Goal: Task Accomplishment & Management: Complete application form

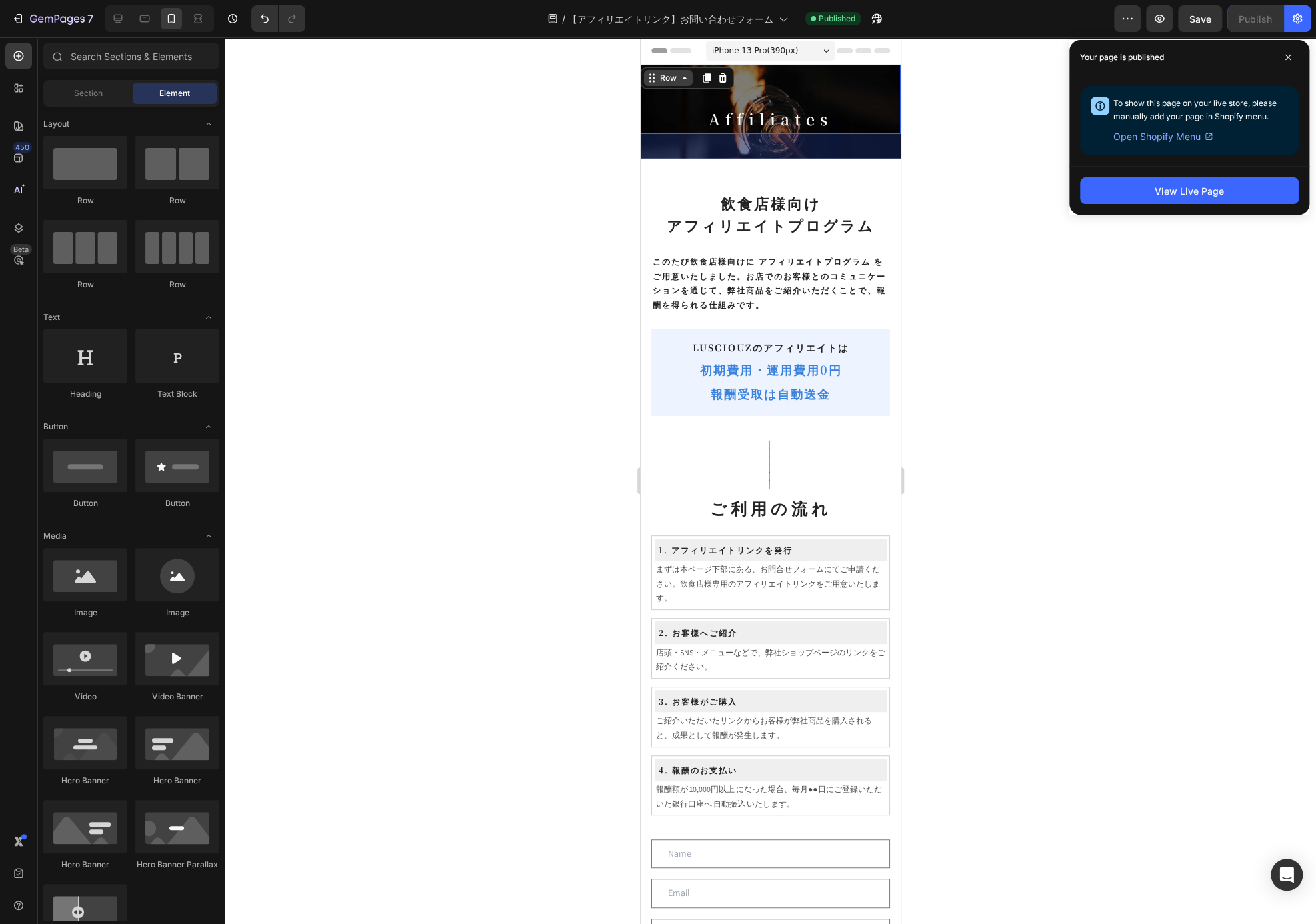
click at [654, 74] on div "Row" at bounding box center [667, 78] width 49 height 16
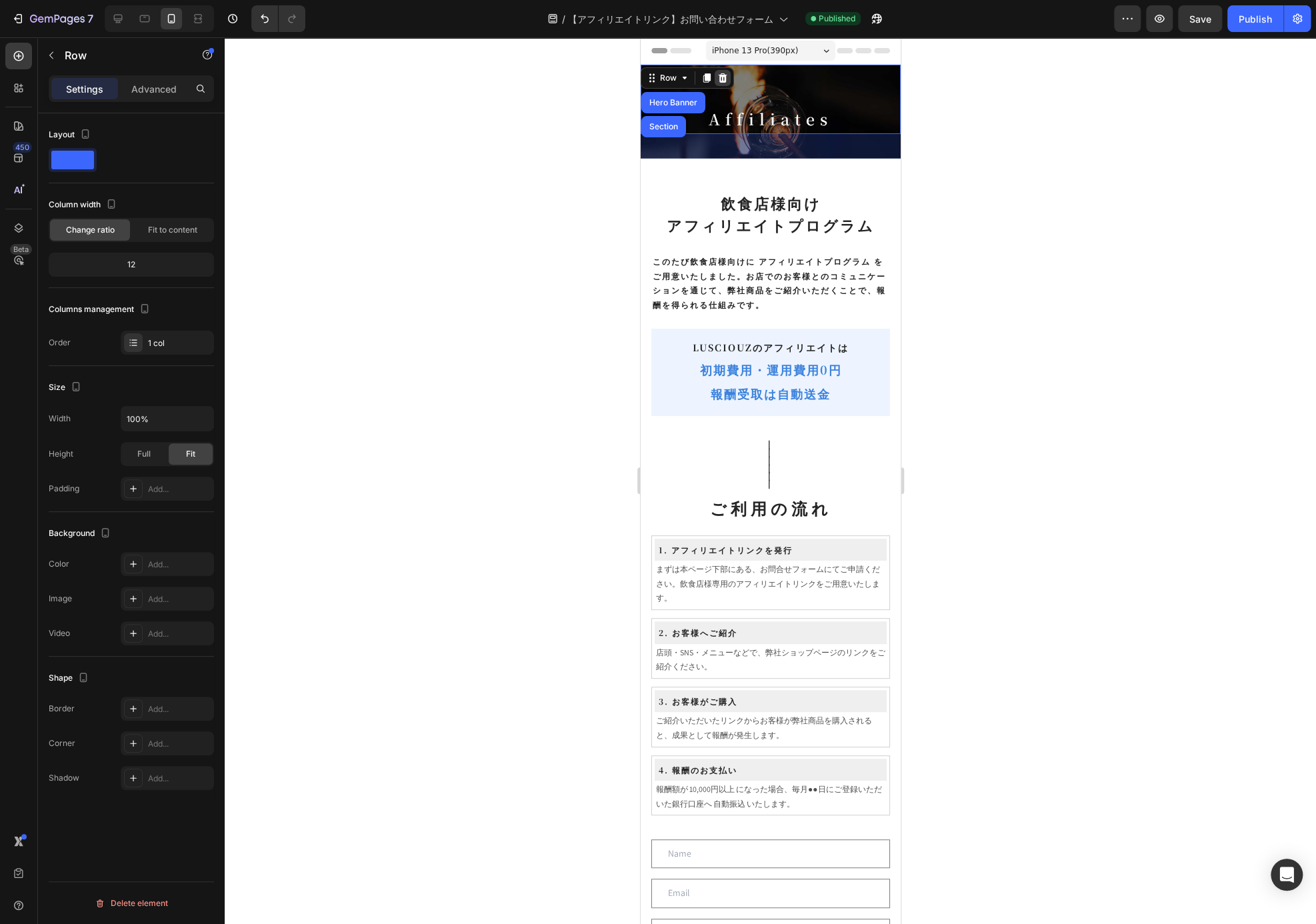
click at [725, 78] on icon at bounding box center [722, 78] width 11 height 11
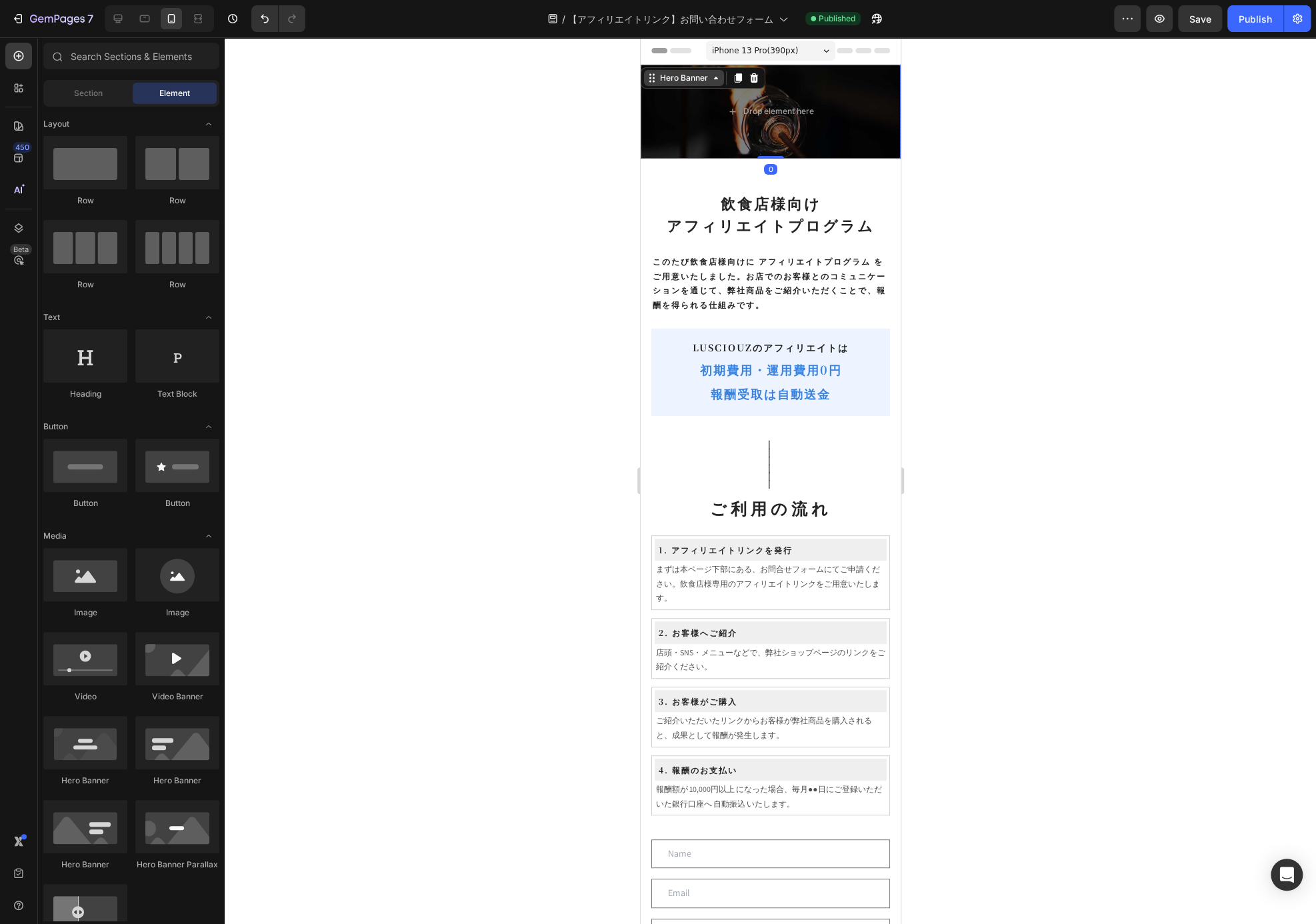
click at [674, 74] on div "Hero Banner" at bounding box center [683, 78] width 54 height 12
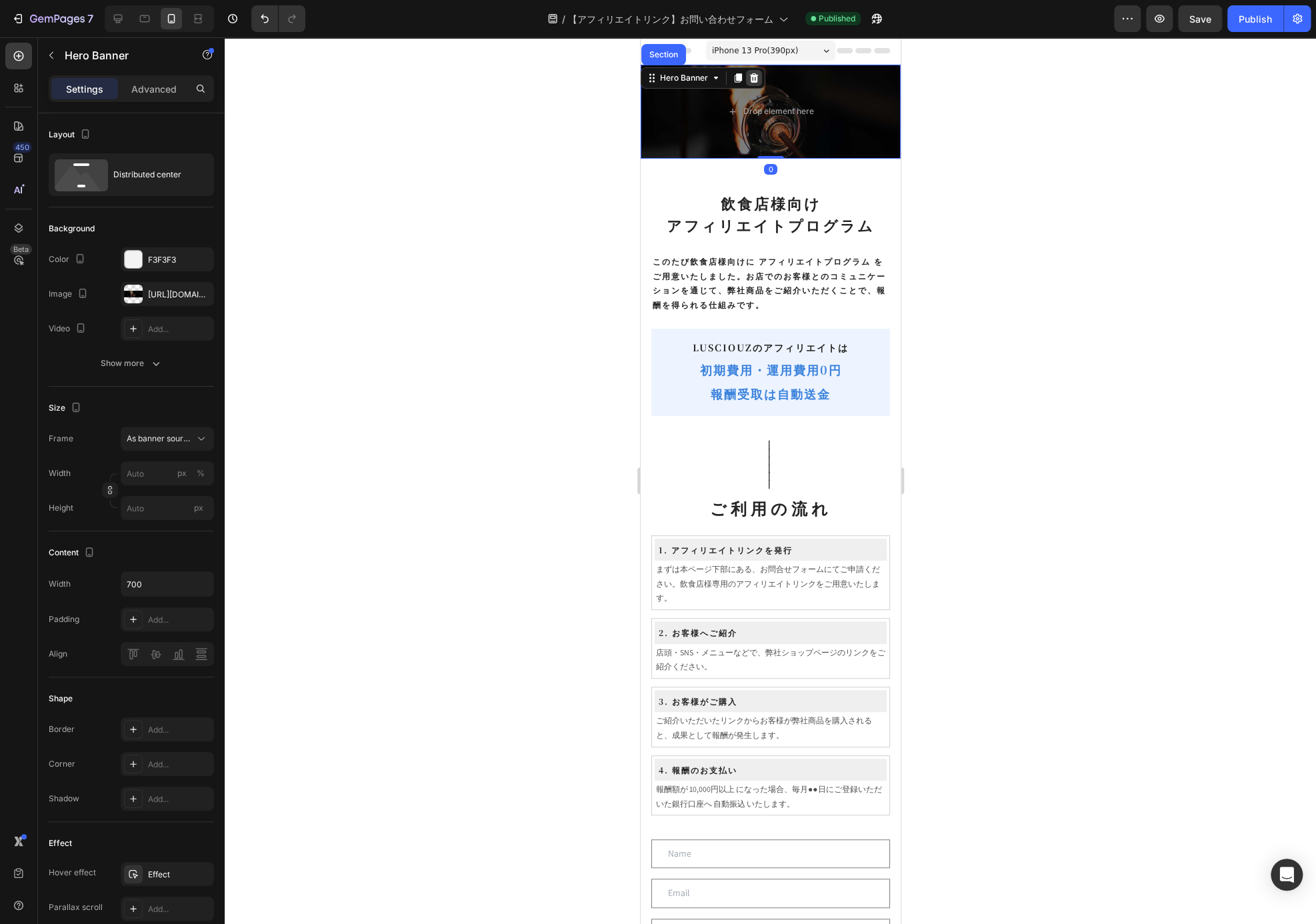
click at [753, 84] on div at bounding box center [753, 78] width 16 height 16
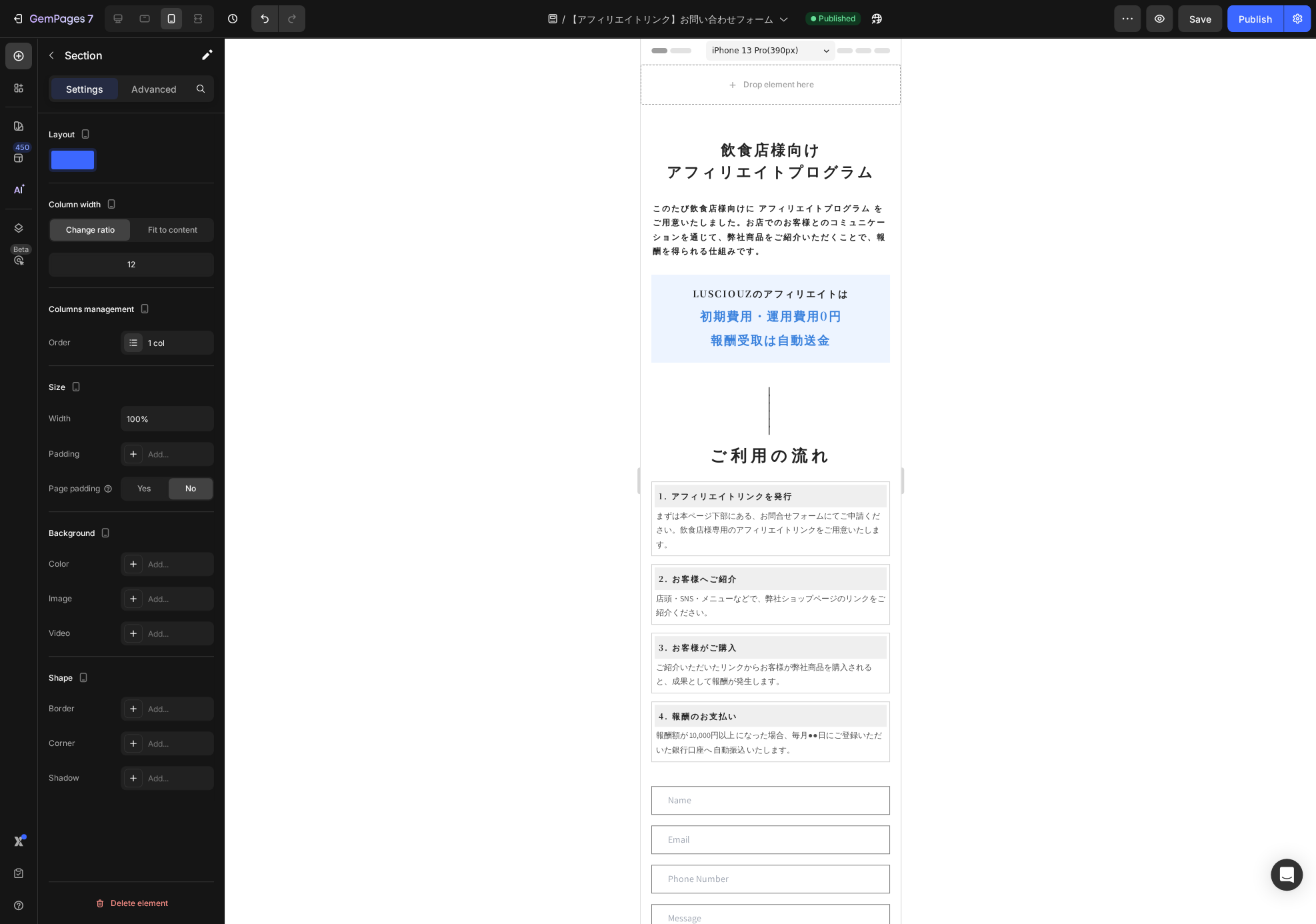
click at [888, 96] on div "Drop element here" at bounding box center [770, 84] width 260 height 40
click at [860, 85] on div "Drop element here" at bounding box center [770, 84] width 260 height 40
click at [881, 123] on div at bounding box center [888, 117] width 16 height 16
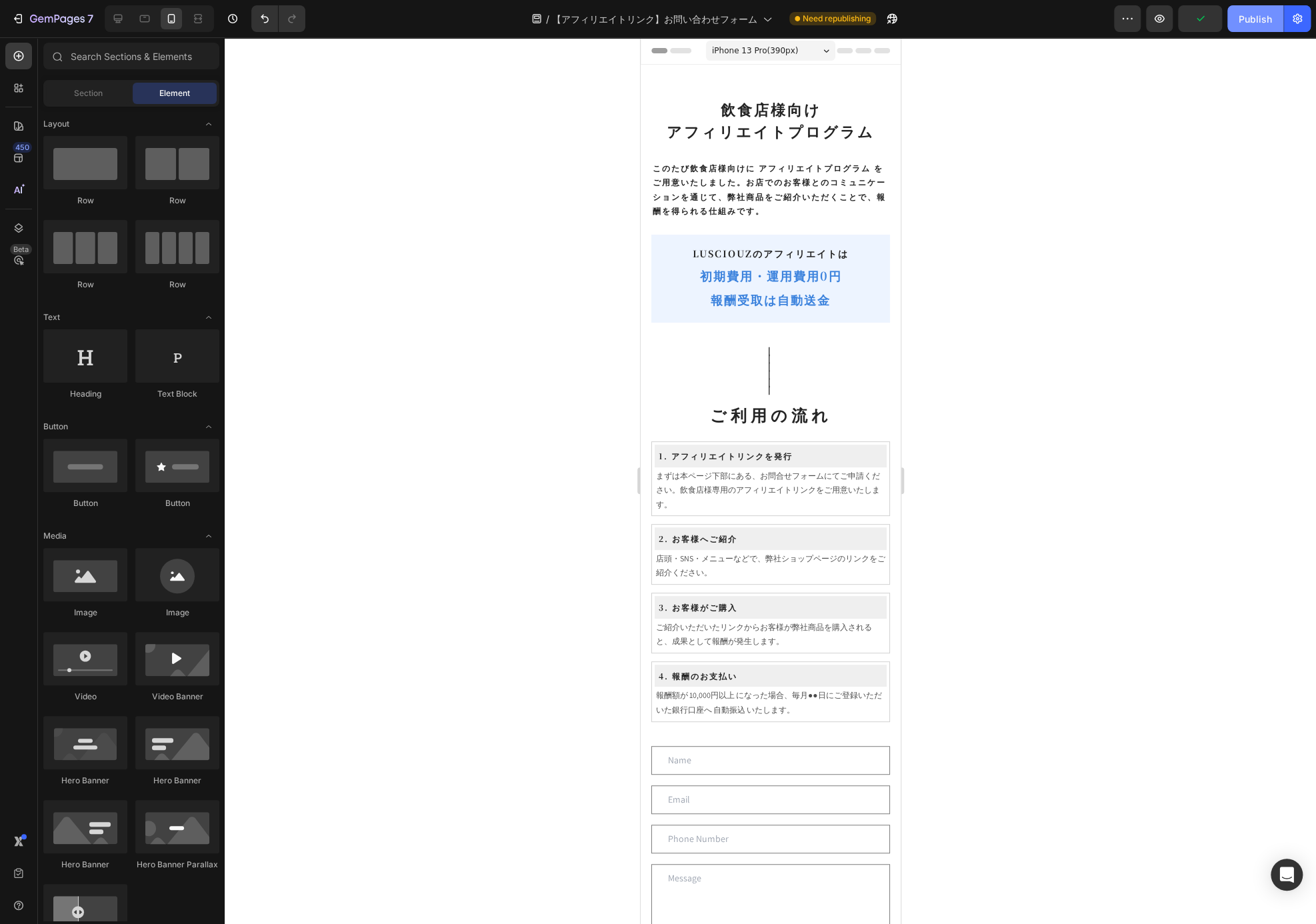
click at [1247, 23] on div "Publish" at bounding box center [1255, 19] width 33 height 14
click at [783, 258] on h2 "LUSCIOUZのアフィリエイトは" at bounding box center [770, 254] width 217 height 17
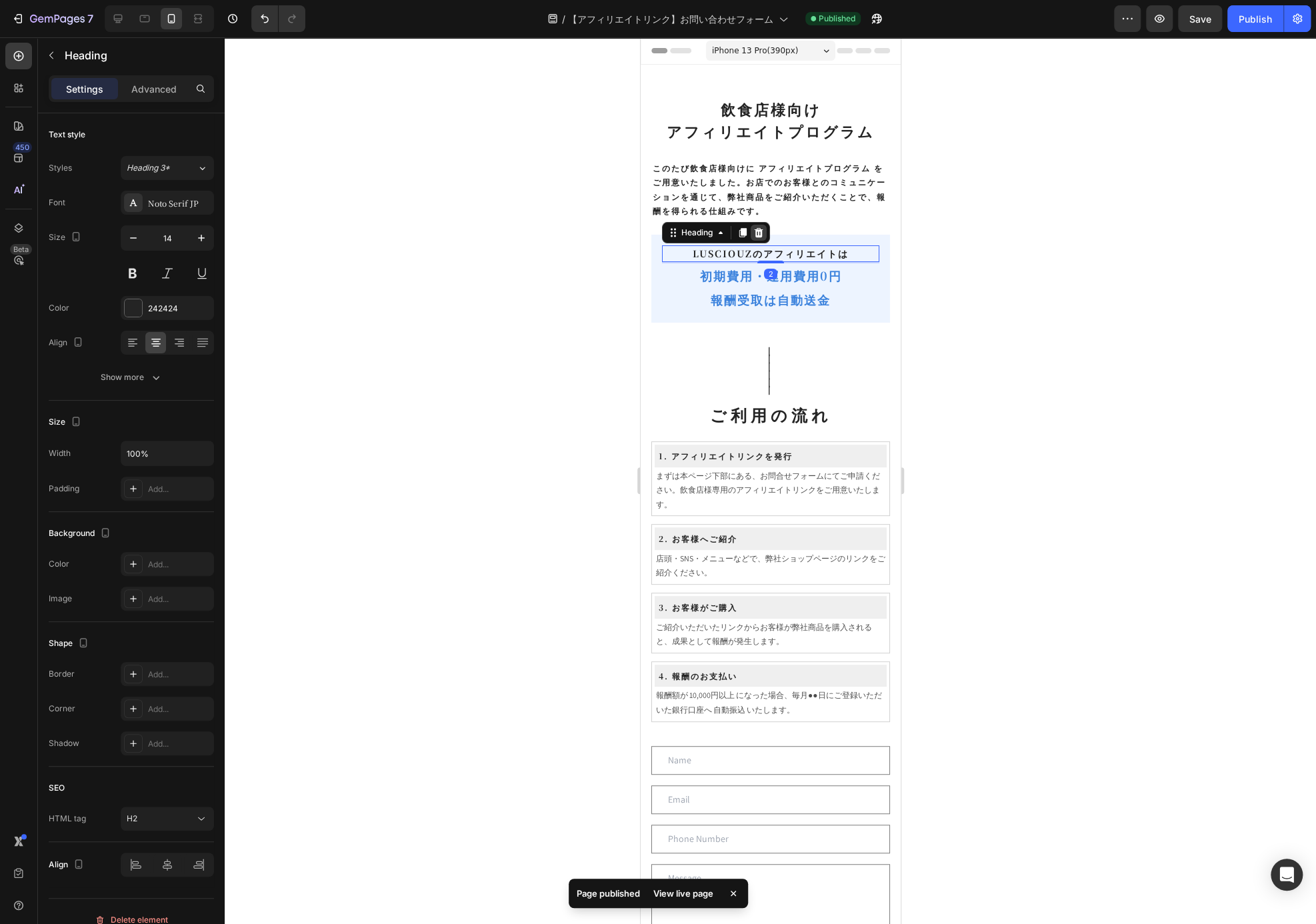
click at [761, 228] on icon at bounding box center [758, 233] width 11 height 11
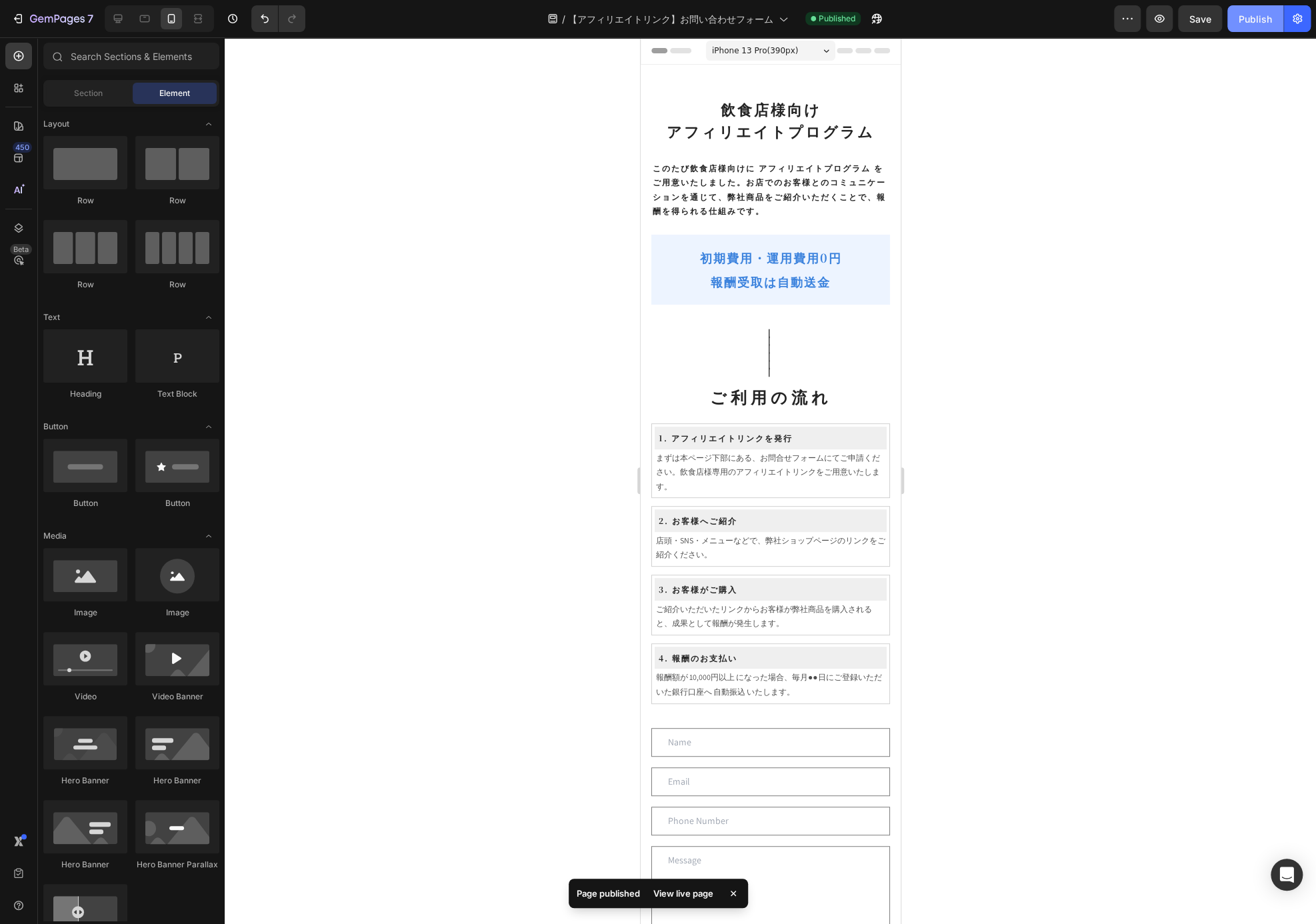
click at [1243, 23] on div "Publish" at bounding box center [1255, 19] width 33 height 14
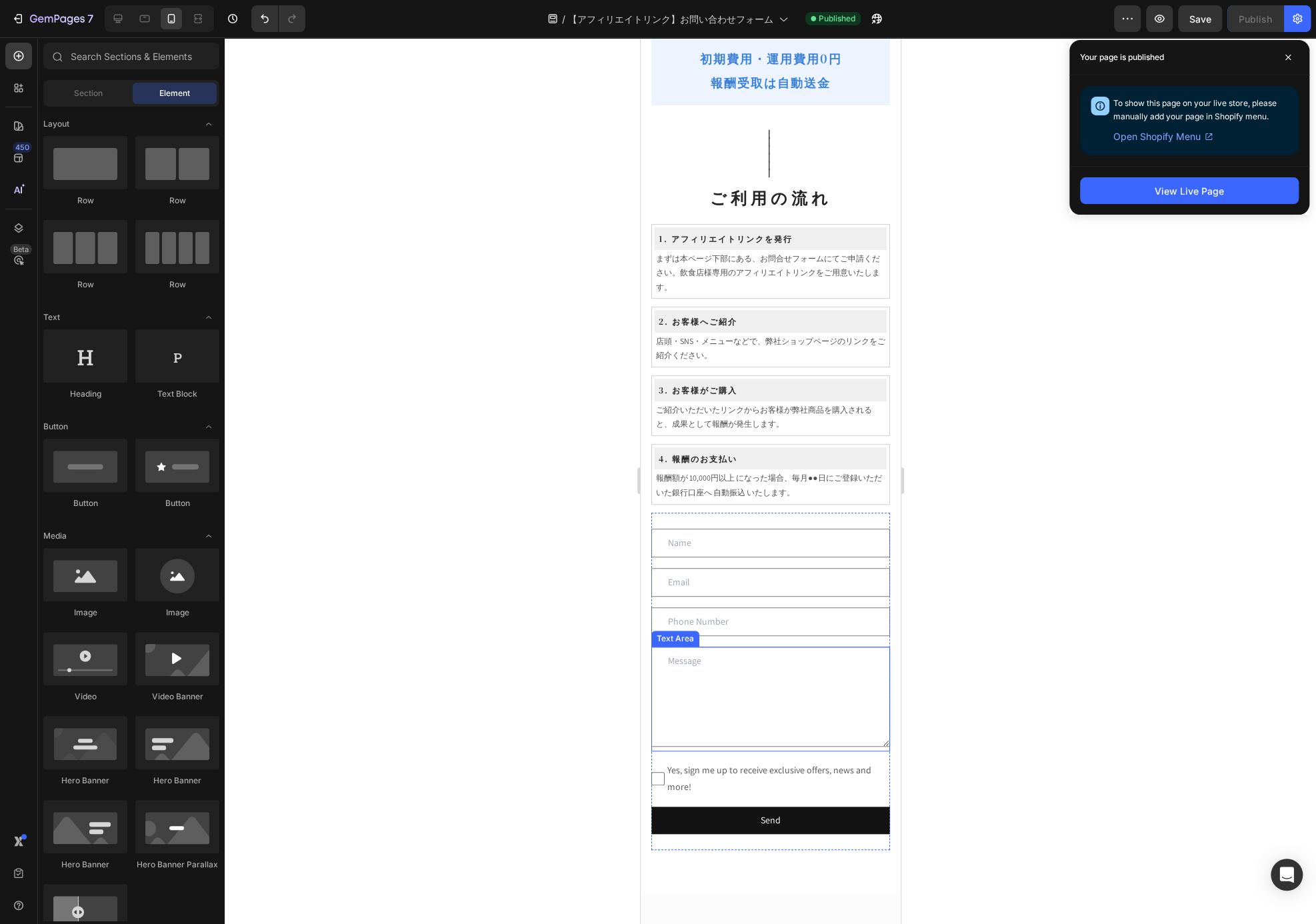
scroll to position [200, 0]
drag, startPoint x: 801, startPoint y: 509, endPoint x: 805, endPoint y: 517, distance: 8.9
click at [801, 509] on div "飲食店様向け アフィリエイトプログラム Heading ⁠⁠⁠⁠⁠⁠⁠ このたび飲食店様向けに アフィリエイトプログラム をご用意いたしました。お店でのお客様…" at bounding box center [770, 378] width 239 height 962
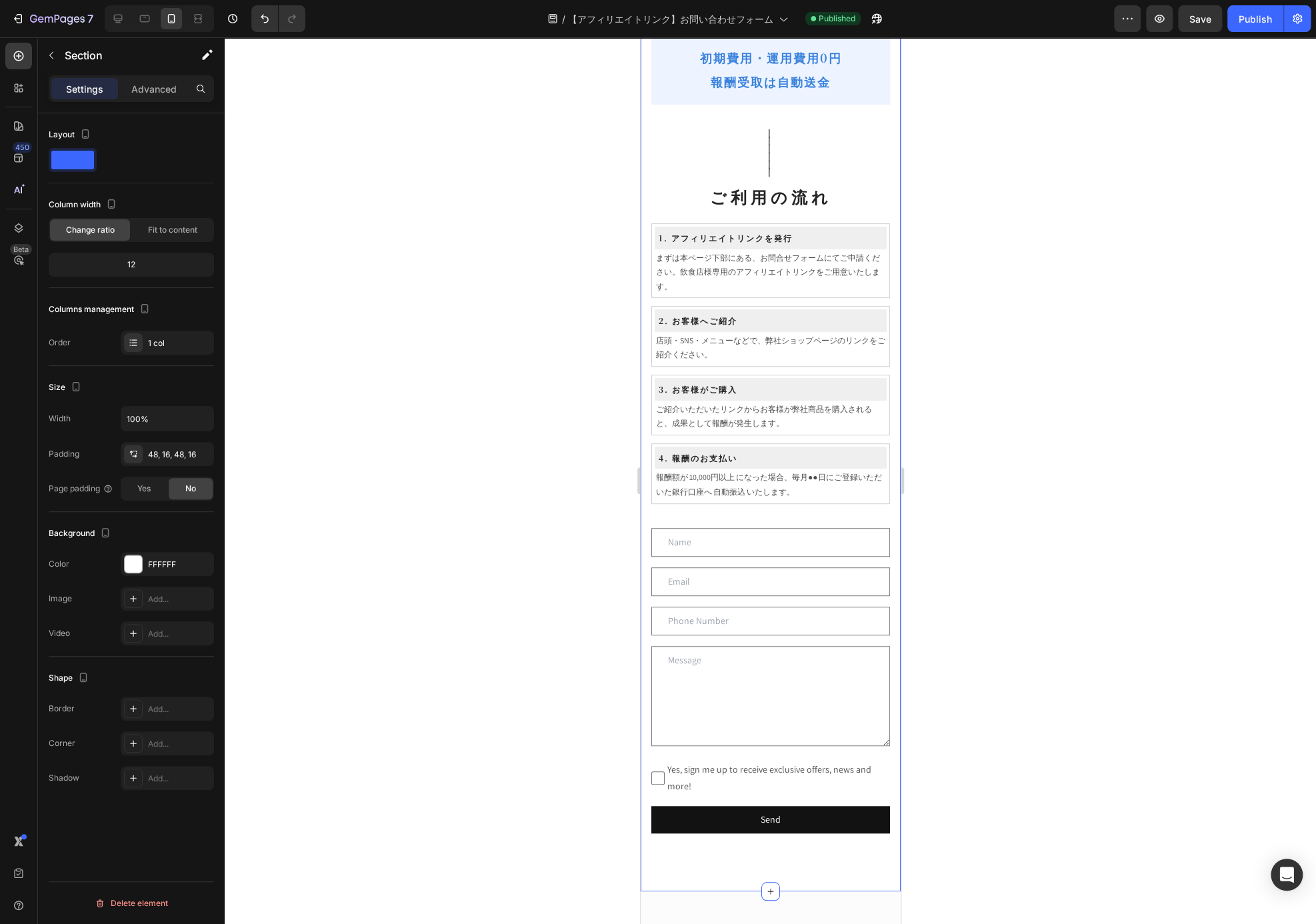
click at [130, 20] on div at bounding box center [159, 18] width 109 height 26
click at [124, 22] on icon at bounding box center [118, 19] width 14 height 14
type input "700"
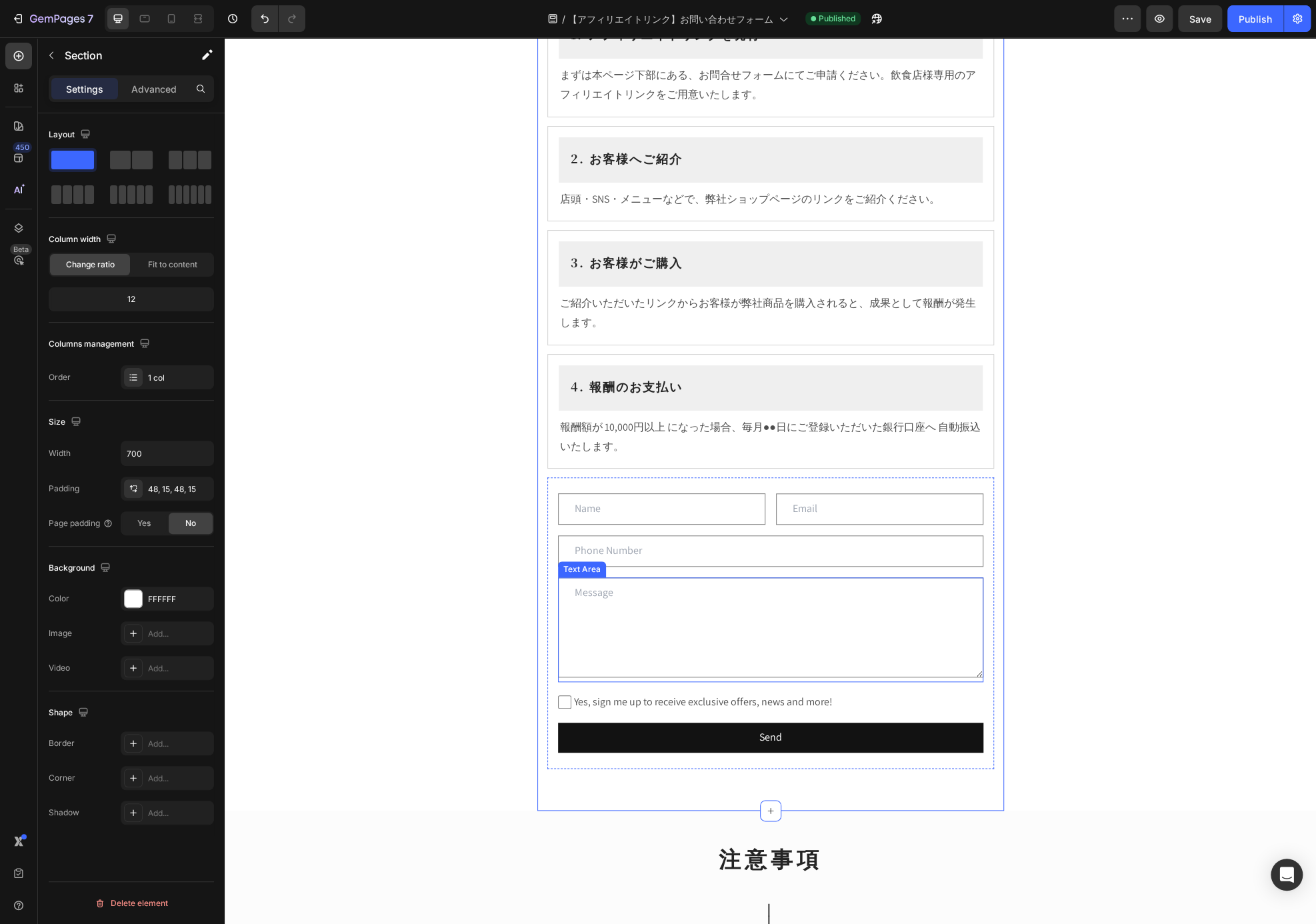
scroll to position [536, 0]
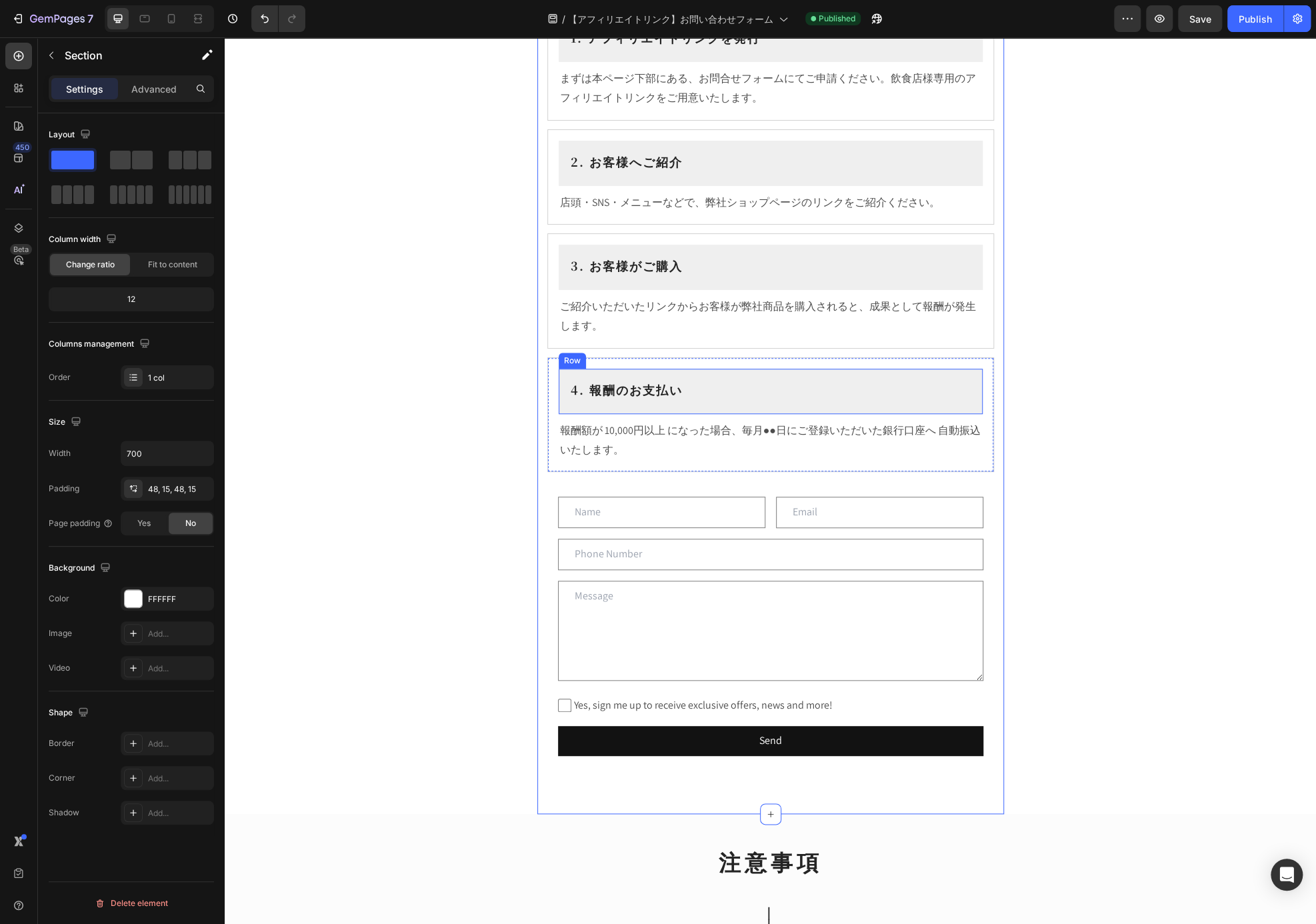
click at [856, 357] on div "4. 報酬のお支払い Heading Row 報酬額が 10,000円以上 になった場合、毎月●●日にご登録いただいた銀行口座へ 自動振込 いたします。 Te…" at bounding box center [771, 414] width 447 height 115
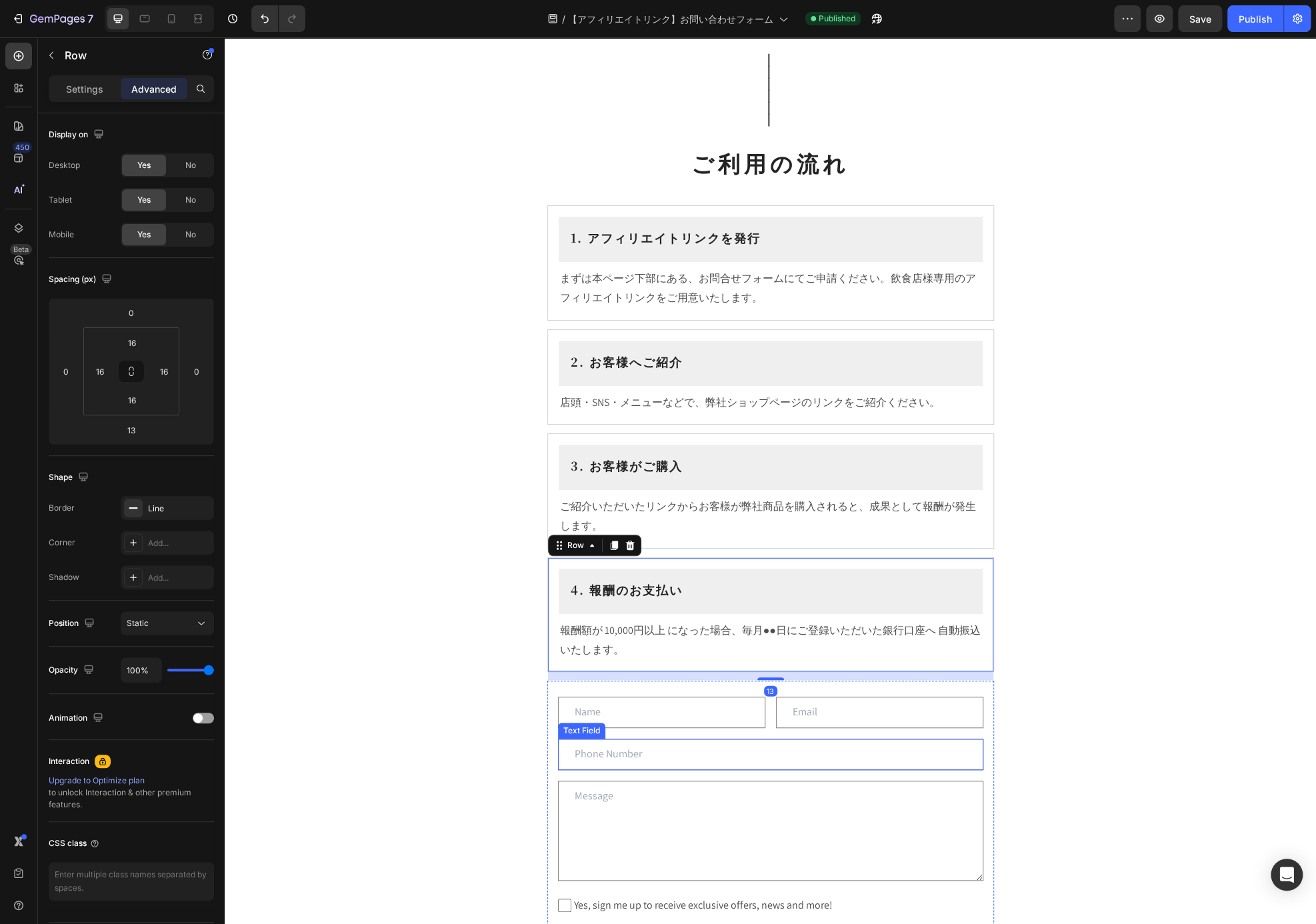
scroll to position [3, 0]
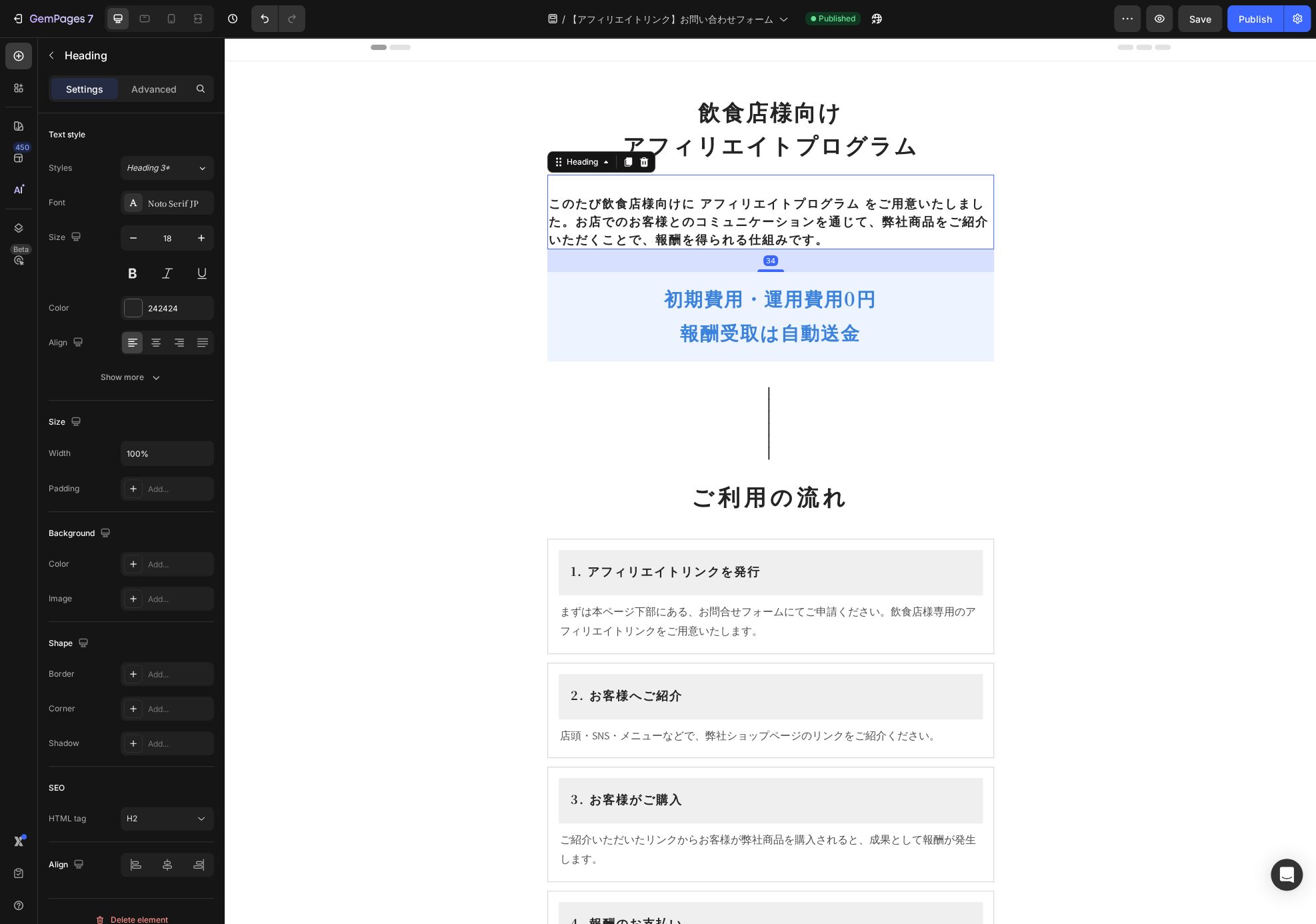
click at [741, 223] on p "⁠⁠⁠⁠⁠⁠⁠ このたび飲食店様向けに アフィリエイトプログラム をご用意いたしました。お店でのお客様とのコミュニケーションを通じて、弊社商品をご紹介いただく…" at bounding box center [771, 211] width 444 height 72
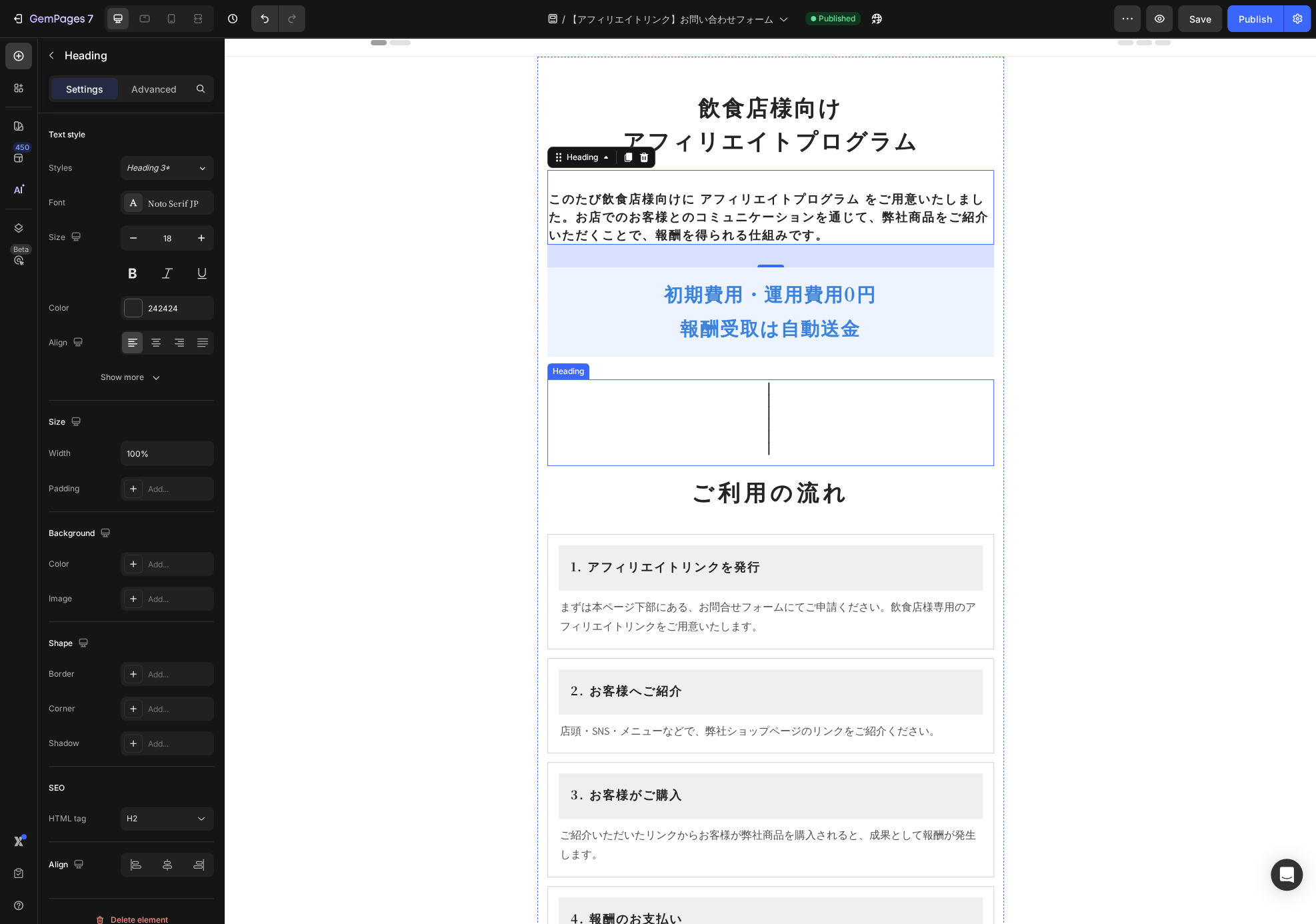
scroll to position [0, 0]
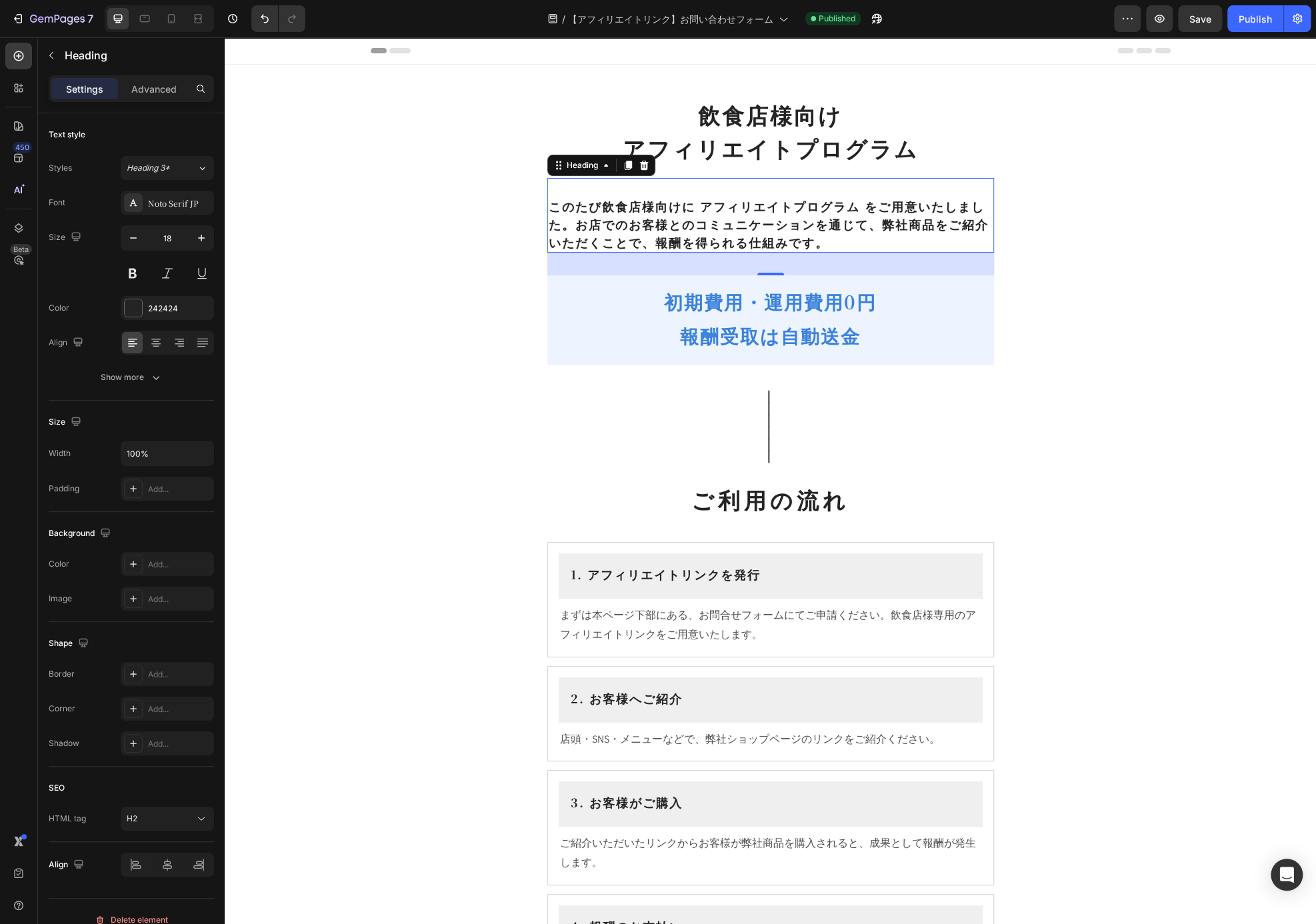
click at [803, 178] on h2 "⁠⁠⁠⁠⁠⁠⁠ このたび飲食店様向けに アフィリエイトプログラム をご用意いたしました。お店でのお客様とのコミュニケーションを通じて、弊社商品をご紹介いただく…" at bounding box center [771, 216] width 447 height 75
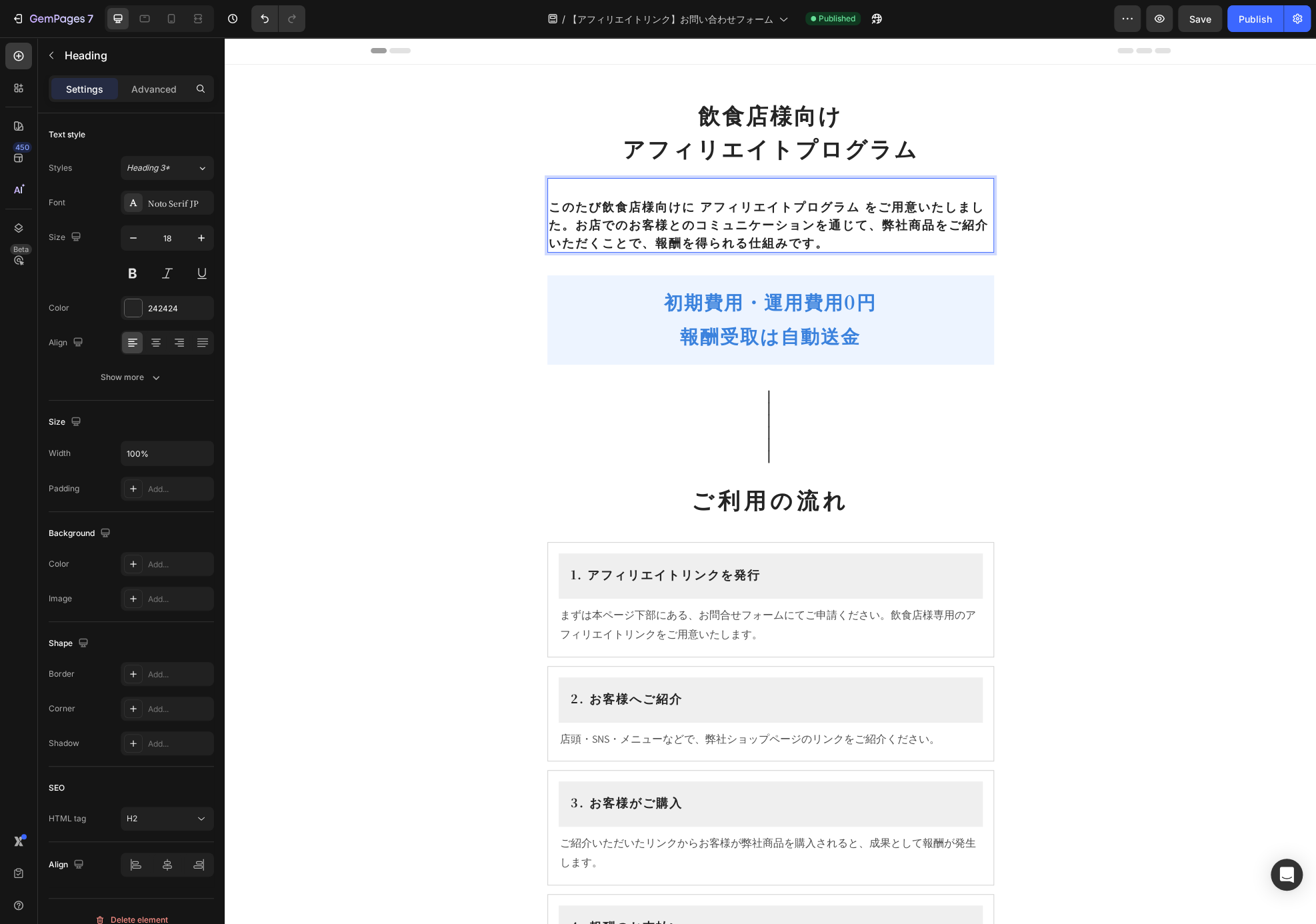
click at [811, 231] on p "⁠⁠⁠⁠⁠⁠⁠ このたび飲食店様向けに アフィリエイトプログラム をご用意いたしました。お店でのお客様とのコミュニケーションを通じて、弊社商品をご紹介いただく…" at bounding box center [771, 215] width 444 height 72
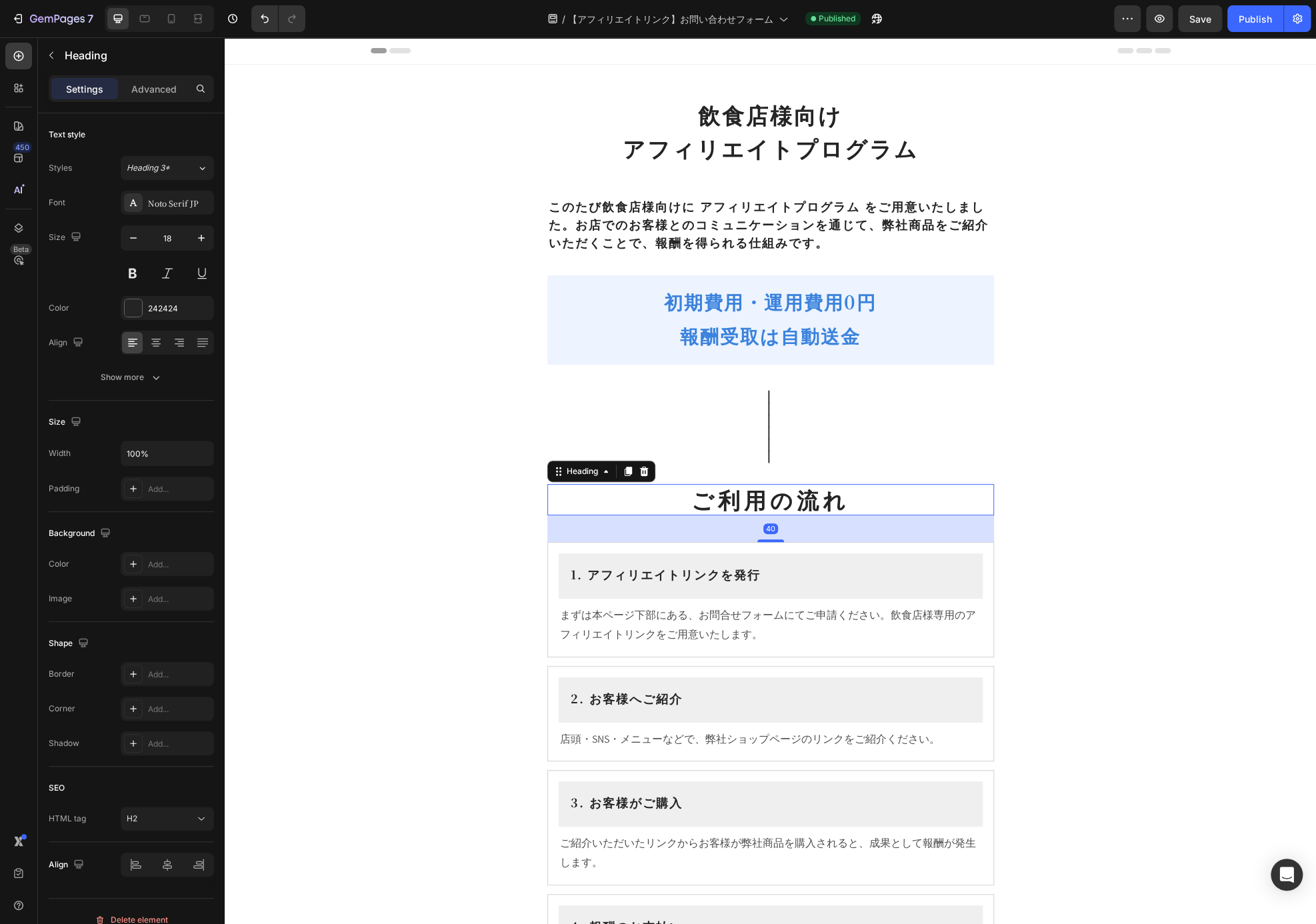
click at [822, 485] on p "ご利用の流れ" at bounding box center [771, 500] width 444 height 29
click at [831, 234] on p "⁠⁠⁠⁠⁠⁠⁠ このたび飲食店様向けに アフィリエイトプログラム をご用意いたしました。お店でのお客様とのコミュニケーションを通じて、弊社商品をご紹介いただく…" at bounding box center [771, 215] width 444 height 72
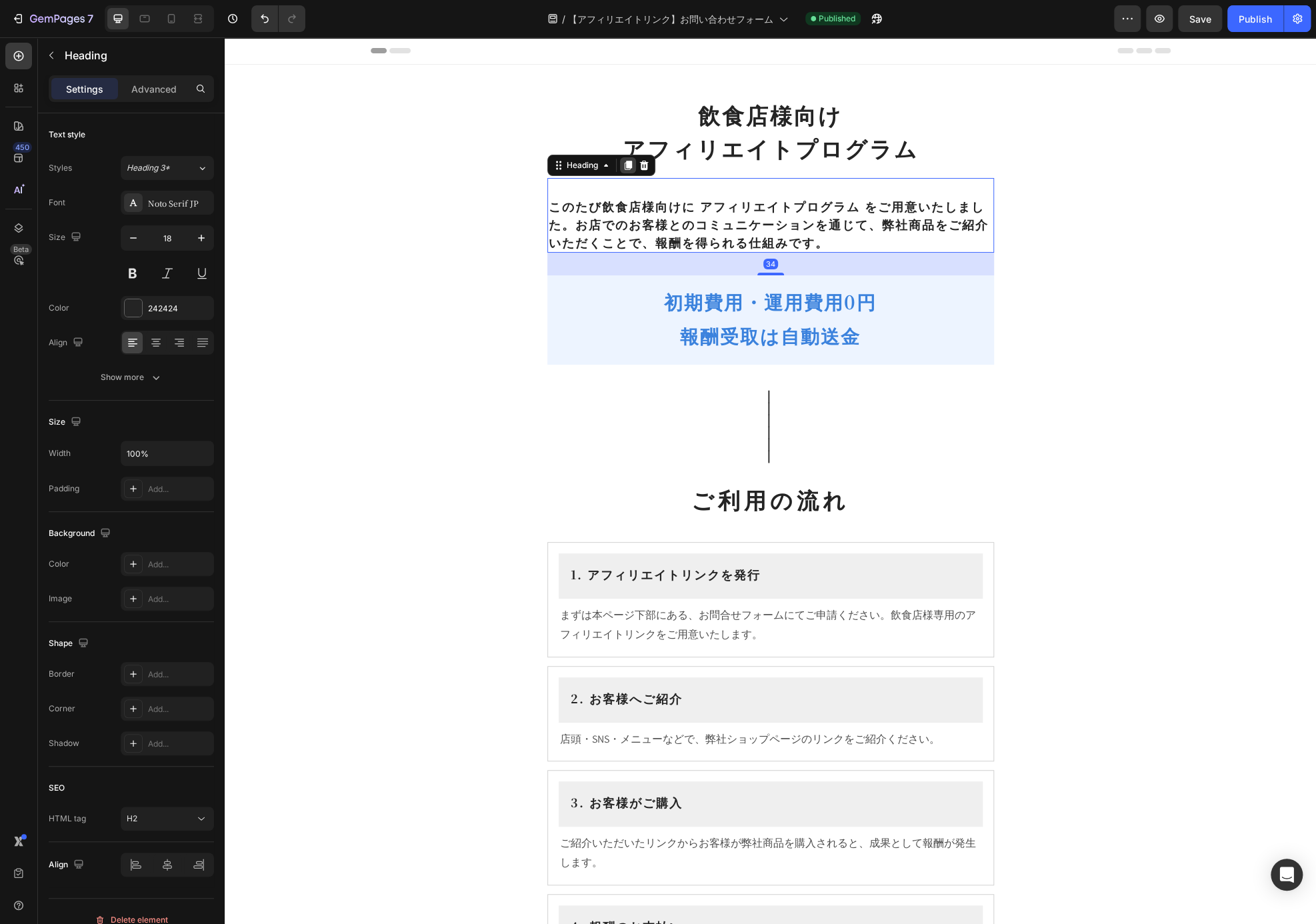
click at [622, 169] on icon at bounding box center [627, 165] width 11 height 11
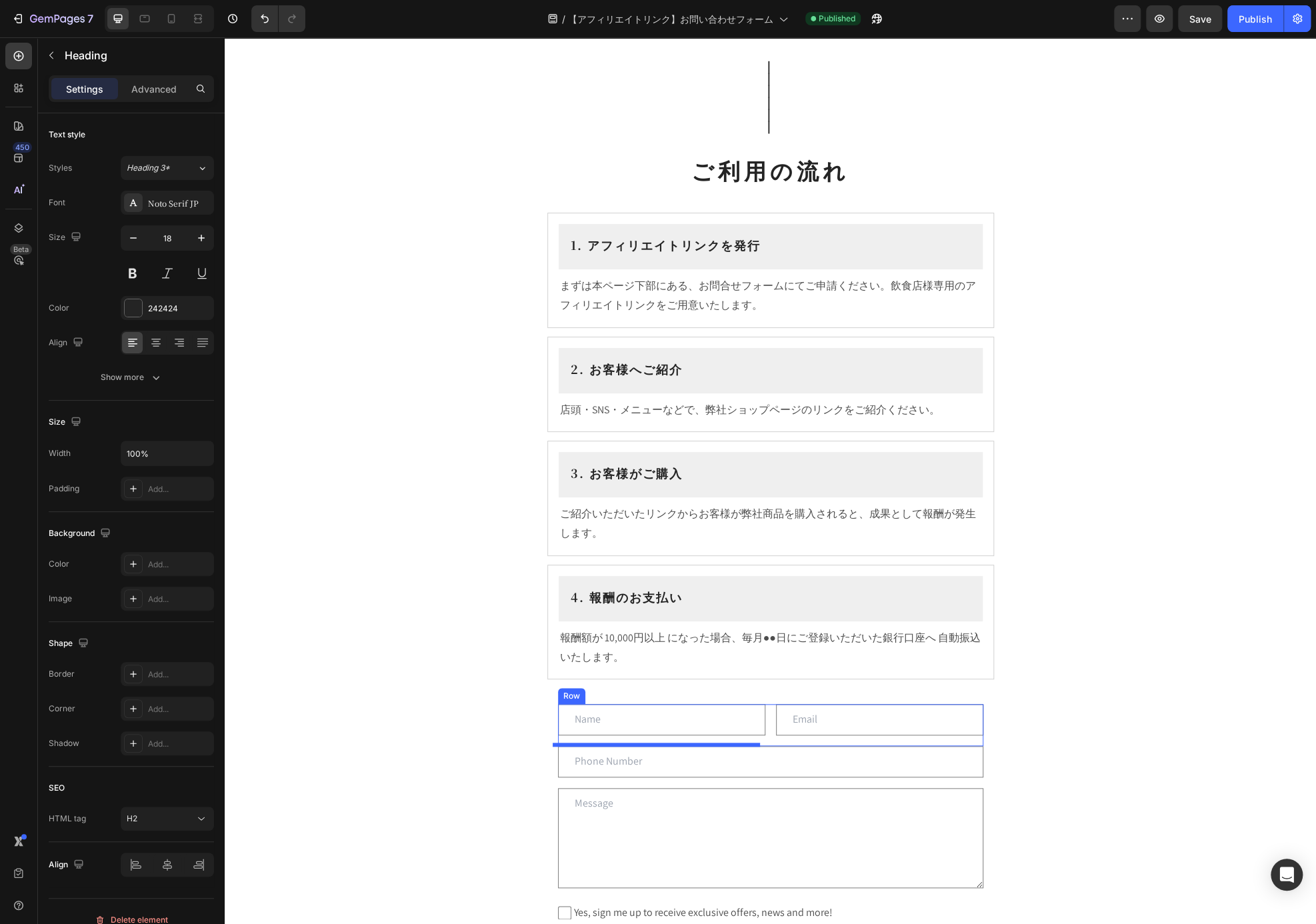
scroll to position [510, 0]
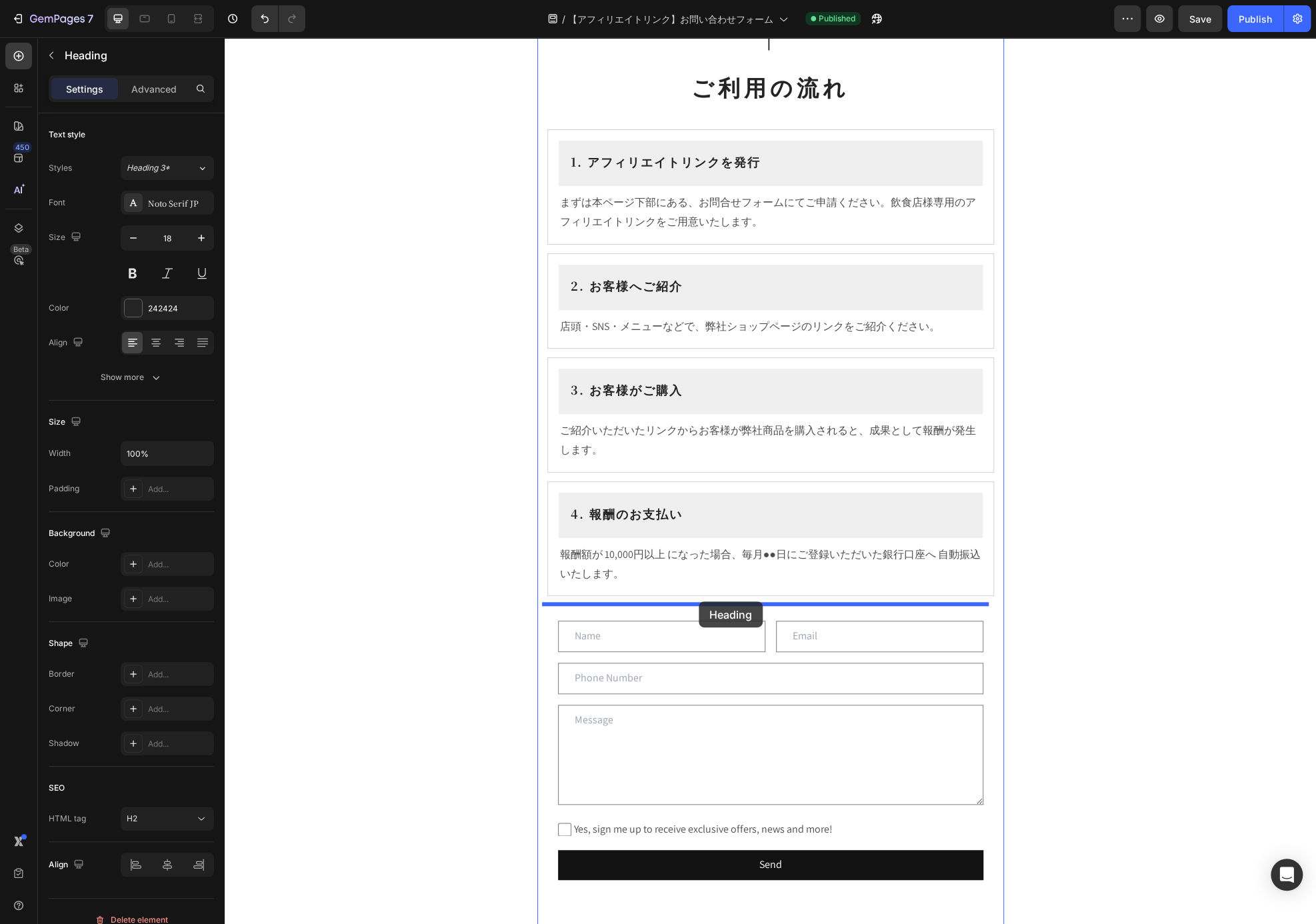
drag, startPoint x: 580, startPoint y: 197, endPoint x: 699, endPoint y: 601, distance: 421.2
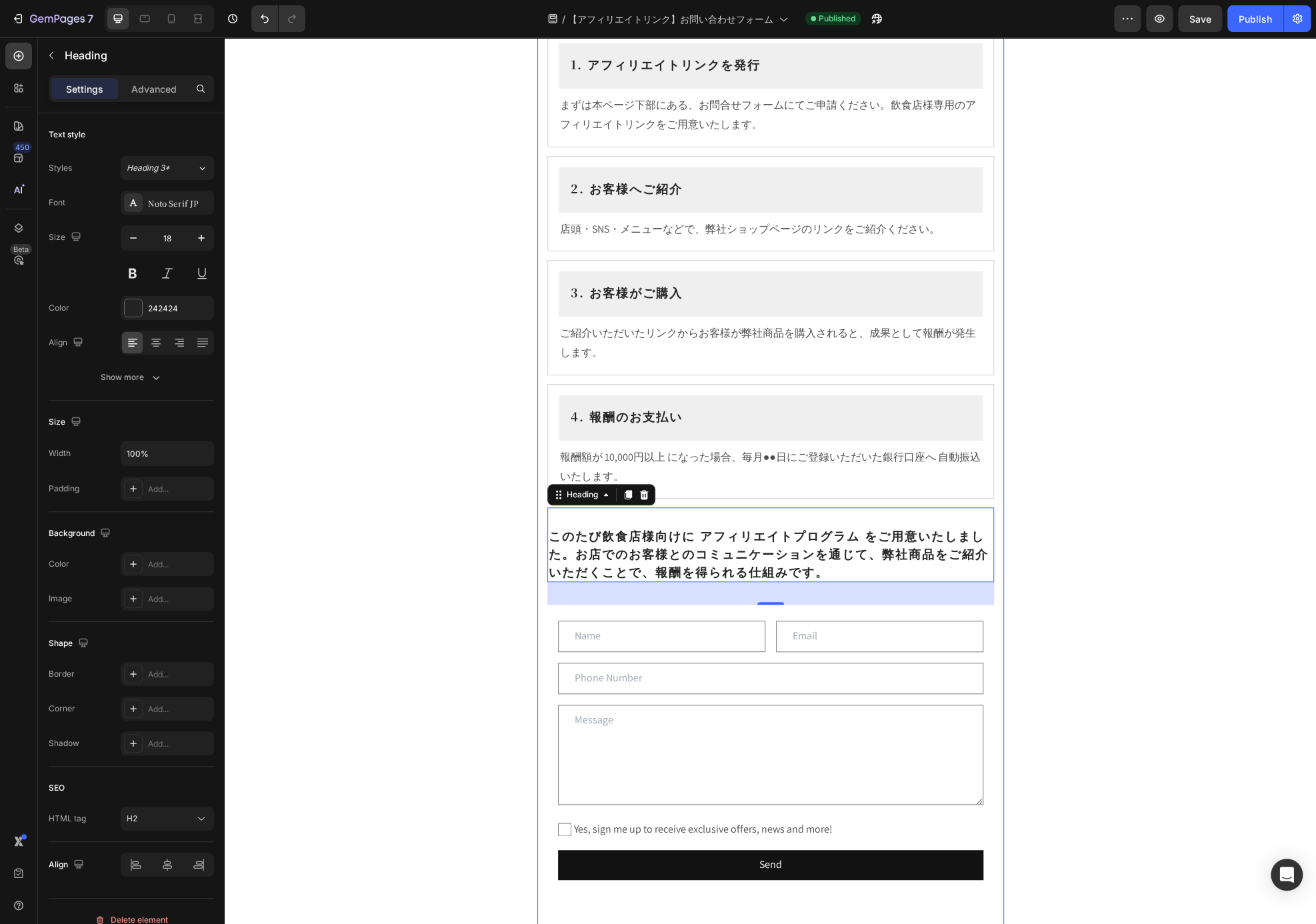
scroll to position [413, 0]
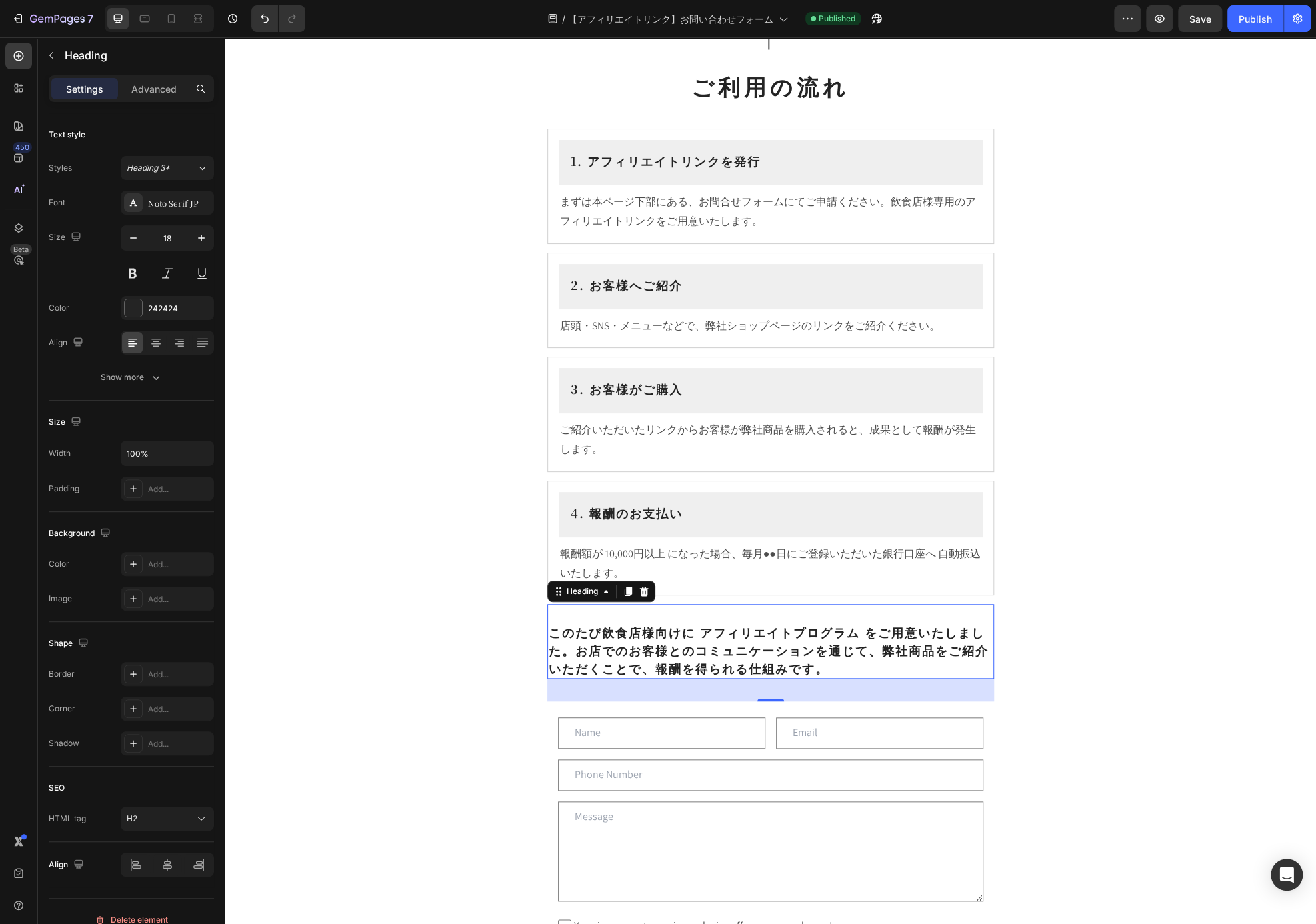
click at [864, 652] on h2 "⁠⁠⁠⁠⁠⁠⁠ このたび飲食店様向けに アフィリエイトプログラム をご用意いたしました。お店でのお客様とのコミュニケーションを通じて、弊社商品をご紹介いただく…" at bounding box center [771, 641] width 447 height 75
click at [867, 674] on p "このたび飲食店様向けに アフィリエイトプログラム をご用意いたしました。お店でのお客様とのコミュニケーションを通じて、弊社商品をご紹介いただくことで、報酬を得…" at bounding box center [771, 641] width 444 height 72
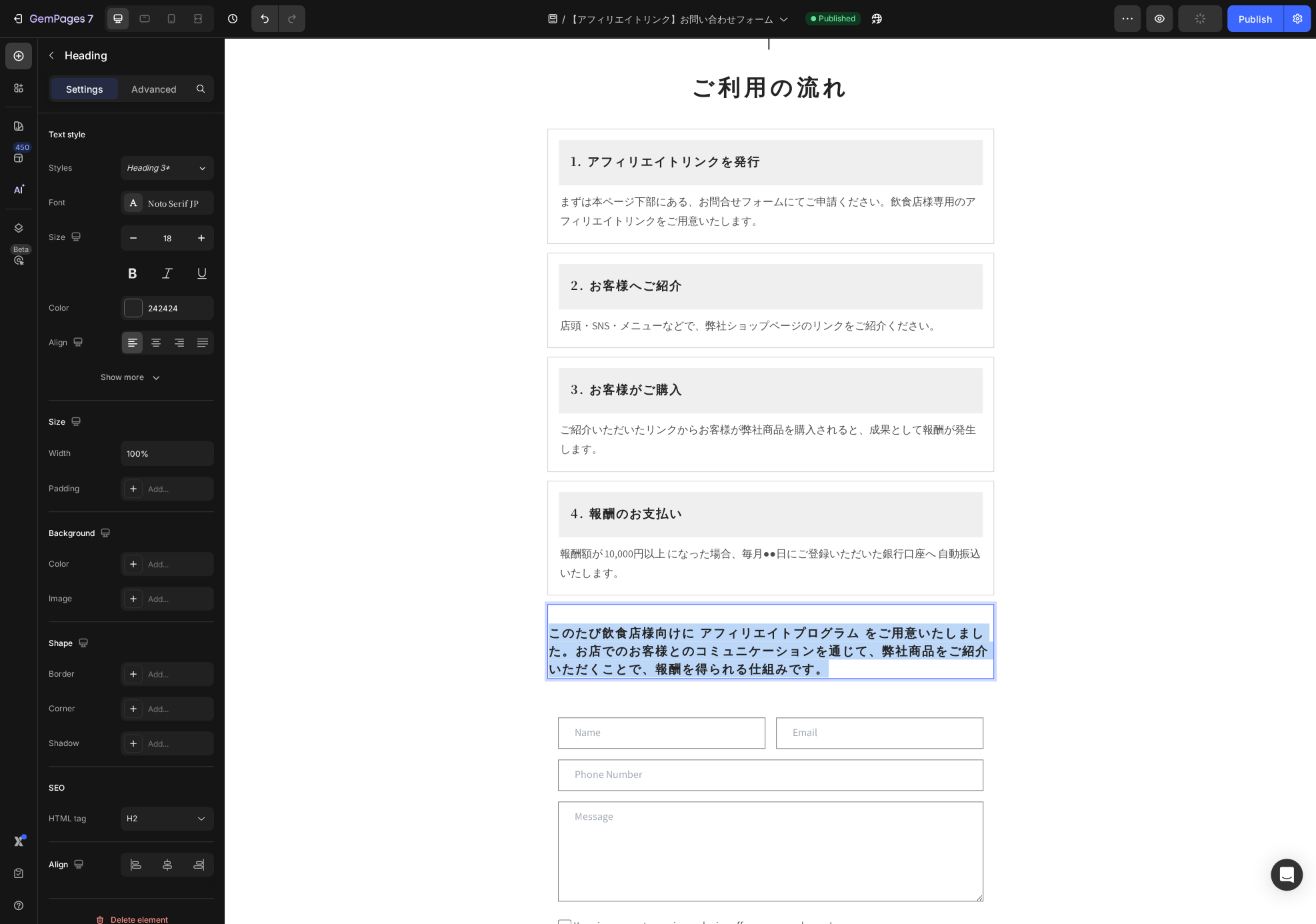
drag, startPoint x: 857, startPoint y: 666, endPoint x: 545, endPoint y: 632, distance: 313.8
click at [549, 632] on p "このたび飲食店様向けに アフィリエイトプログラム をご用意いたしました。お店でのお客様とのコミュニケーションを通じて、弊社商品をご紹介いただくことで、報酬を得…" at bounding box center [771, 641] width 444 height 72
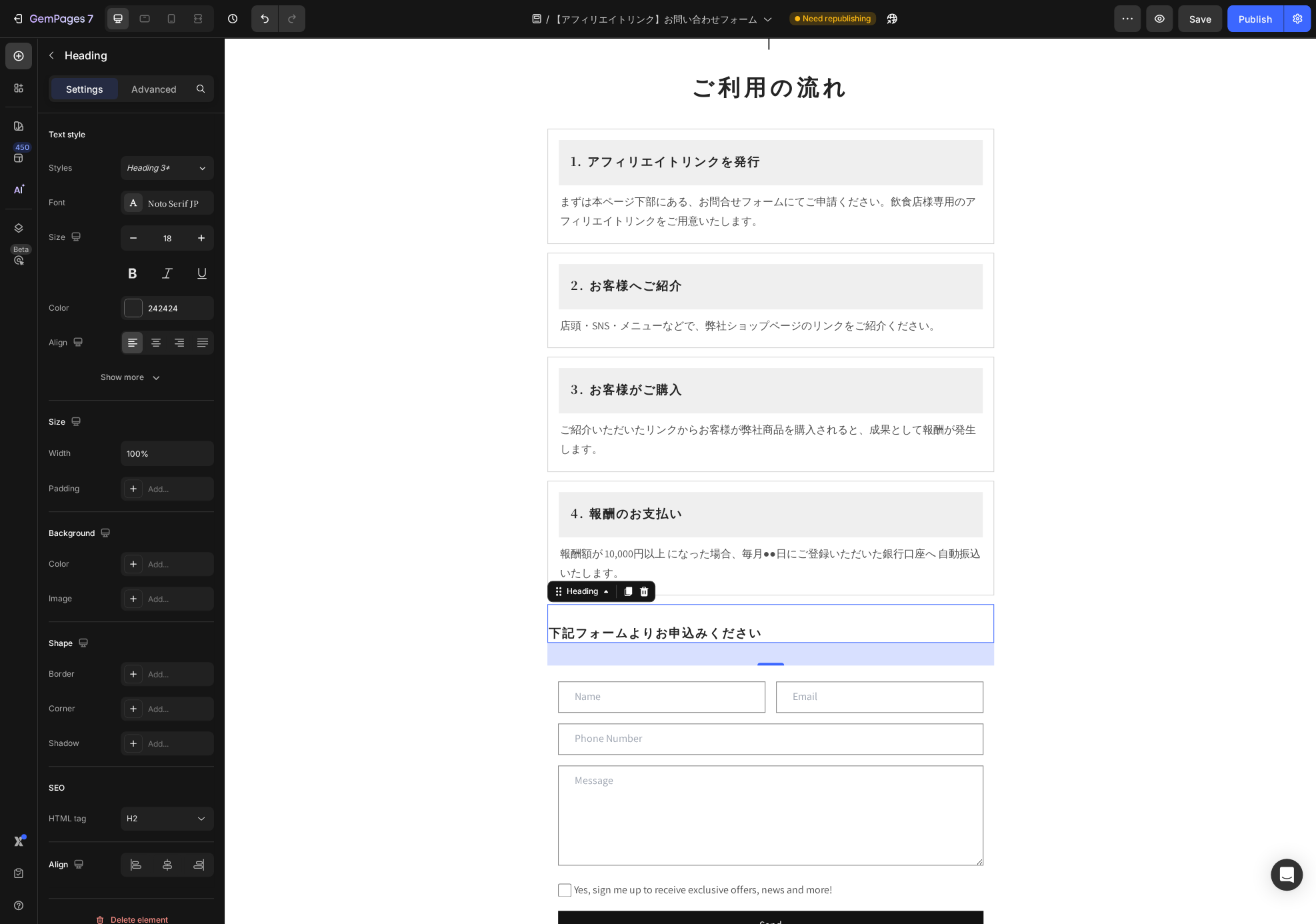
click at [787, 633] on p "下記フォームよりお申込みください" at bounding box center [771, 623] width 444 height 36
click at [763, 639] on p "下記フォームよりお申込みください" at bounding box center [771, 623] width 444 height 36
drag, startPoint x: 763, startPoint y: 639, endPoint x: 753, endPoint y: 639, distance: 10.0
click at [753, 639] on p "下記フォームよりお申込みください" at bounding box center [771, 623] width 444 height 36
click at [726, 613] on p "下記フォームよりお申込みください" at bounding box center [771, 623] width 444 height 36
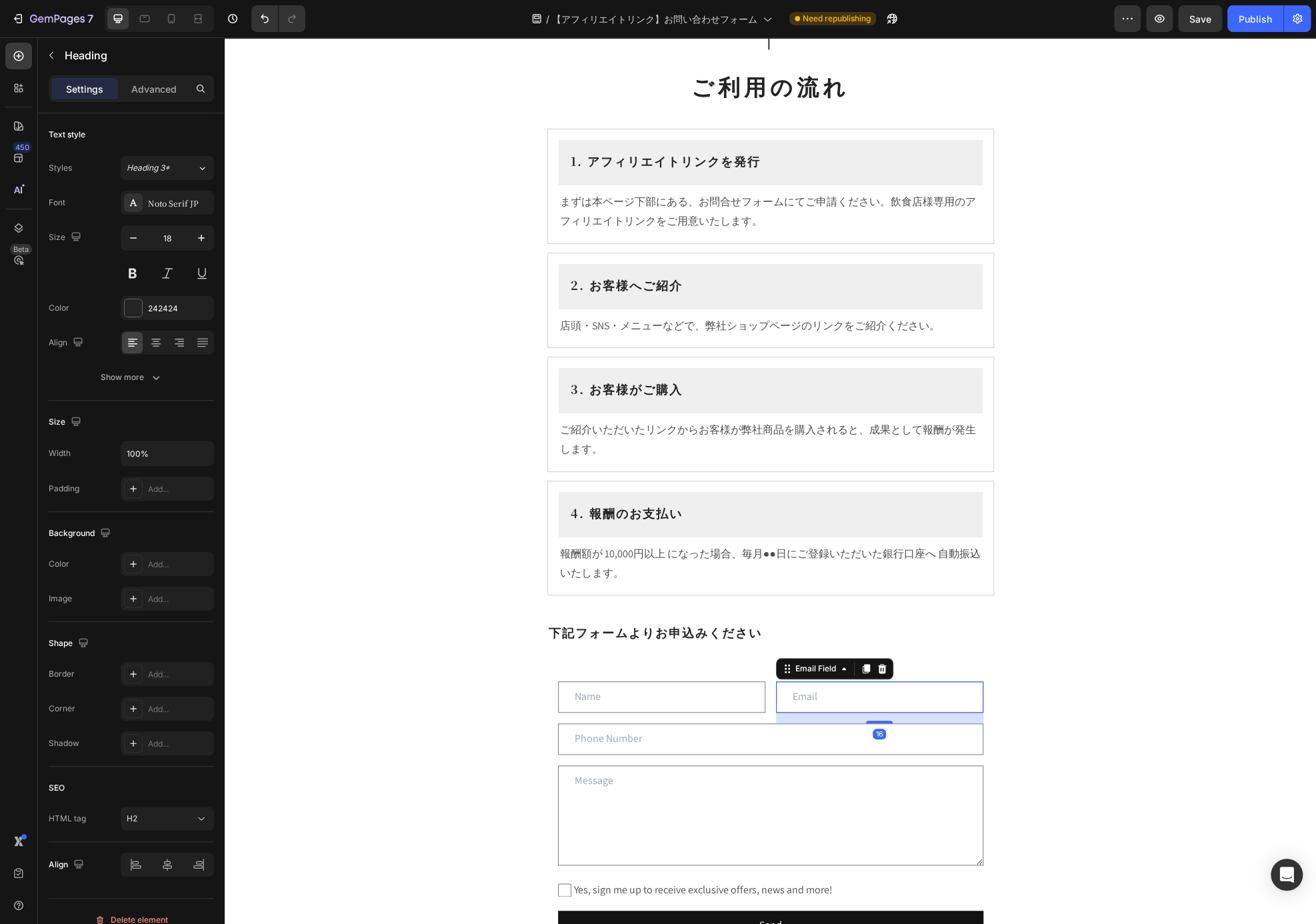
click at [848, 684] on input "email" at bounding box center [879, 696] width 207 height 32
click at [810, 625] on p "⁠⁠⁠⁠⁠⁠⁠ 下記フォームよりお申込みください" at bounding box center [771, 623] width 444 height 36
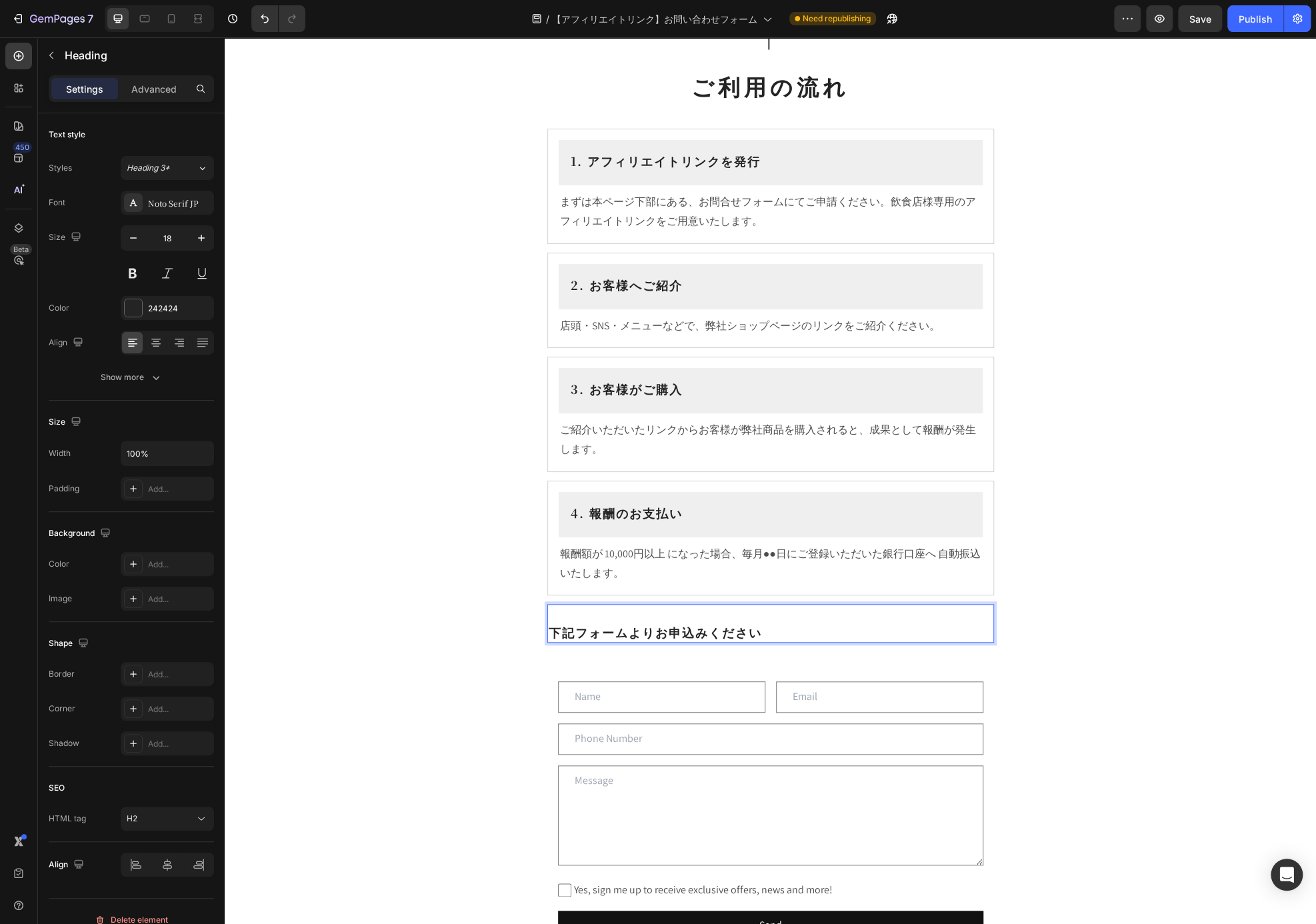
click at [655, 632] on p "⁠⁠⁠⁠⁠⁠⁠ 下記フォームよりお申込みください" at bounding box center [771, 623] width 444 height 36
click at [892, 625] on p "下記フォームよりお申込みください" at bounding box center [771, 623] width 444 height 36
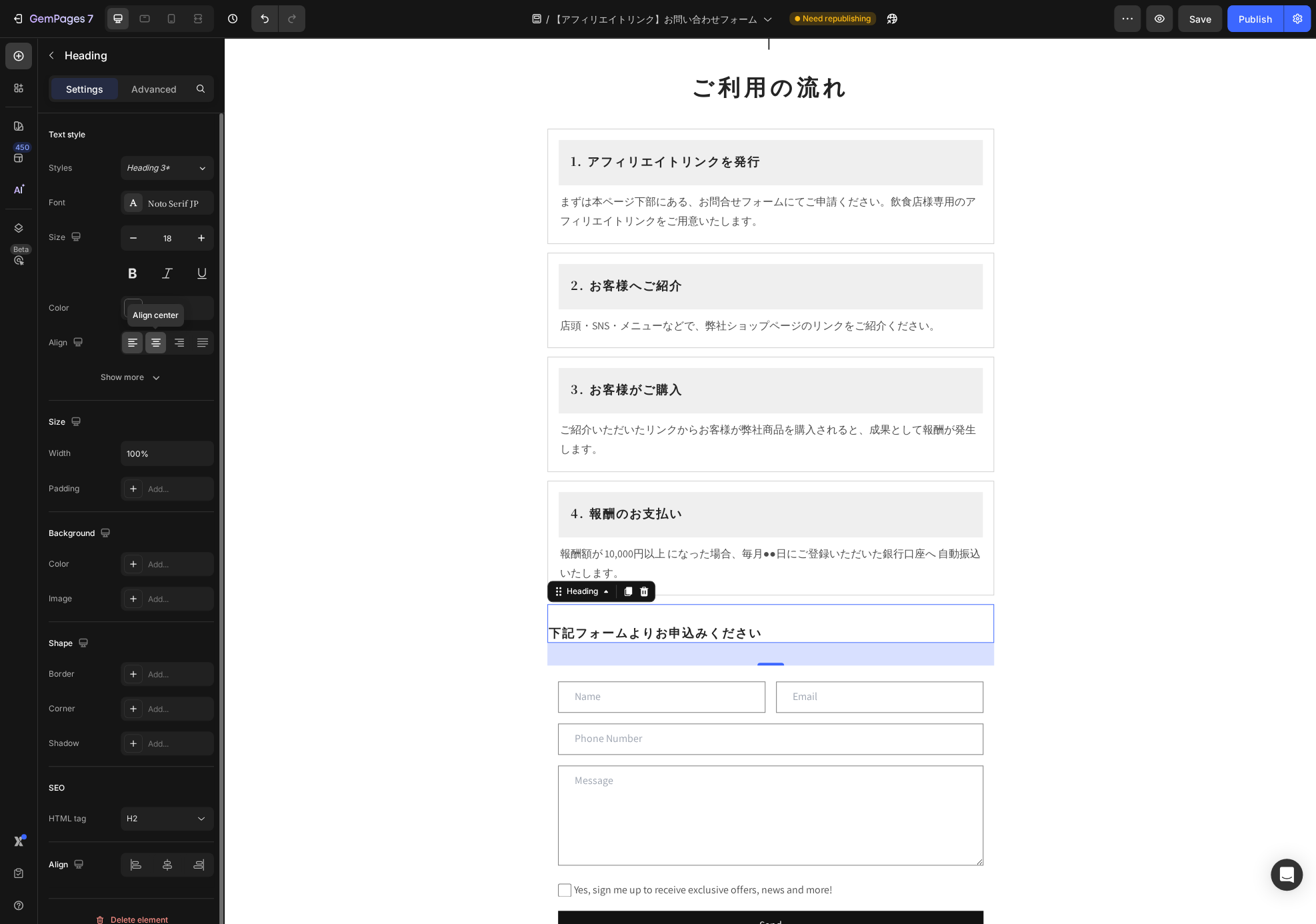
click at [158, 341] on icon at bounding box center [156, 343] width 14 height 14
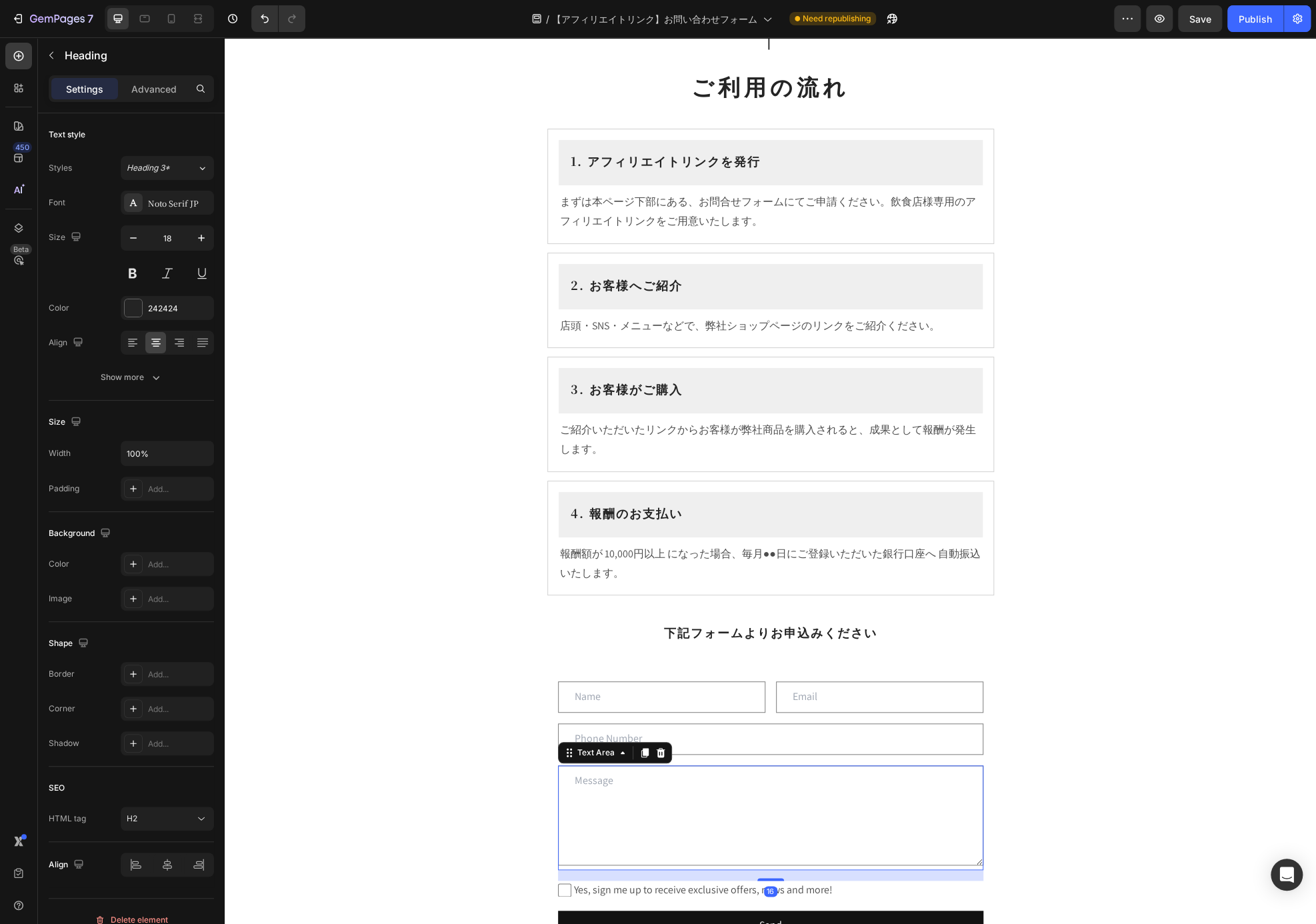
click at [898, 780] on textarea at bounding box center [771, 815] width 425 height 100
click at [889, 621] on p "⁠⁠⁠⁠⁠⁠⁠ 下記フォームよりお申込みください" at bounding box center [771, 623] width 444 height 36
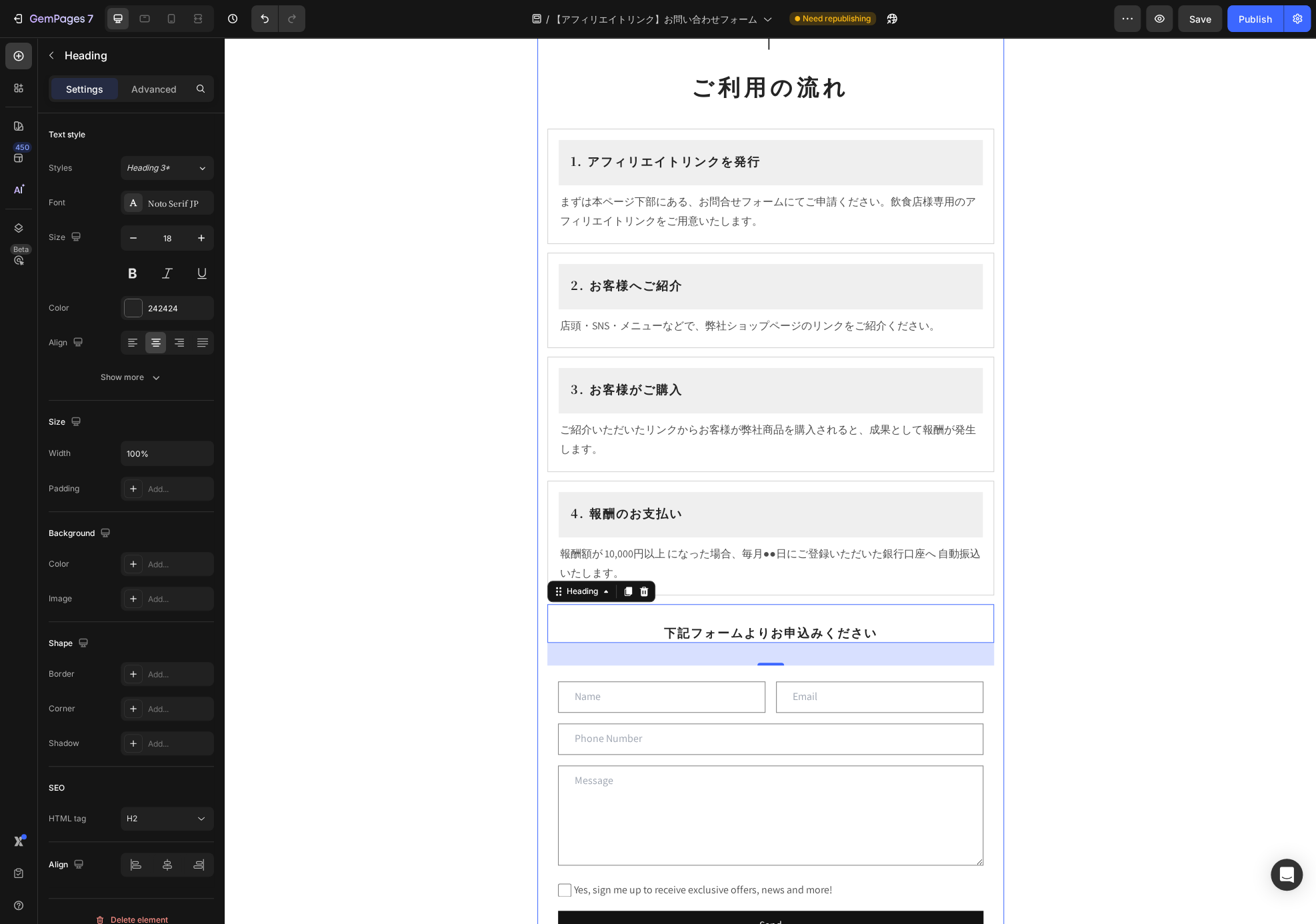
click at [885, 601] on div "飲食店様向け アフィリエイトプログラム Heading ⁠⁠⁠⁠⁠⁠⁠ このたび飲食店様向けに アフィリエイトプログラム をご用意いたしました。お店でのお客様…" at bounding box center [771, 325] width 447 height 1283
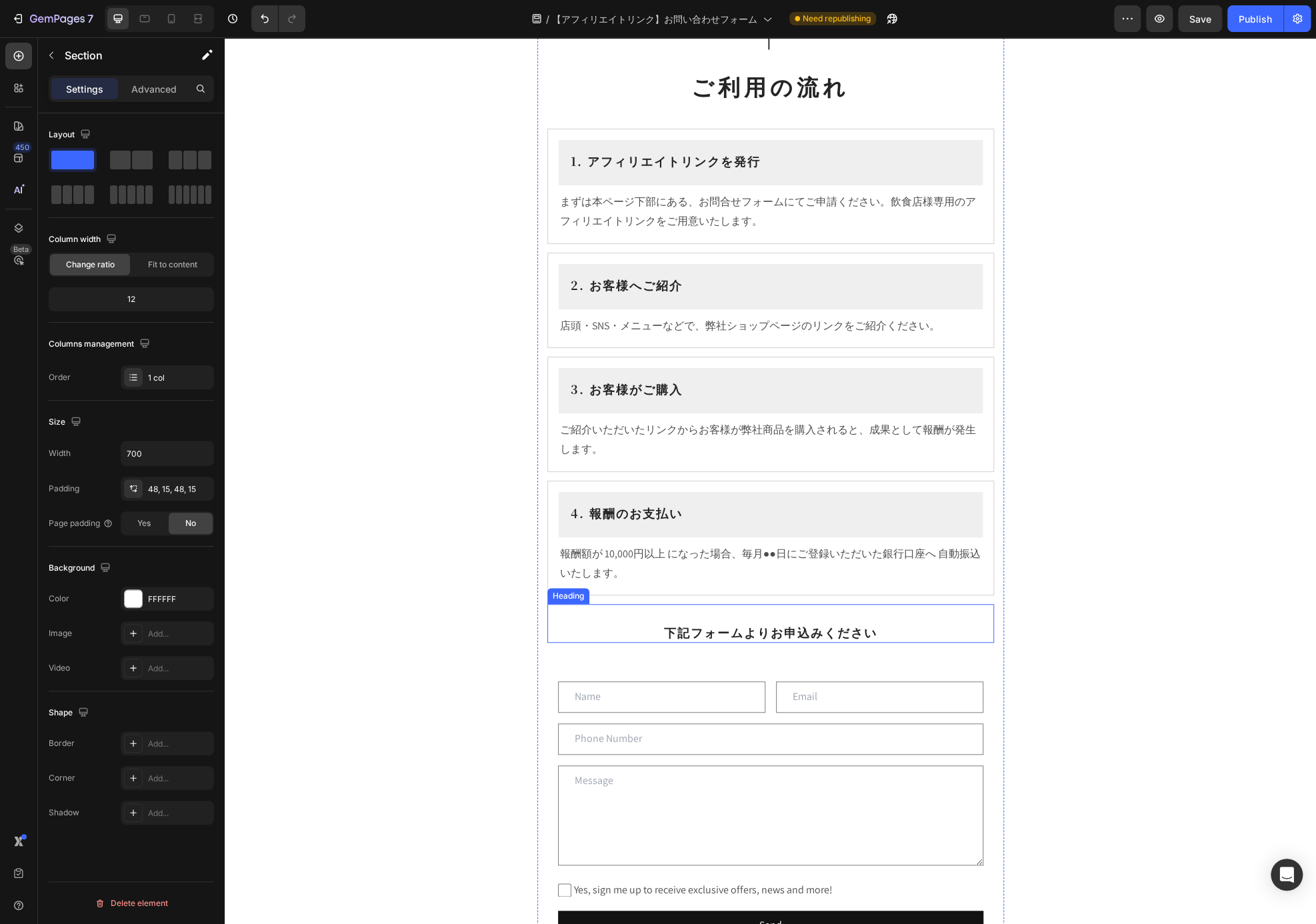
scroll to position [280, 0]
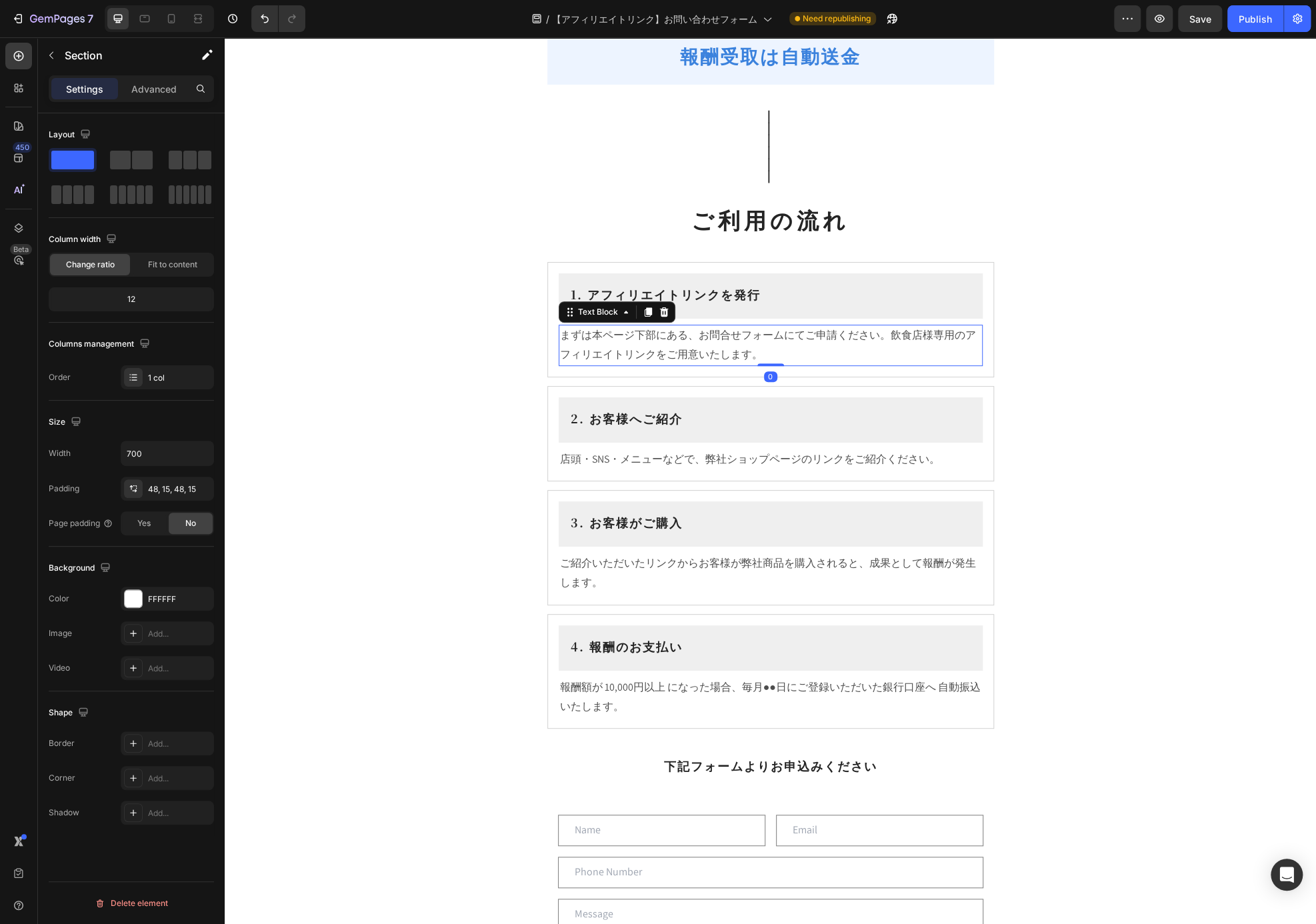
click at [690, 338] on p "まずは本ページ下部にある、お問合せフォームにてご申請ください。飲食店様専用のアフィリエイトリンクをご用意いたします。" at bounding box center [771, 344] width 421 height 38
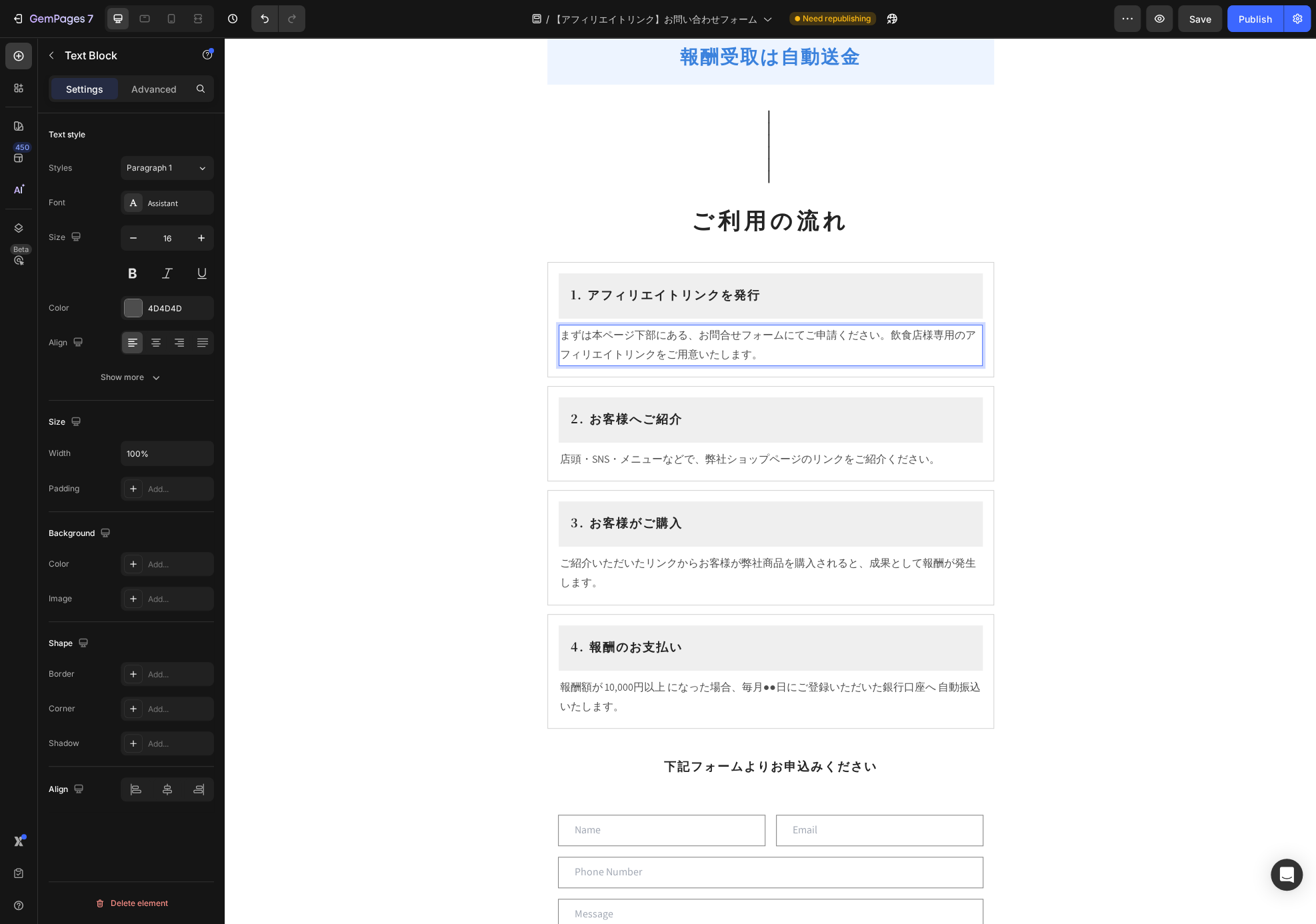
click at [876, 338] on p "まずは本ページ下部にある、お問合せフォームにてご申請ください。飲食店様専用のアフィリエイトリンクをご用意いたします。" at bounding box center [771, 344] width 421 height 38
click at [622, 335] on p "まずは本ページ下部にある、お問合せフォームにてご申請ください。飲食店様専用のアフィリエイトリンクをご用意いたします。" at bounding box center [771, 344] width 421 height 38
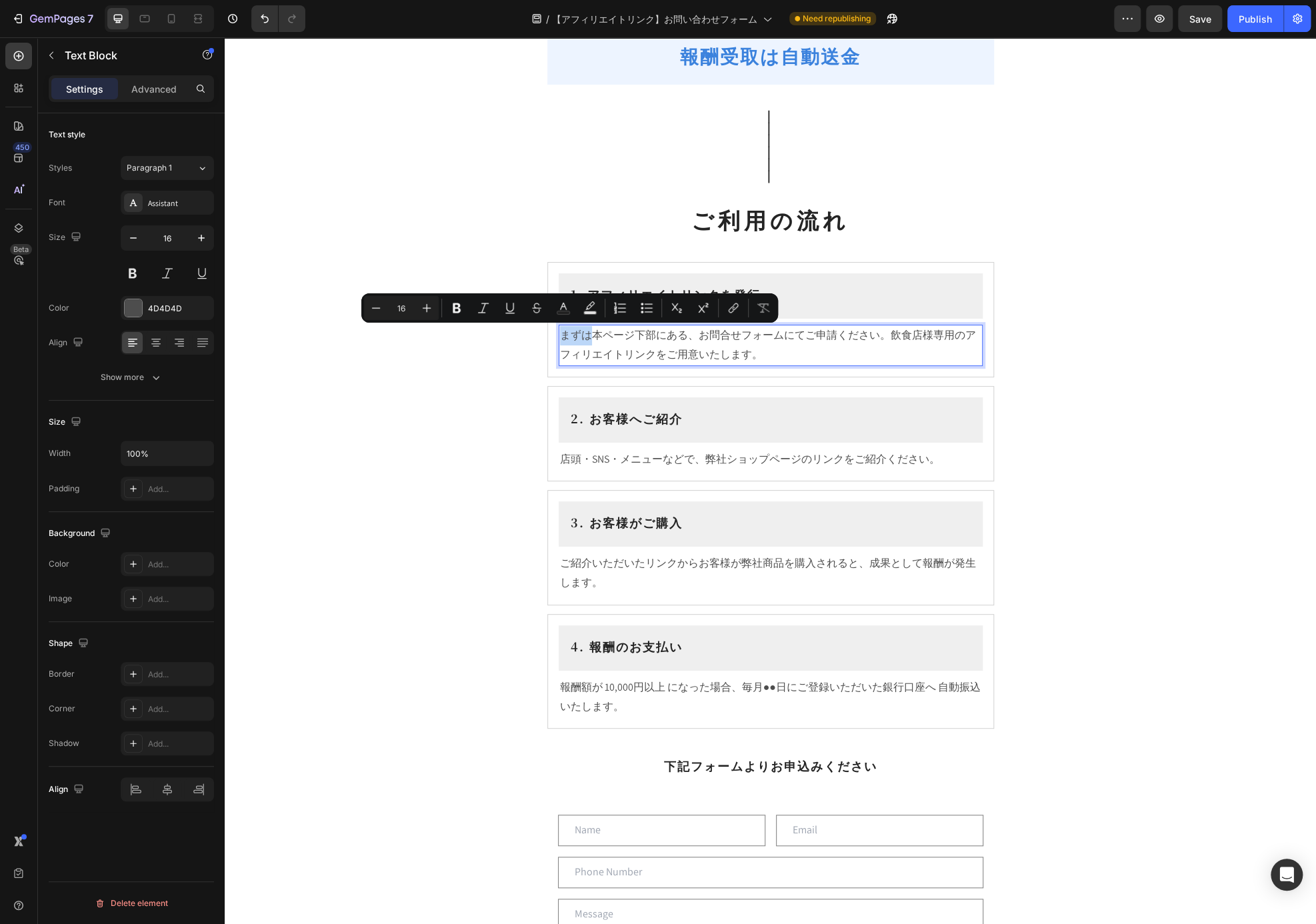
drag, startPoint x: 582, startPoint y: 335, endPoint x: 555, endPoint y: 333, distance: 27.1
click at [560, 333] on p "まずは本ページ下部にある、お問合せフォームにてご申請ください。飲食店様専用のアフィリエイトリンクをご用意いたします。" at bounding box center [771, 344] width 421 height 38
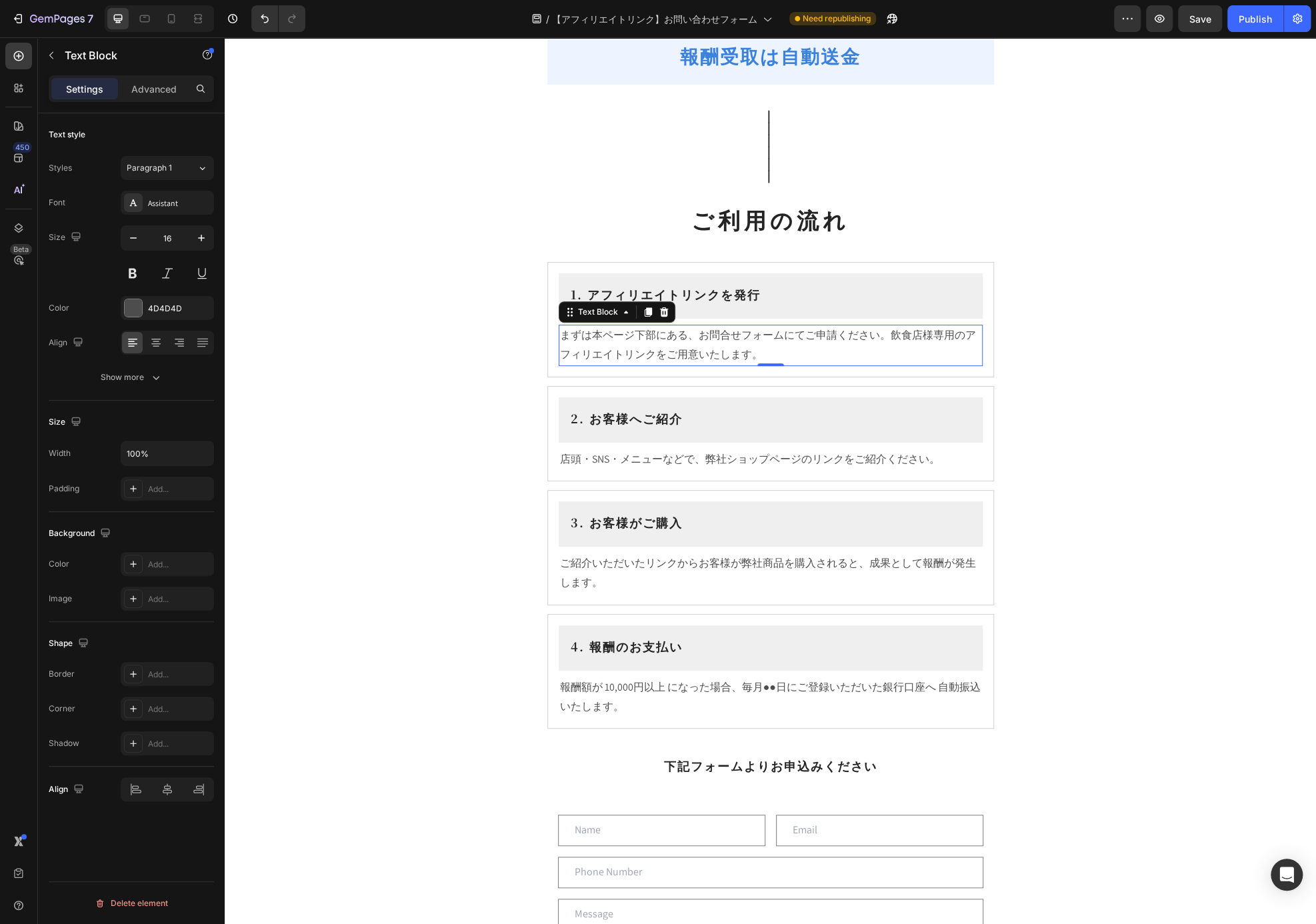
click at [719, 356] on p "まずは本ページ下部にある、お問合せフォームにてご申請ください。飲食店様専用のアフィリエイトリンクをご用意いたします。" at bounding box center [771, 344] width 421 height 38
click at [759, 349] on p "まずは本ページ下部にある、お問合せフォームにてご申請ください。飲食店様専用のアフィリエイトリンクをご用意いたします。" at bounding box center [771, 344] width 421 height 38
click at [669, 337] on p "まずは本ページ下部にある、お問合せフォームにてご申請ください。飲食店様専用のアフィリエイトリンクをご用意いたします。" at bounding box center [771, 344] width 421 height 38
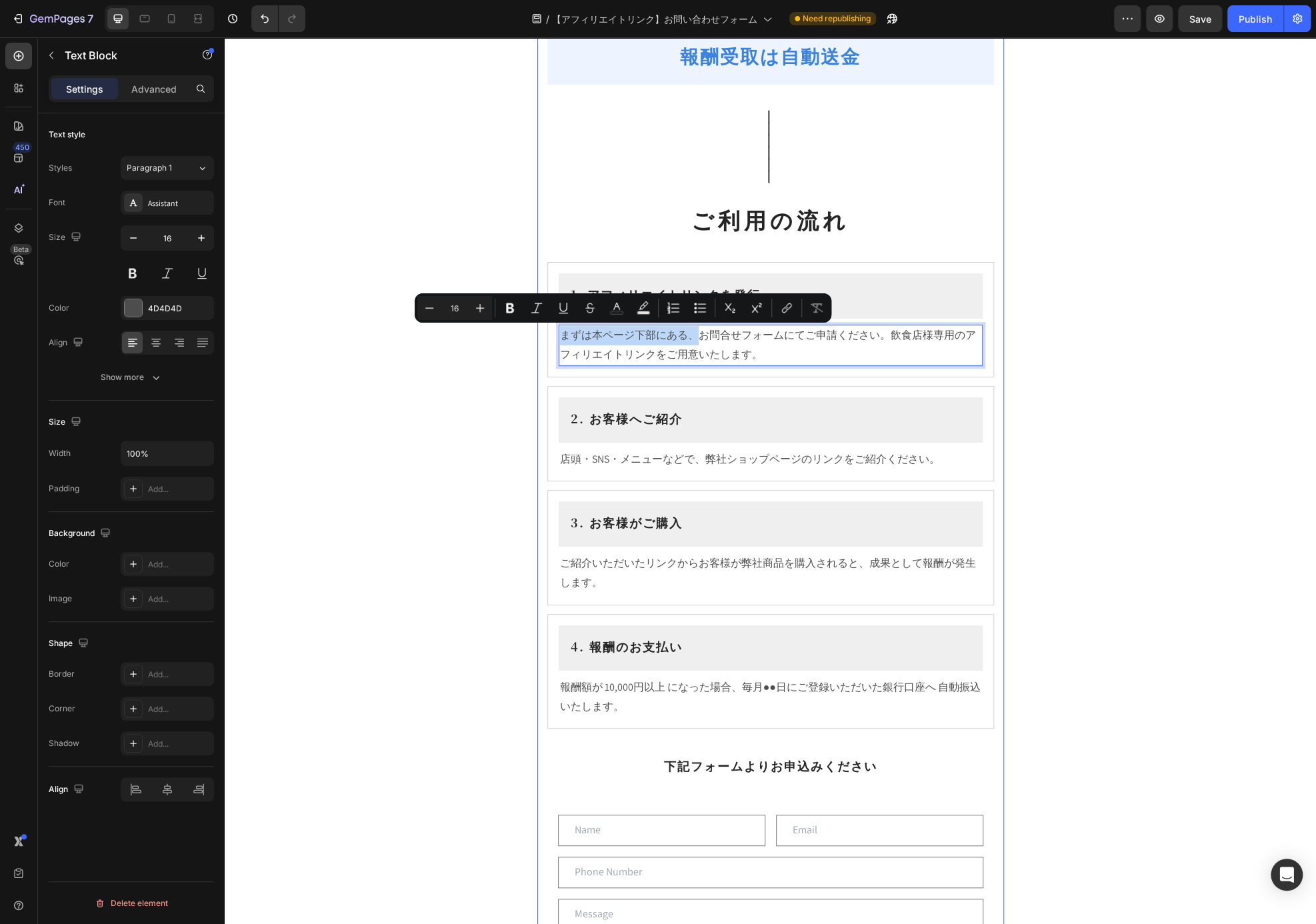
drag, startPoint x: 692, startPoint y: 338, endPoint x: 540, endPoint y: 344, distance: 152.1
click at [540, 344] on div "飲食店様向け アフィリエイトプログラム Heading ⁠⁠⁠⁠⁠⁠⁠ このたび飲食店様向けに アフィリエイトプログラム をご用意いたしました。お店でのお客様…" at bounding box center [770, 458] width 466 height 1347
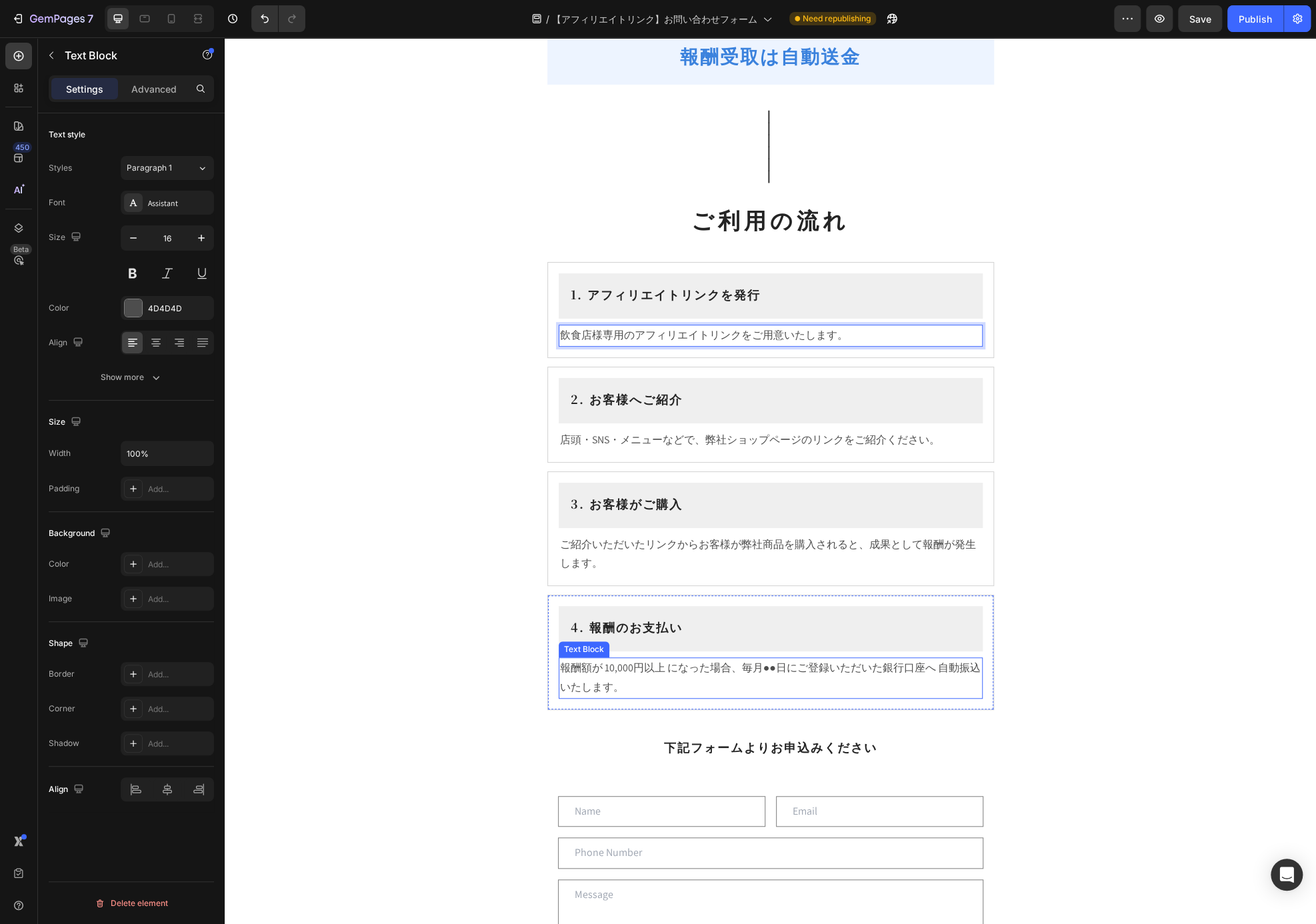
click at [799, 687] on p "報酬額が 10,000円以上 になった場合、毎月●●日にご登録いただいた銀行口座へ 自動振込 いたします。" at bounding box center [771, 678] width 421 height 38
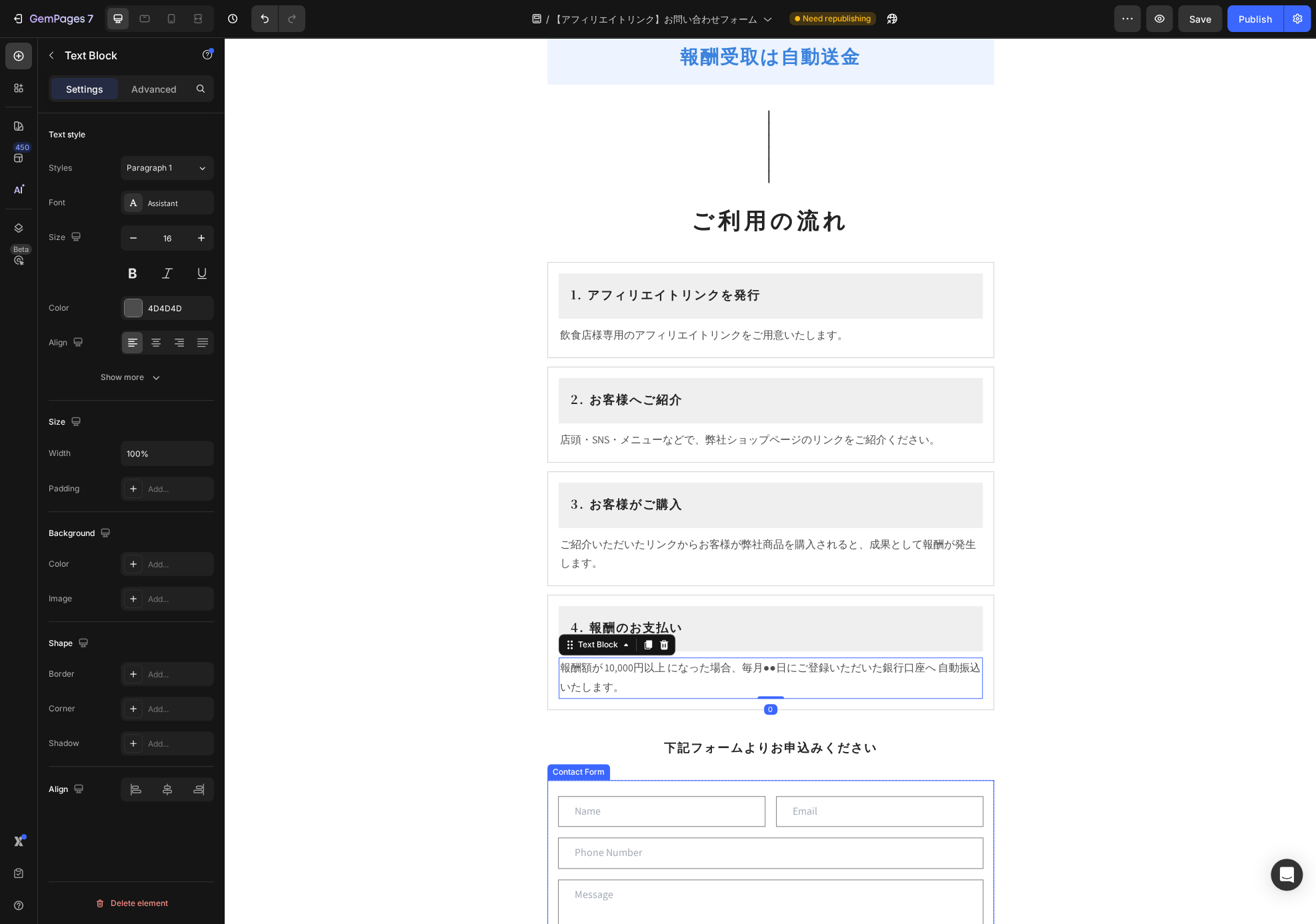
click at [857, 782] on div "Text Field Email Field Row Text Field Text Area Yes, sign me up to receive excl…" at bounding box center [771, 925] width 447 height 291
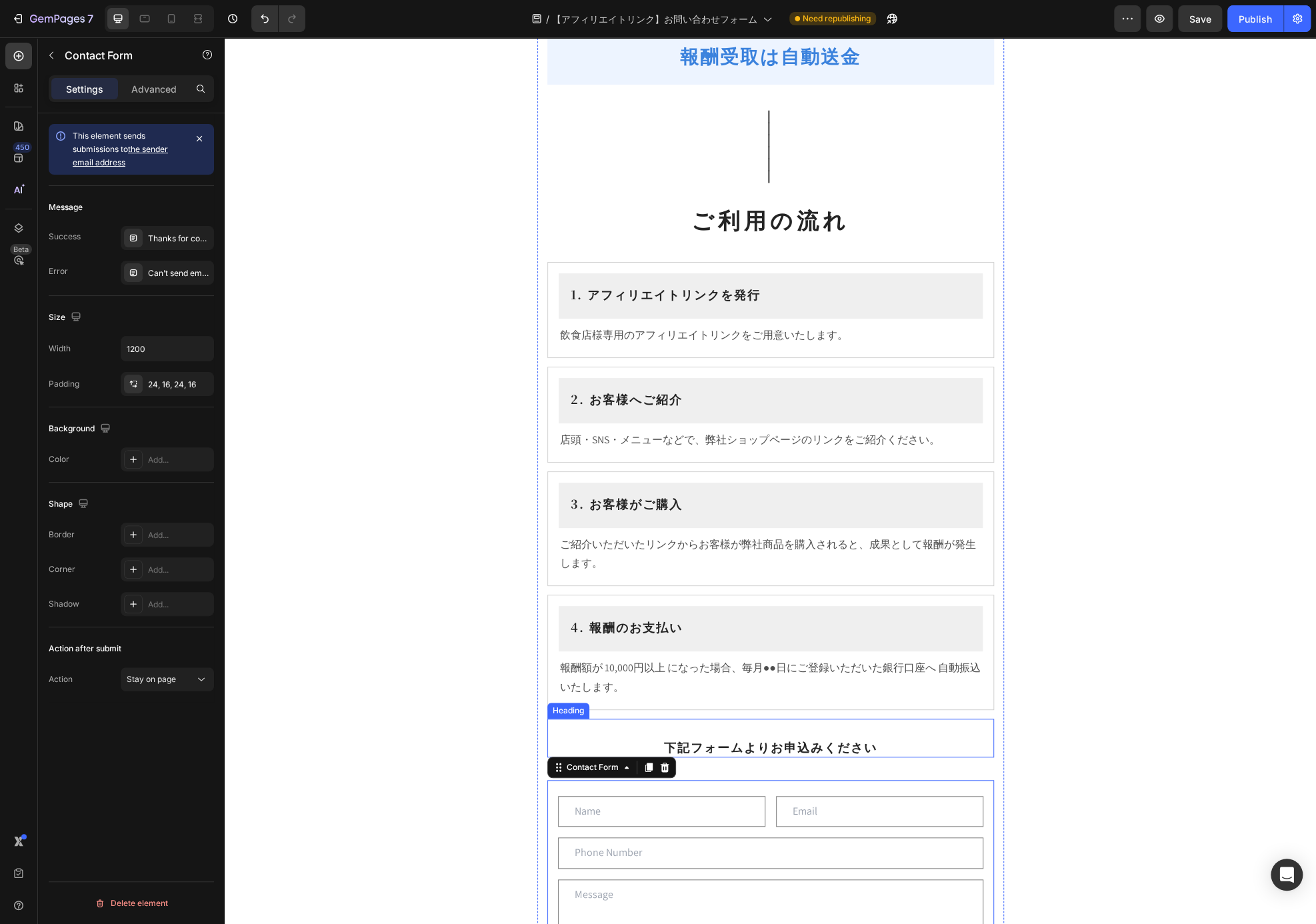
click at [867, 730] on p "⁠⁠⁠⁠⁠⁠⁠ 下記フォームよりお申込みください" at bounding box center [771, 738] width 444 height 36
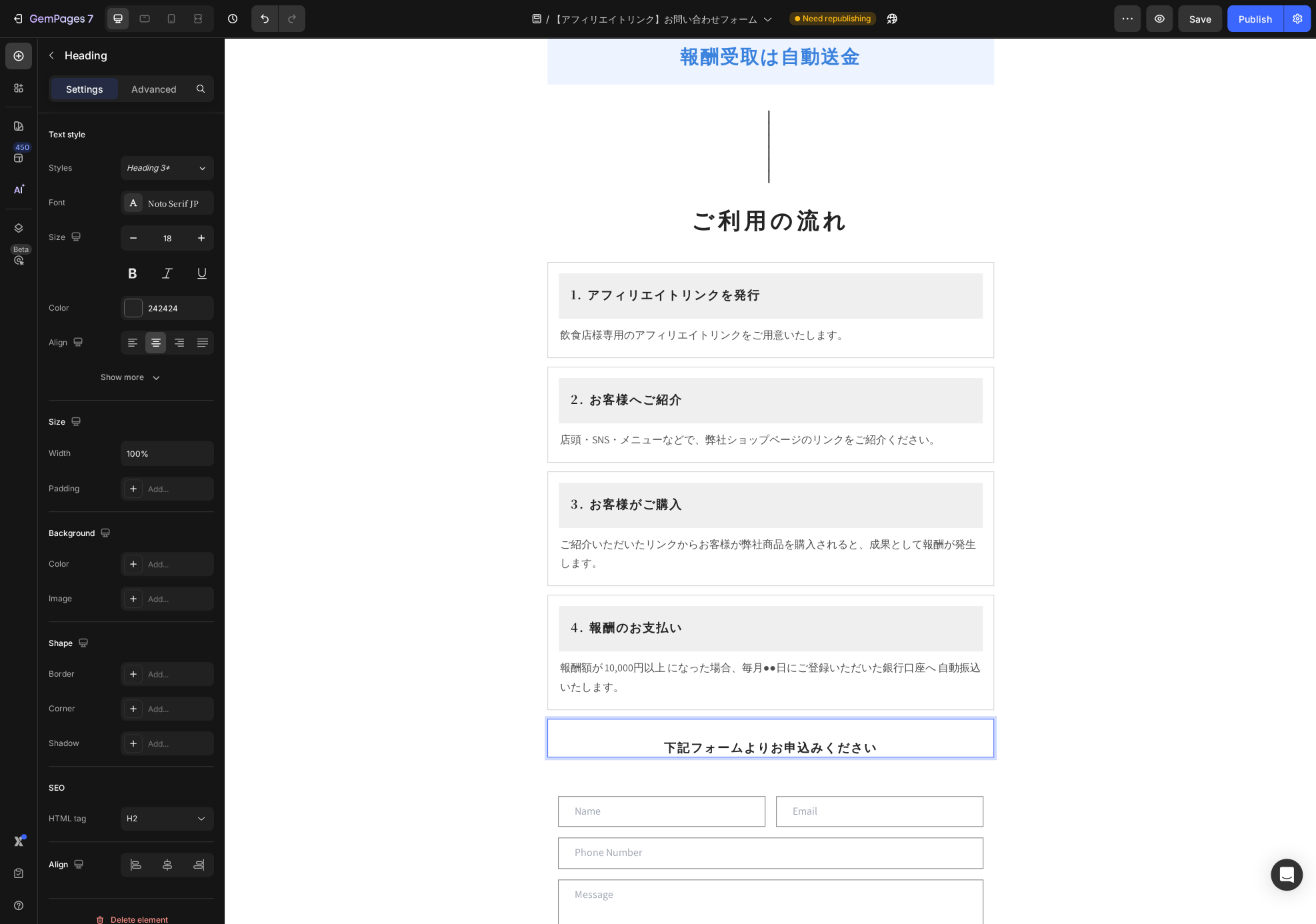
scroll to position [413, 0]
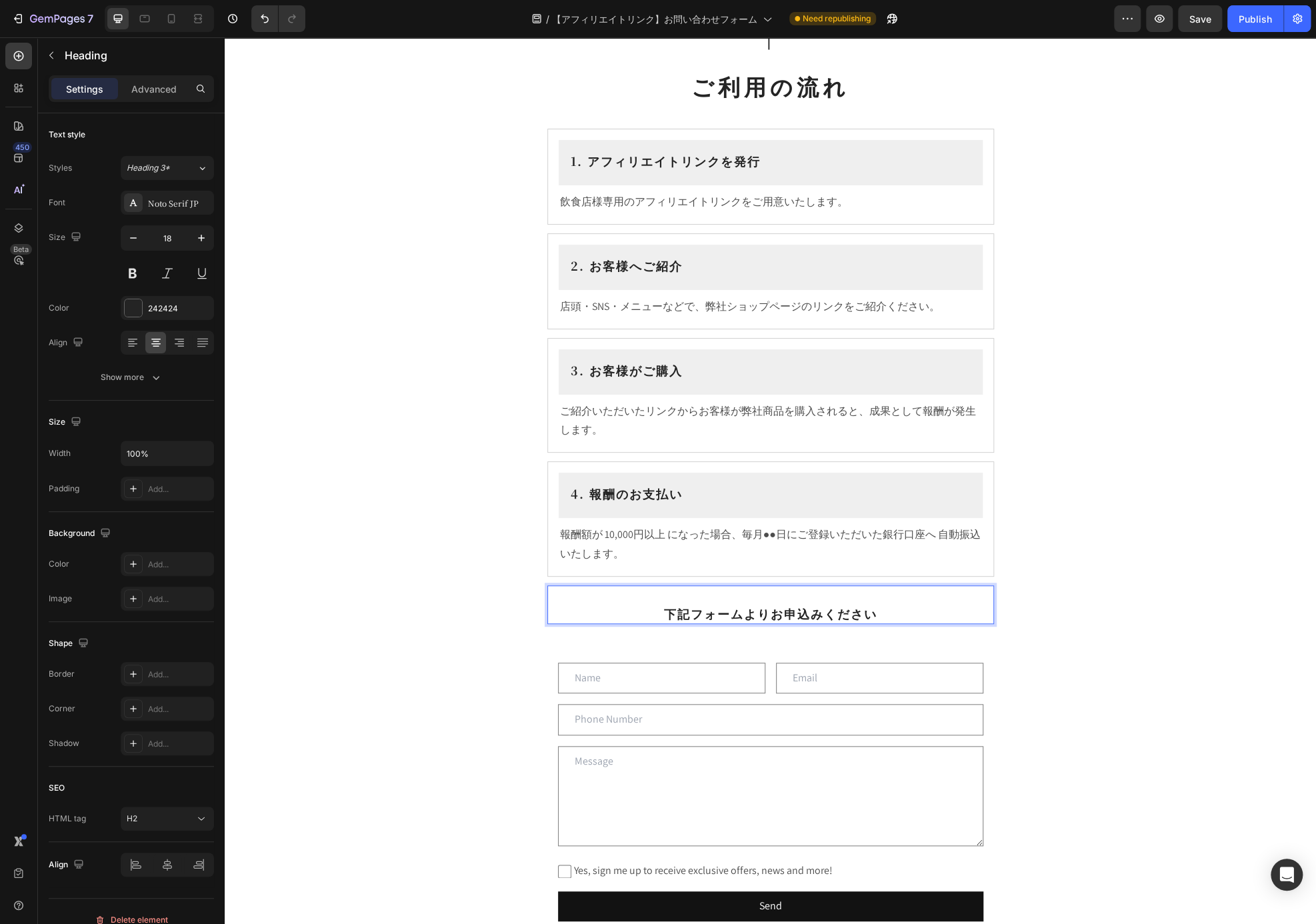
click at [885, 738] on div "Text Field Email Field Row Text Field Text Area Yes, sign me up to receive excl…" at bounding box center [771, 792] width 447 height 291
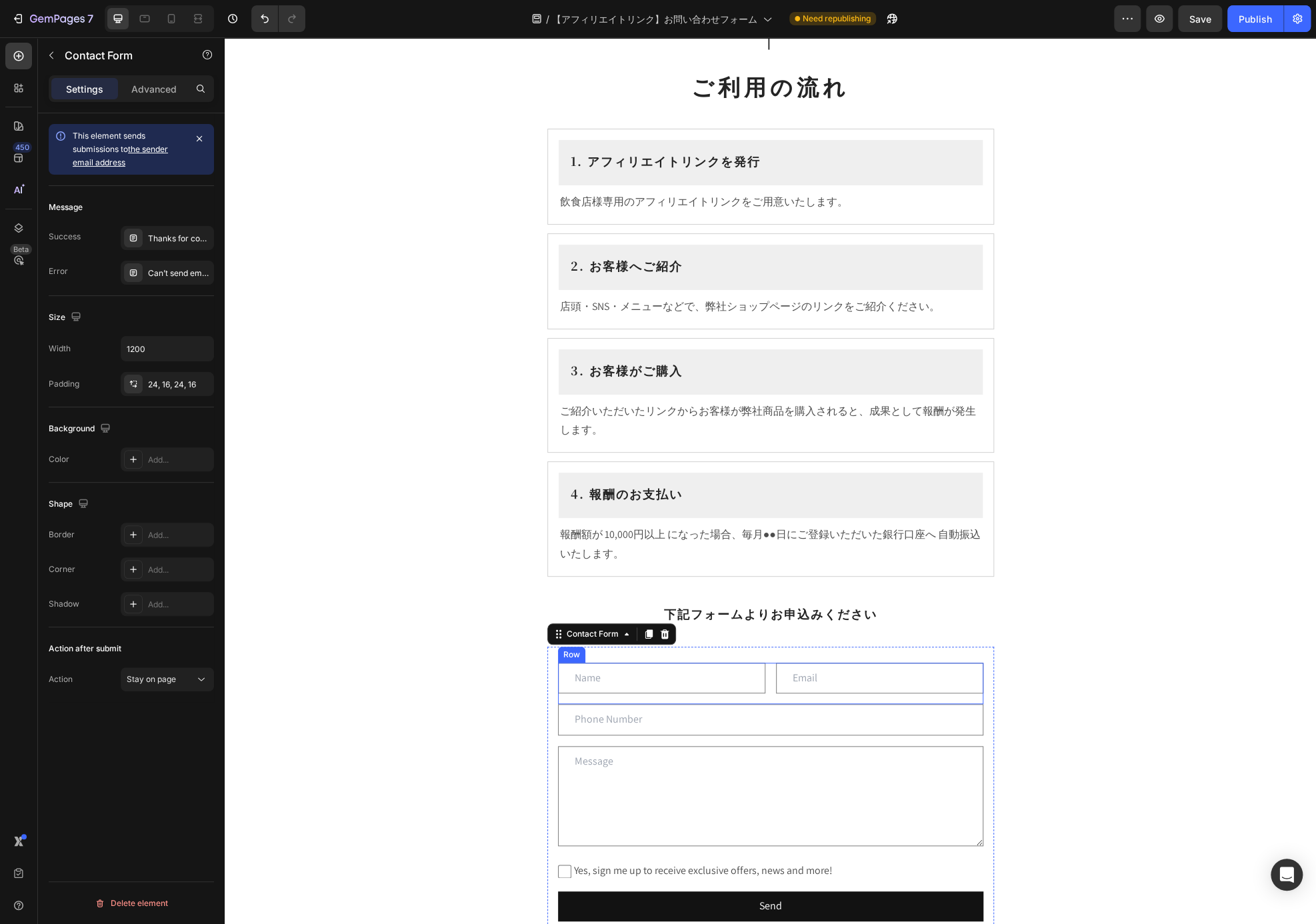
click at [630, 696] on div "Text Field" at bounding box center [661, 683] width 207 height 42
click at [713, 738] on div "Text Field Email Field Row Text Field Text Area Yes, sign me up to receive excl…" at bounding box center [771, 792] width 447 height 291
click at [711, 715] on input "text" at bounding box center [771, 719] width 425 height 32
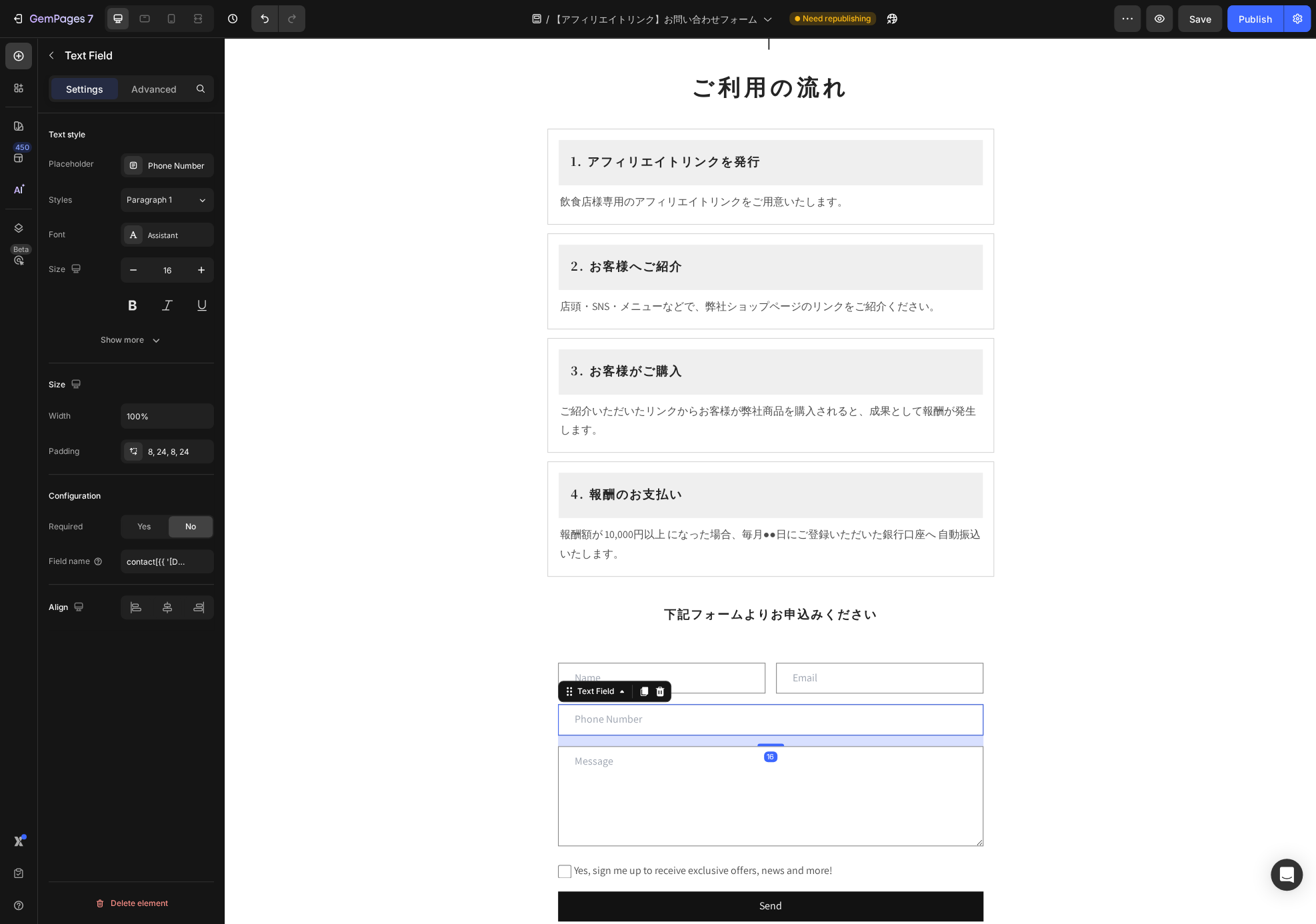
click at [711, 715] on input "text" at bounding box center [771, 719] width 425 height 32
click at [152, 162] on div "Phone Number" at bounding box center [180, 166] width 63 height 12
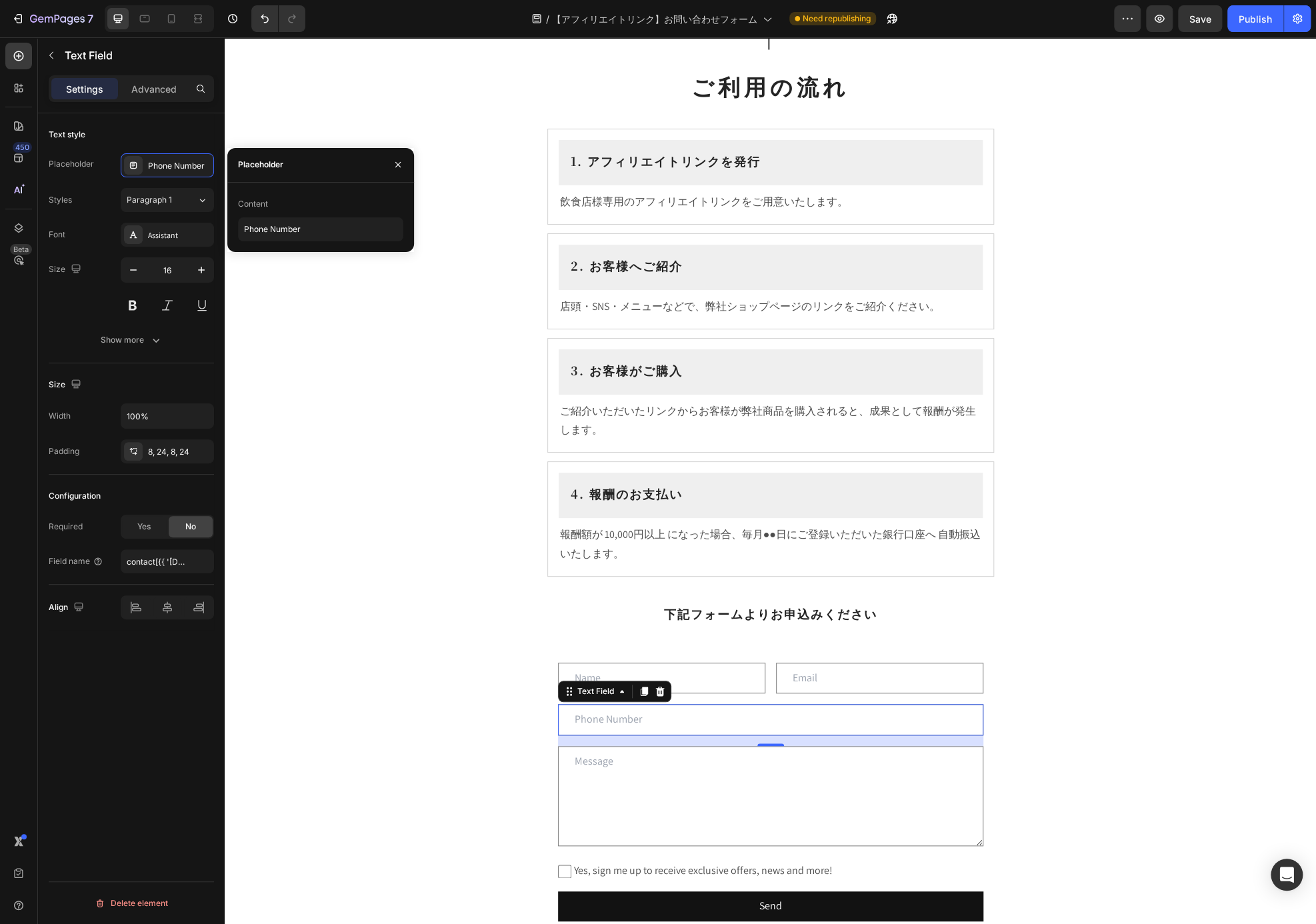
click at [287, 163] on div "Placeholder" at bounding box center [258, 165] width 61 height 34
drag, startPoint x: 287, startPoint y: 165, endPoint x: 231, endPoint y: 166, distance: 56.0
click at [231, 166] on div "Placeholder" at bounding box center [258, 165] width 61 height 34
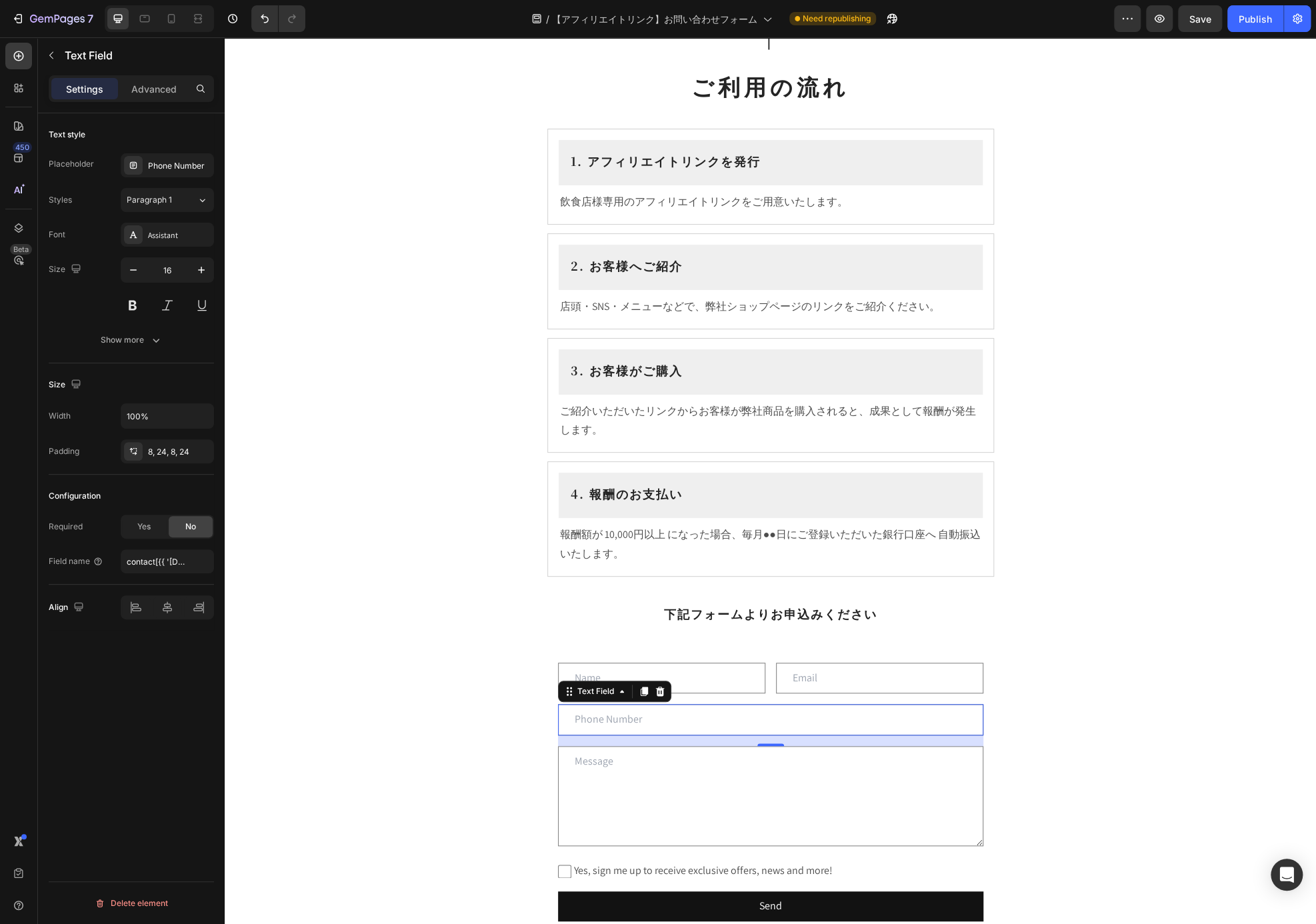
click at [187, 177] on div "Placeholder Phone Number Styles Paragraph 1 Font Assistant Size 16 Show more" at bounding box center [131, 252] width 165 height 199
click at [183, 167] on div "Phone Number" at bounding box center [180, 166] width 63 height 12
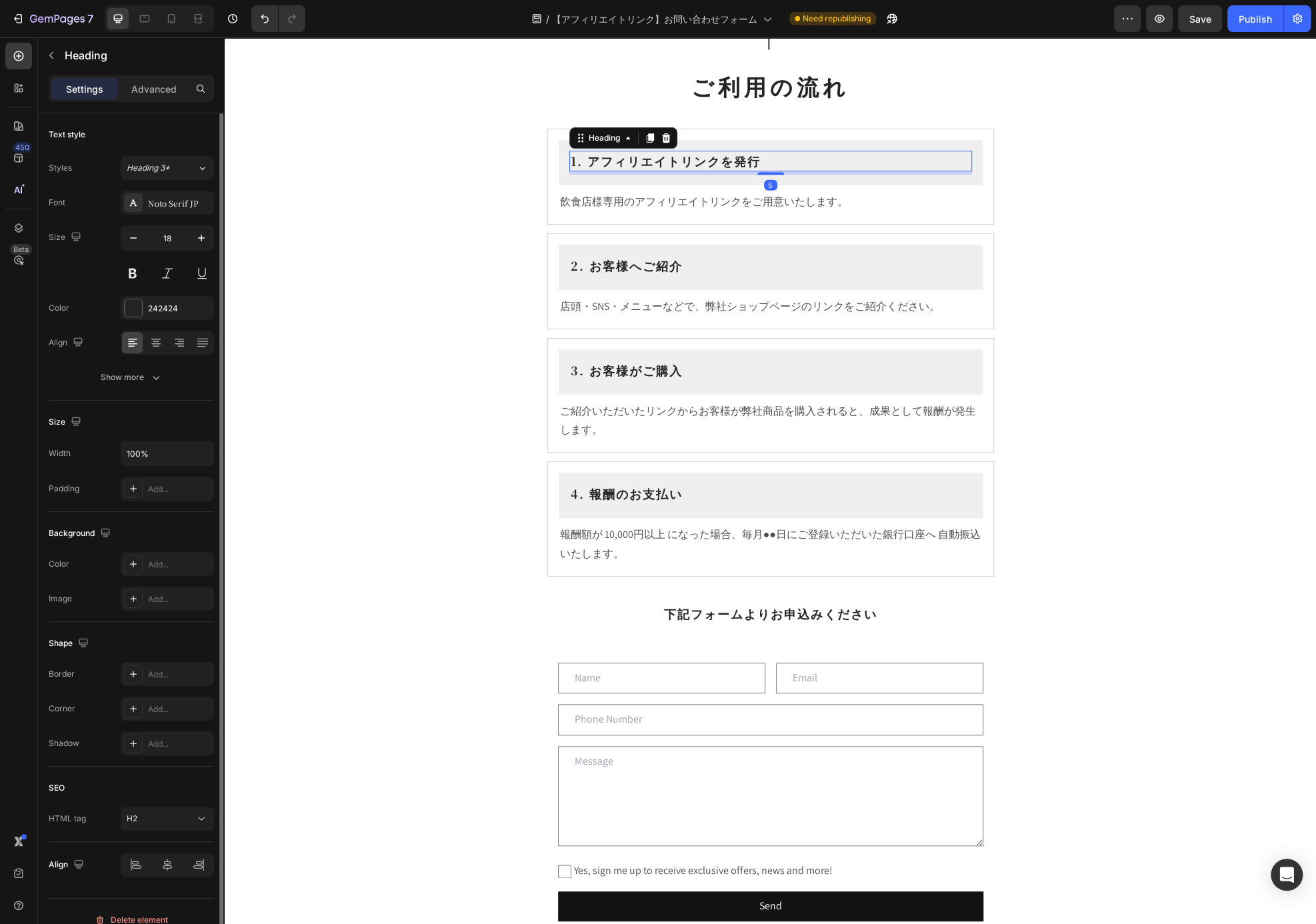
click at [876, 168] on p "1. アフィリエイトリンクを発行" at bounding box center [770, 160] width 400 height 18
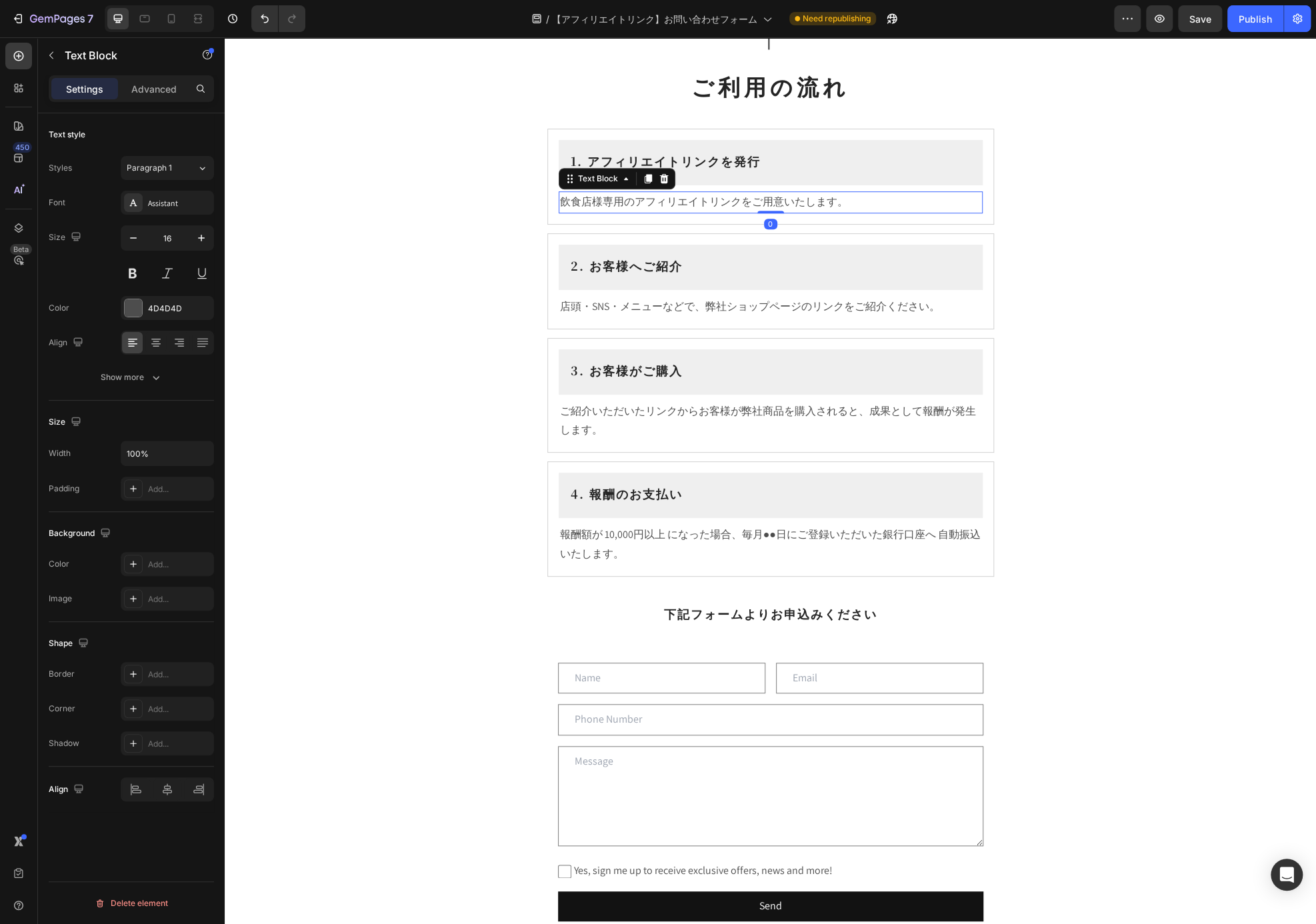
click at [826, 199] on p "飲食店様専用のアフィリエイトリンクをご用意いたします。" at bounding box center [771, 202] width 421 height 20
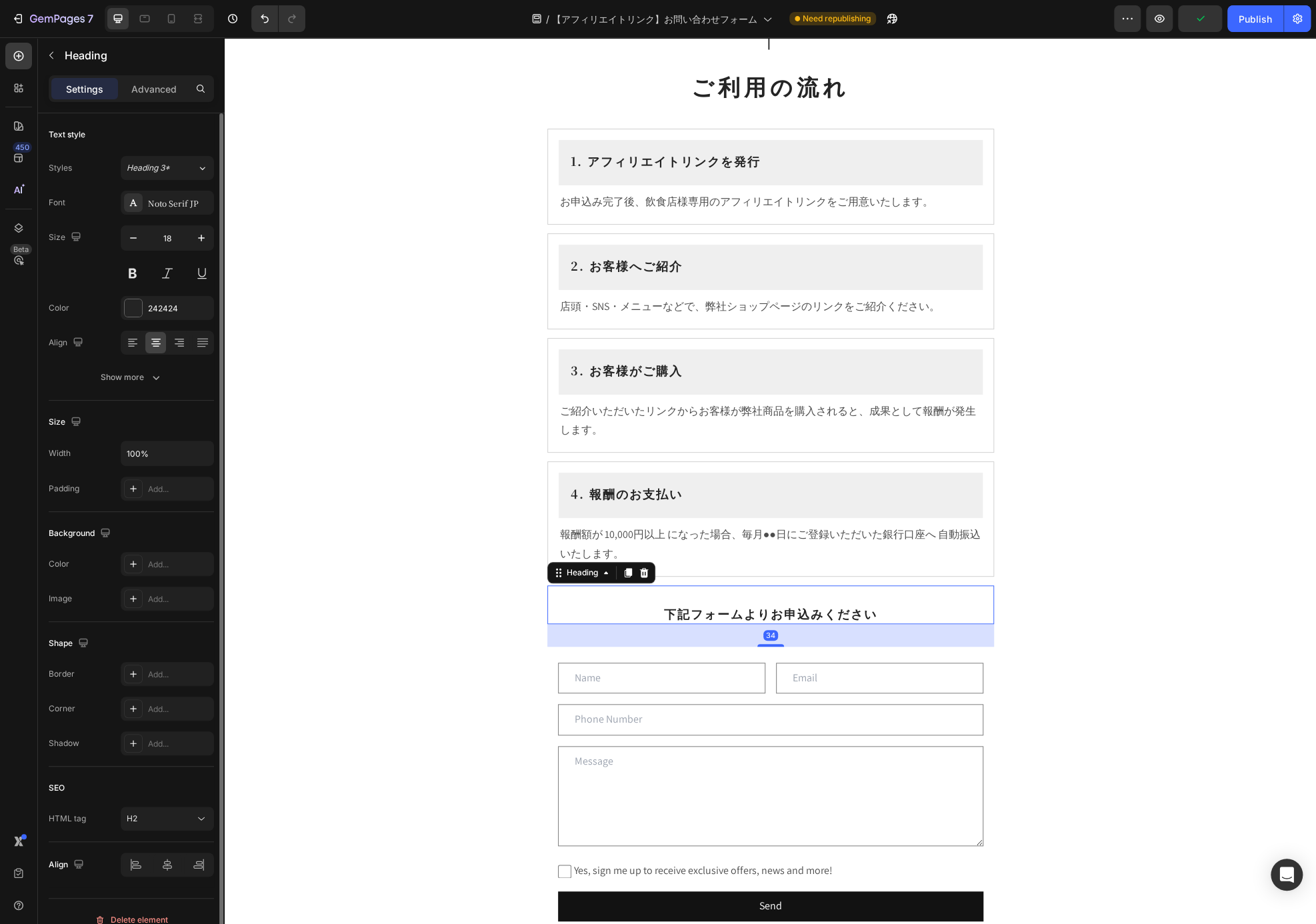
click at [769, 616] on p "⁠⁠⁠⁠⁠⁠⁠ 下記フォームよりお申込みください" at bounding box center [771, 604] width 444 height 36
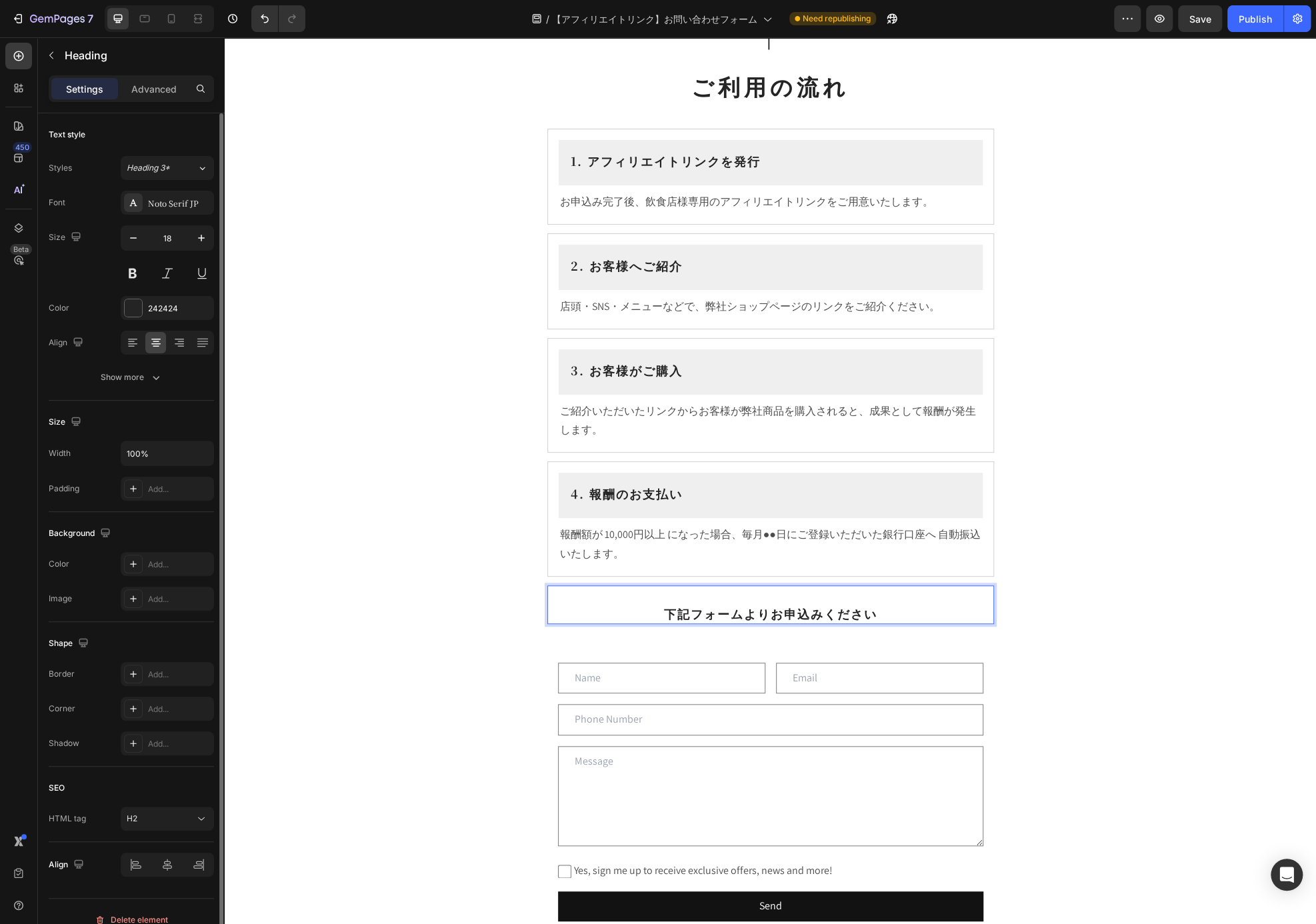
click at [768, 616] on p "⁠⁠⁠⁠⁠⁠⁠ 下記フォームよりお申込みください" at bounding box center [771, 604] width 444 height 36
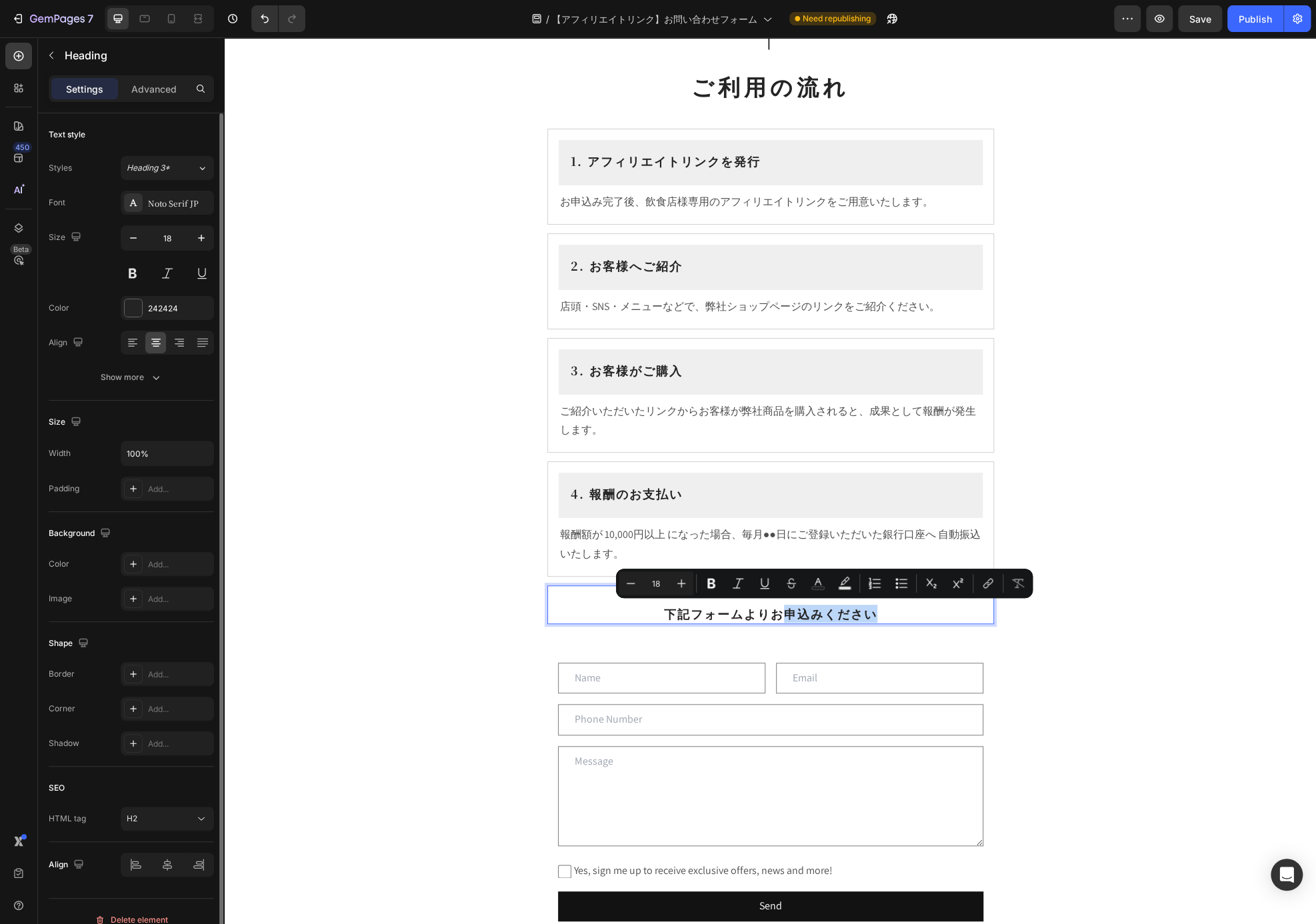
drag, startPoint x: 778, startPoint y: 613, endPoint x: 912, endPoint y: 612, distance: 134.0
click at [912, 612] on p "下記フォームよりお申込みください" at bounding box center [771, 604] width 444 height 36
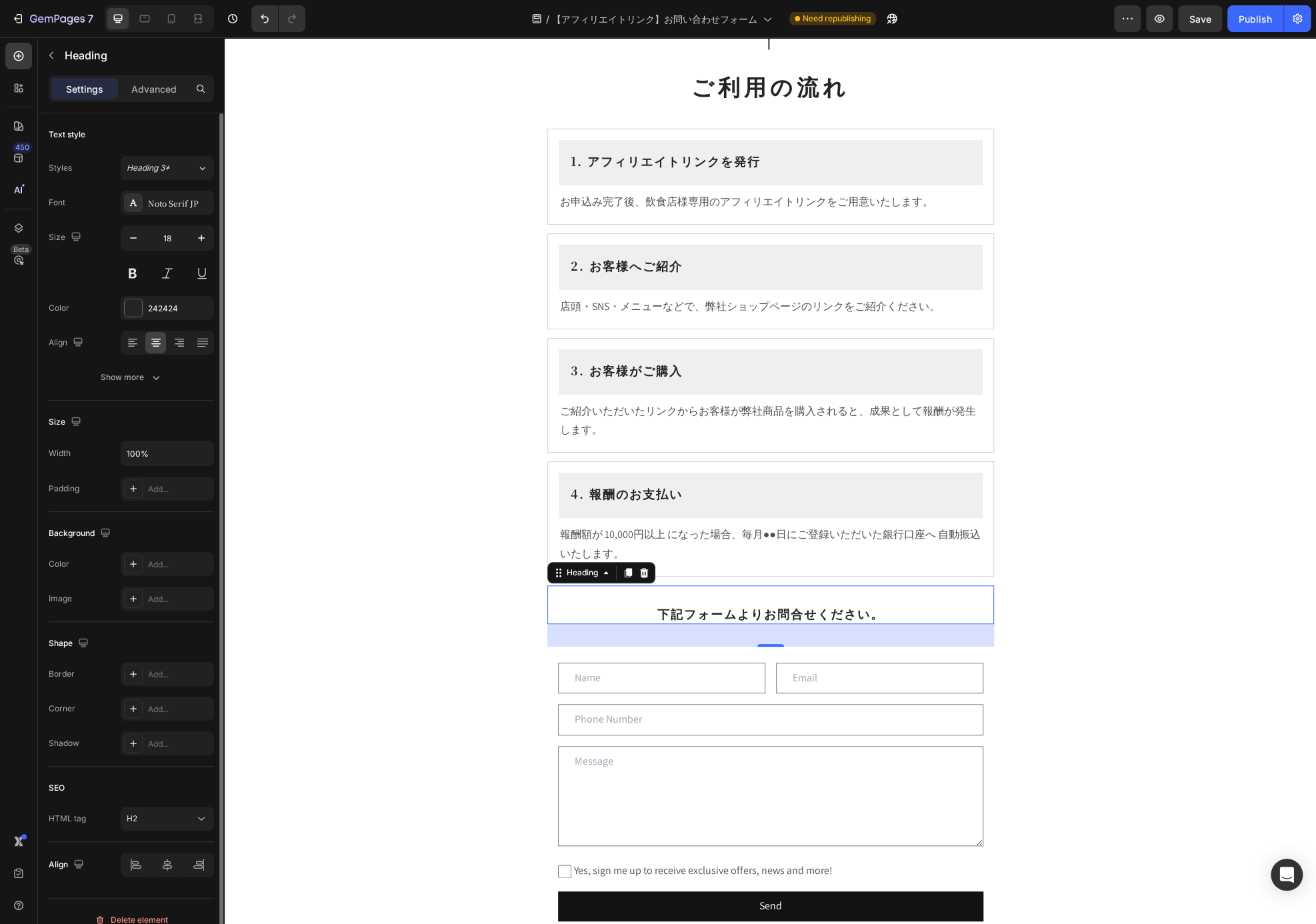
click at [794, 609] on p "下記フォームよりお問合せください。" at bounding box center [771, 604] width 444 height 36
click at [661, 607] on p "下記フォームよりお問合せください。" at bounding box center [771, 604] width 444 height 36
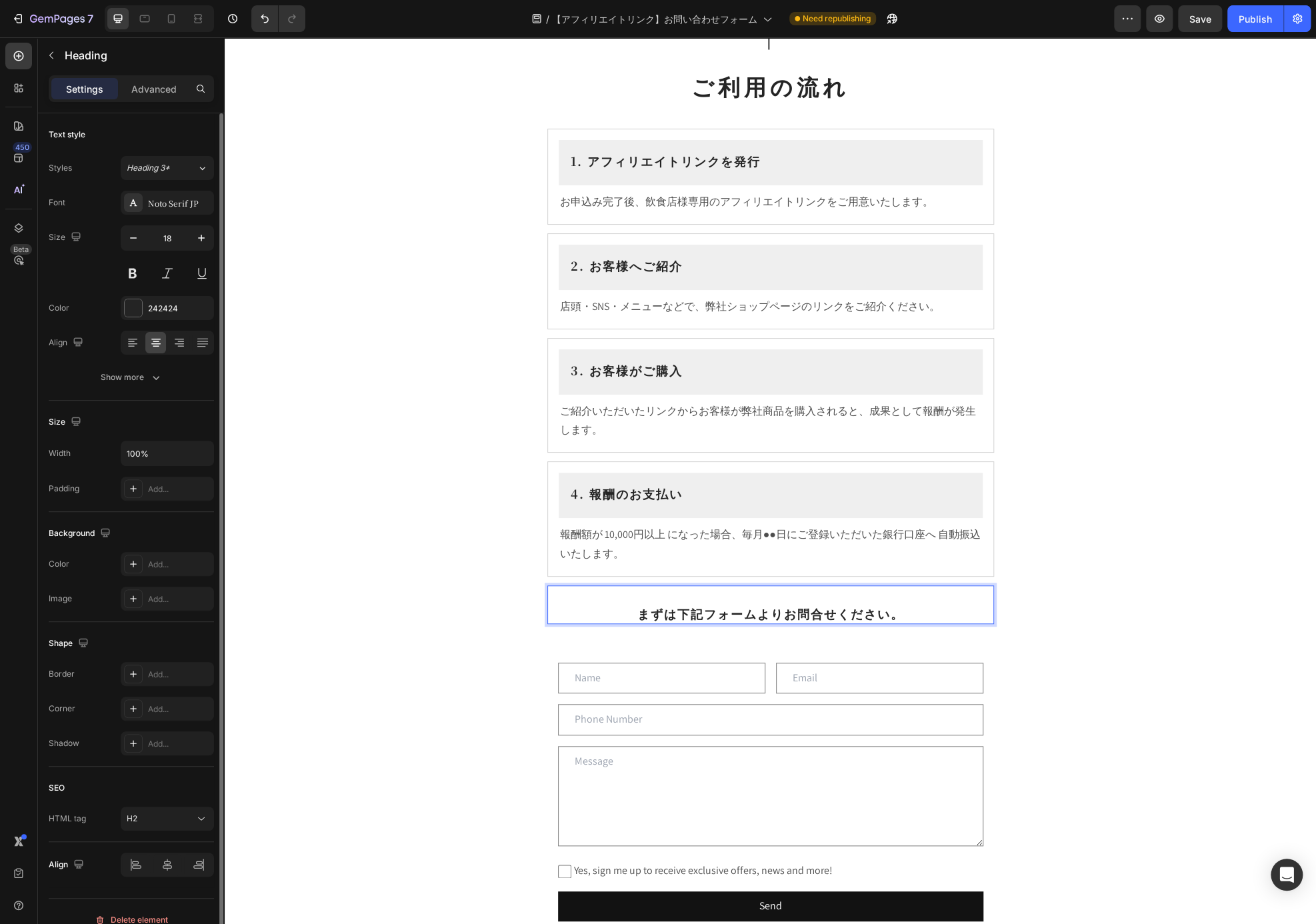
click at [776, 609] on p "まずは下記フォームよりお問合せください。" at bounding box center [771, 604] width 444 height 36
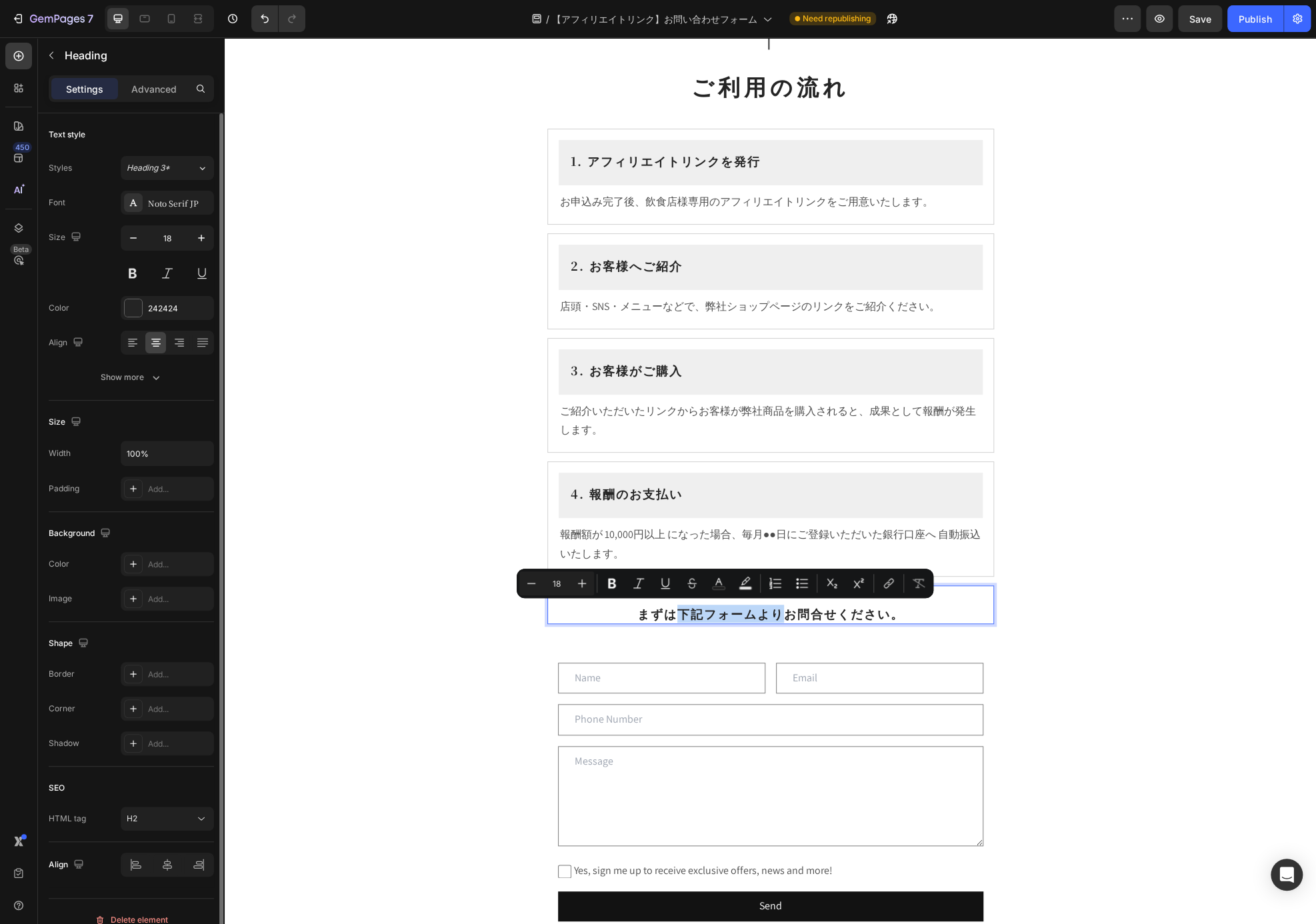
drag, startPoint x: 776, startPoint y: 609, endPoint x: 677, endPoint y: 618, distance: 99.4
click at [677, 618] on p "まずは下記フォームよりお問合せください。" at bounding box center [771, 604] width 444 height 36
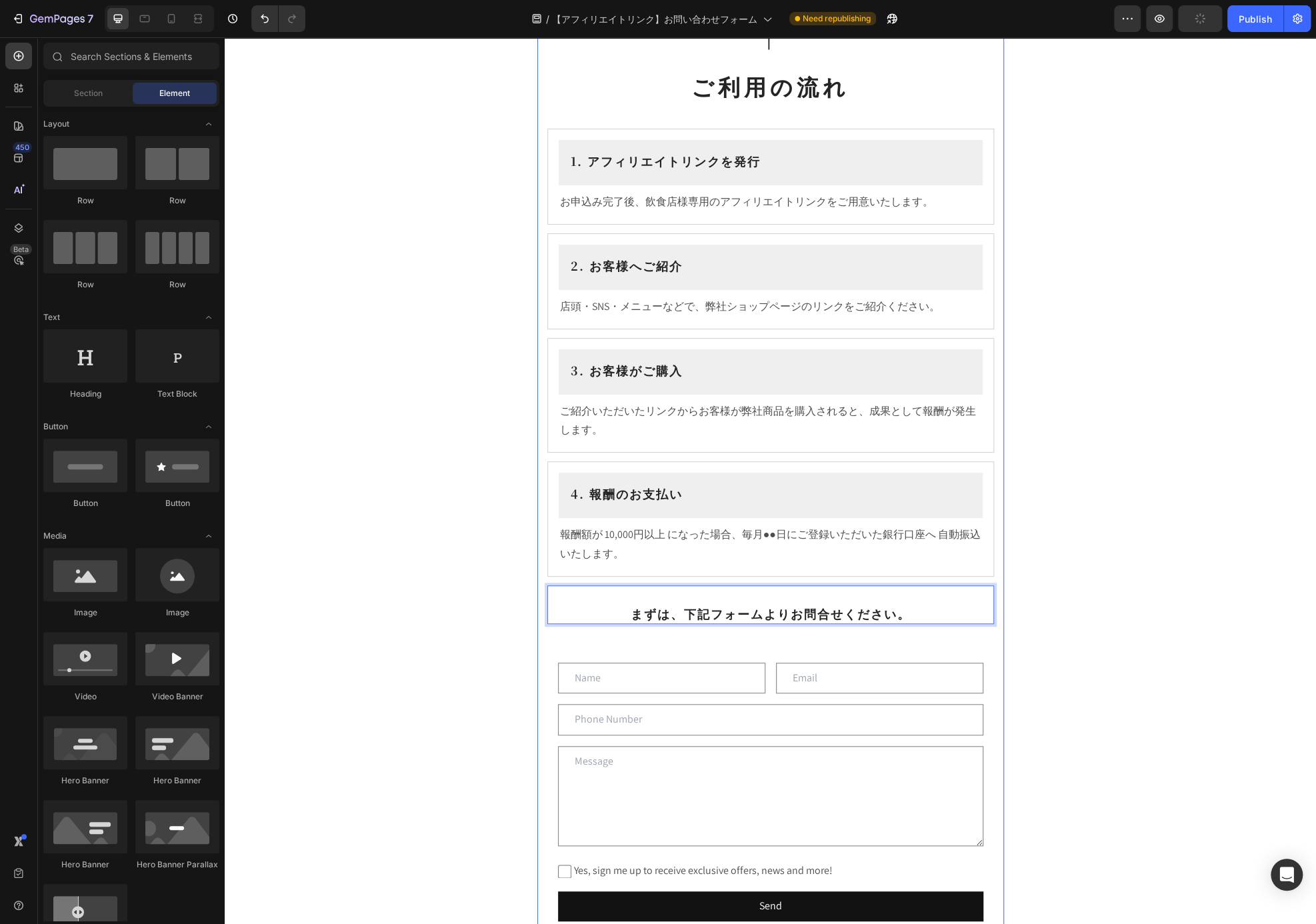
click at [1056, 344] on div "飲食店様向け アフィリエイトプログラム Heading ⁠⁠⁠⁠⁠⁠⁠ このたび飲食店様向けに アフィリエイトプログラム をご用意いたしました。お店でのお客様…" at bounding box center [771, 545] width 1091 height 1787
click at [707, 712] on input "text" at bounding box center [771, 719] width 425 height 32
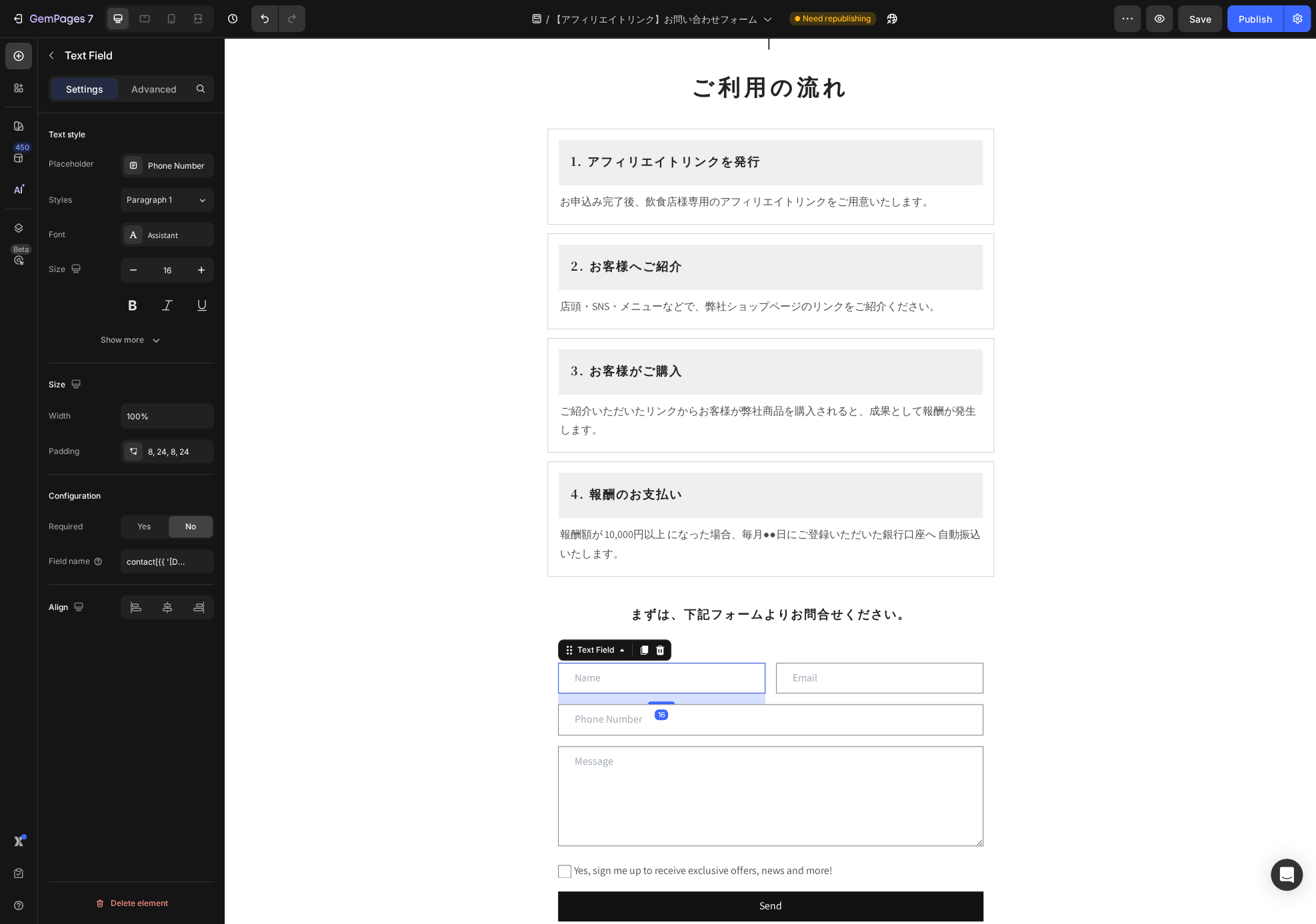
click at [678, 674] on input "text" at bounding box center [661, 678] width 207 height 32
click at [863, 671] on input "email" at bounding box center [879, 678] width 207 height 32
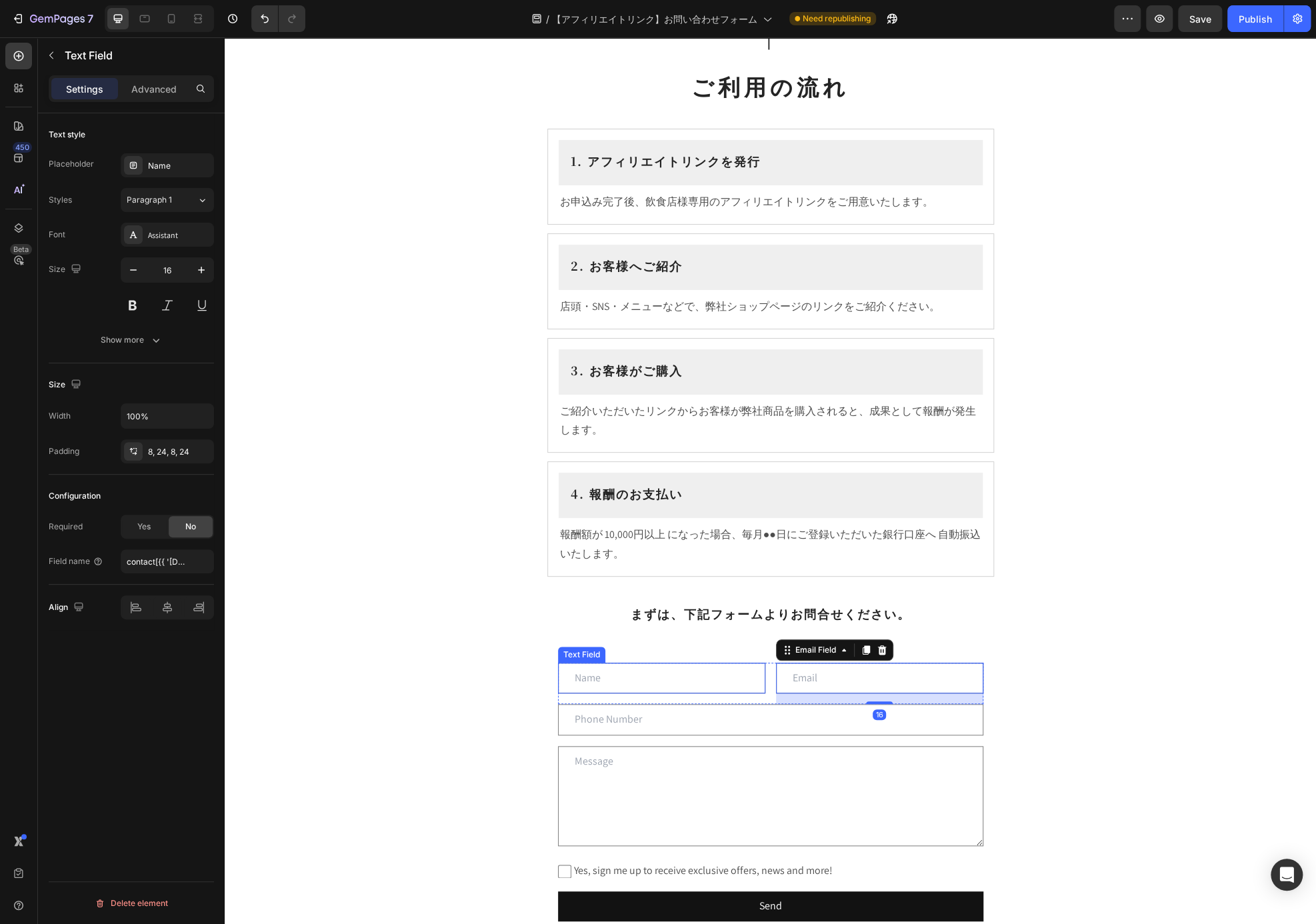
click at [661, 680] on input "text" at bounding box center [661, 678] width 207 height 32
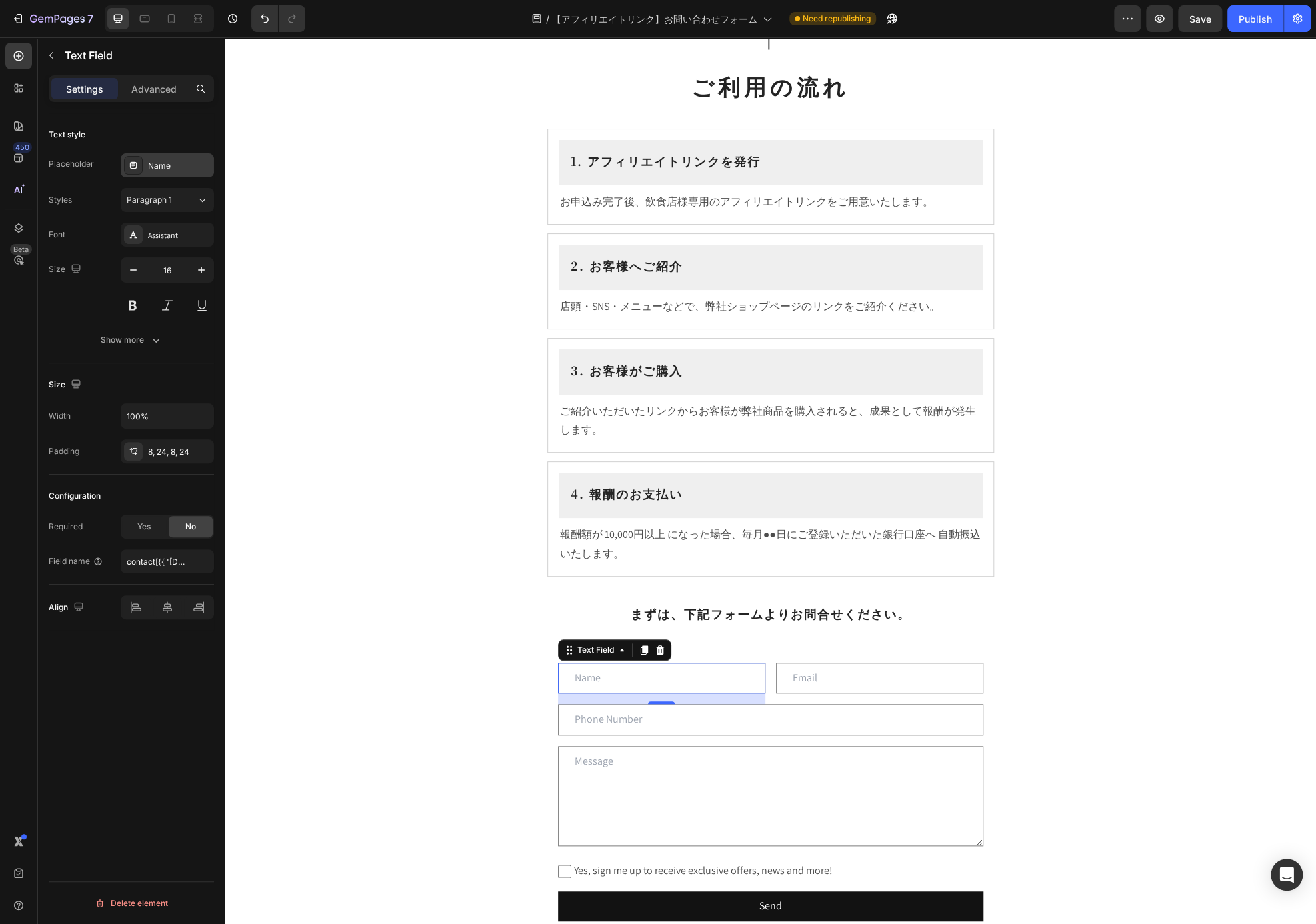
click at [168, 166] on div "Name" at bounding box center [180, 166] width 63 height 12
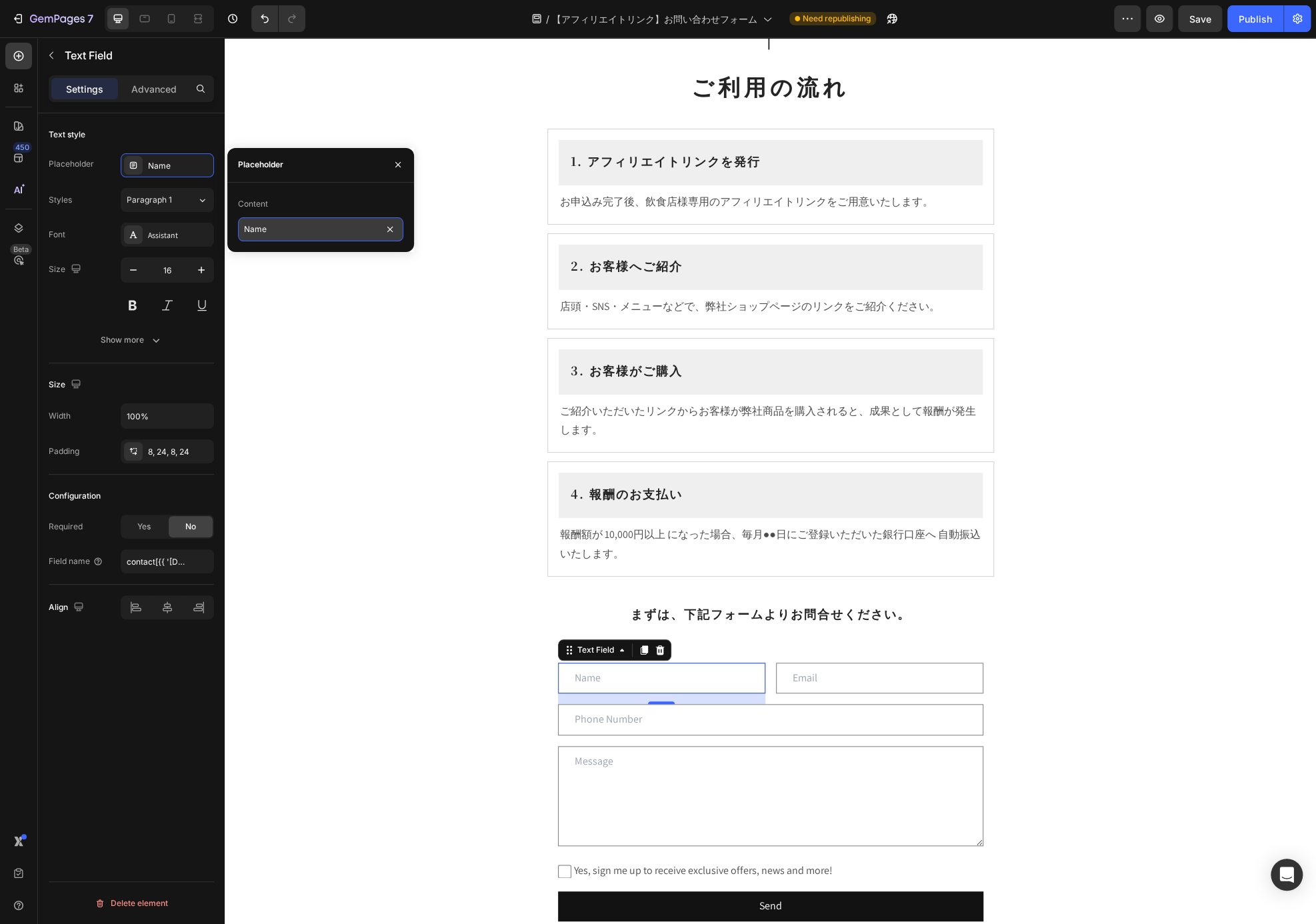
click at [277, 228] on input "Name" at bounding box center [320, 229] width 165 height 24
type input "g"
click at [661, 685] on input "text" at bounding box center [661, 678] width 207 height 32
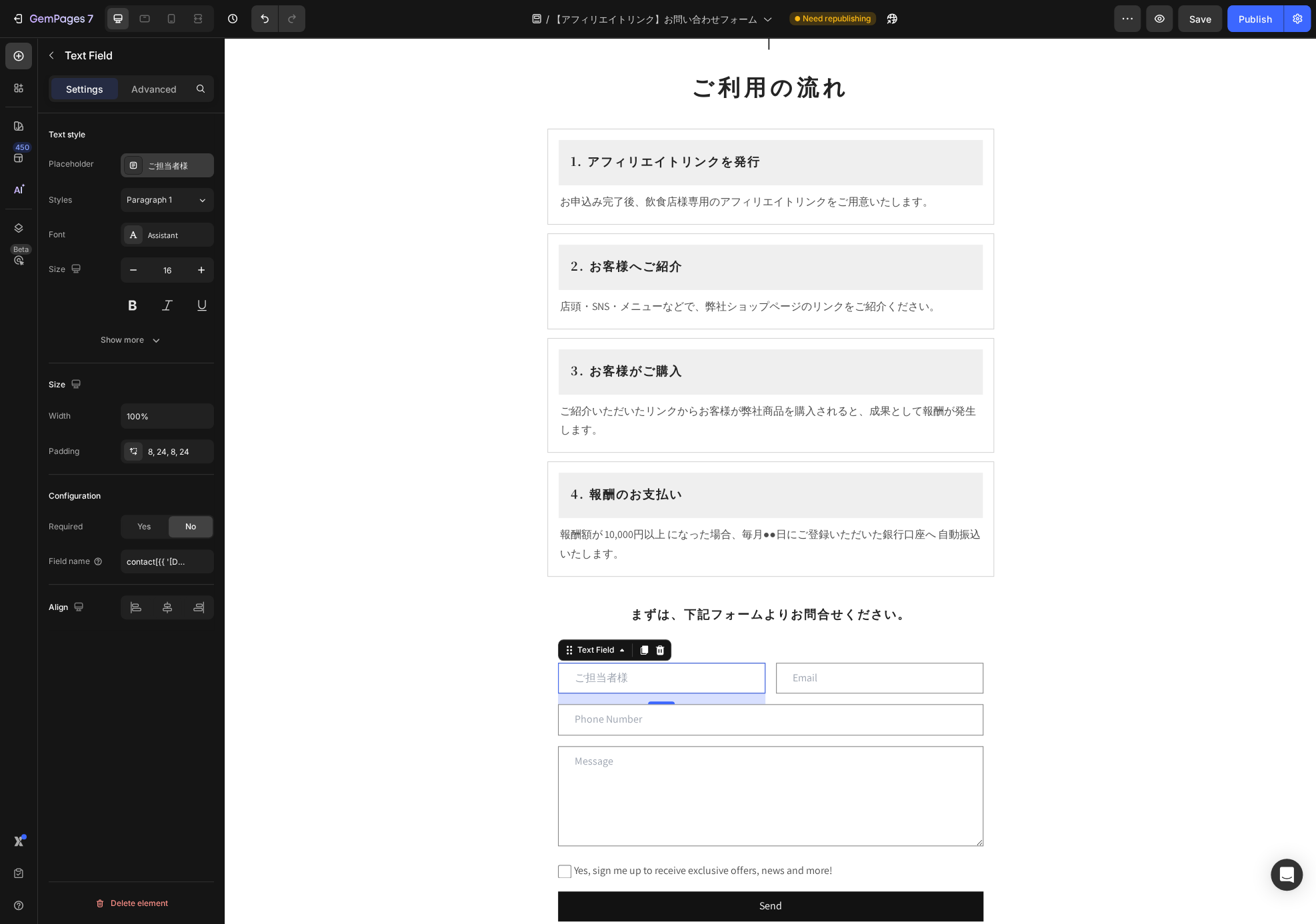
click at [196, 173] on div "ご担当者様" at bounding box center [167, 165] width 93 height 24
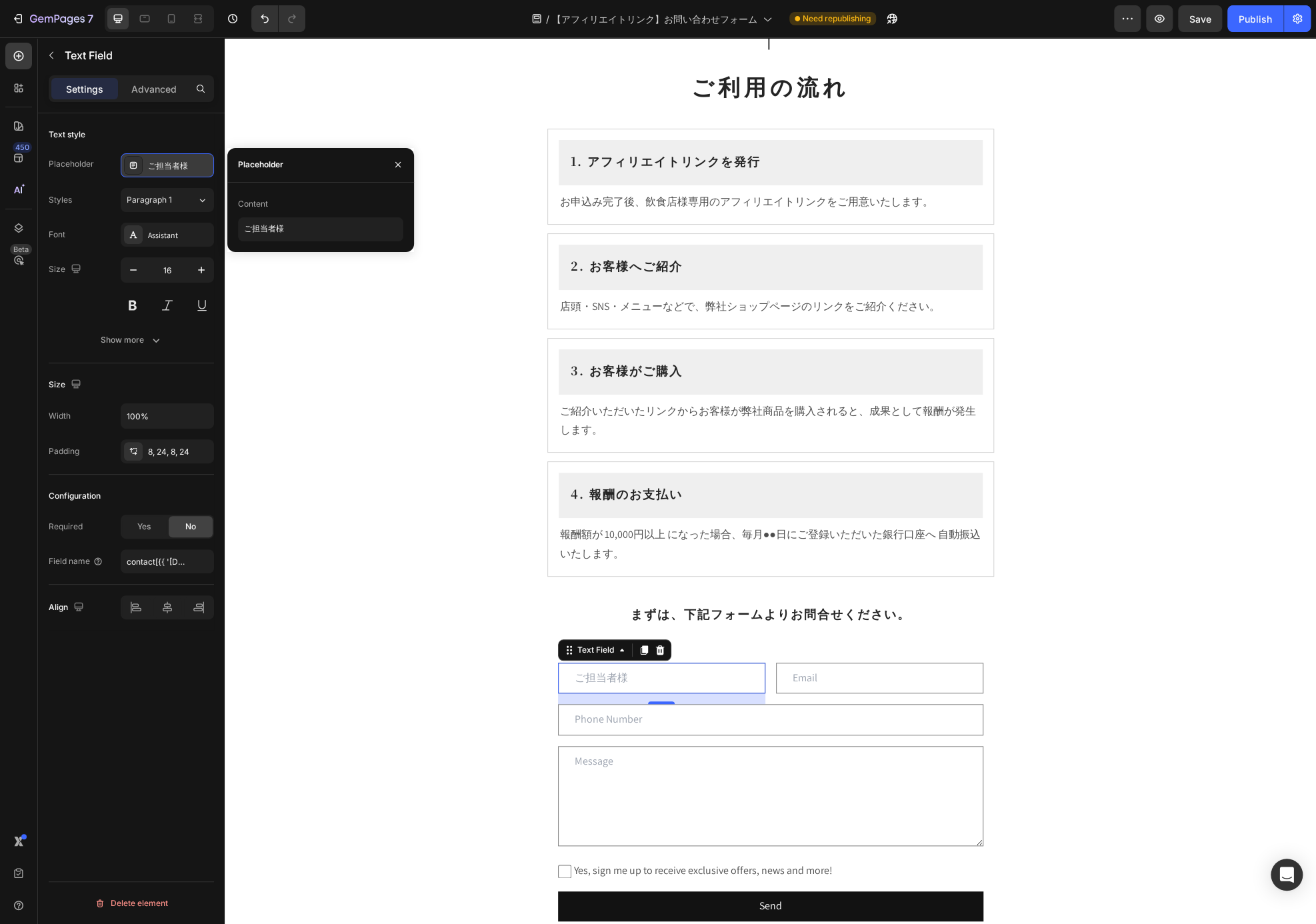
click at [194, 170] on div "ご担当者様" at bounding box center [180, 166] width 63 height 12
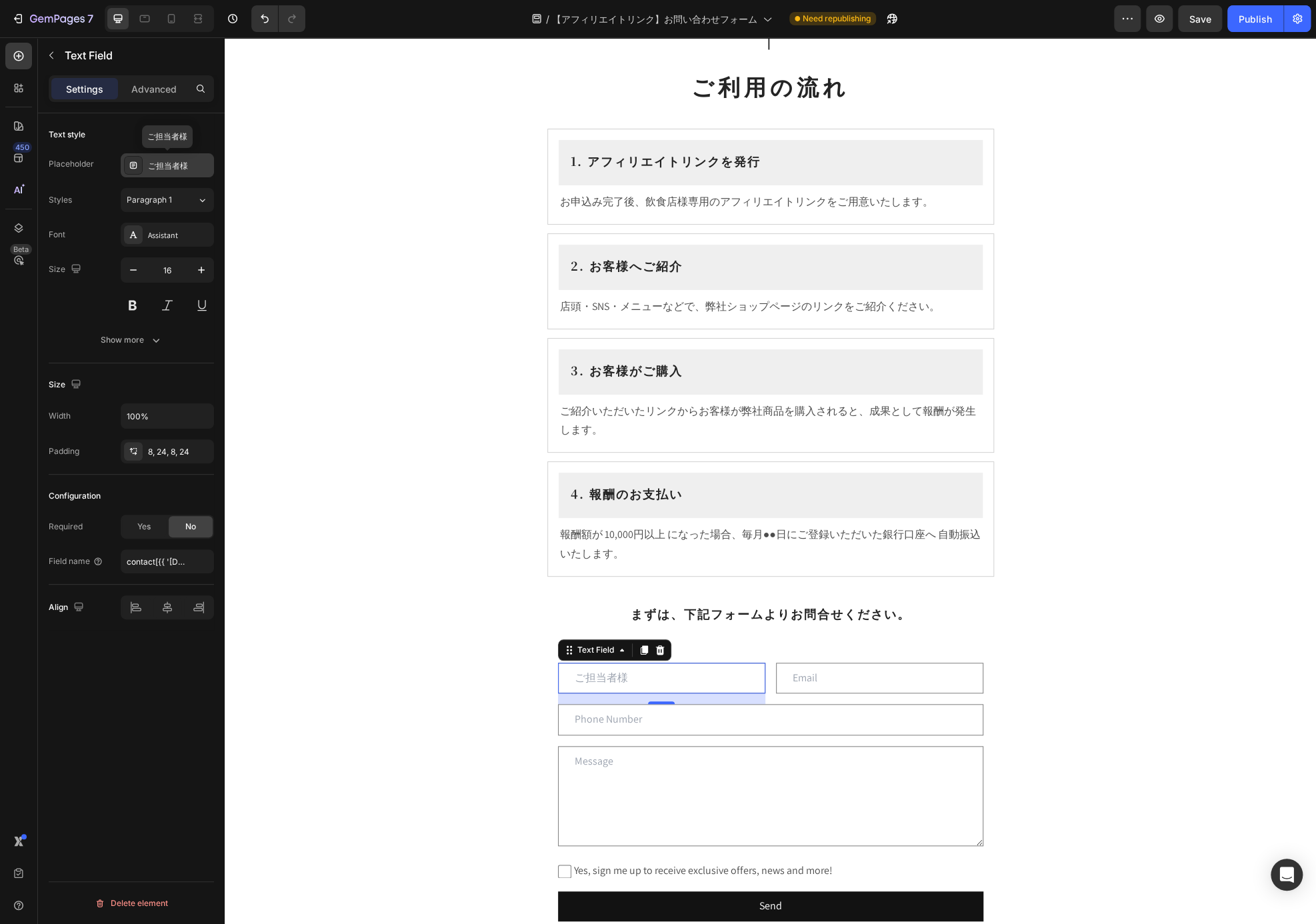
click at [199, 164] on div "ご担当者様" at bounding box center [180, 166] width 63 height 12
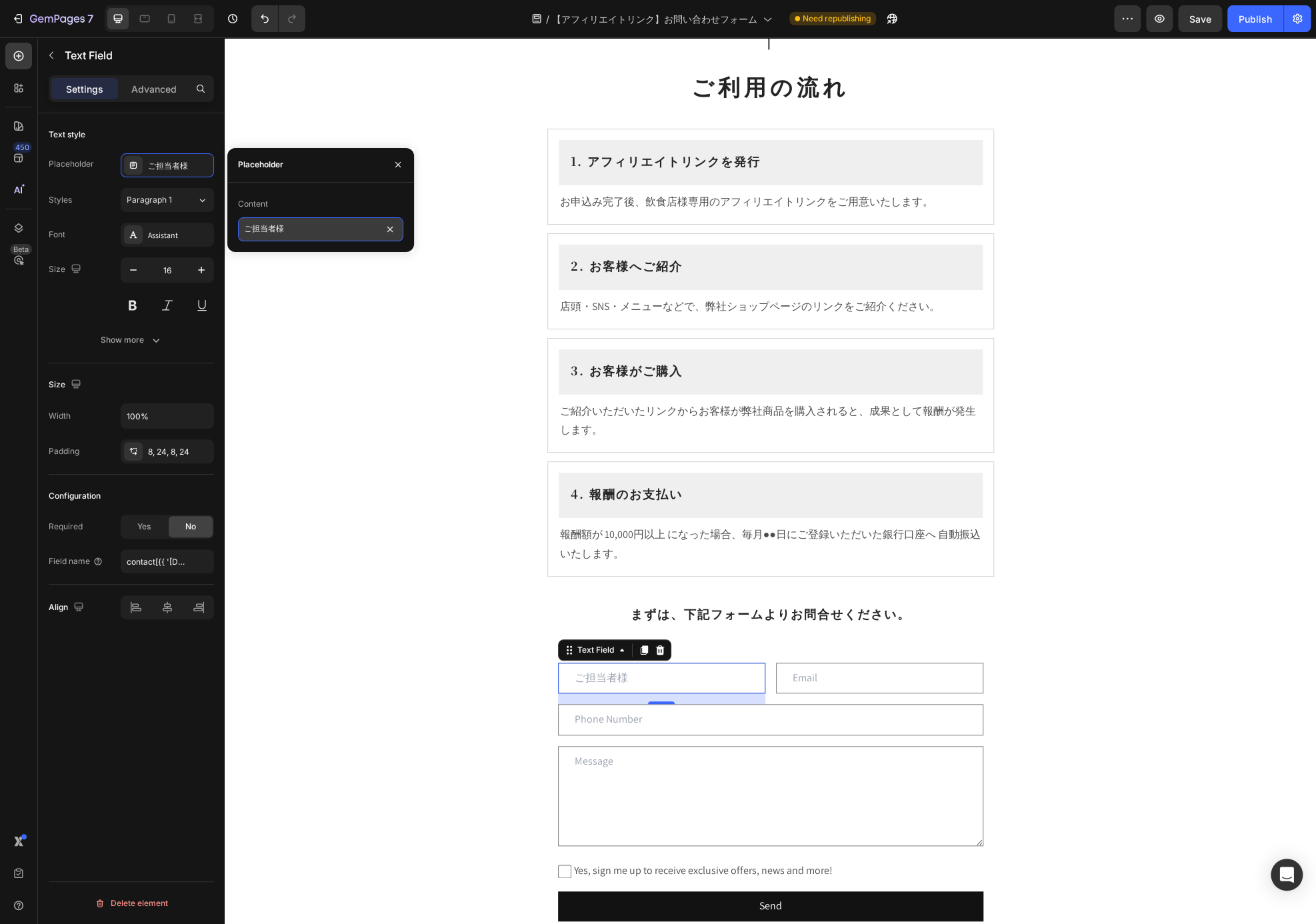
click at [288, 223] on input "ご担当者様" at bounding box center [320, 229] width 165 height 24
click at [295, 233] on input "ご担当者様" at bounding box center [320, 229] width 165 height 24
type input "ご担当者名"
click at [776, 676] on input "email" at bounding box center [879, 678] width 207 height 32
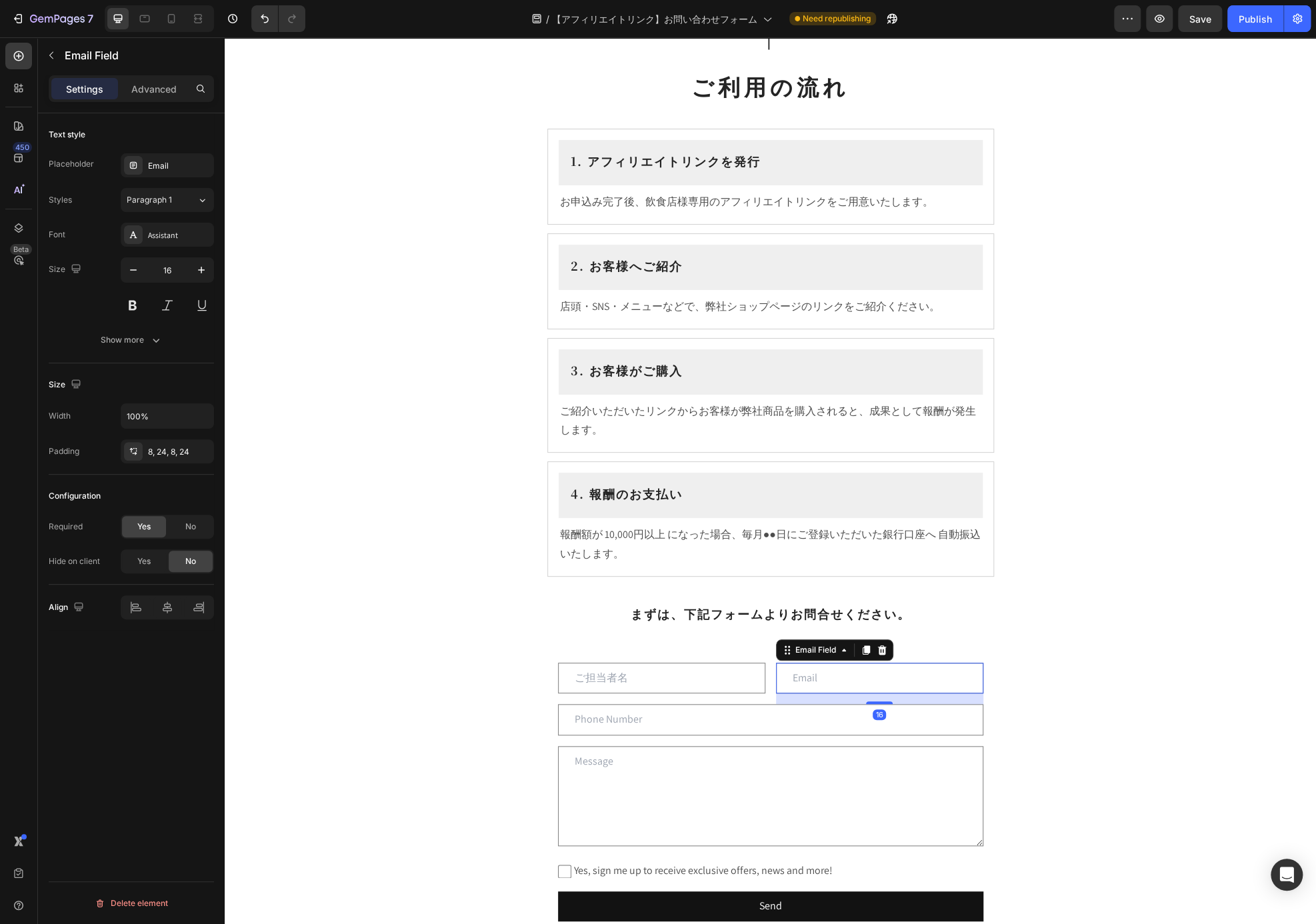
click at [877, 671] on input "email" at bounding box center [879, 678] width 207 height 32
click at [811, 681] on input "email" at bounding box center [879, 678] width 207 height 32
click at [166, 162] on div "Email" at bounding box center [180, 166] width 63 height 12
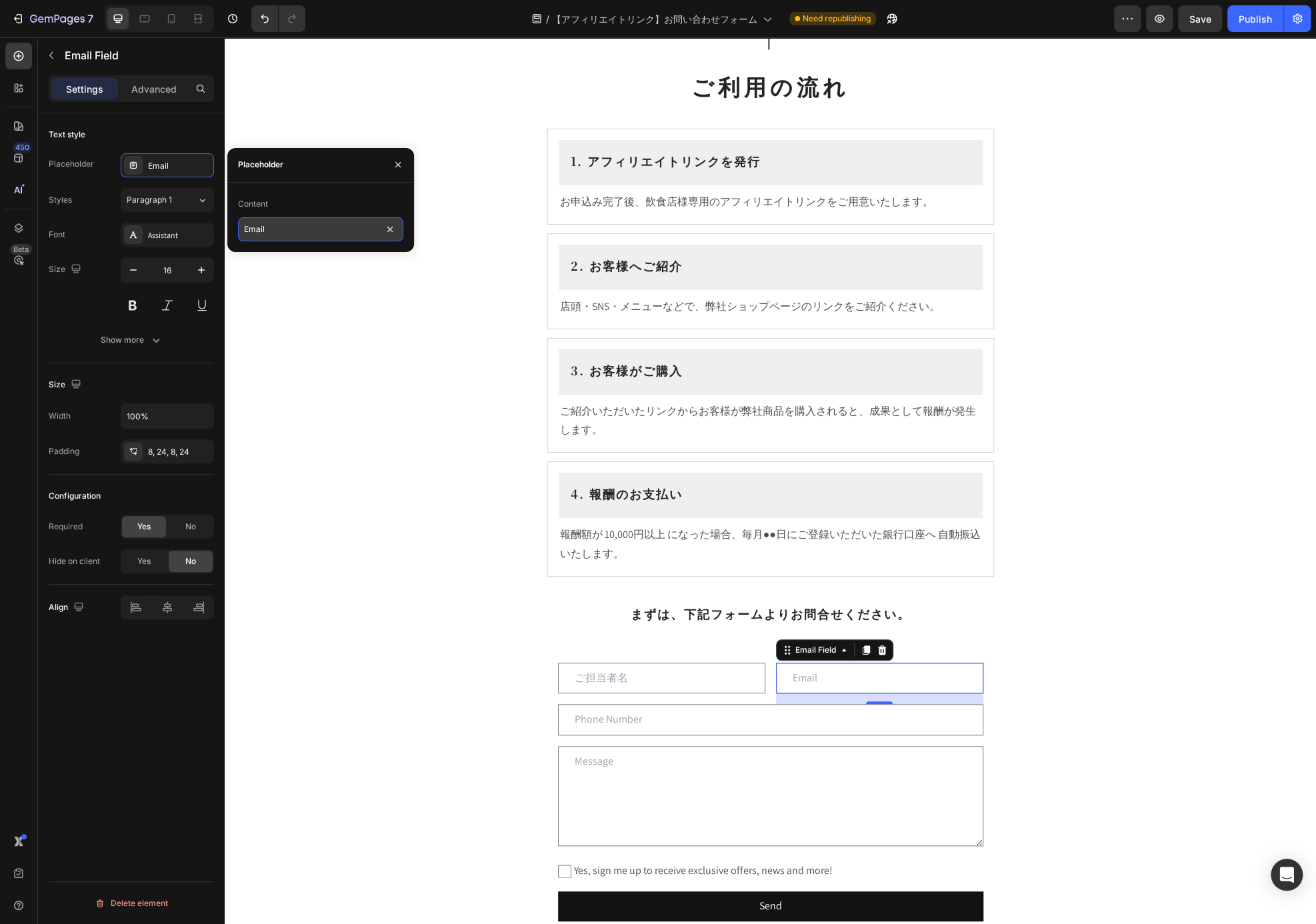
click at [293, 229] on input "Email" at bounding box center [320, 229] width 165 height 24
type input "m"
type input "メールアドレス"
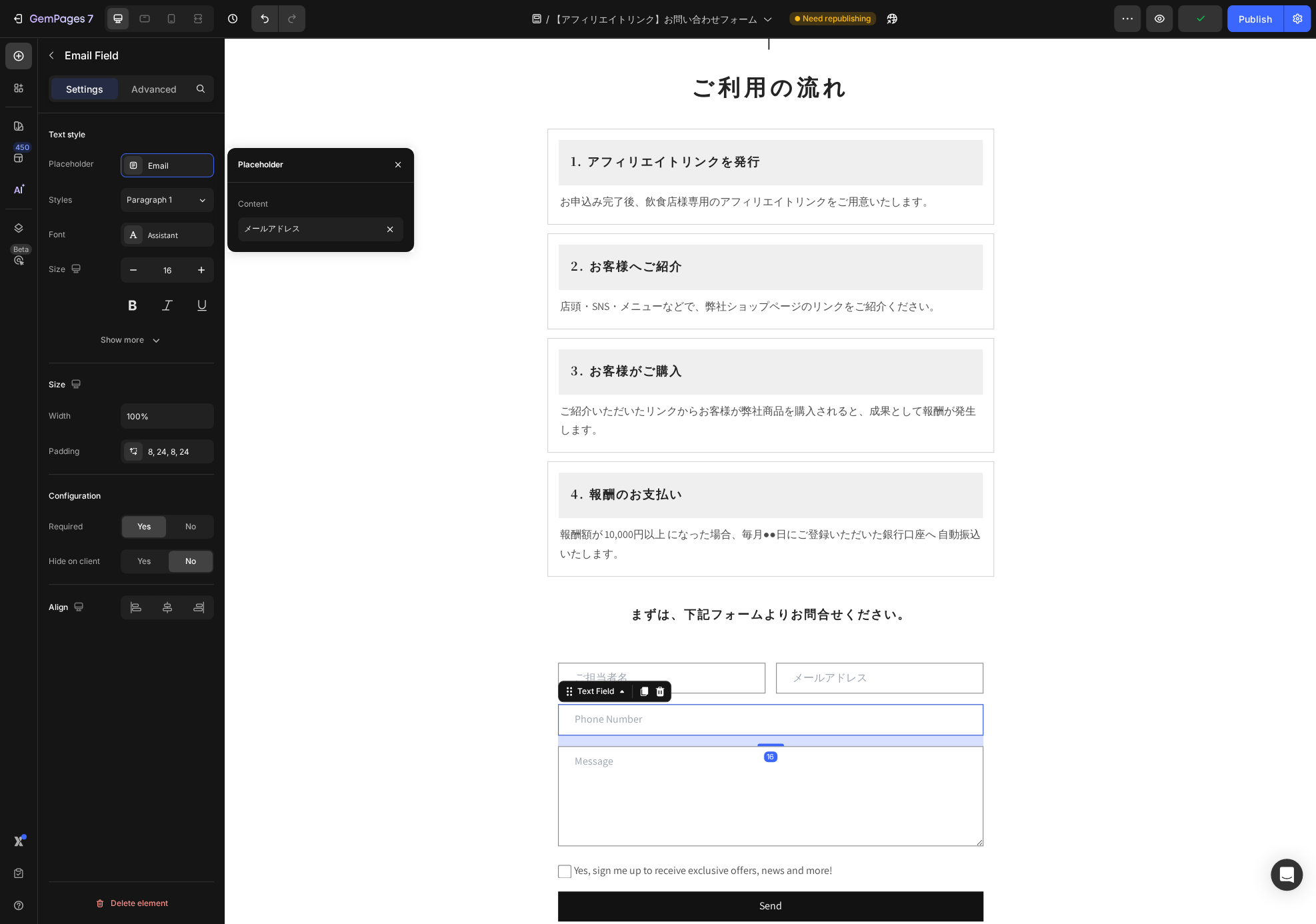
click at [647, 730] on input "text" at bounding box center [771, 719] width 425 height 32
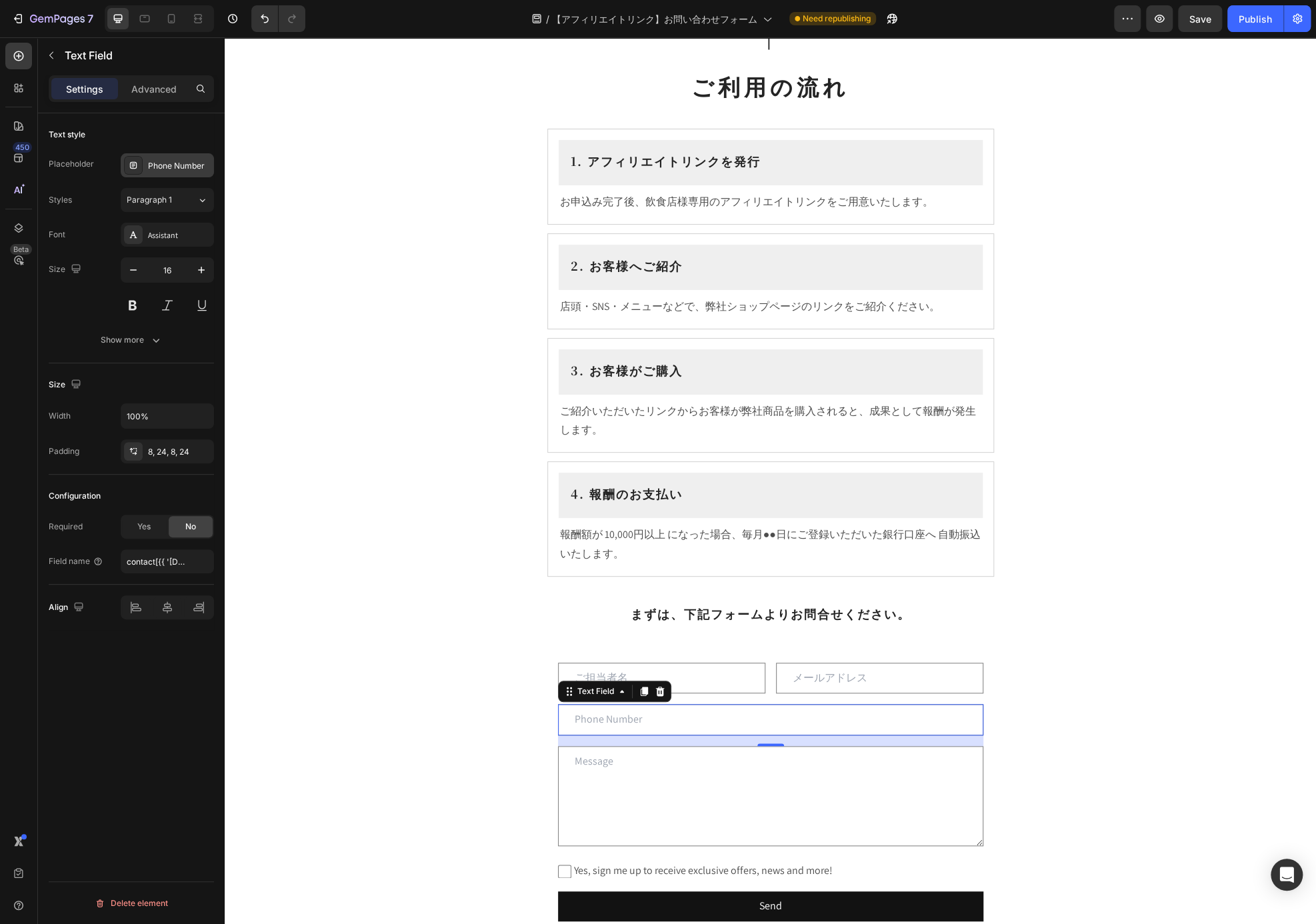
click at [192, 166] on div "Phone Number" at bounding box center [180, 166] width 63 height 12
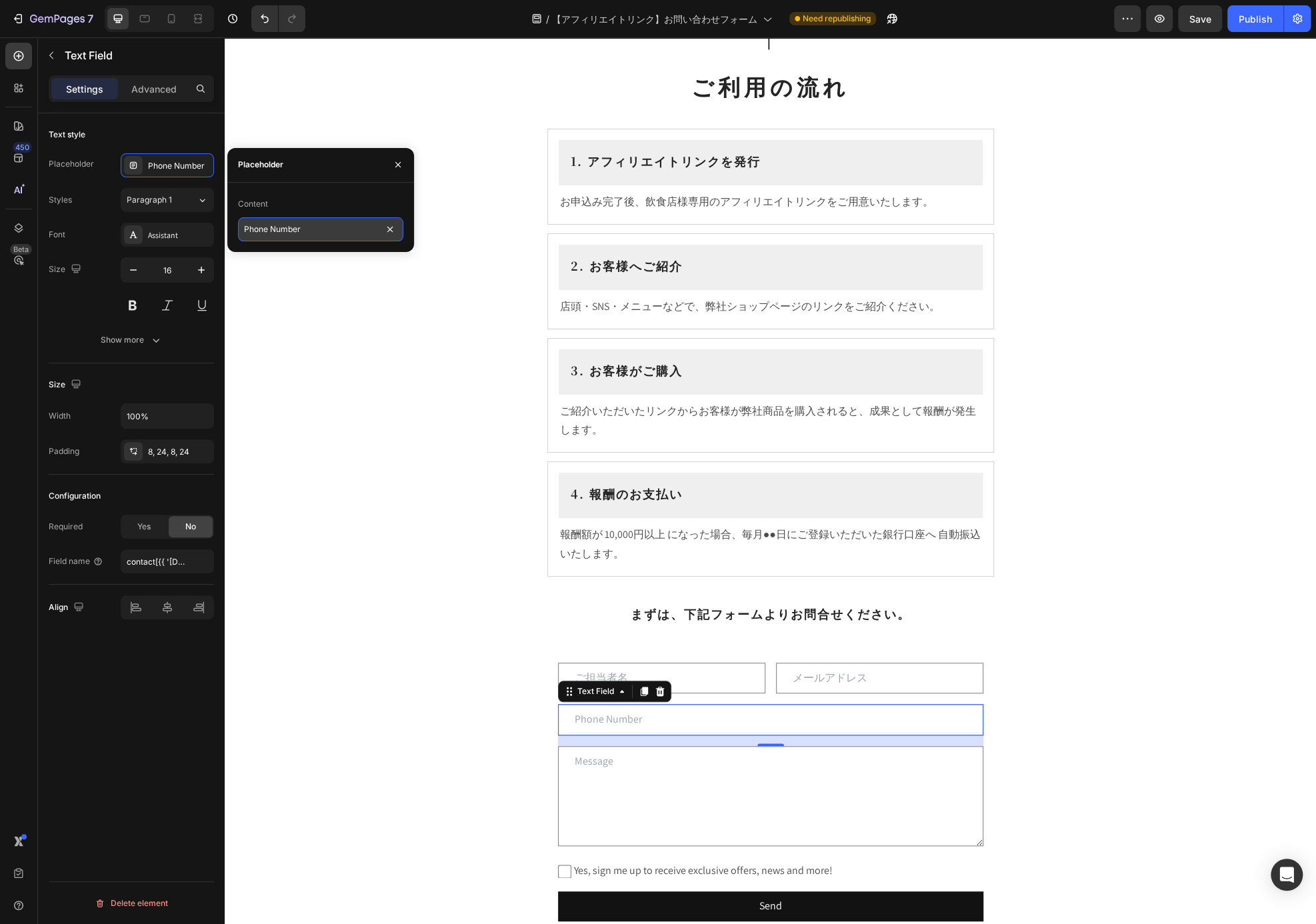
click at [366, 235] on input "Phone Number" at bounding box center [320, 229] width 165 height 24
click at [360, 235] on input "Phone Number" at bounding box center [320, 229] width 165 height 24
drag, startPoint x: 360, startPoint y: 235, endPoint x: 231, endPoint y: 234, distance: 129.0
click at [231, 234] on div "Content Phone Number" at bounding box center [320, 217] width 187 height 48
type input "お電話番号"
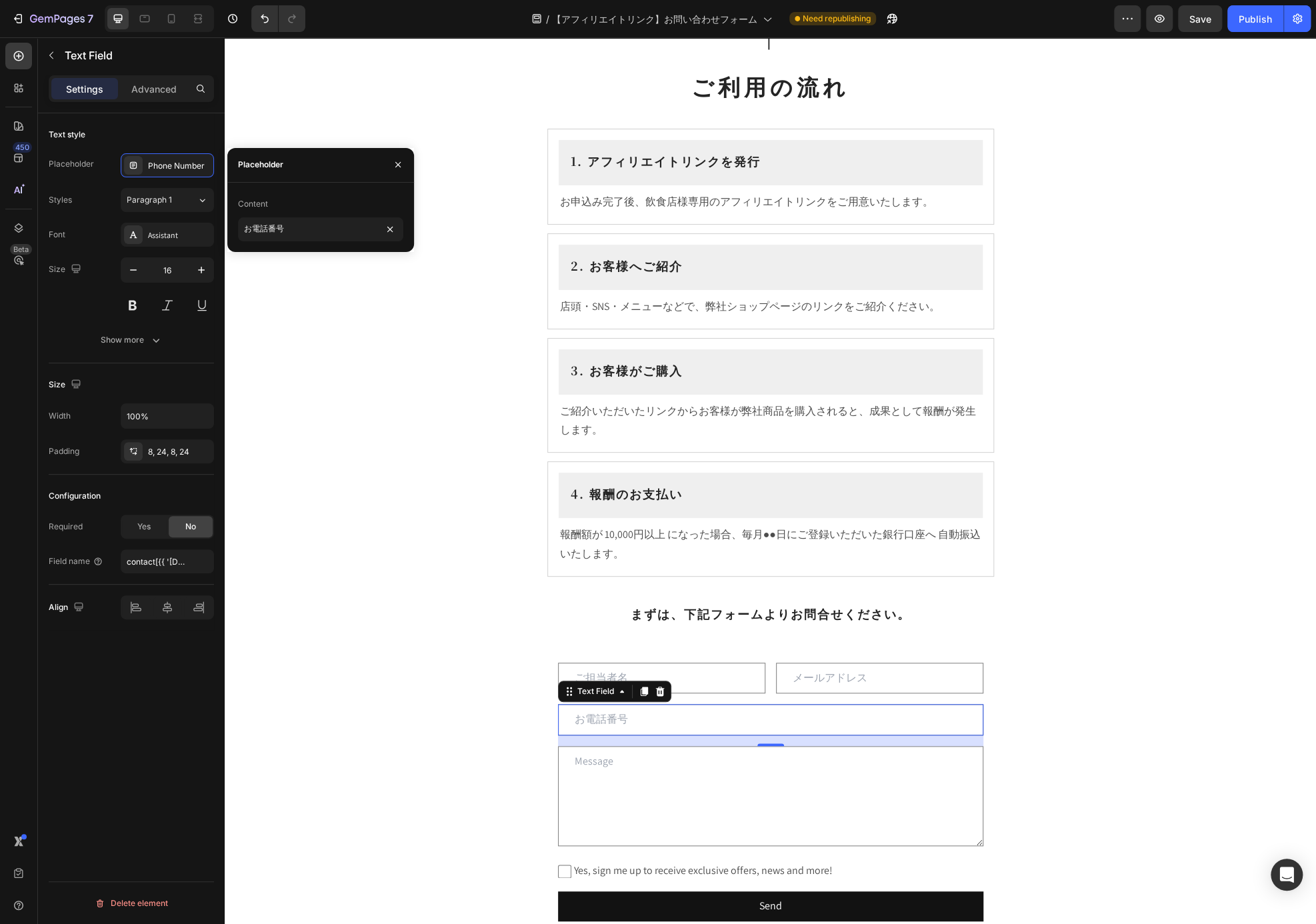
click at [757, 743] on div at bounding box center [770, 744] width 26 height 3
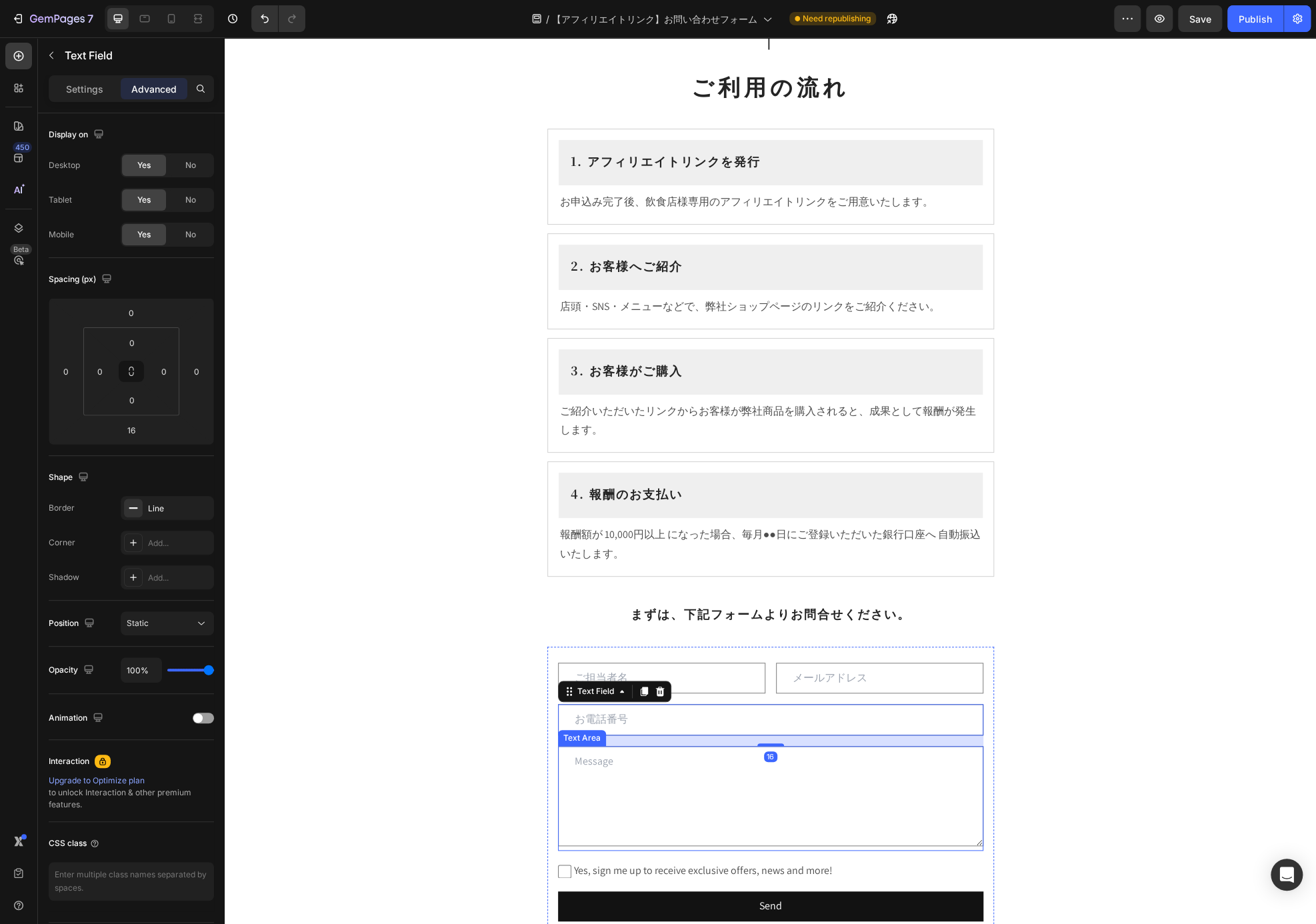
click at [754, 791] on textarea at bounding box center [771, 795] width 425 height 100
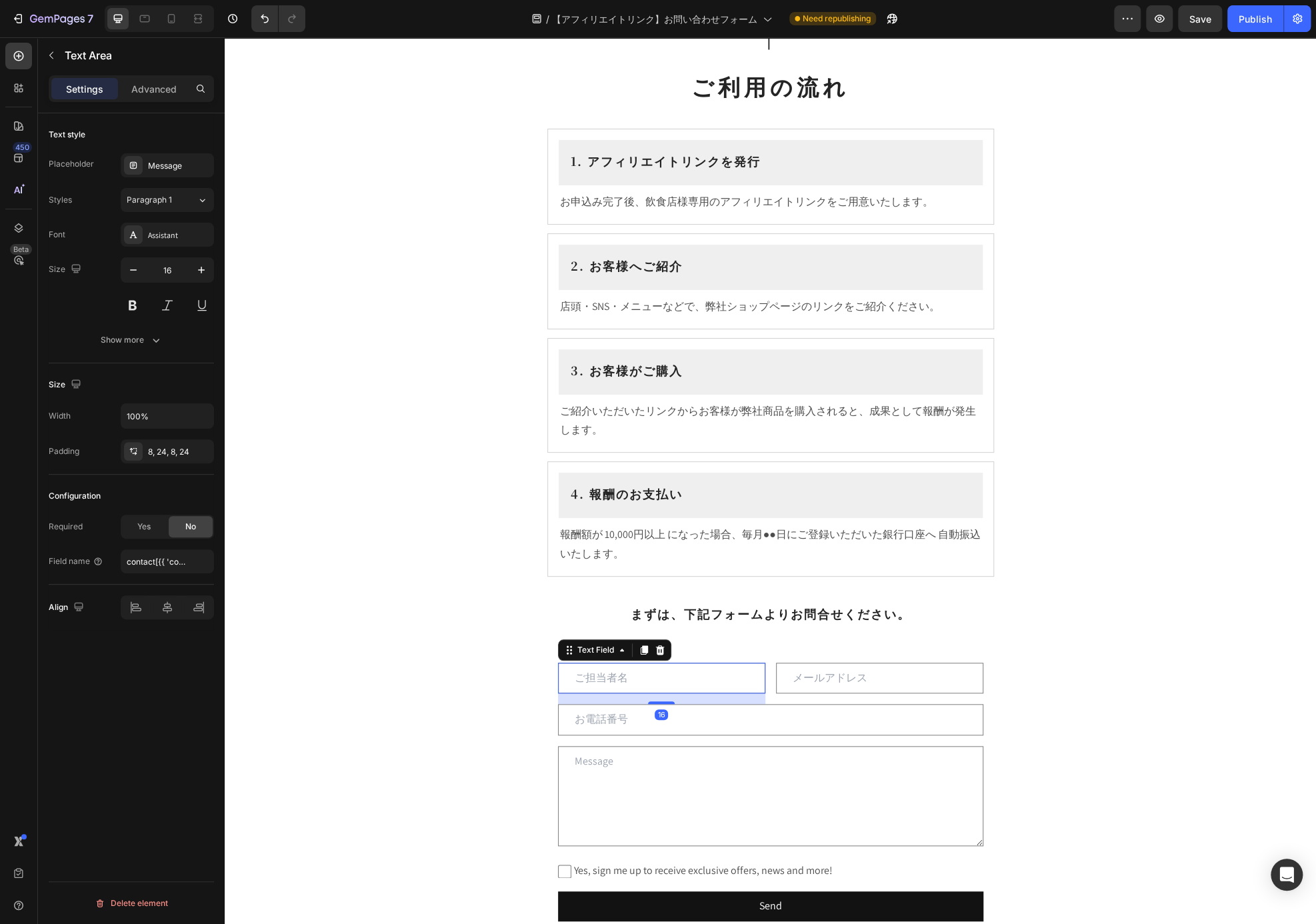
click at [592, 680] on input "text" at bounding box center [661, 678] width 207 height 32
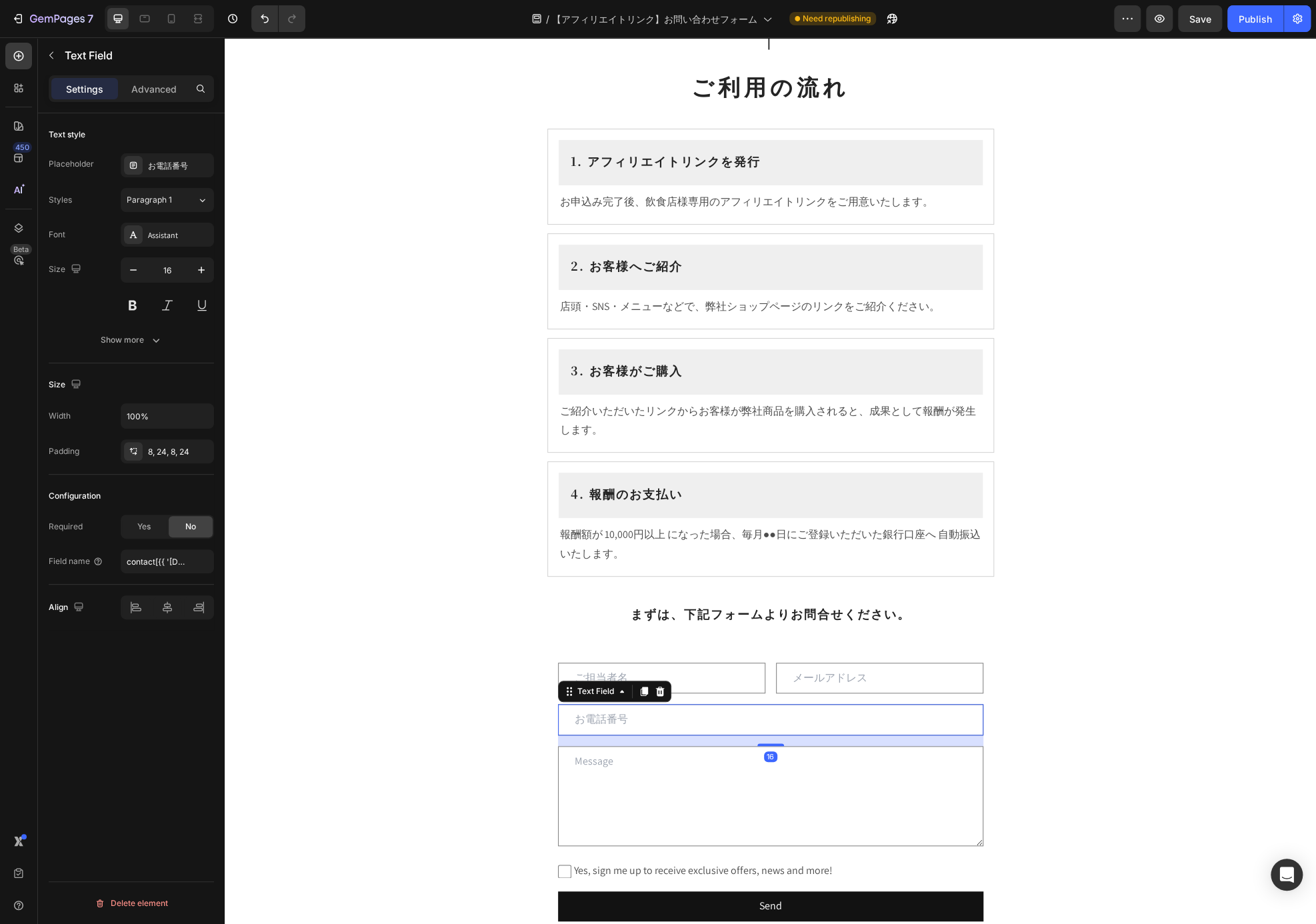
click at [807, 721] on input "text" at bounding box center [771, 719] width 425 height 32
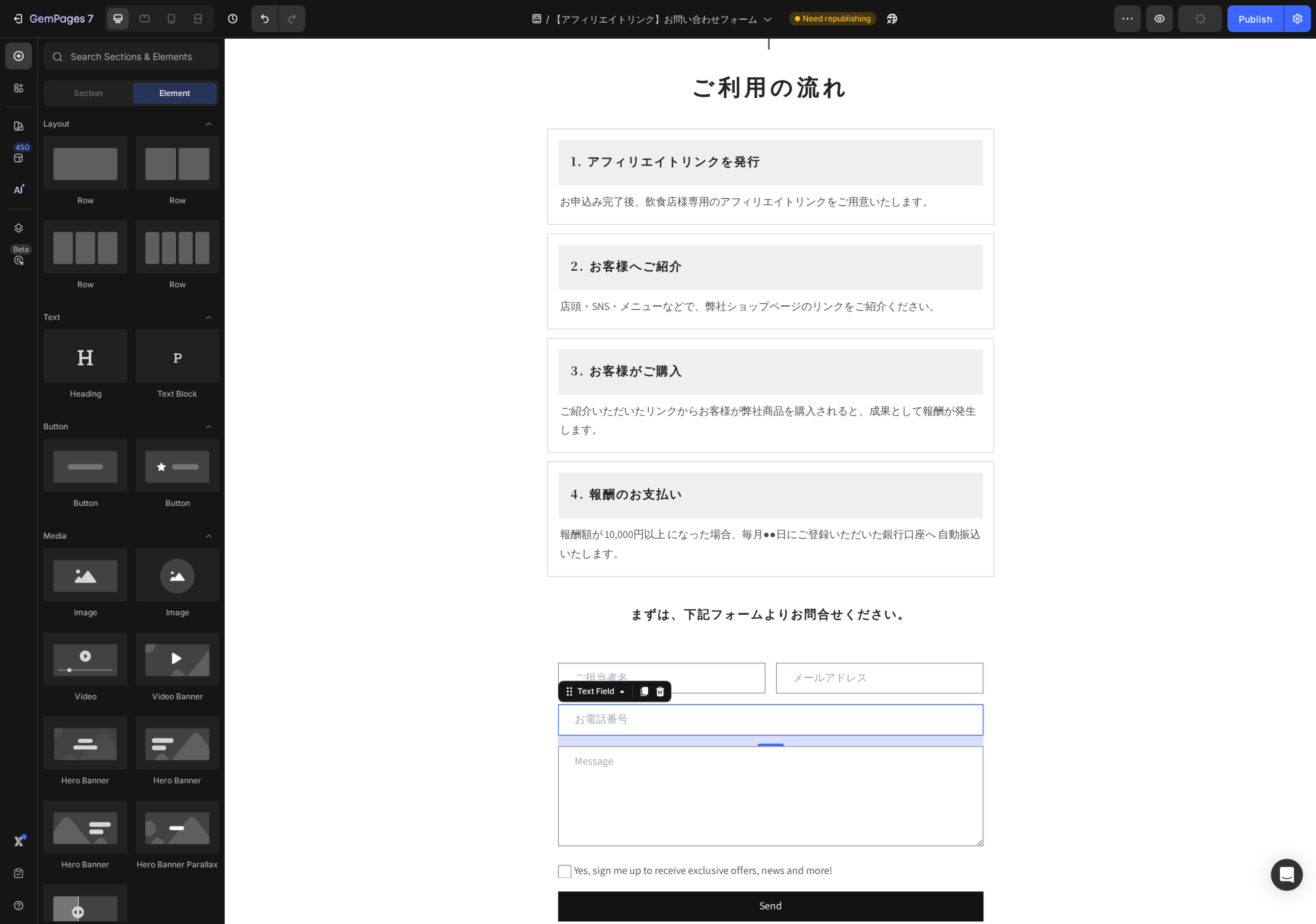
click at [406, 270] on div "飲食店様向け アフィリエイトプログラム Heading ⁠⁠⁠⁠⁠⁠⁠ このたび飲食店様向けに アフィリエイトプログラム をご用意いたしました。お店でのお客様…" at bounding box center [771, 545] width 1091 height 1787
click at [837, 716] on input "text" at bounding box center [771, 719] width 425 height 32
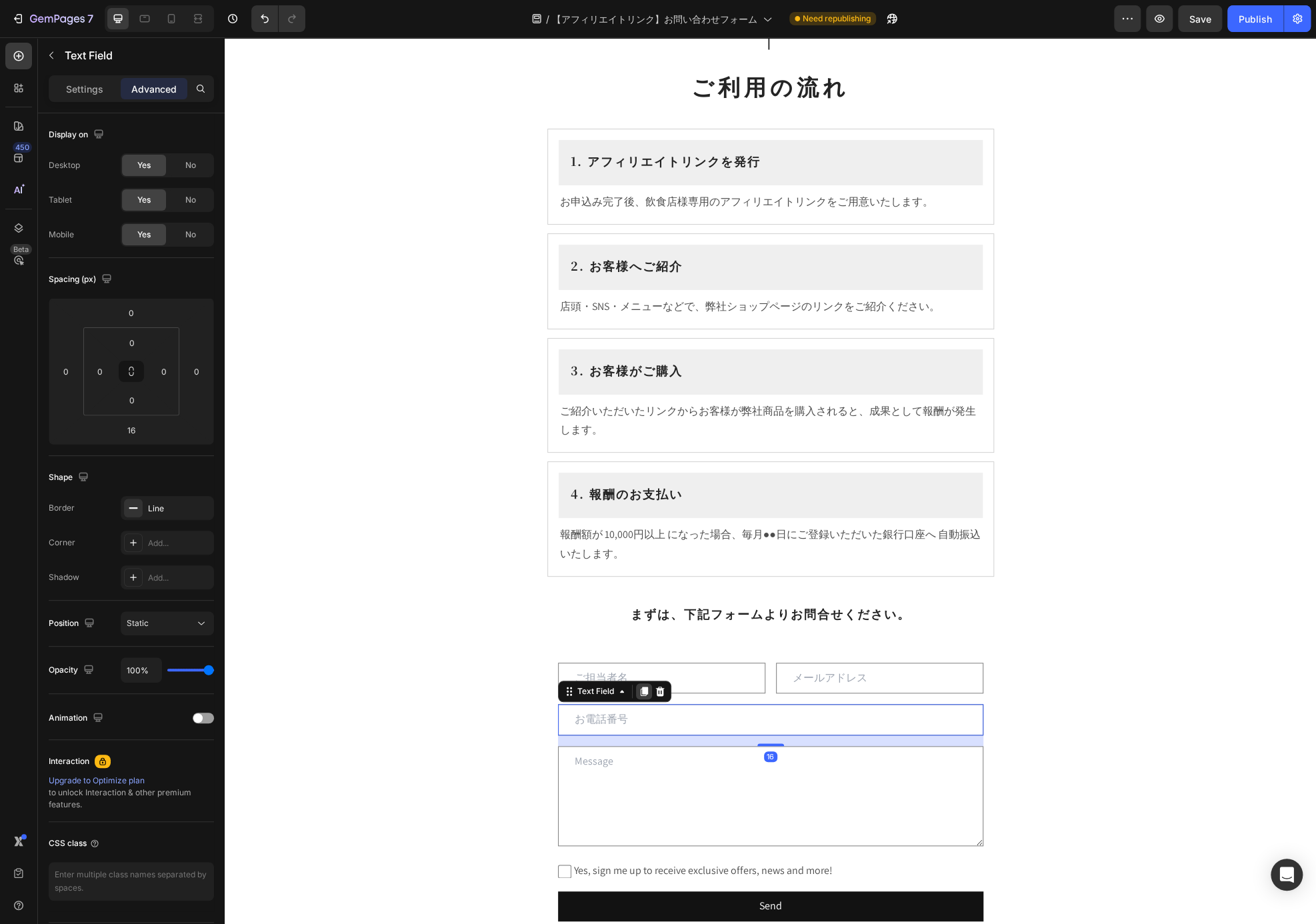
click at [640, 693] on icon at bounding box center [644, 691] width 8 height 9
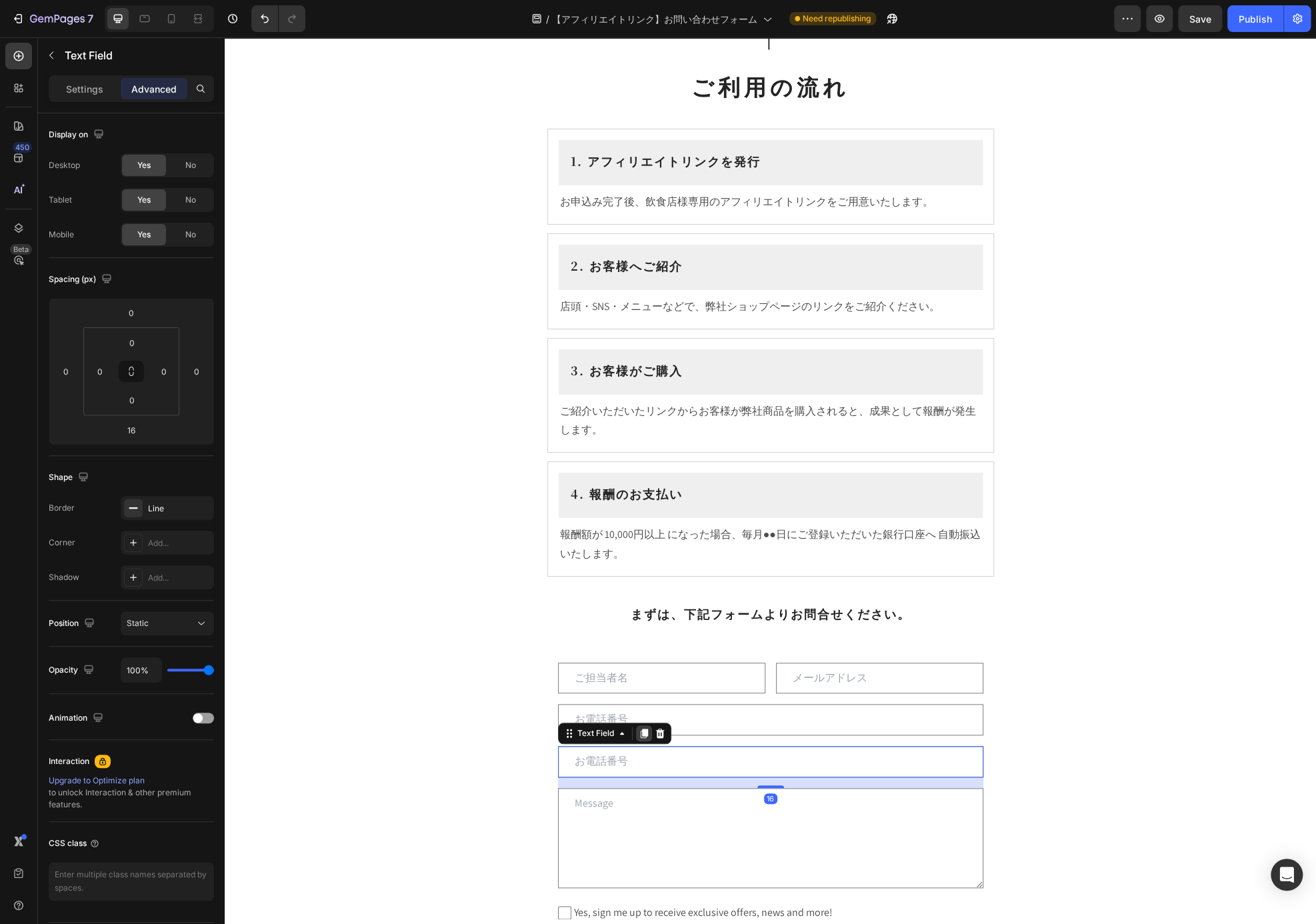
click at [641, 730] on icon at bounding box center [644, 733] width 8 height 9
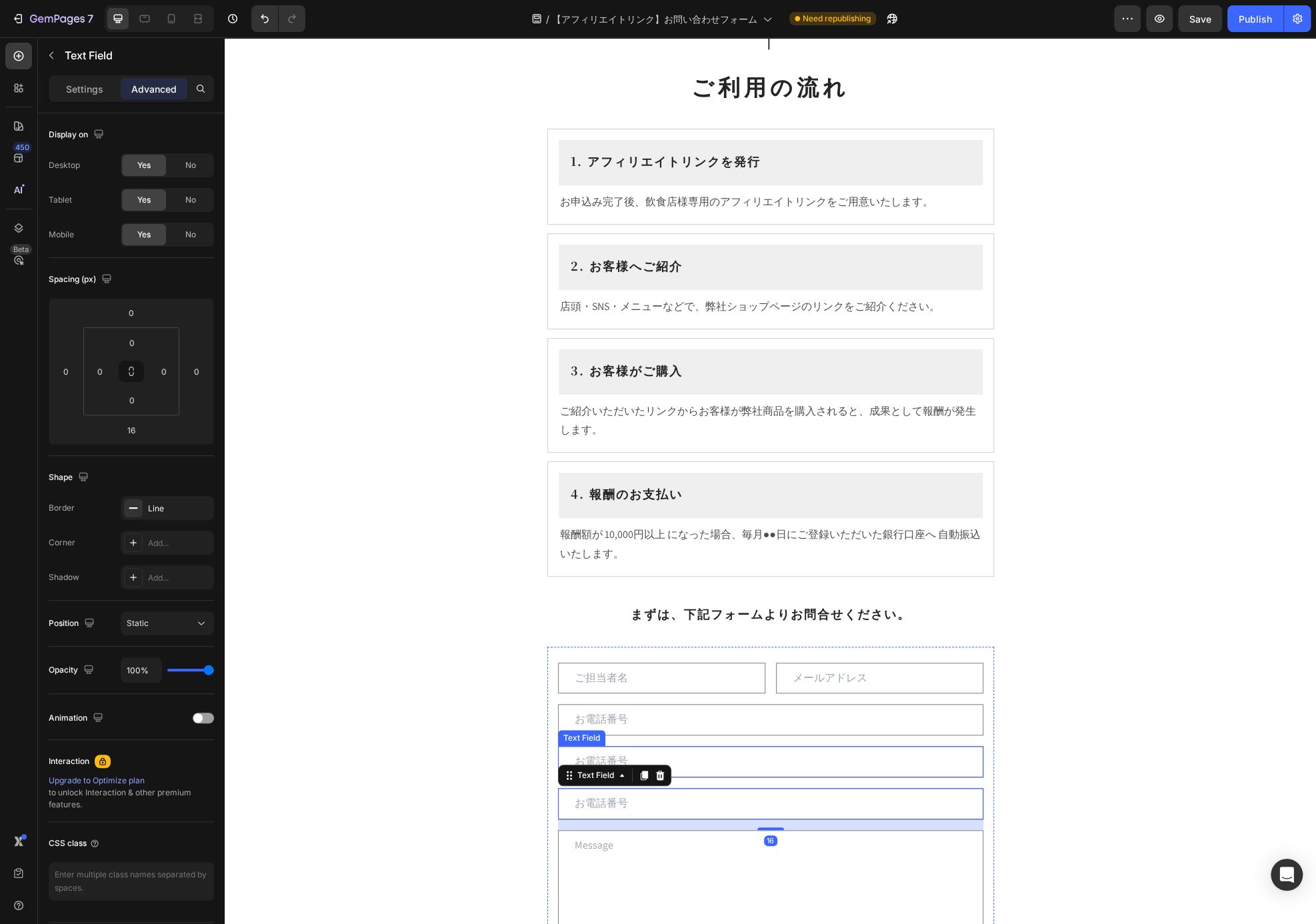
click at [684, 765] on input "text" at bounding box center [771, 761] width 425 height 32
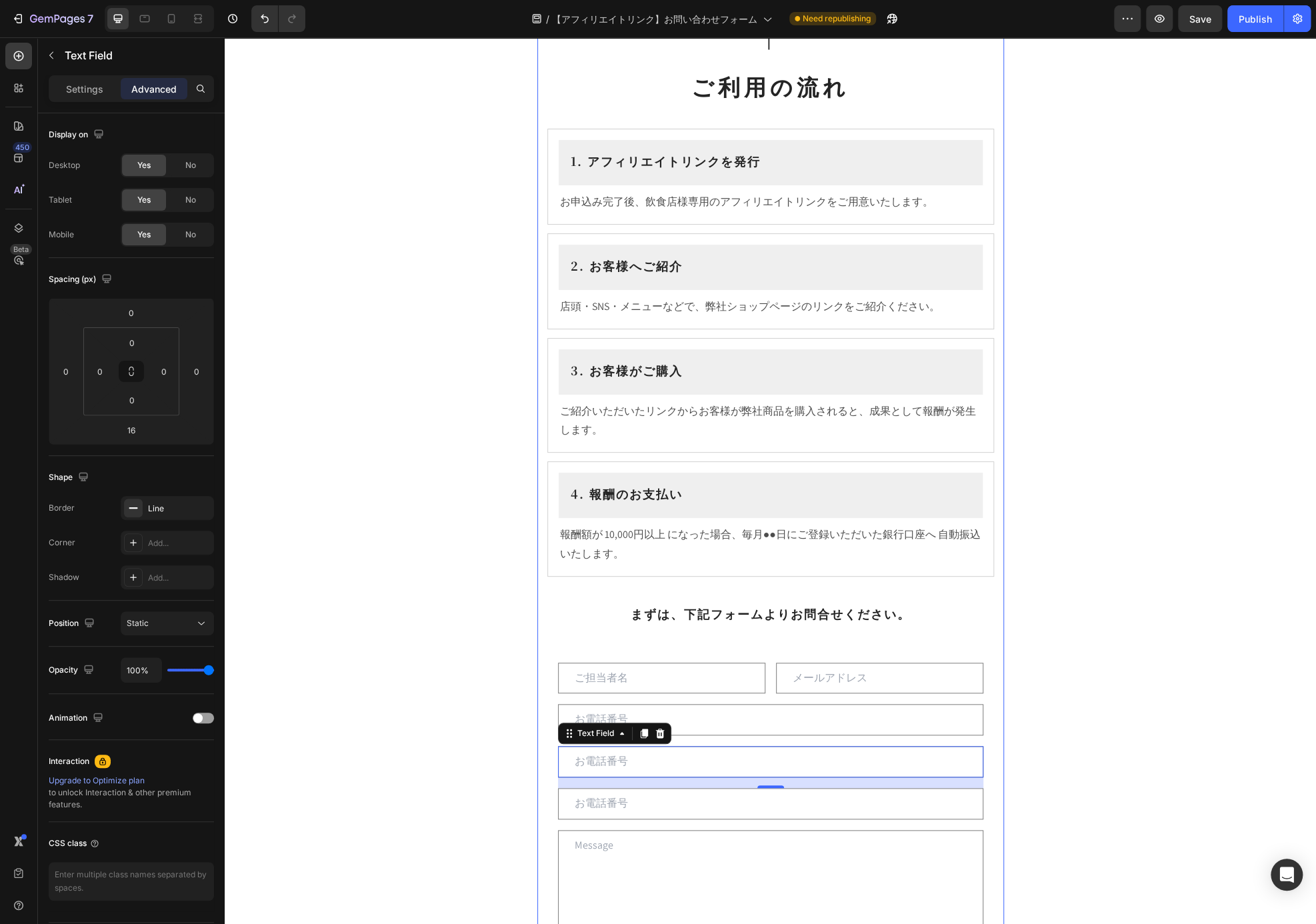
scroll to position [613, 0]
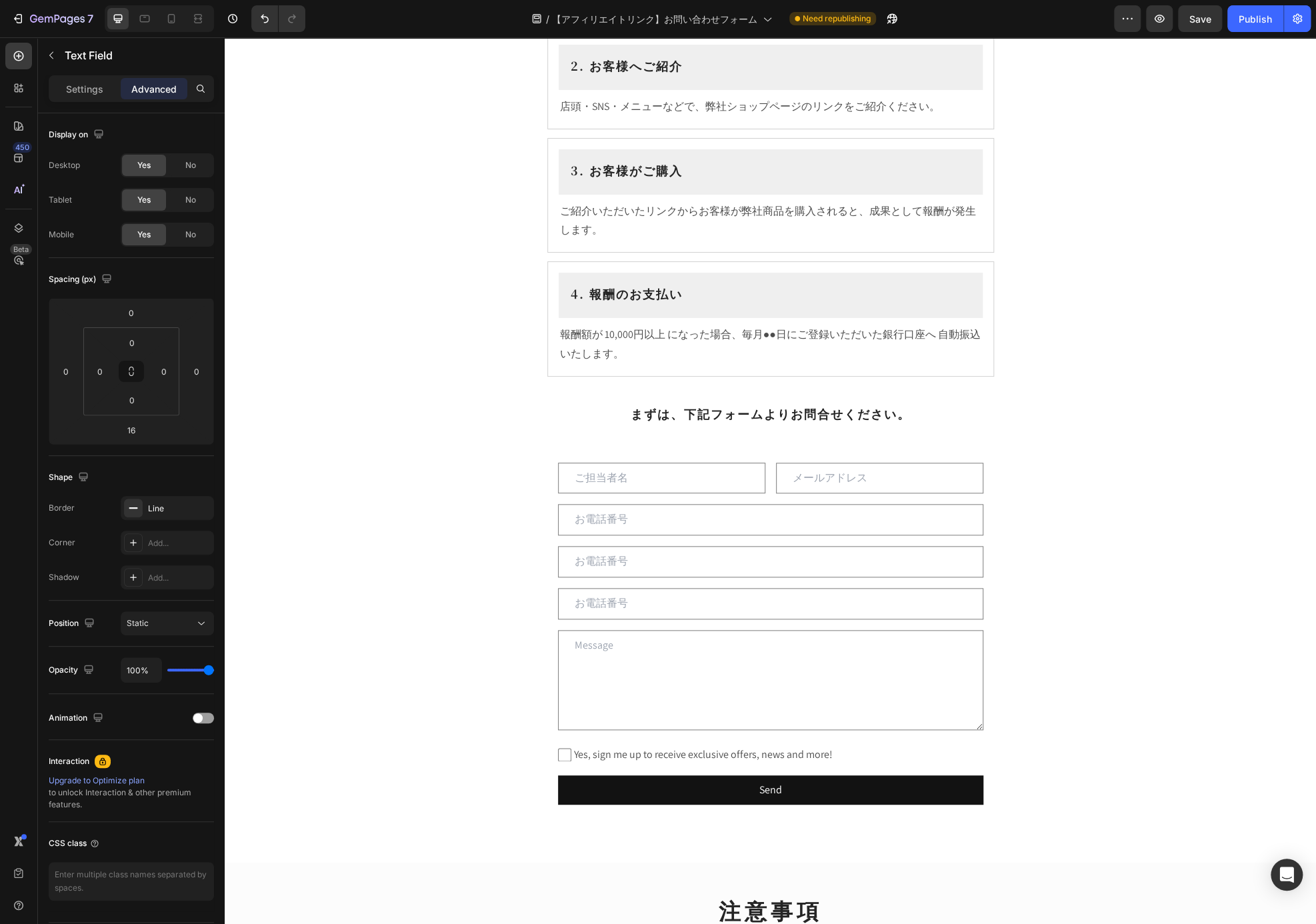
click at [1001, 592] on section "飲食店様向け アフィリエイトプログラム Heading ⁠⁠⁠⁠⁠⁠⁠ このたび飲食店様向けに アフィリエイトプログラム をご用意いたしました。お店でのお客様…" at bounding box center [771, 156] width 488 height 1411
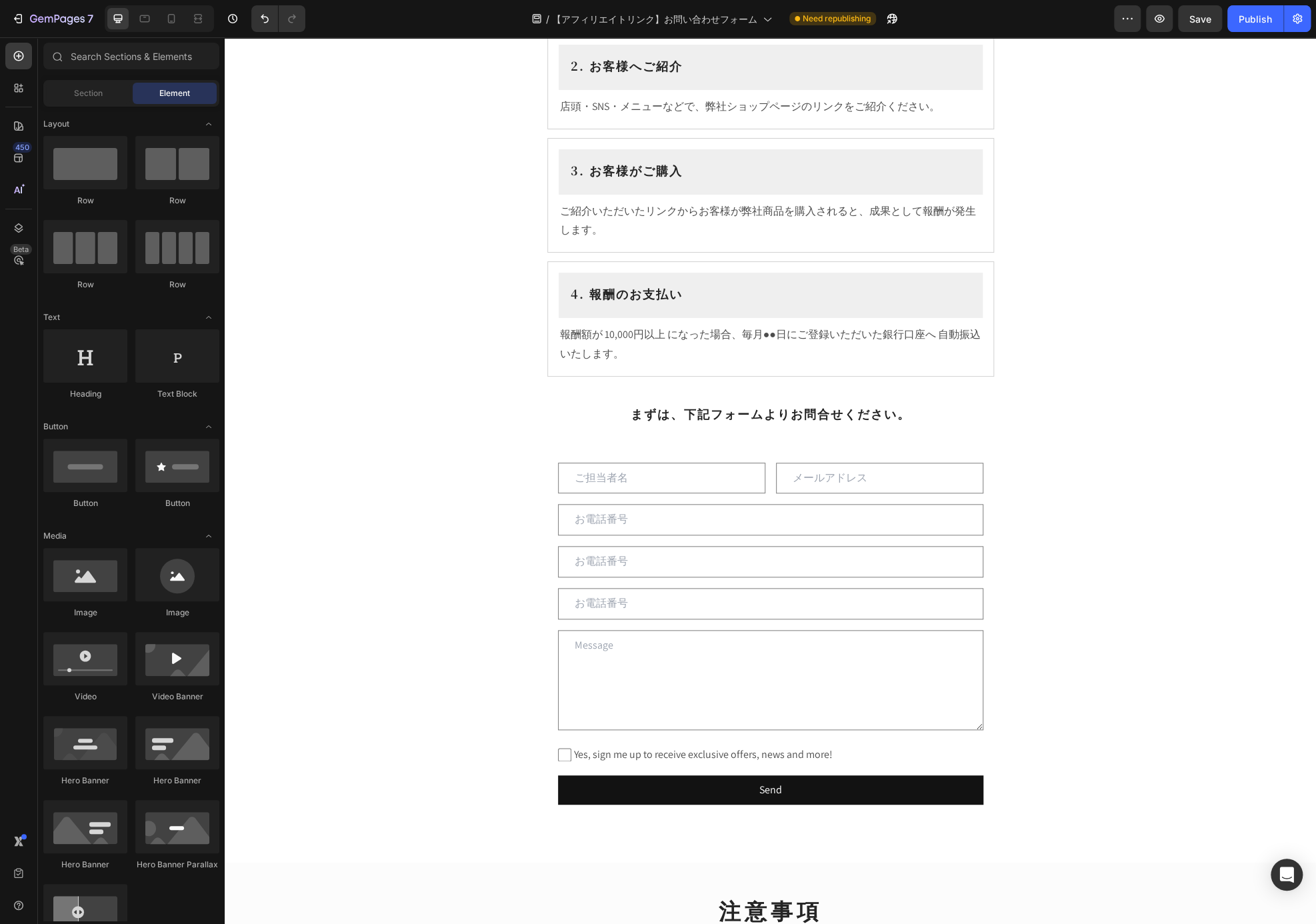
click at [1135, 652] on div "飲食店様向け アフィリエイトプログラム Heading ⁠⁠⁠⁠⁠⁠⁠ このたび飲食店様向けに アフィリエイトプログラム をご用意いたしました。お店でのお客様…" at bounding box center [771, 386] width 1091 height 1870
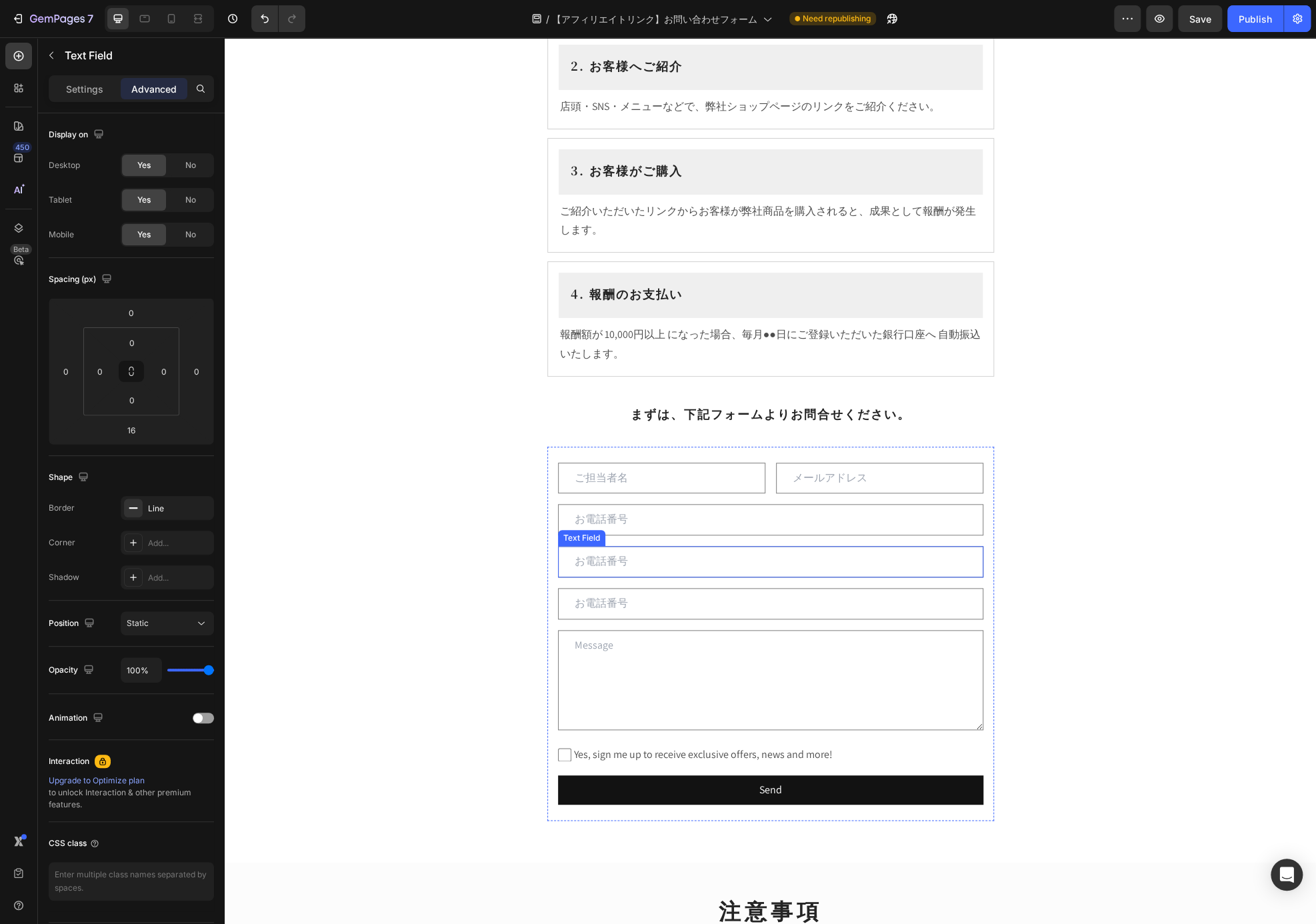
click at [763, 570] on input "text" at bounding box center [771, 561] width 425 height 32
click at [631, 566] on input "text" at bounding box center [771, 561] width 425 height 32
click at [72, 88] on p "Settings" at bounding box center [84, 89] width 38 height 14
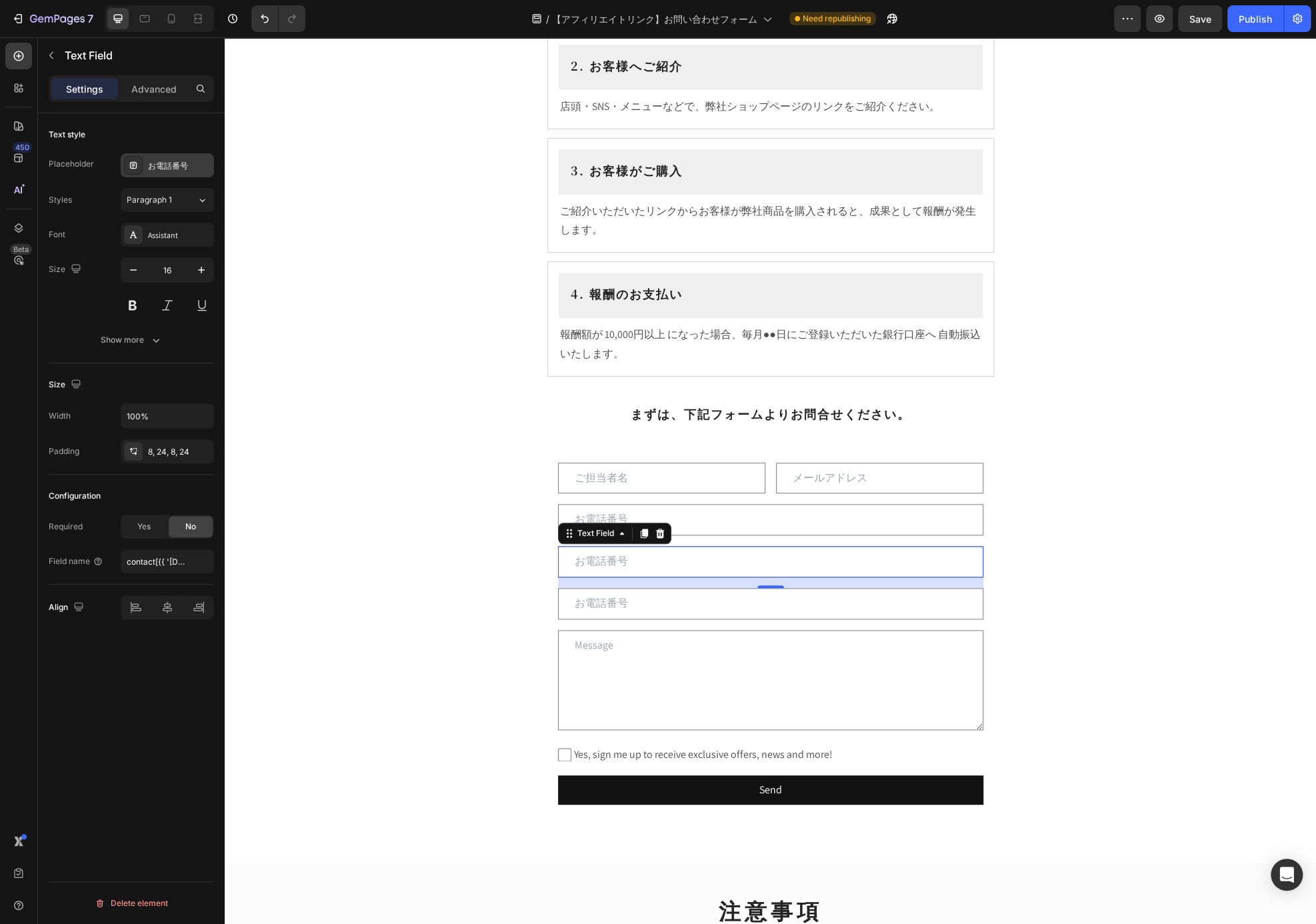
click at [154, 160] on div "お電話番号" at bounding box center [180, 166] width 63 height 12
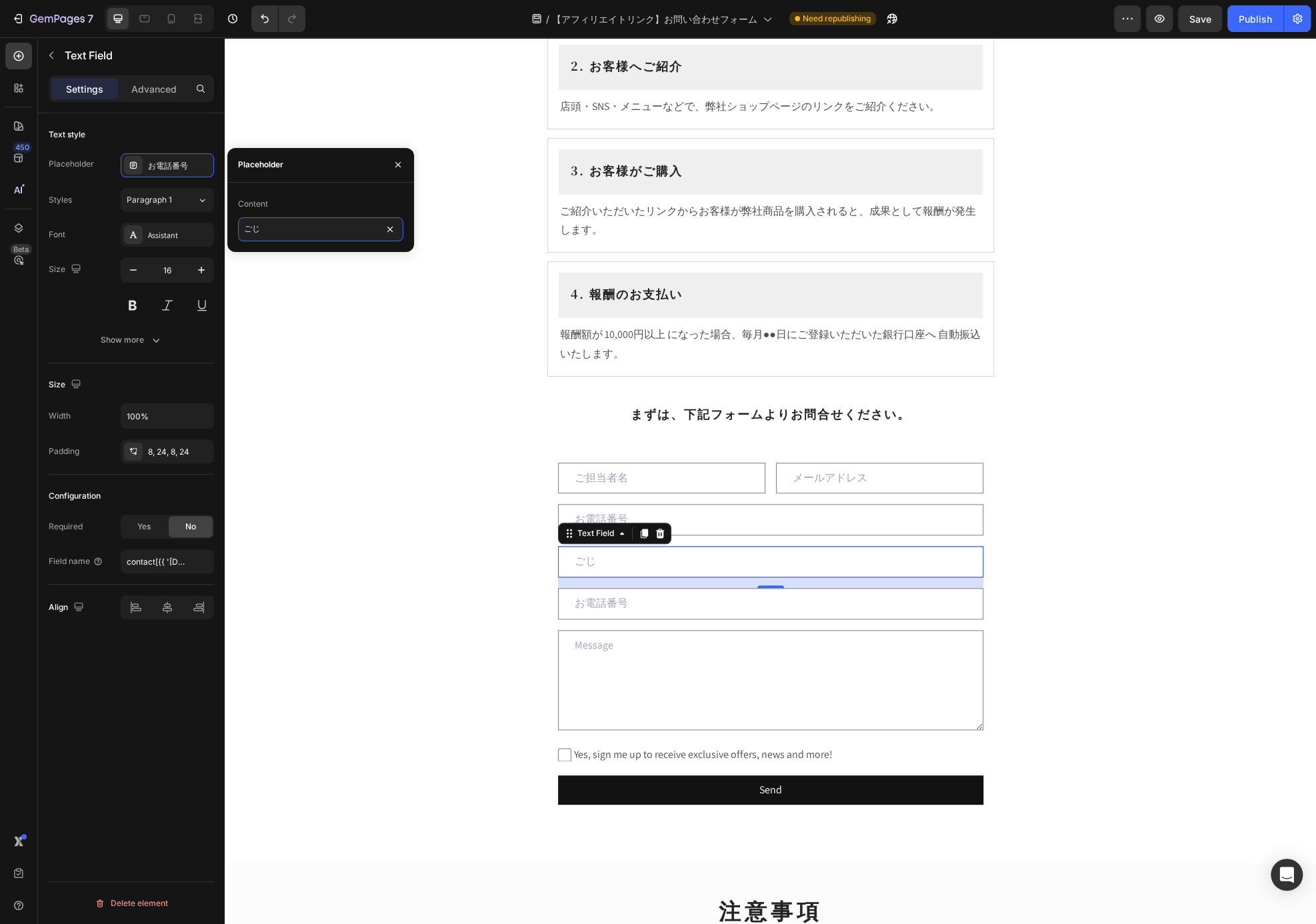
type input "ご"
type input "お"
type input "店名"
click at [615, 584] on div "16" at bounding box center [771, 582] width 425 height 11
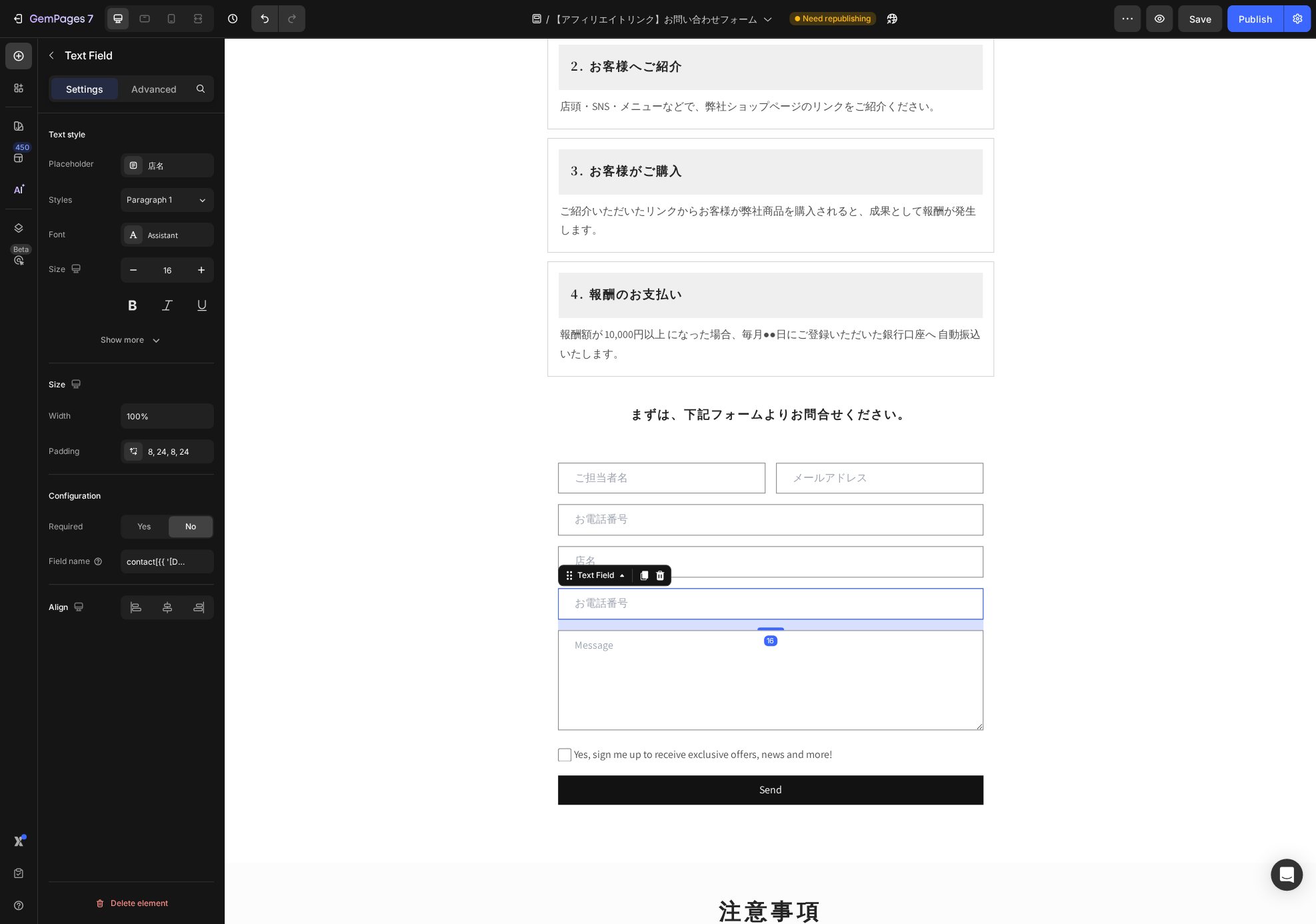
click at [620, 598] on input "text" at bounding box center [771, 603] width 425 height 32
click at [182, 167] on div "お電話番号" at bounding box center [180, 166] width 63 height 12
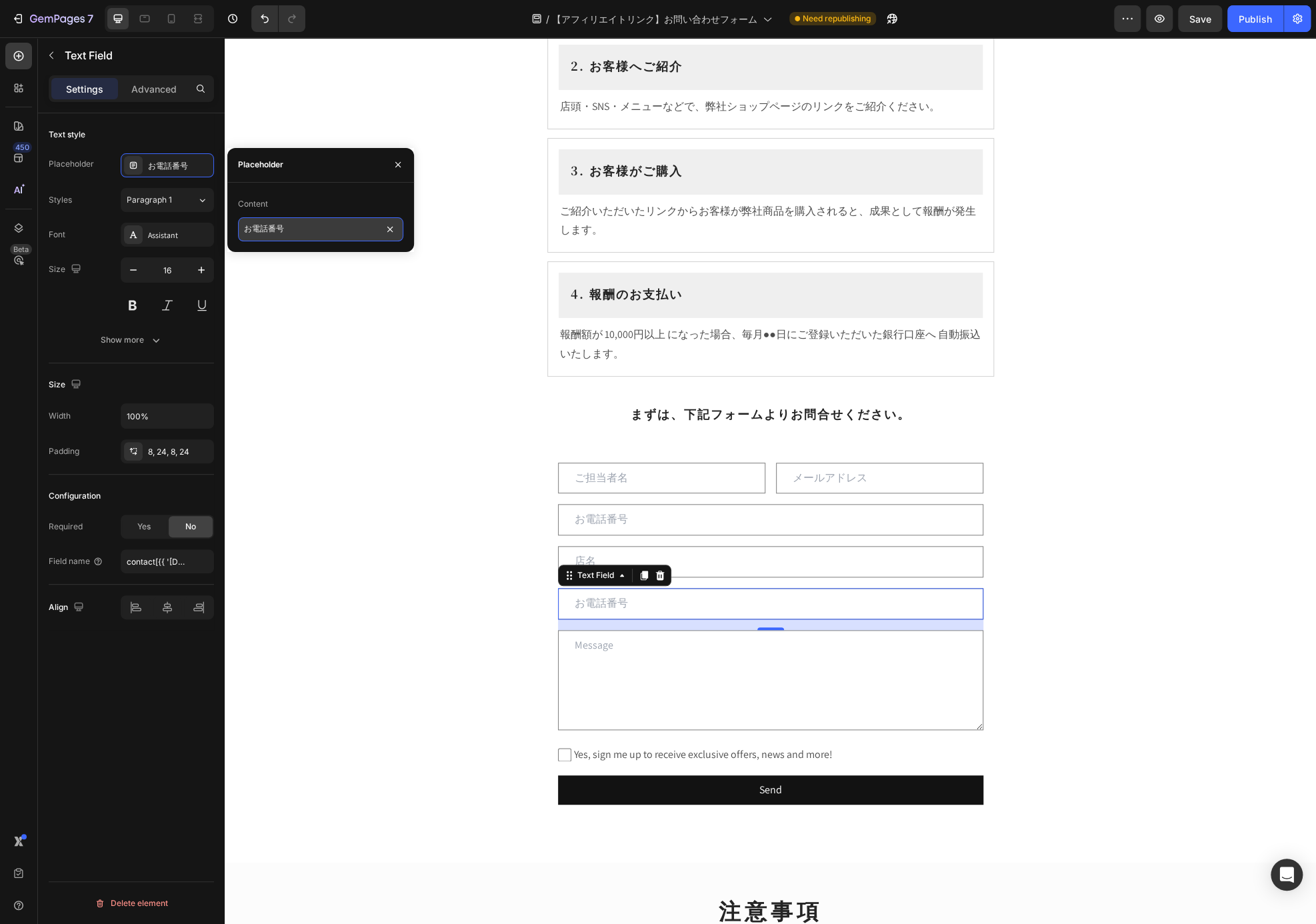
click at [277, 226] on input "お電話番号" at bounding box center [320, 229] width 165 height 24
type input "ご住所"
click at [762, 609] on input "text" at bounding box center [771, 603] width 425 height 32
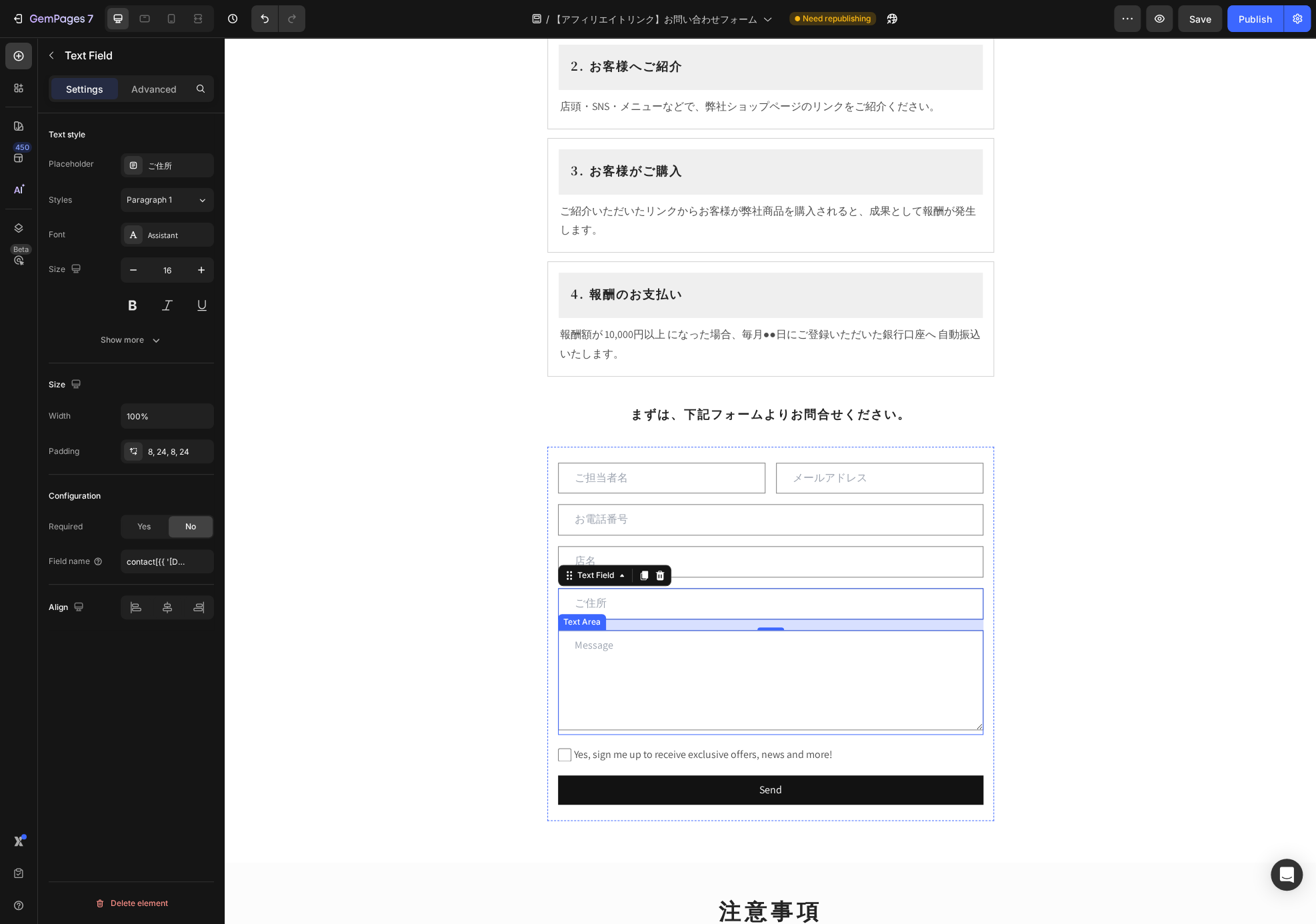
click at [794, 643] on textarea at bounding box center [771, 679] width 425 height 100
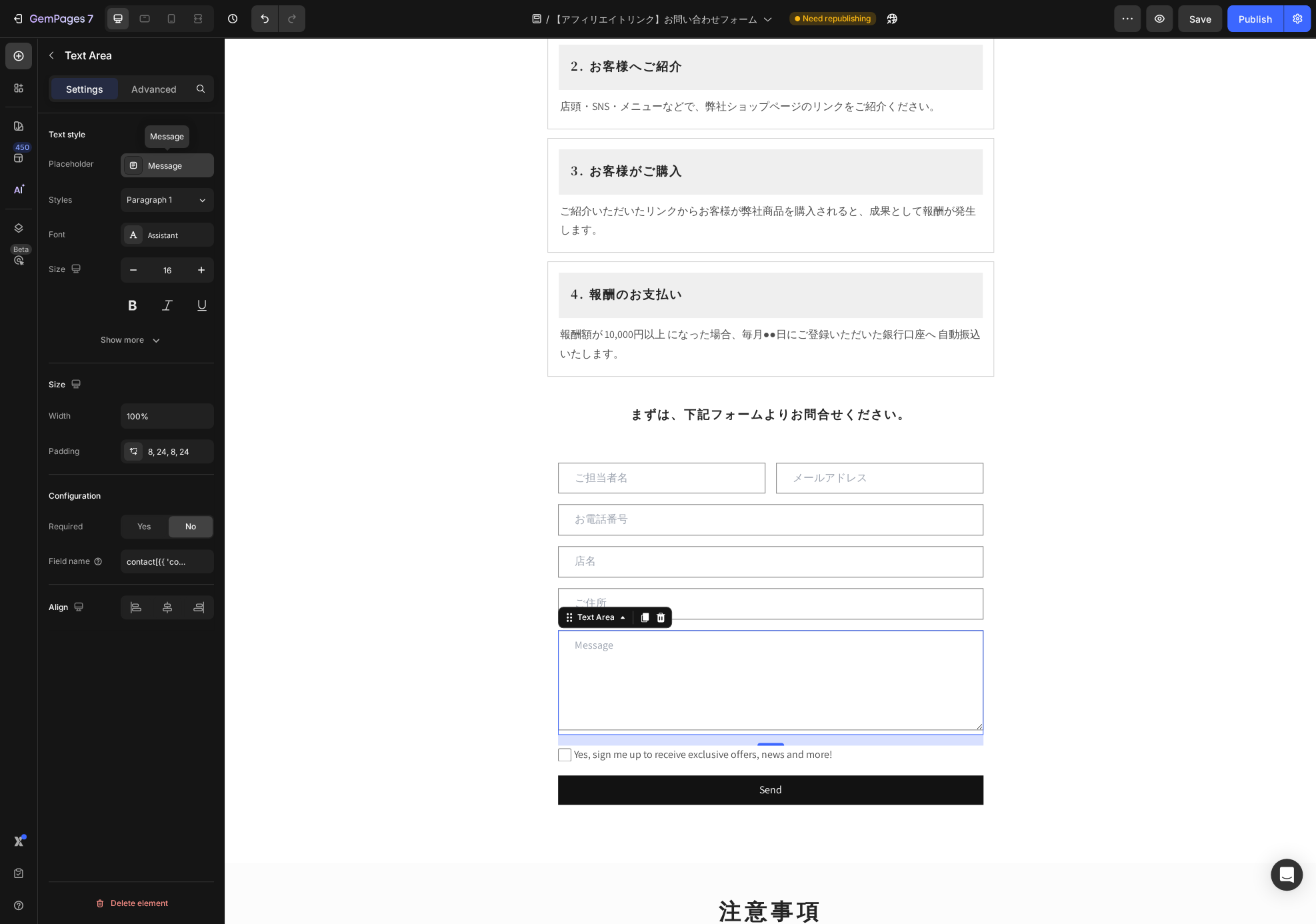
click at [170, 175] on div "Message" at bounding box center [167, 165] width 93 height 24
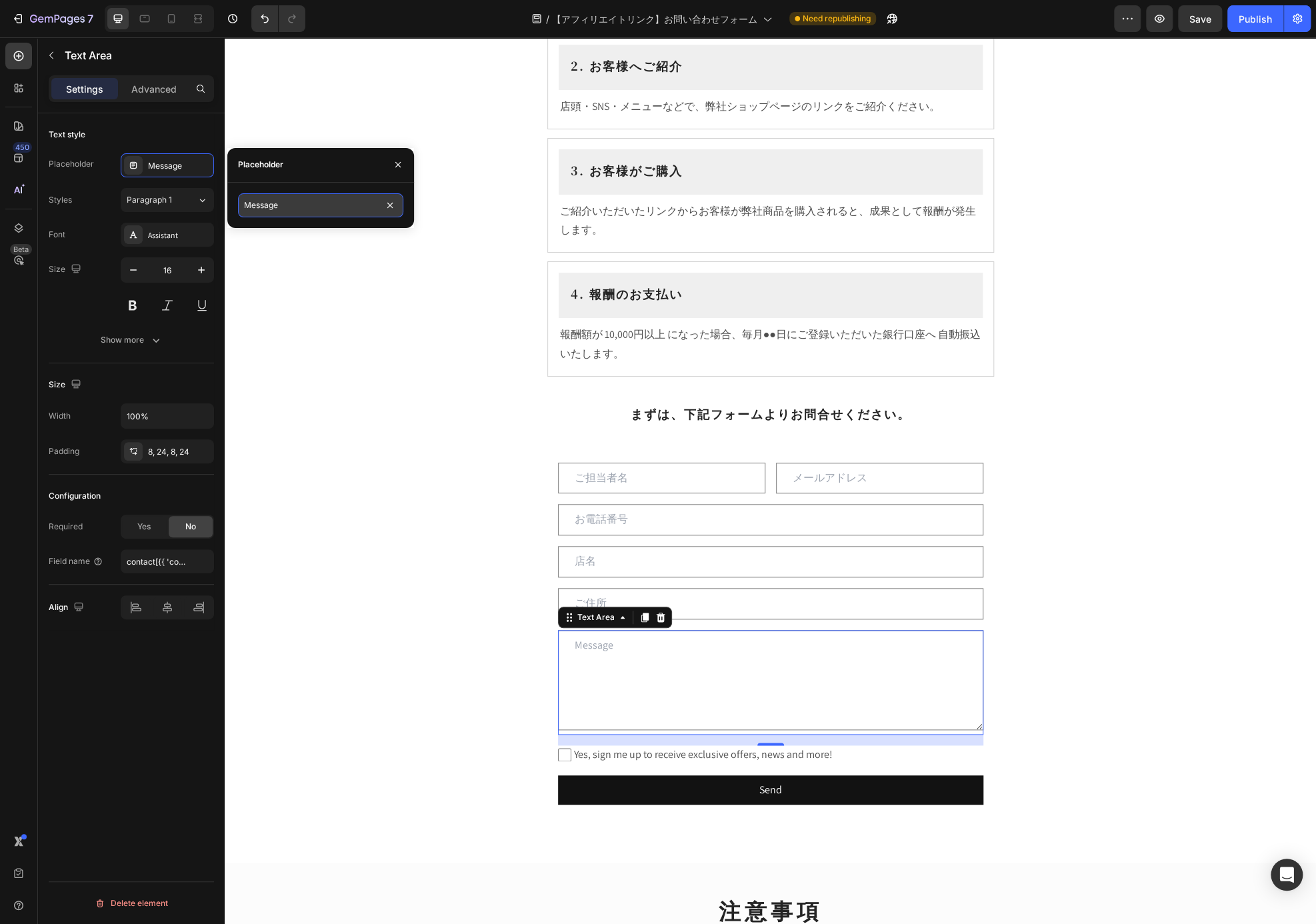
click at [332, 209] on input "Message" at bounding box center [320, 205] width 165 height 24
type input "その他ご質問"
click at [1046, 562] on div "飲食店様向け アフィリエイトプログラム Heading ⁠⁠⁠⁠⁠⁠⁠ このたび飲食店様向けに アフィリエイトプログラム をご用意いたしました。お店でのお客様…" at bounding box center [771, 386] width 1091 height 1870
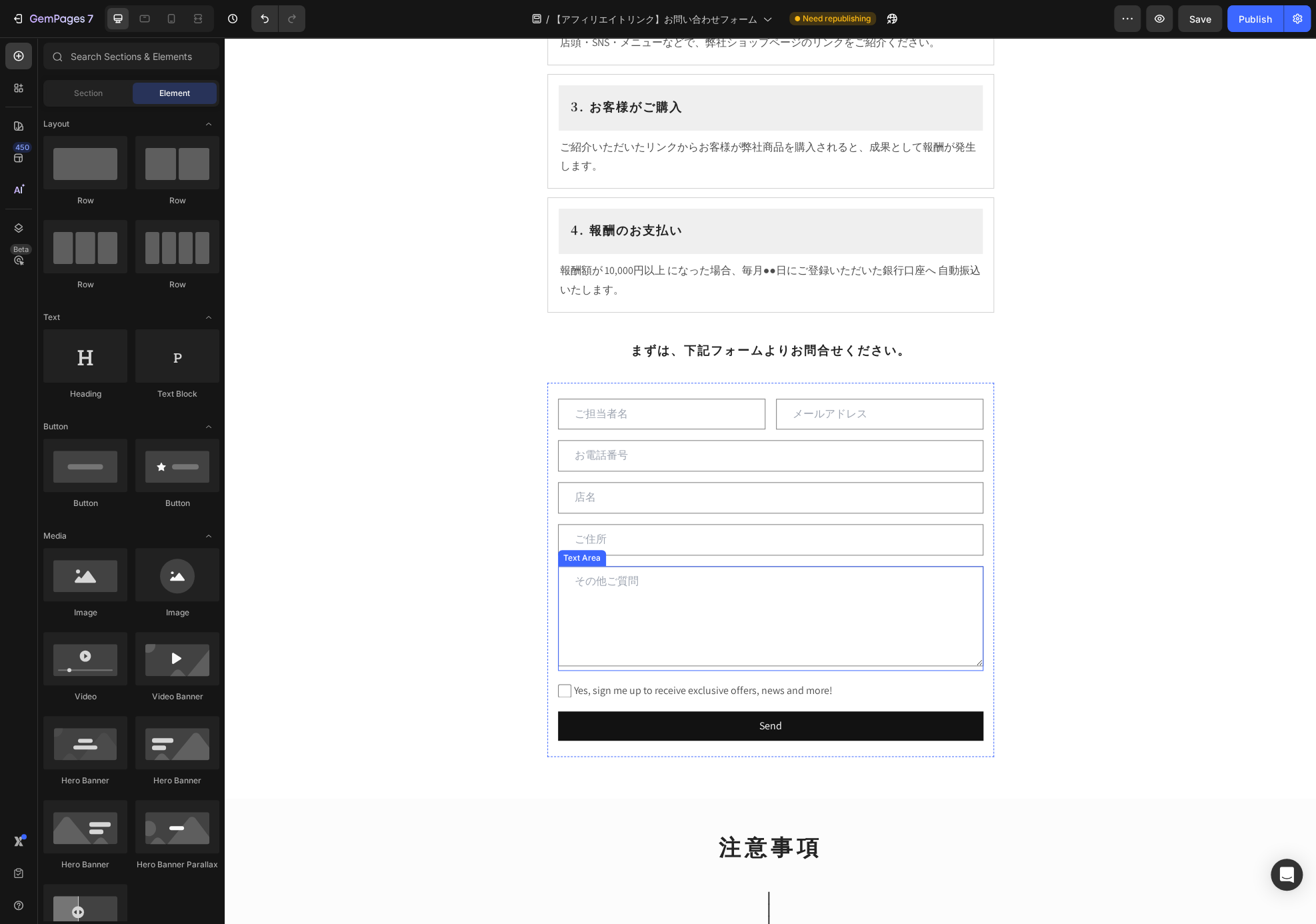
scroll to position [680, 0]
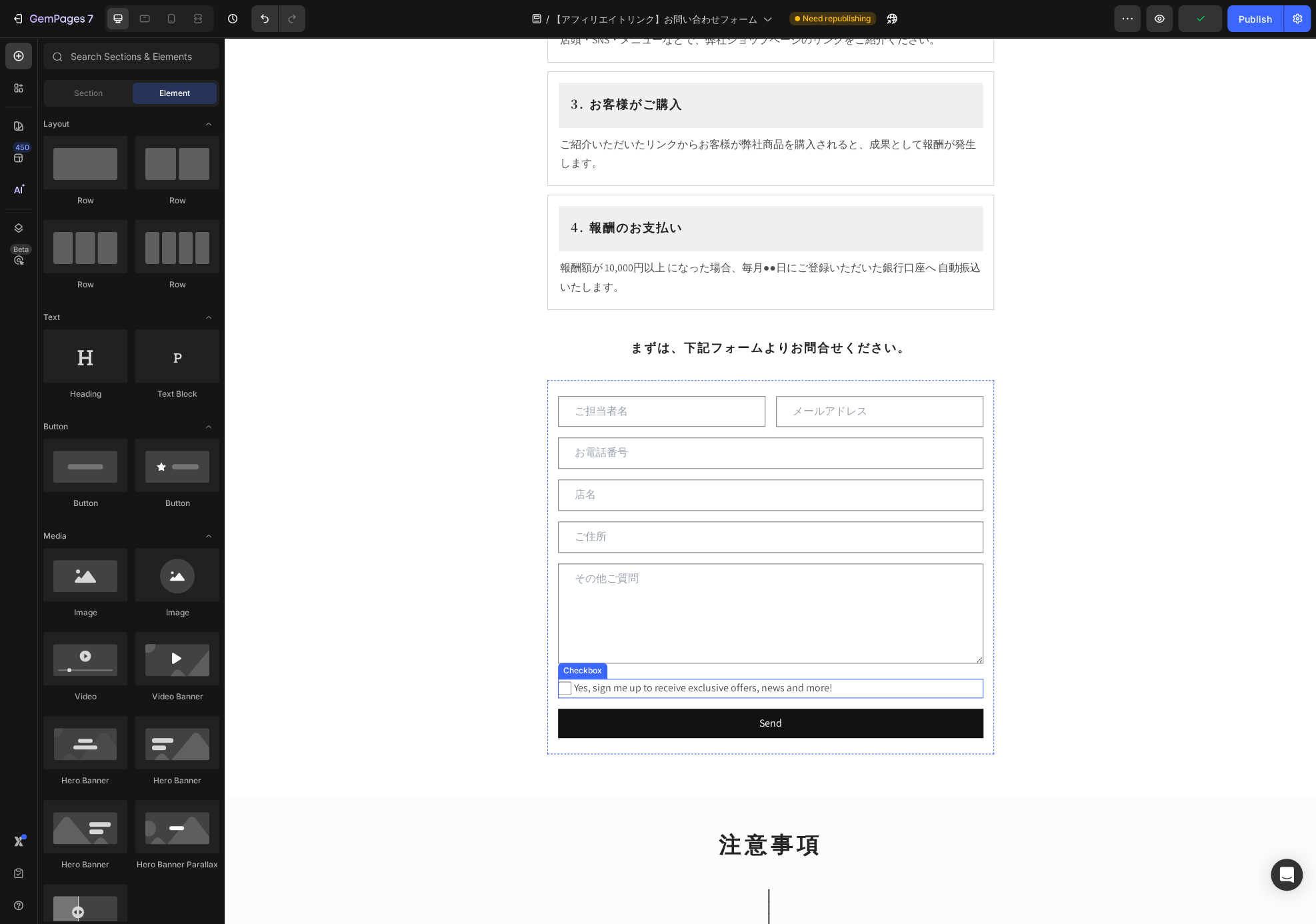
click at [822, 681] on span "Yes, sign me up to receive exclusive offers, news and more!" at bounding box center [776, 688] width 412 height 20
click at [571, 681] on input "Yes, sign me up to receive exclusive offers, news and more!" at bounding box center [565, 688] width 14 height 14
checkbox input "false"
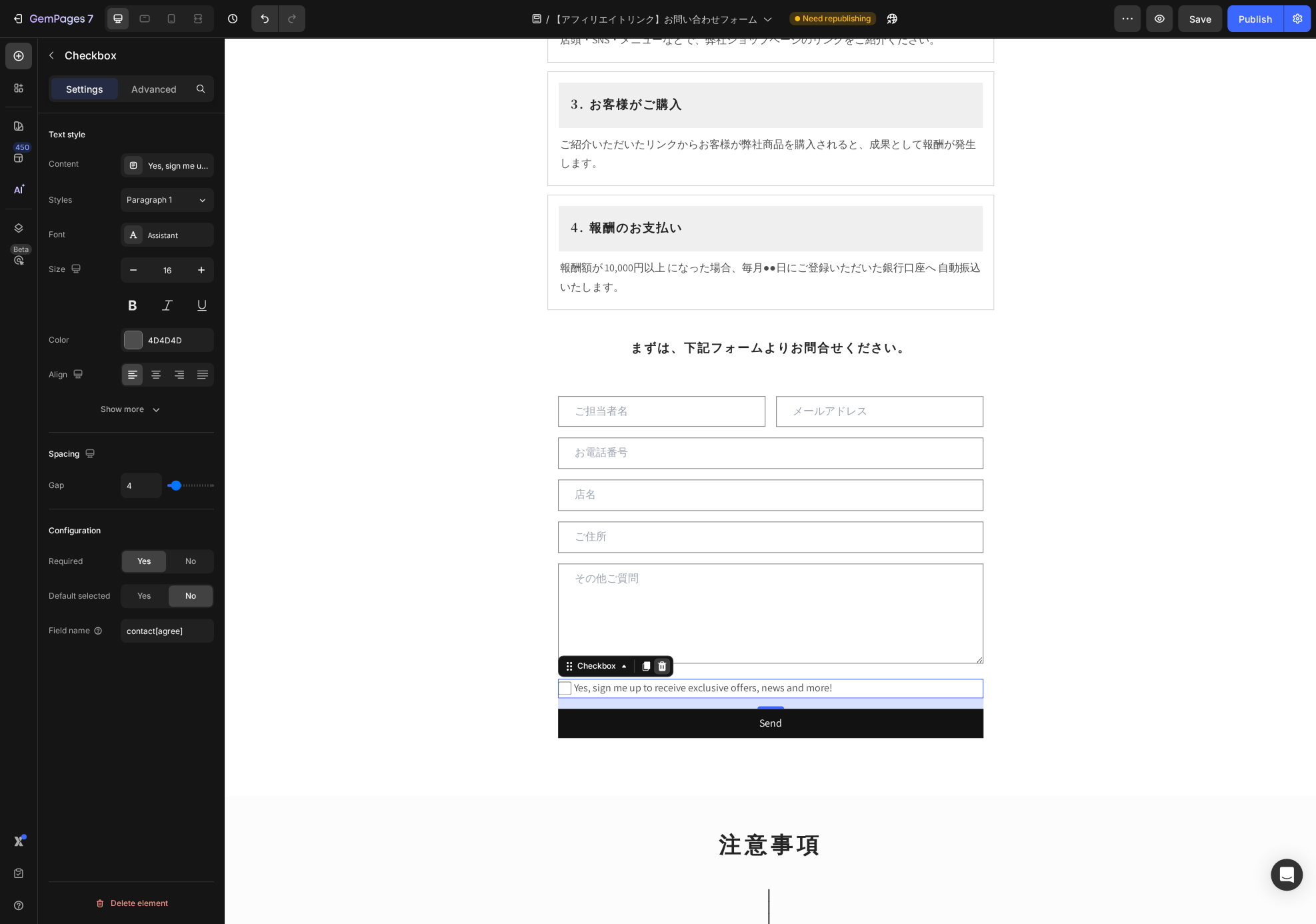
click at [658, 665] on icon at bounding box center [661, 666] width 9 height 9
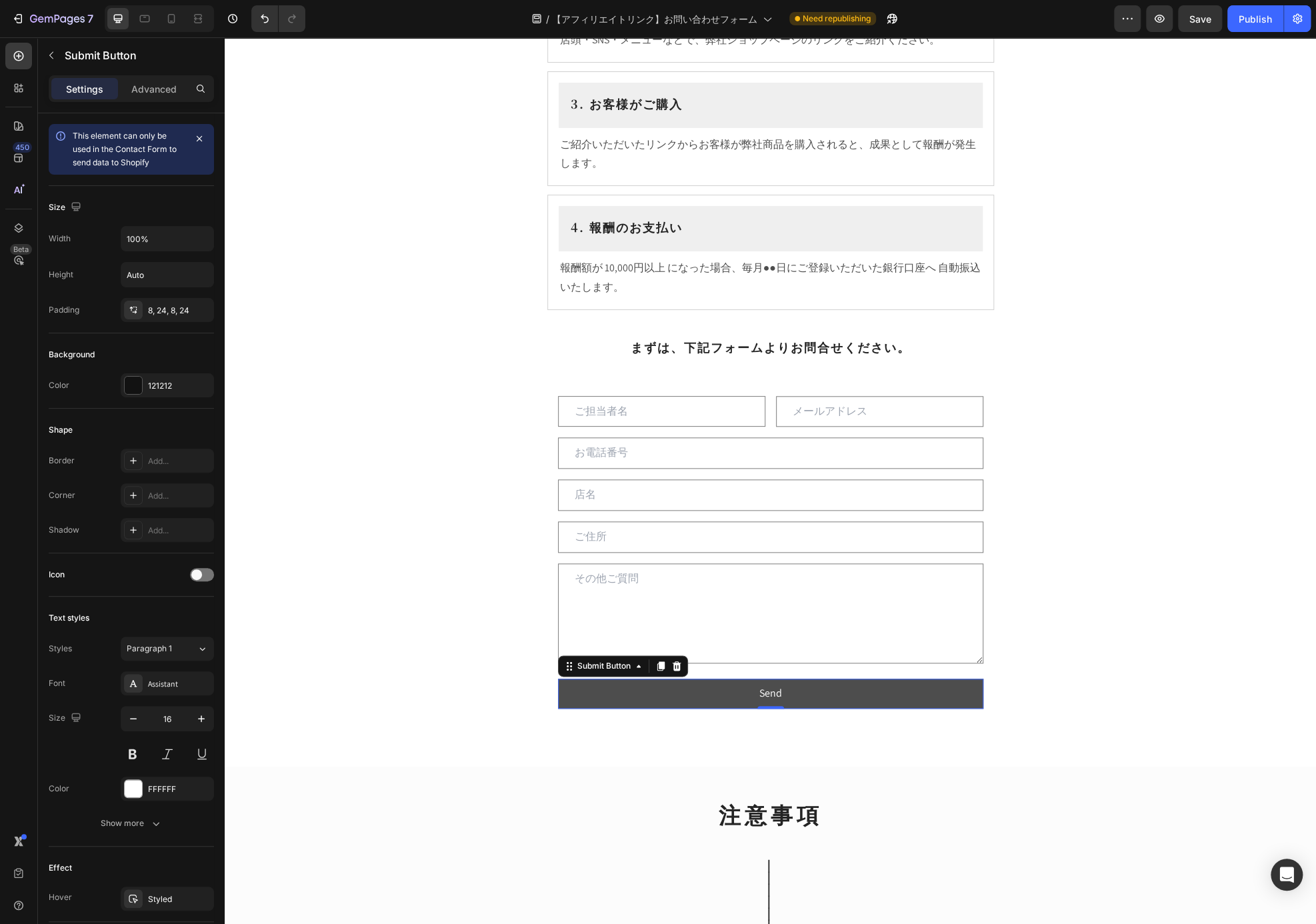
click at [790, 696] on button "Send" at bounding box center [771, 693] width 425 height 30
click at [769, 690] on div "Send" at bounding box center [771, 693] width 23 height 20
drag, startPoint x: 755, startPoint y: 692, endPoint x: 782, endPoint y: 696, distance: 27.3
click at [782, 696] on button "Send" at bounding box center [771, 693] width 425 height 30
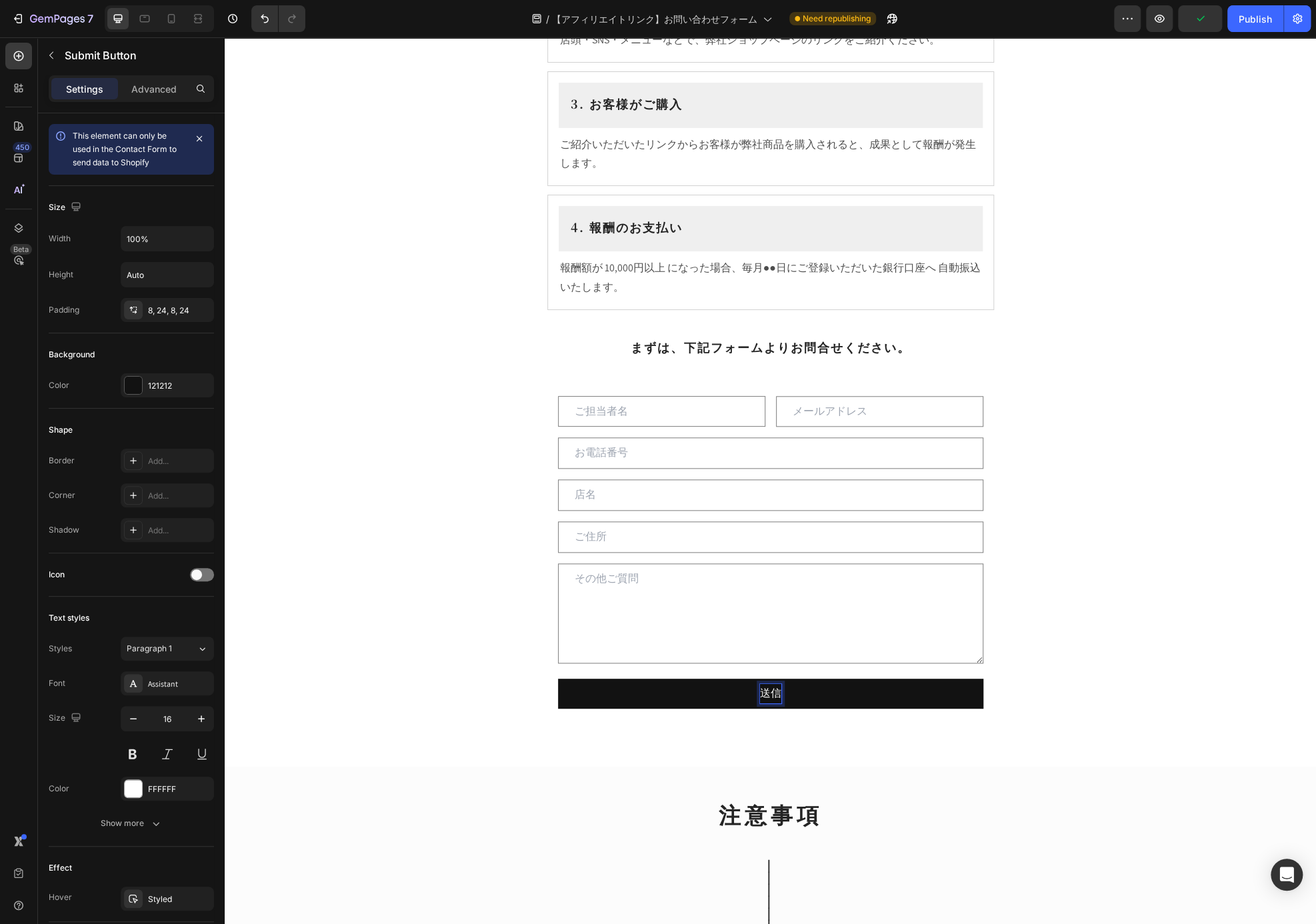
click at [1086, 318] on div "飲食店様向け アフィリエイトプログラム Heading ⁠⁠⁠⁠⁠⁠⁠ このたび飲食店様向けに アフィリエイトプログラム をご用意いたしました。お店でのお客様…" at bounding box center [771, 305] width 1091 height 1841
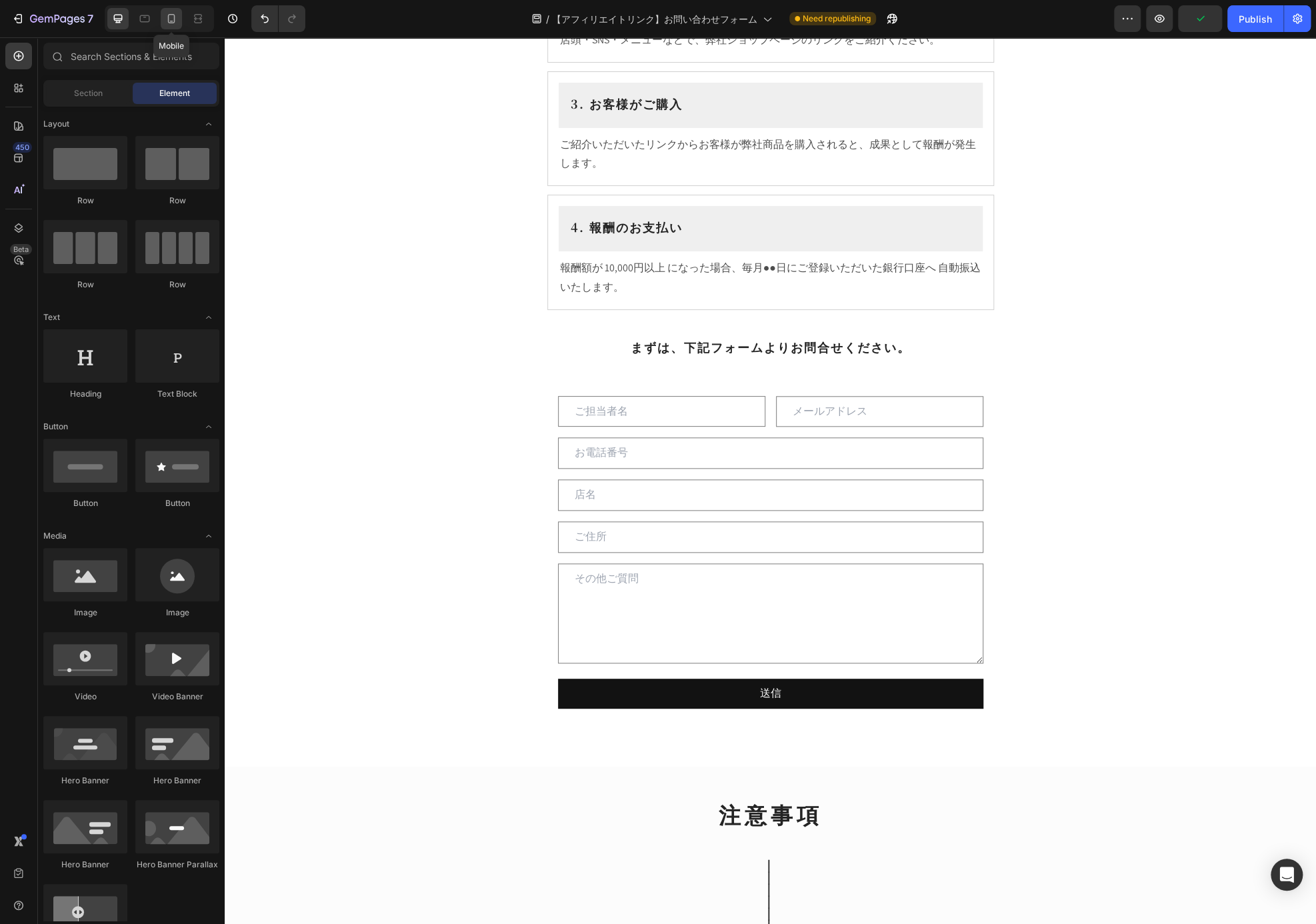
click at [166, 21] on icon at bounding box center [171, 19] width 14 height 14
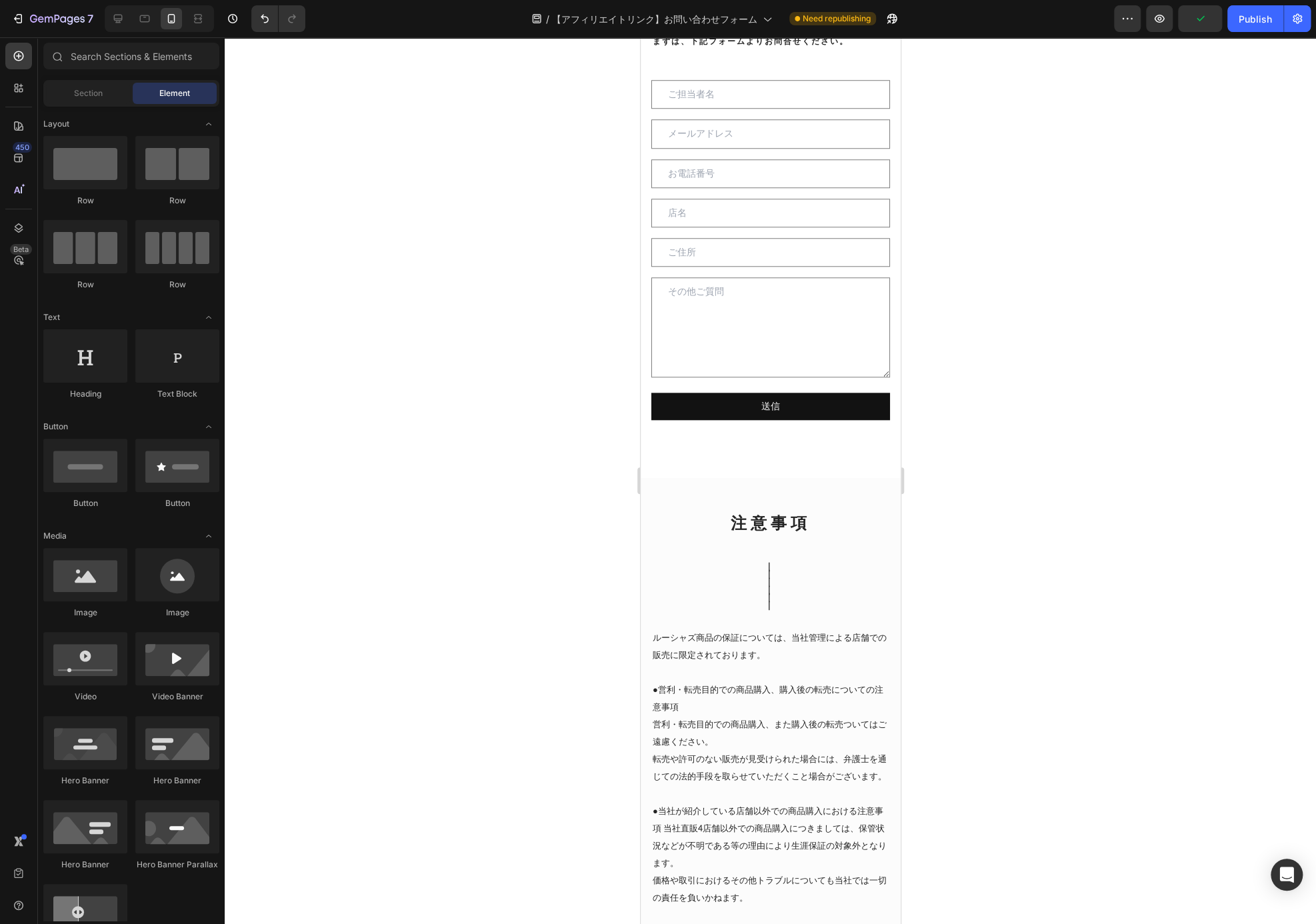
scroll to position [765, 0]
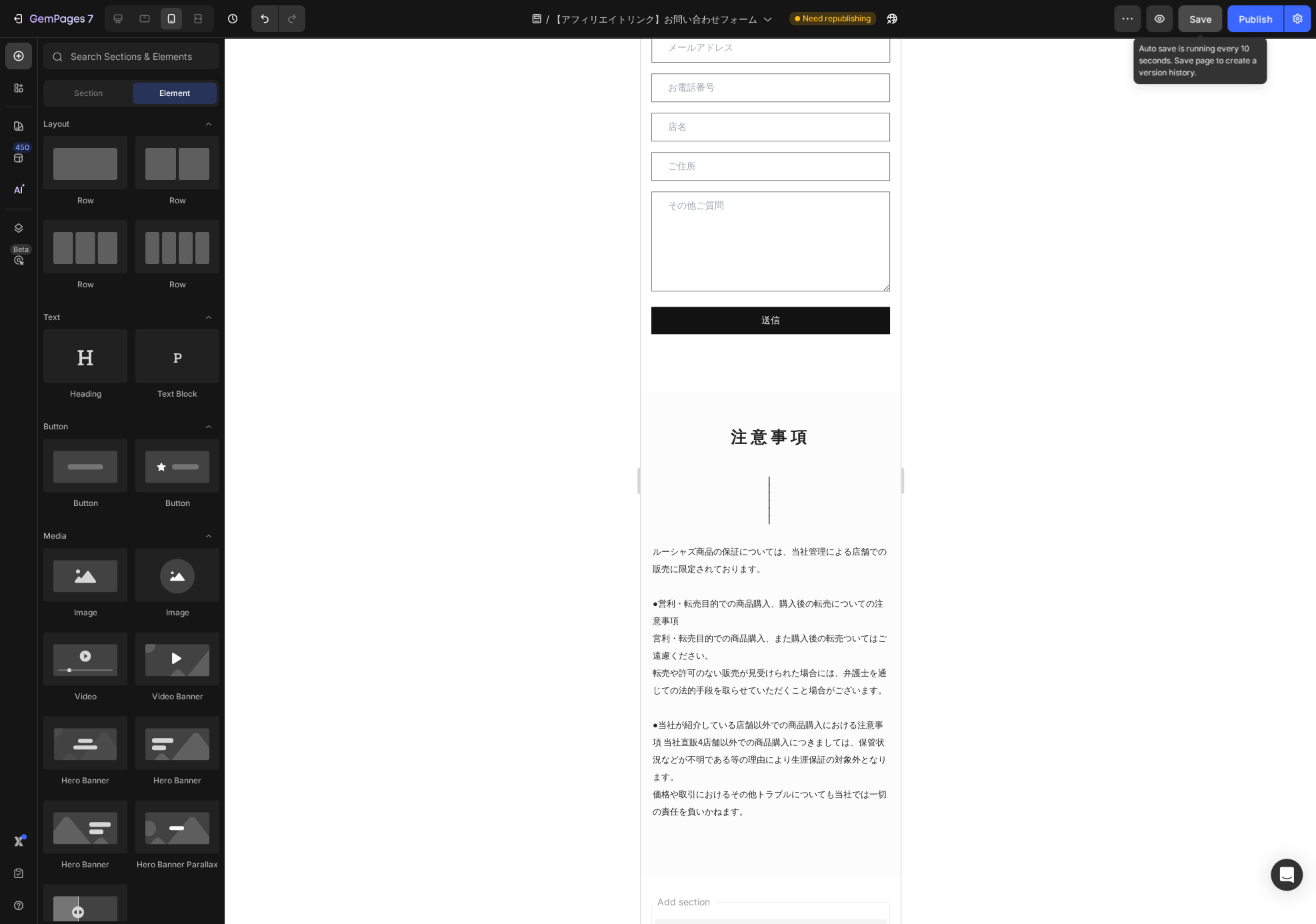
click at [1189, 26] on button "Save" at bounding box center [1200, 18] width 44 height 26
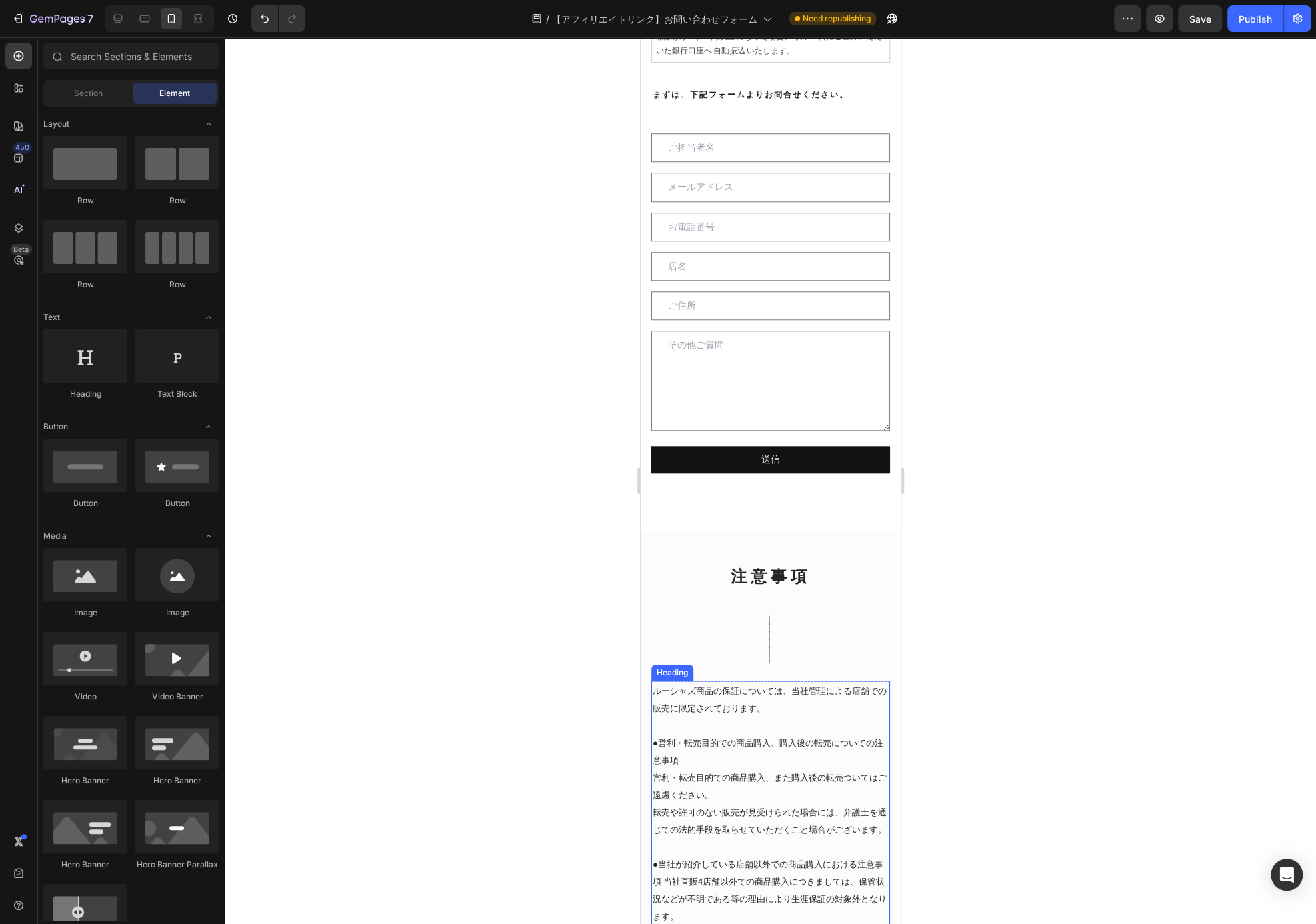
scroll to position [613, 0]
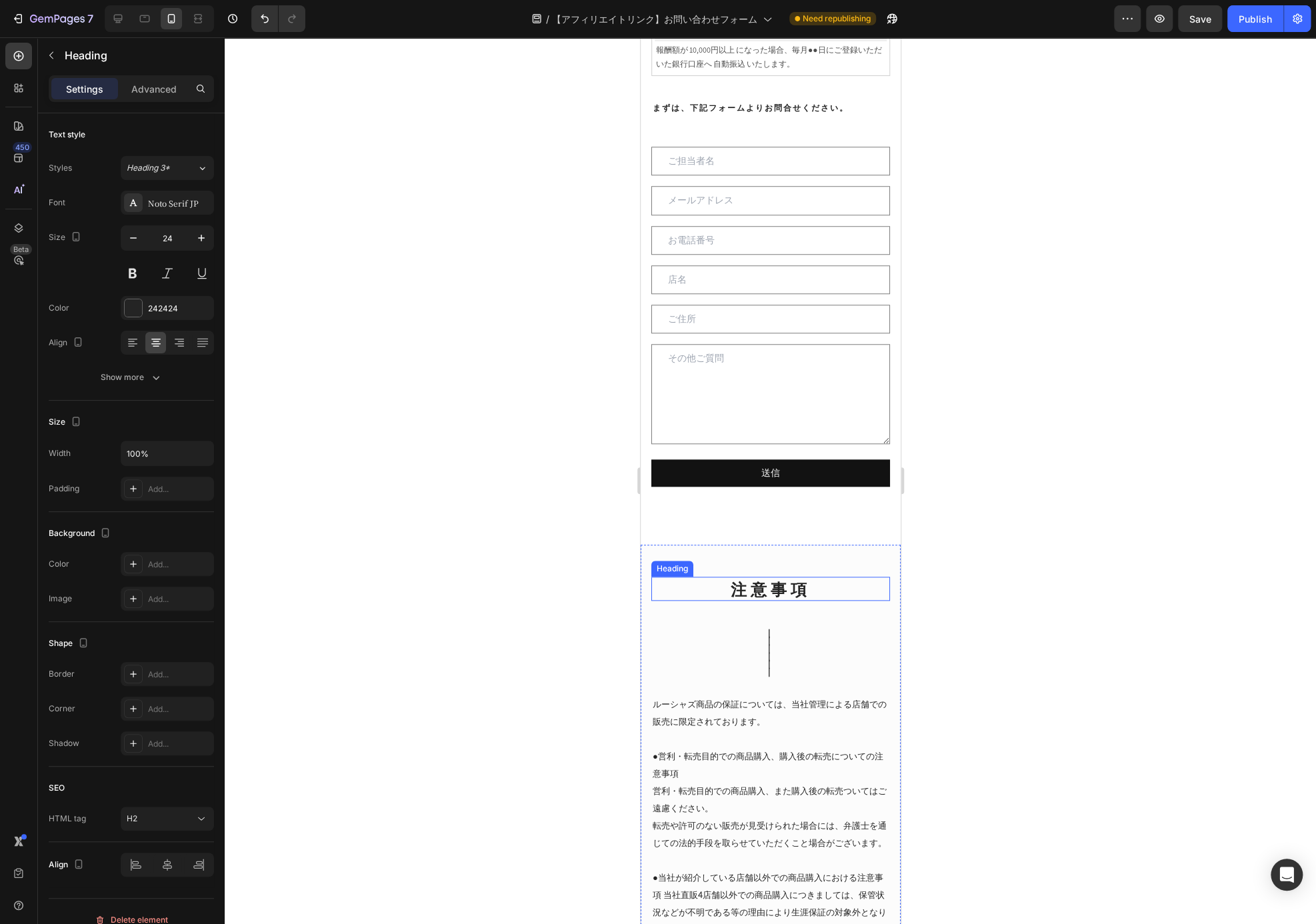
click at [782, 576] on h2 "注意事項" at bounding box center [770, 587] width 239 height 23
click at [784, 588] on h2 "注意事項" at bounding box center [770, 587] width 239 height 23
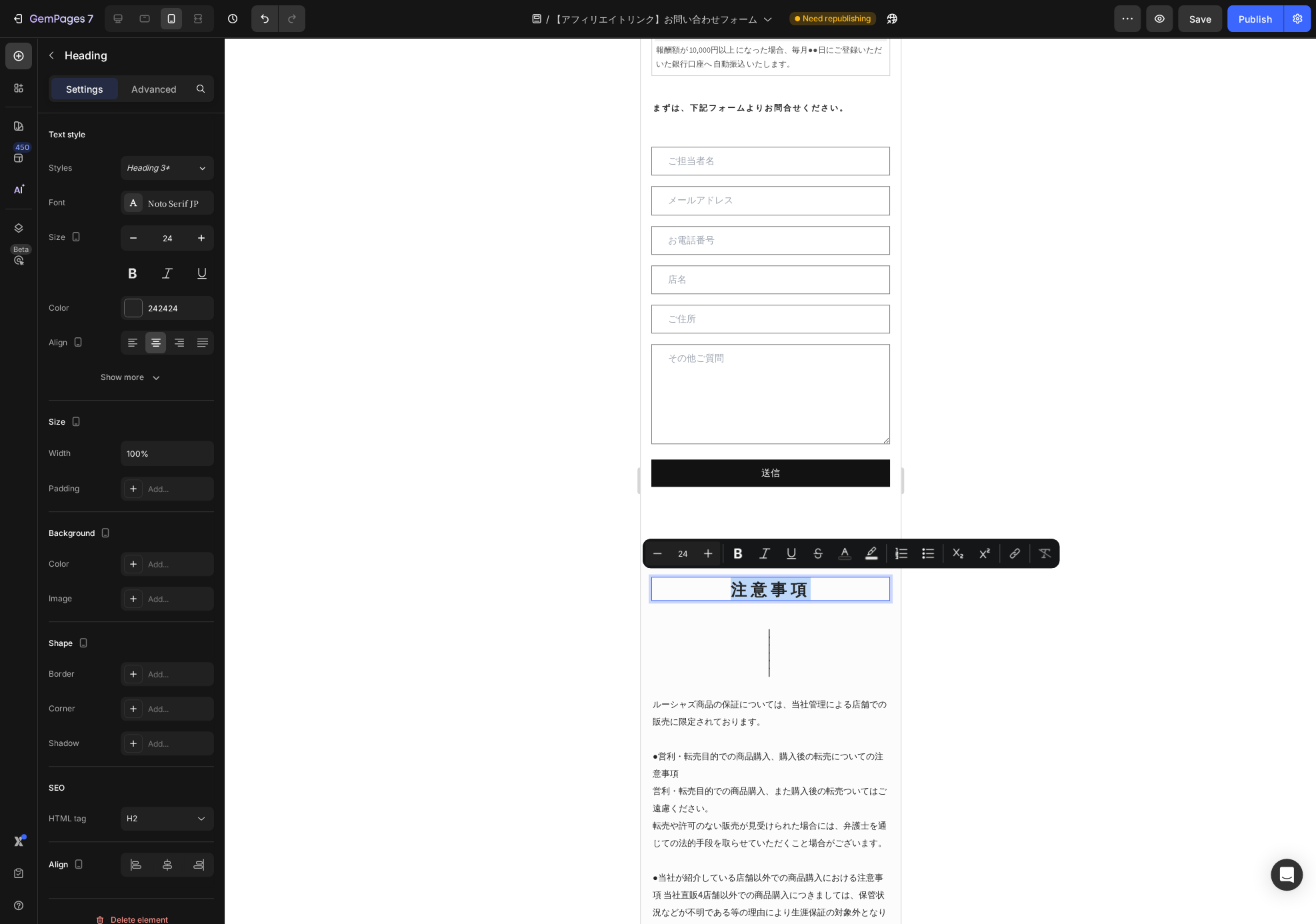
drag, startPoint x: 815, startPoint y: 588, endPoint x: 726, endPoint y: 586, distance: 89.0
click at [726, 586] on p "注意事項" at bounding box center [770, 588] width 236 height 20
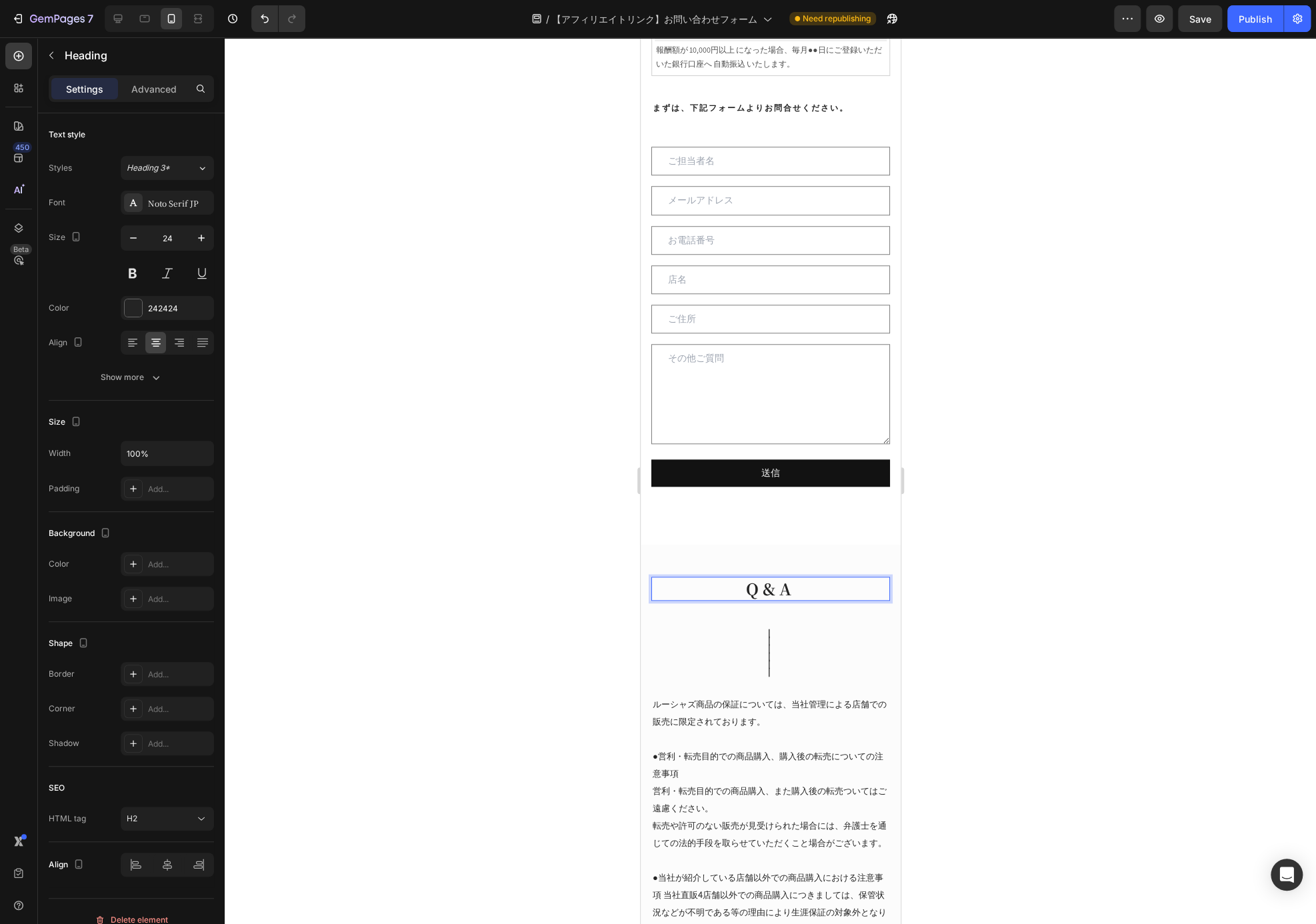
click at [1197, 469] on div at bounding box center [771, 481] width 1091 height 886
click at [848, 706] on h2 "ルーシャズ商品の保証については、当社管理による店舗での販売に限定されております。 ●営利・転売目的での商品購入、購入後の転売についての注意事項 営利・転売目的…" at bounding box center [770, 834] width 239 height 280
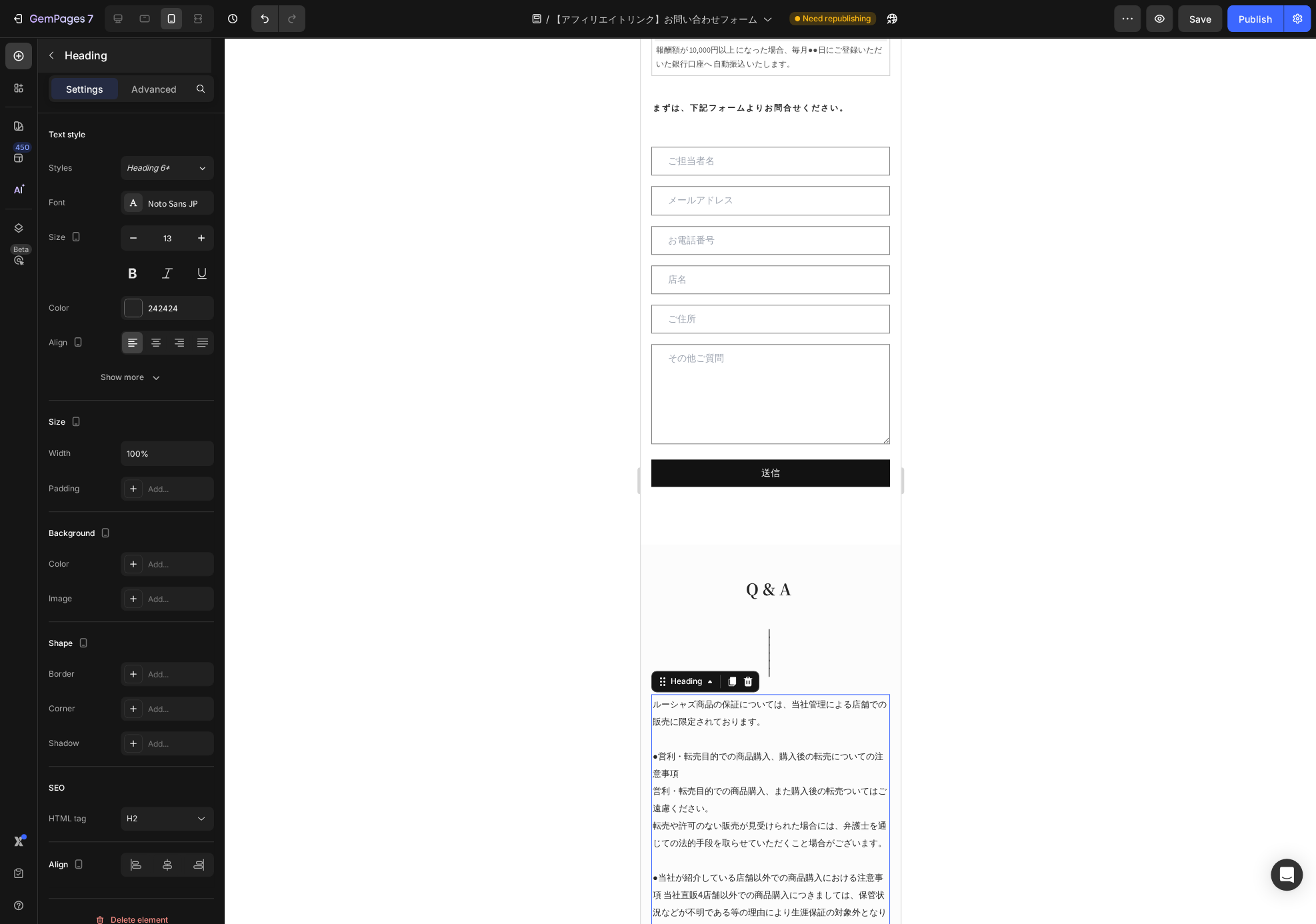
click at [90, 55] on p "Heading" at bounding box center [136, 55] width 144 height 16
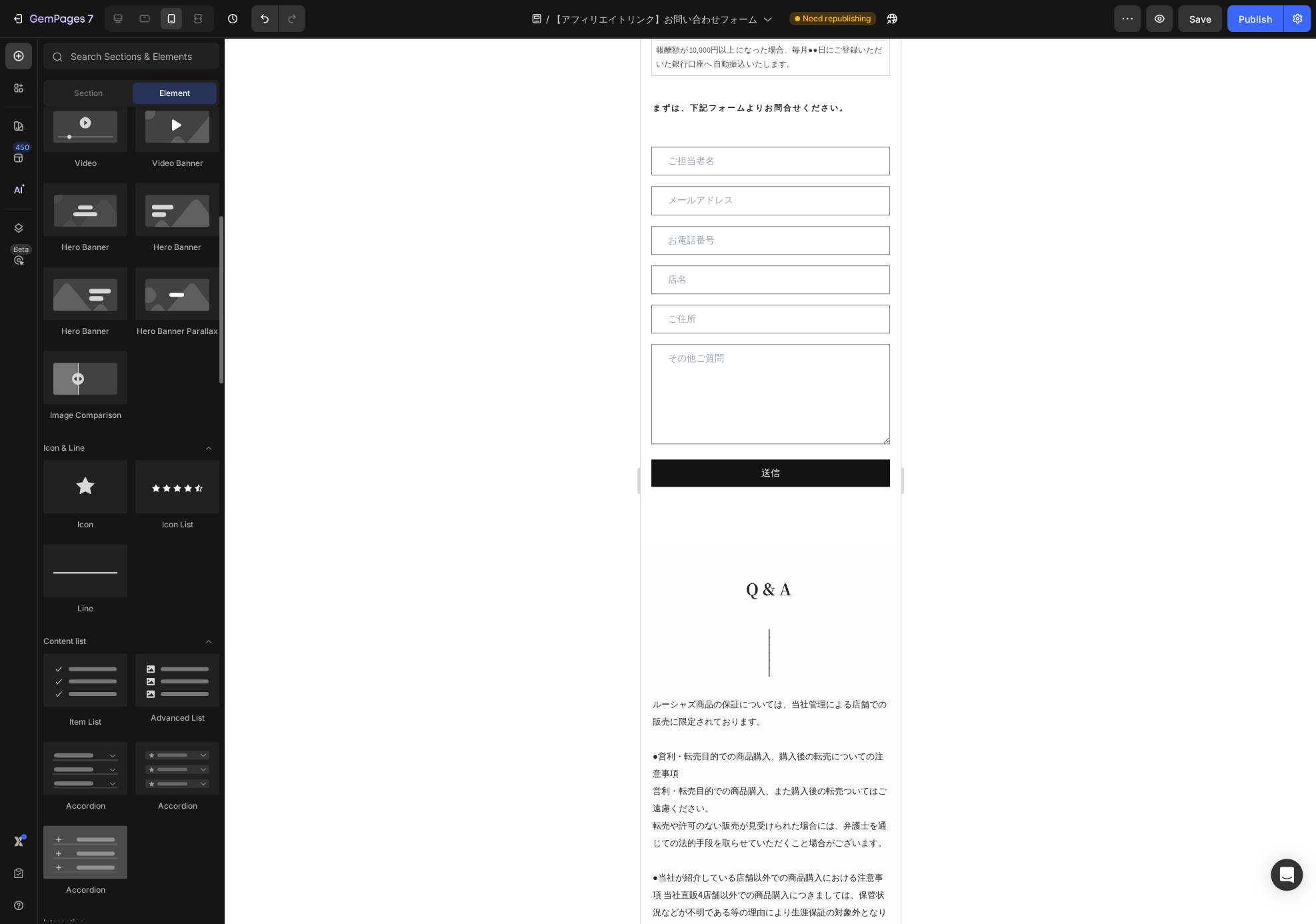
scroll to position [733, 0]
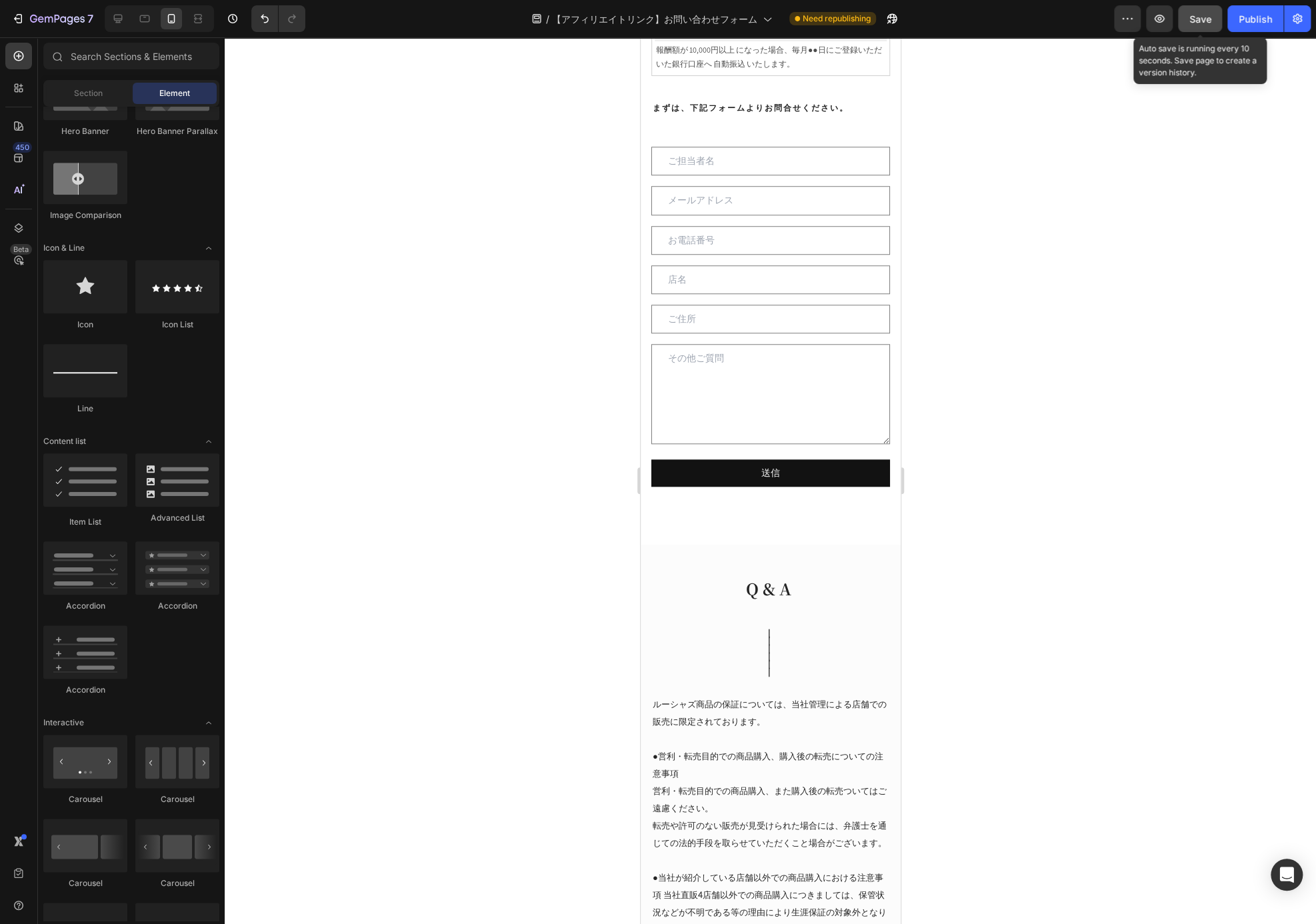
click at [1206, 14] on span "Save" at bounding box center [1200, 19] width 22 height 11
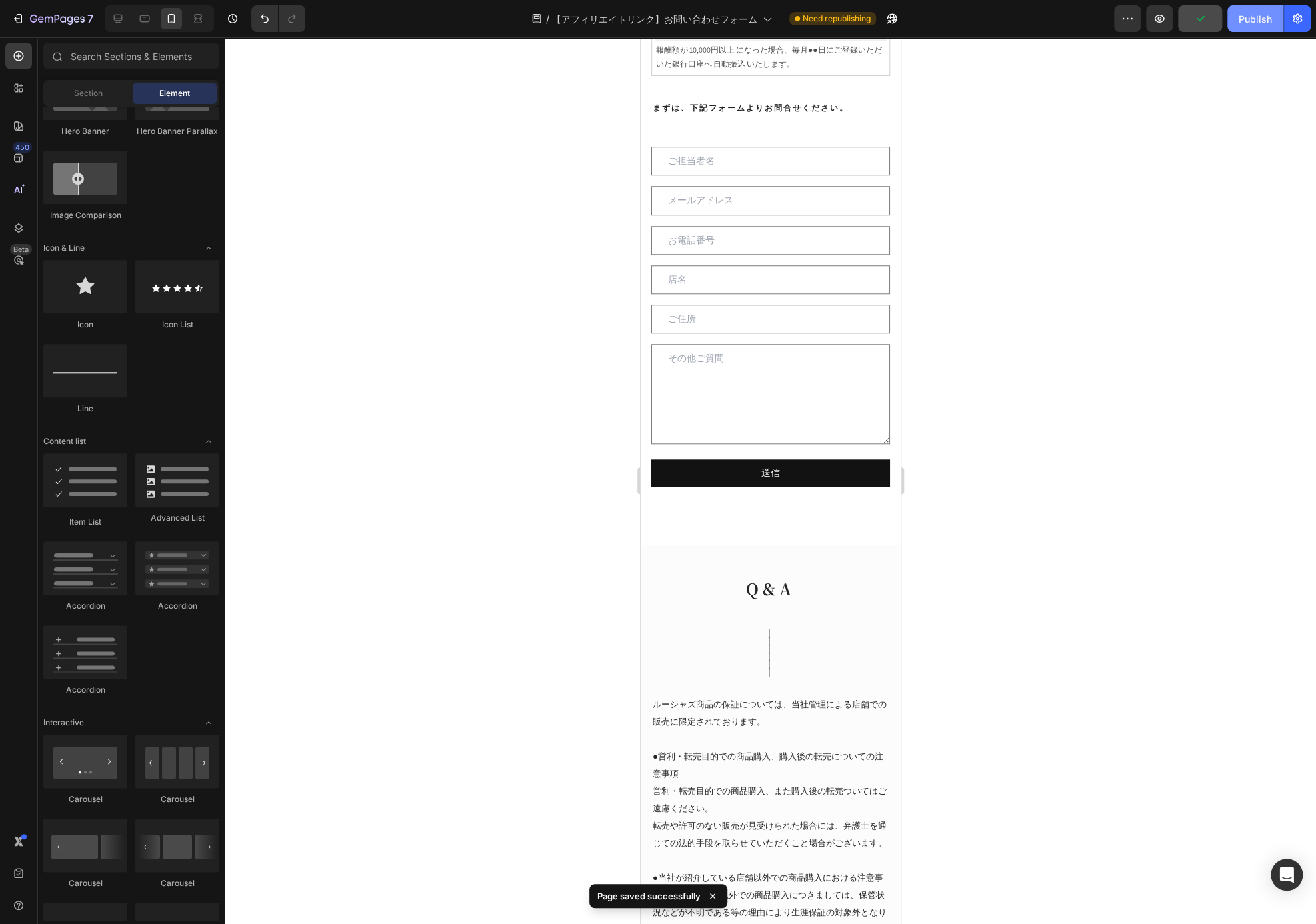
click at [1252, 14] on div "Publish" at bounding box center [1255, 19] width 33 height 14
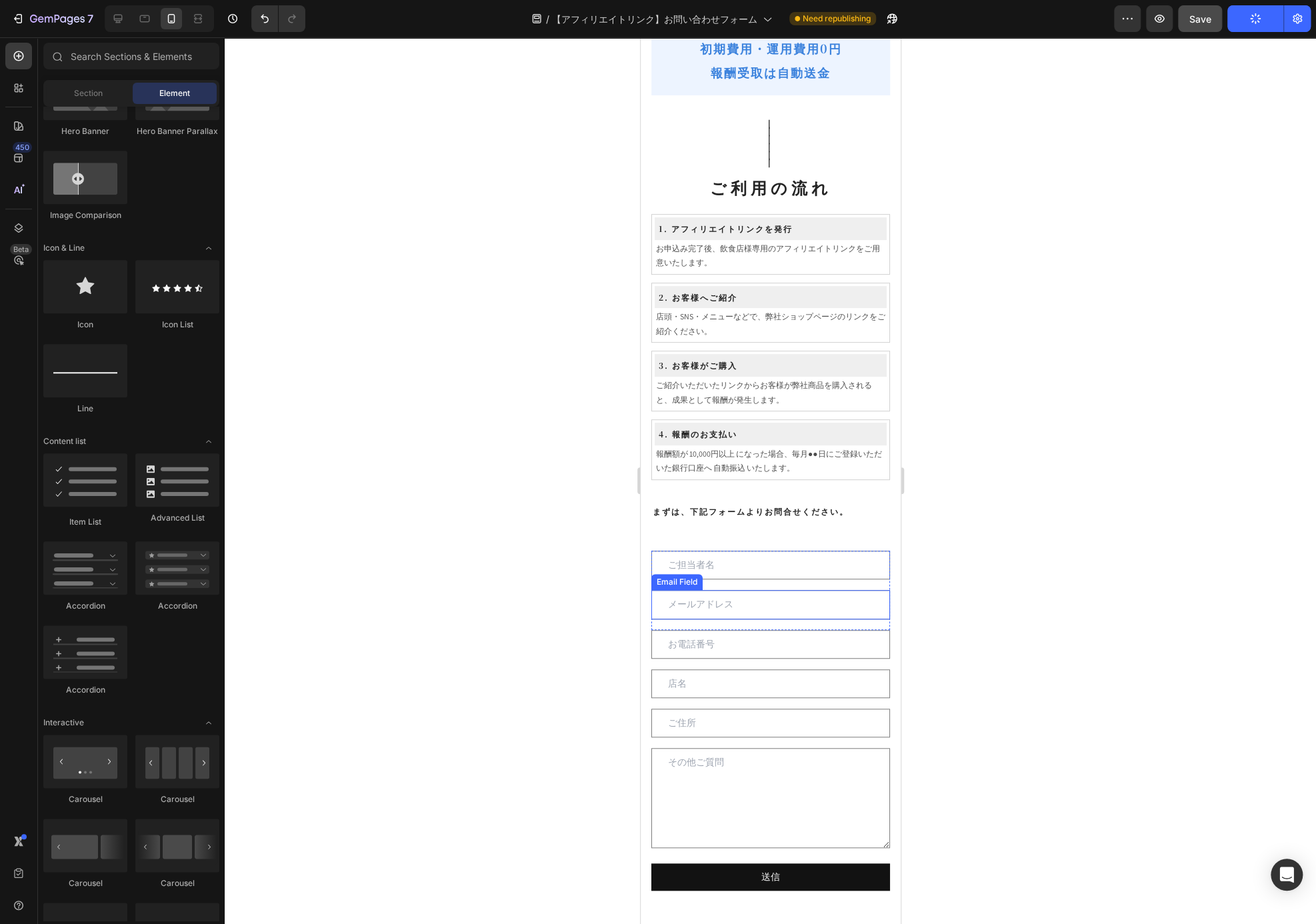
scroll to position [0, 0]
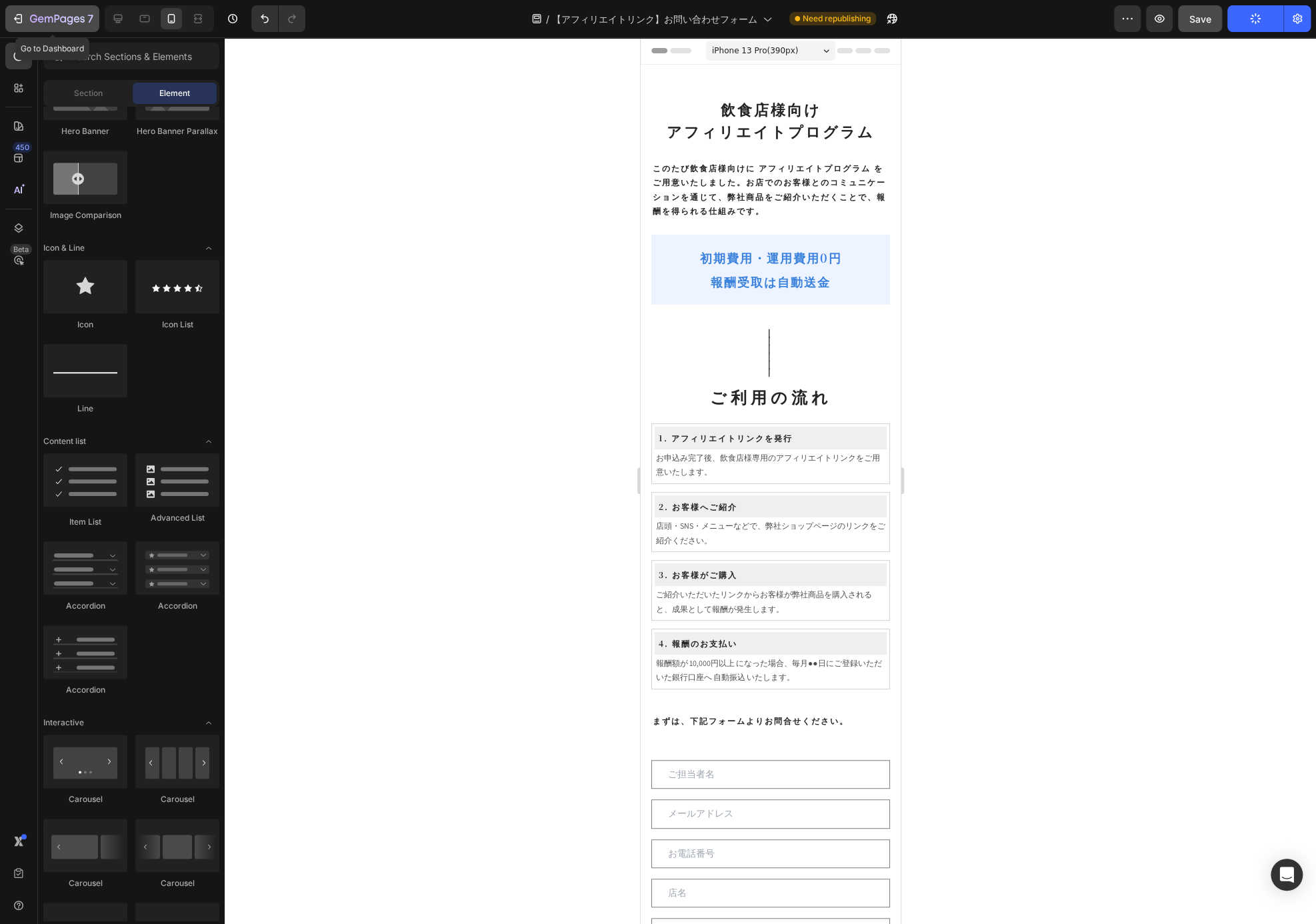
click at [58, 23] on icon "button" at bounding box center [57, 19] width 55 height 11
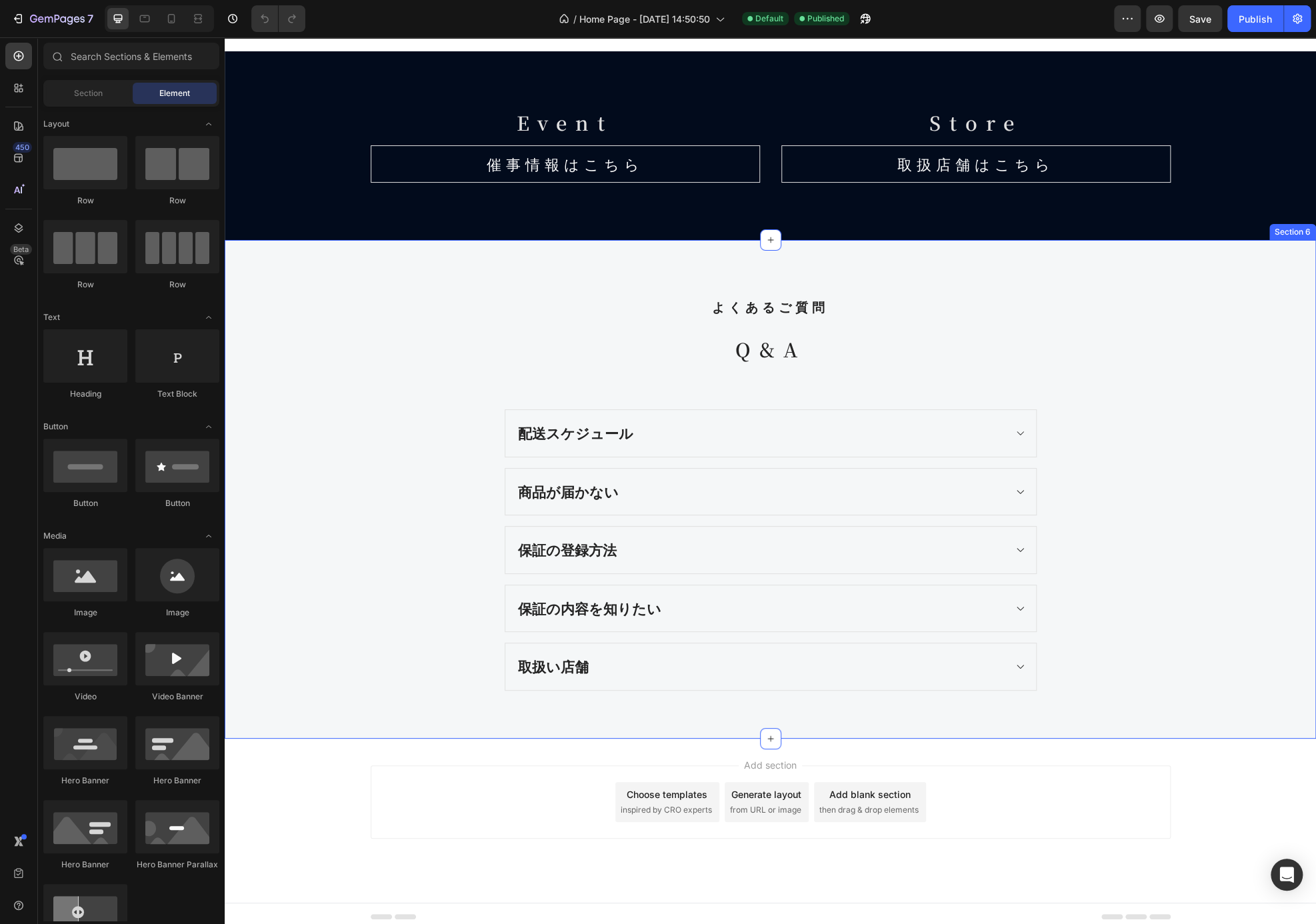
scroll to position [3071, 0]
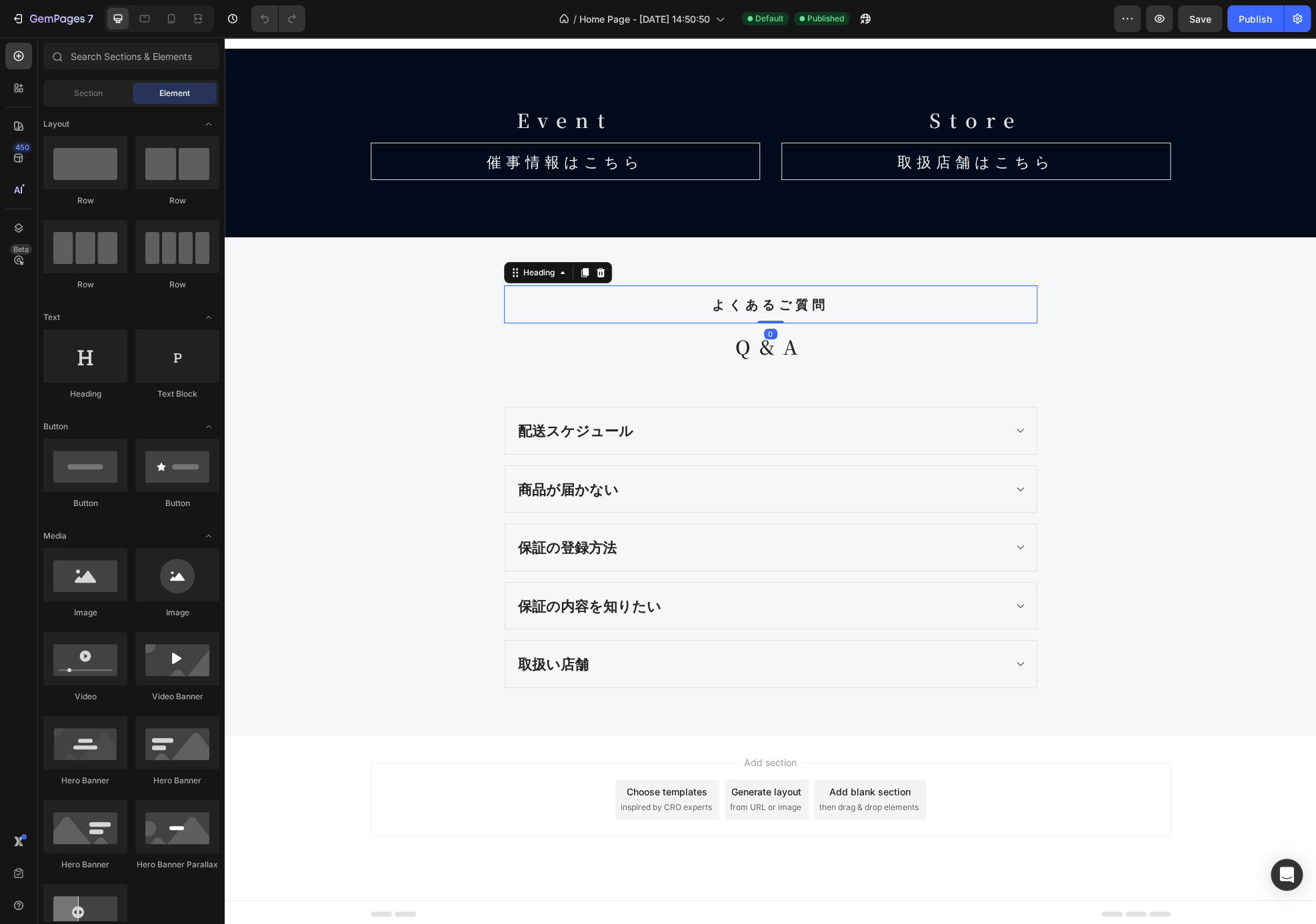
click at [523, 295] on h2 "よくあるご質問" at bounding box center [771, 304] width 534 height 38
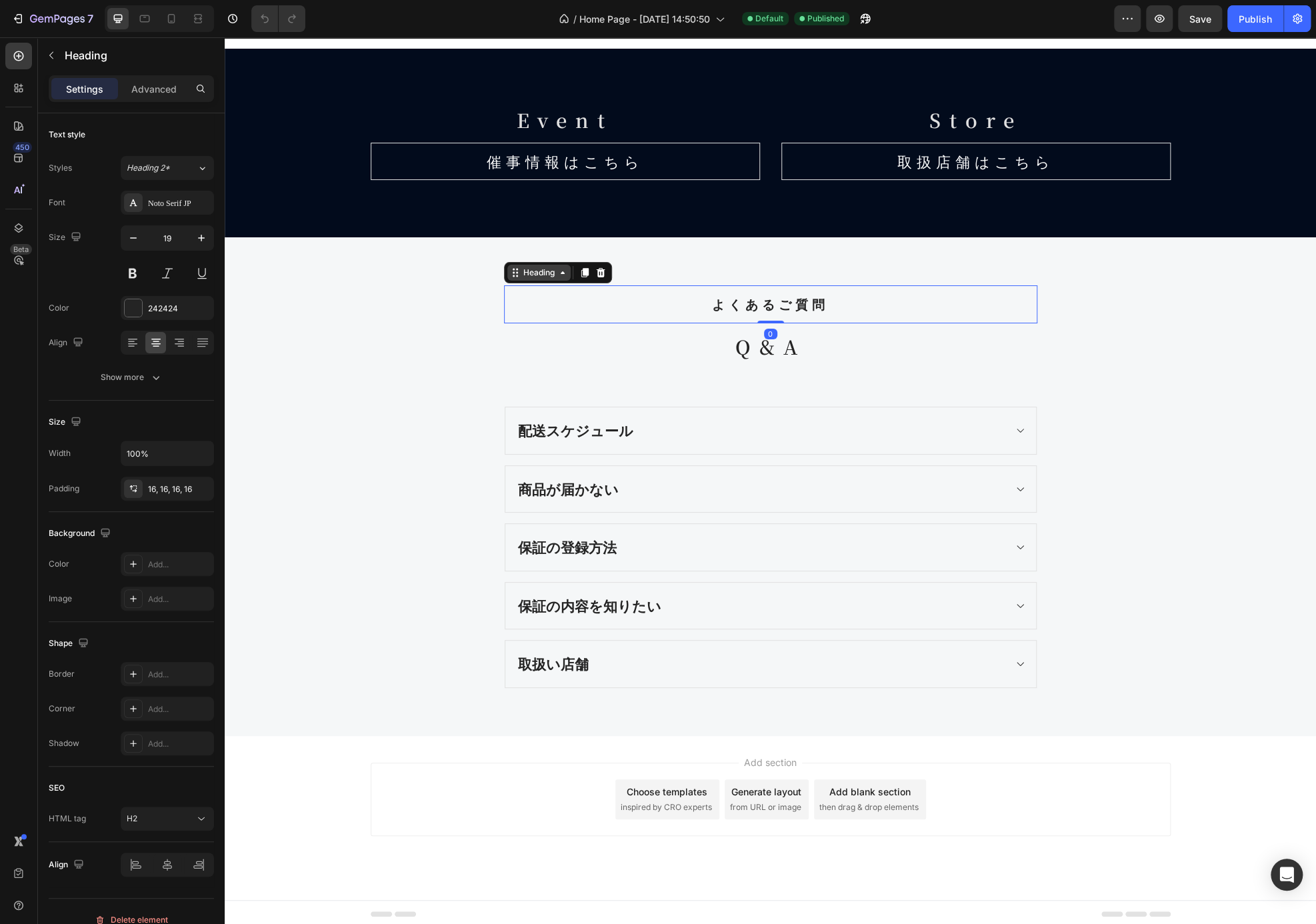
click at [525, 269] on div "Heading" at bounding box center [539, 273] width 37 height 12
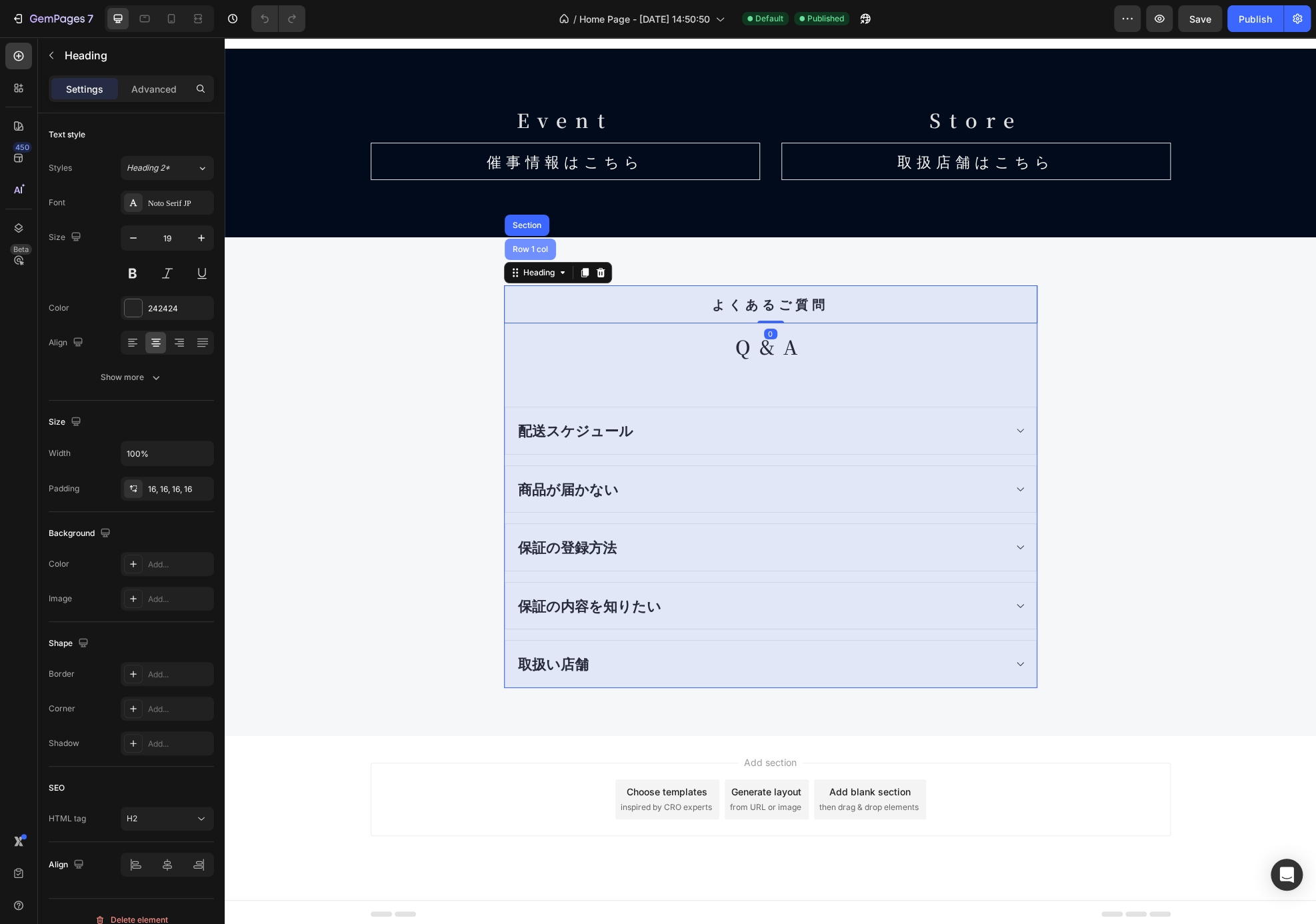
click at [525, 249] on div "Row 1 col" at bounding box center [530, 249] width 41 height 8
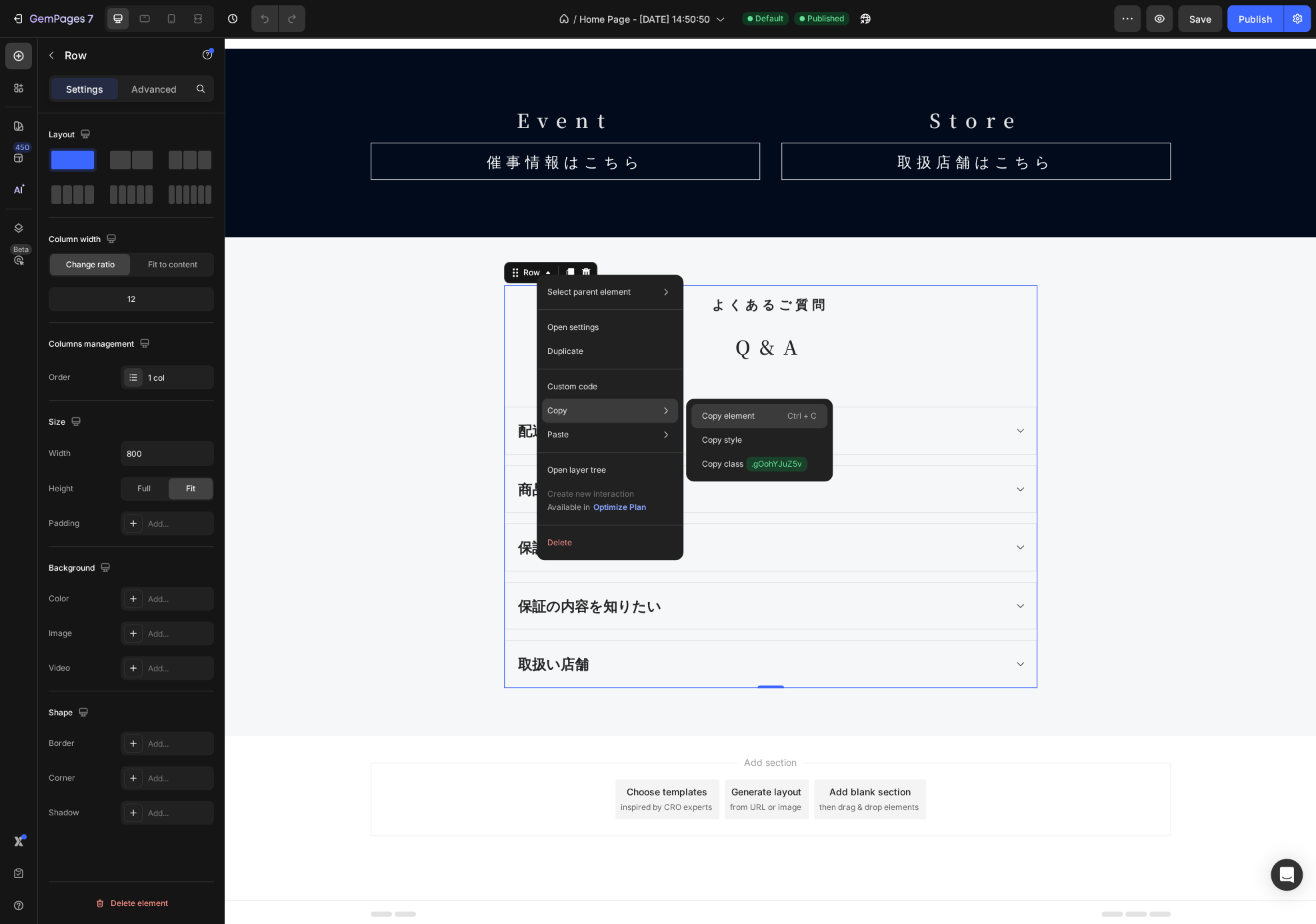
click at [765, 428] on div "Copy element Ctrl + C" at bounding box center [759, 440] width 136 height 24
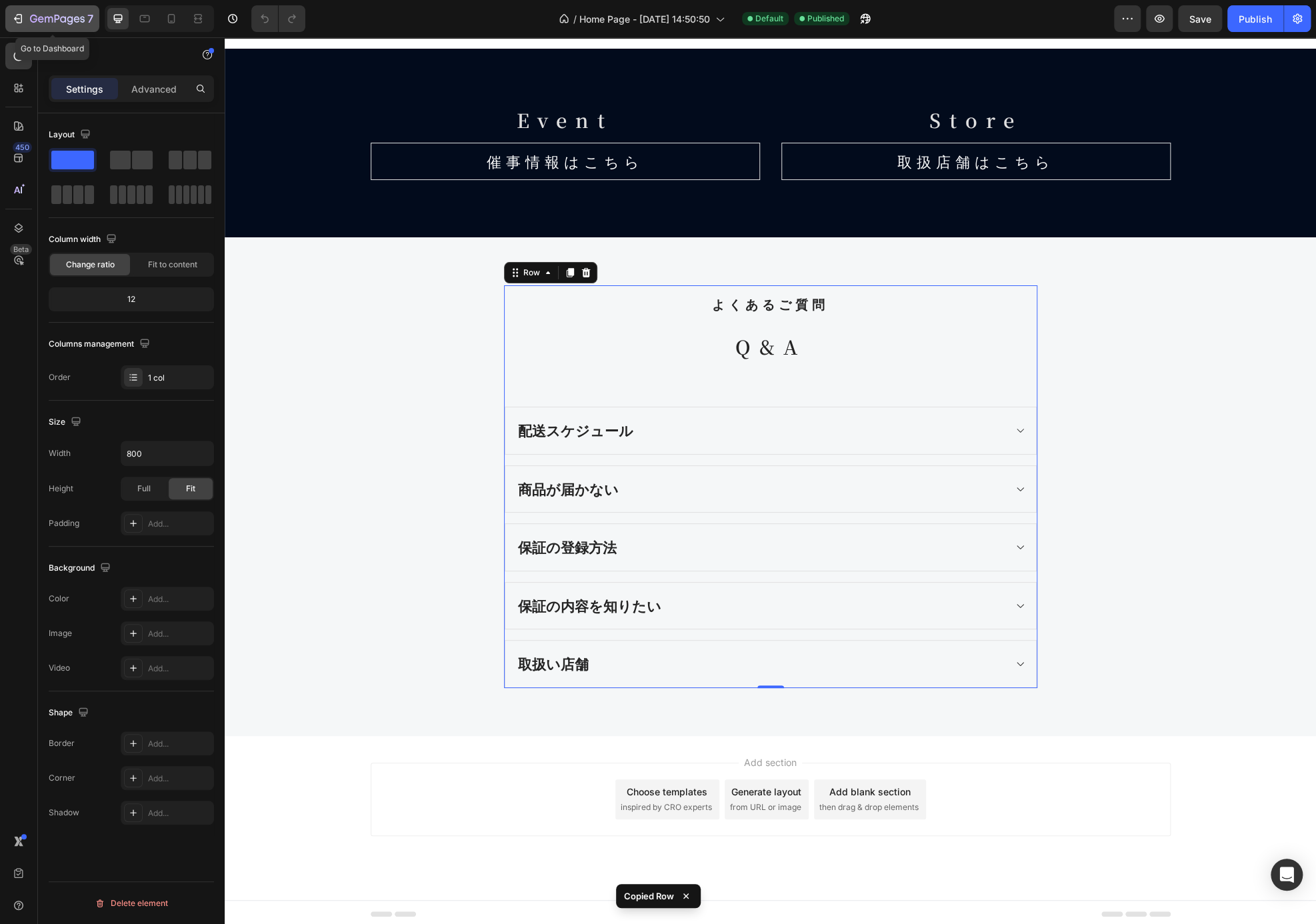
click at [51, 25] on icon "button" at bounding box center [57, 19] width 55 height 11
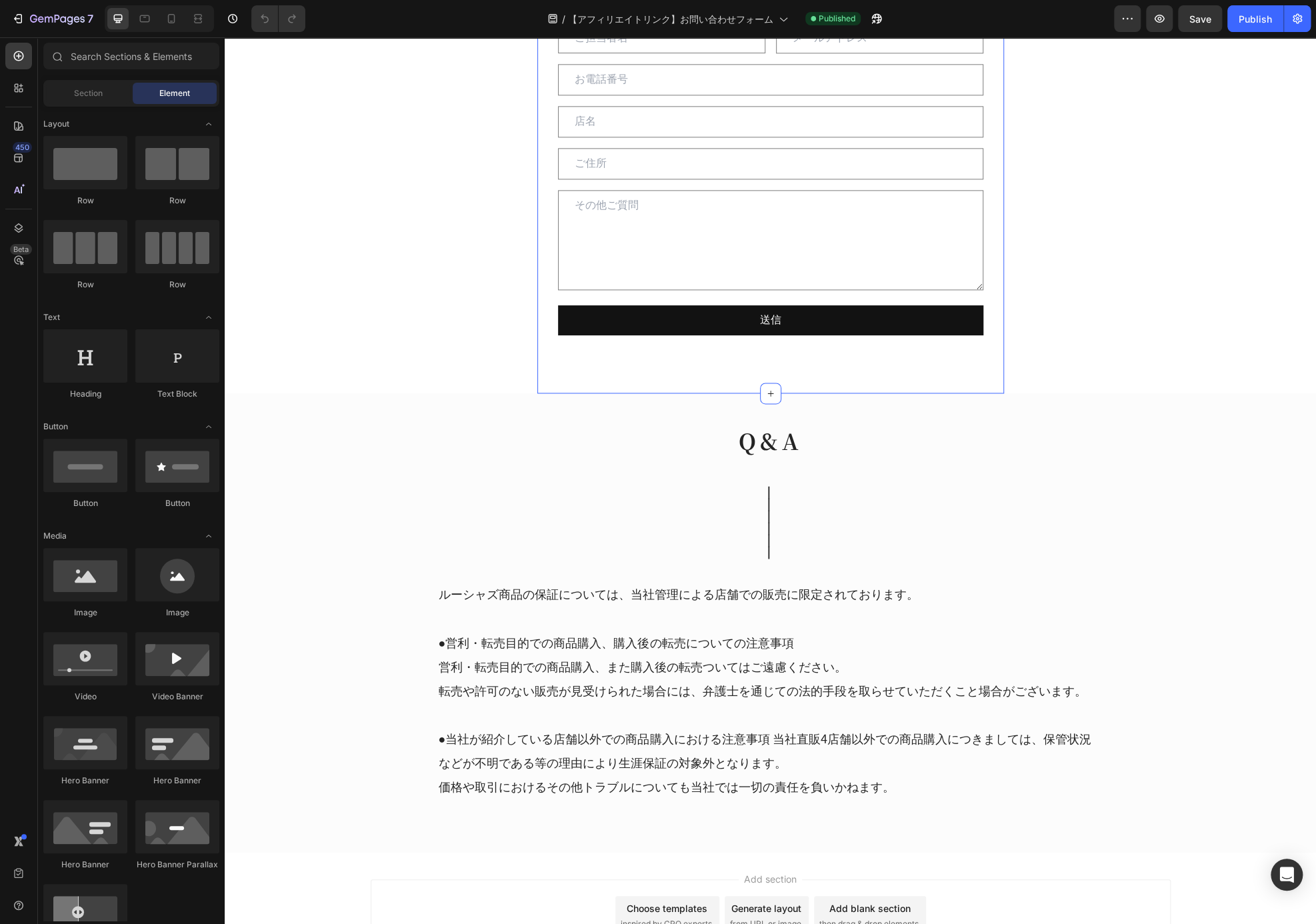
scroll to position [1066, 0]
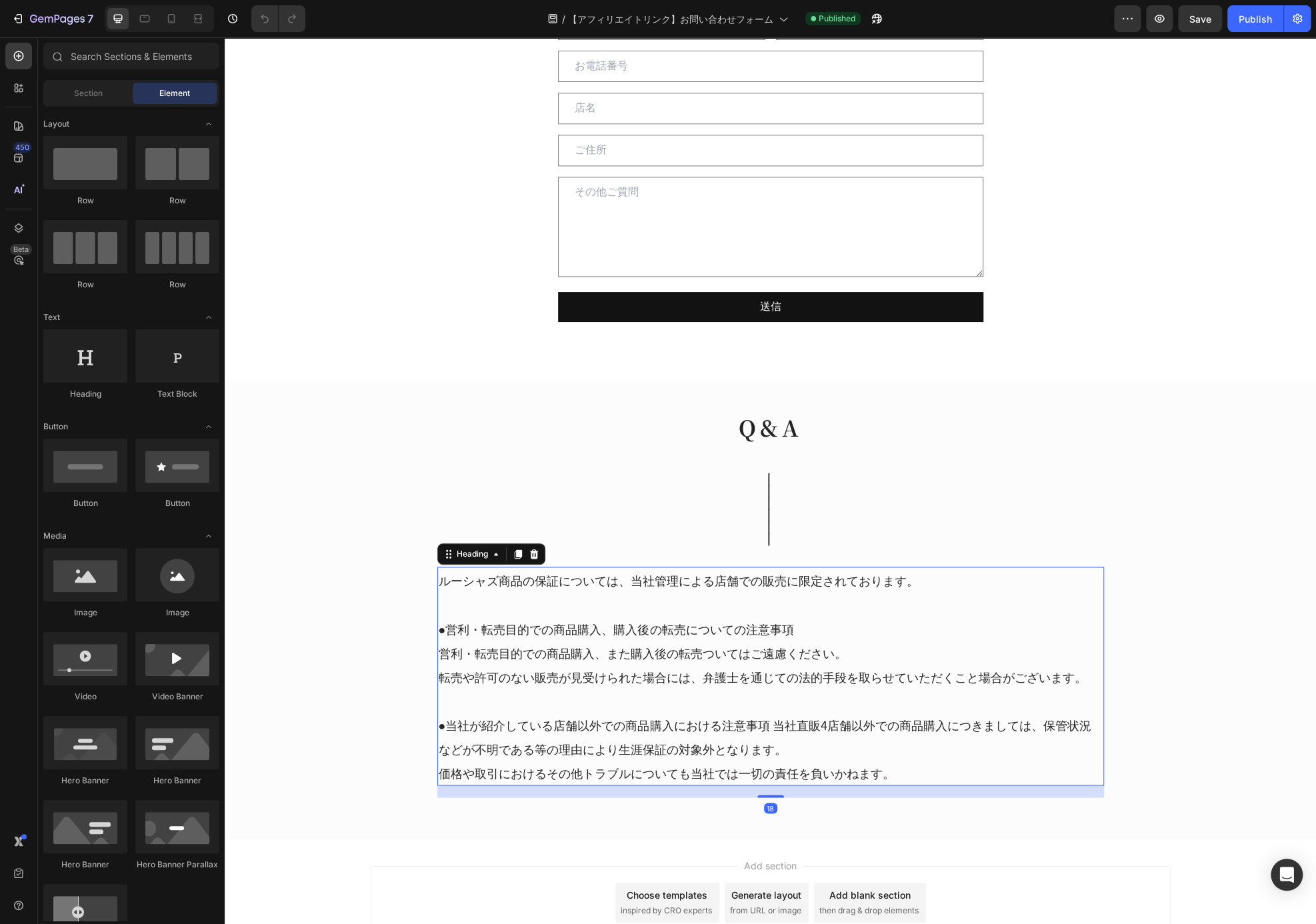
click at [586, 587] on h2 "ルーシャズ商品の保証については、当社管理による店舗での販売に限定されております。 ●営利・転売目的での商品購入、購入後の転売についての注意事項 営利・転売目的…" at bounding box center [771, 676] width 667 height 218
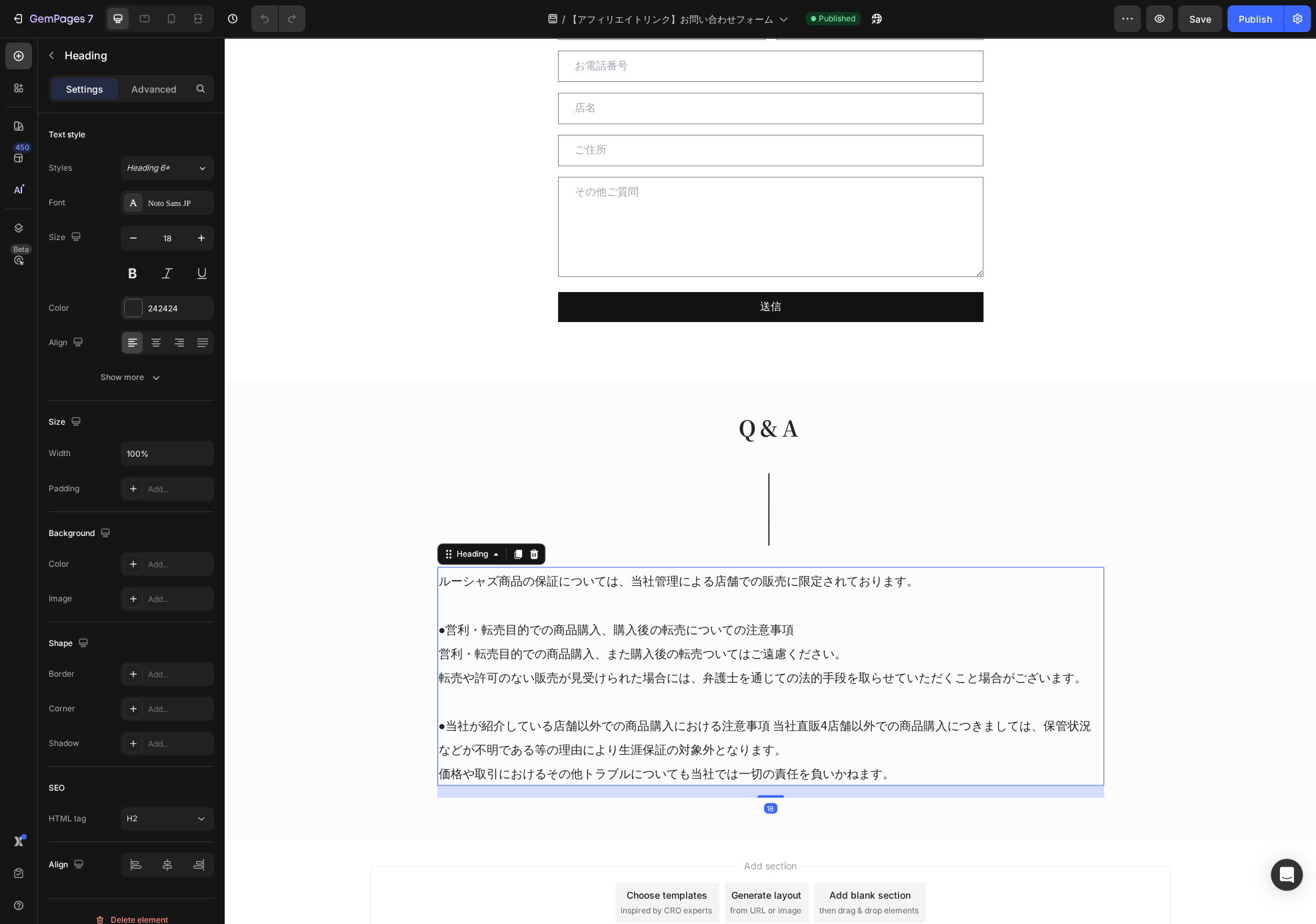
click at [536, 543] on div "Heading" at bounding box center [491, 553] width 108 height 21
click at [534, 551] on icon at bounding box center [534, 554] width 11 height 11
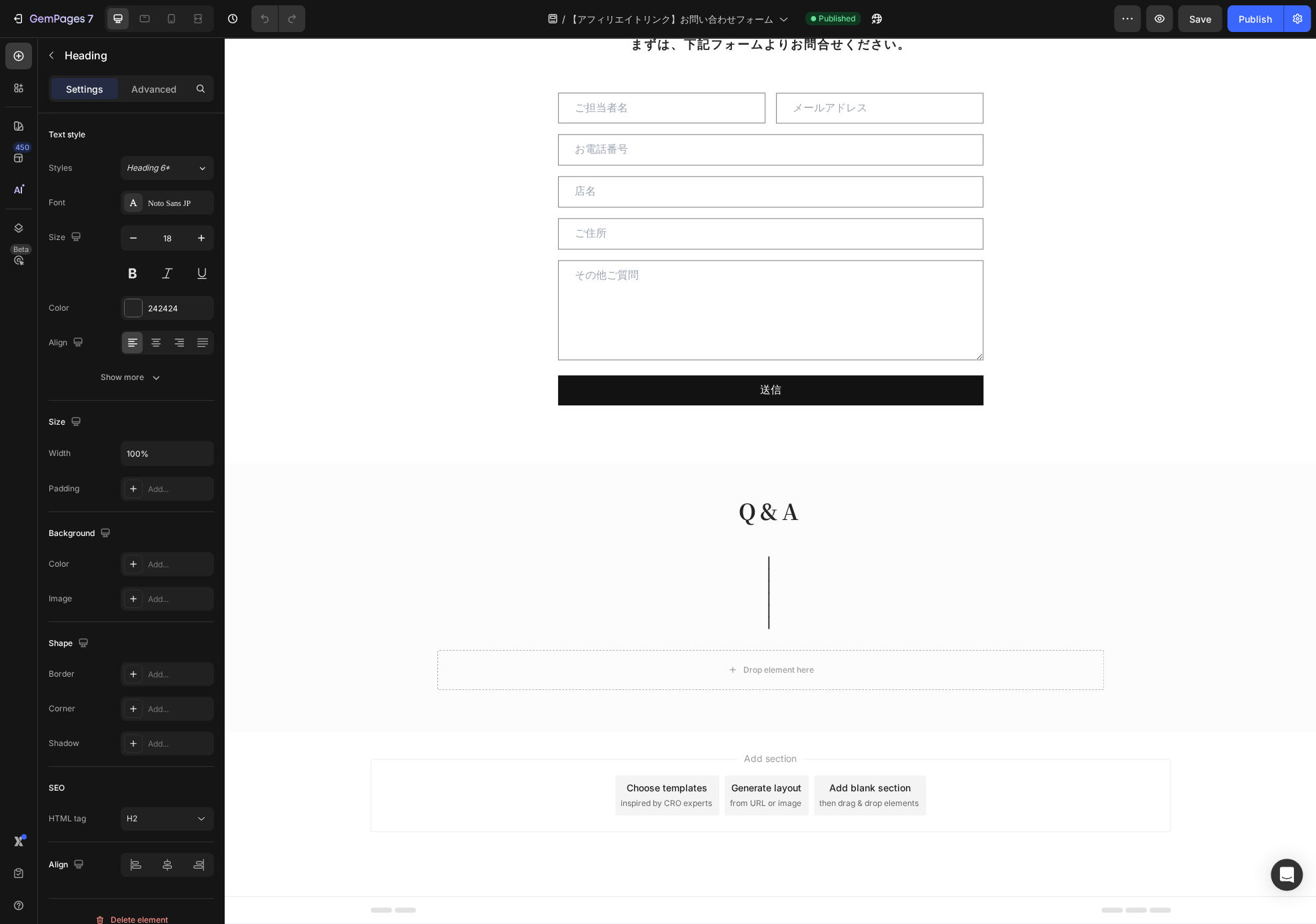
scroll to position [979, 0]
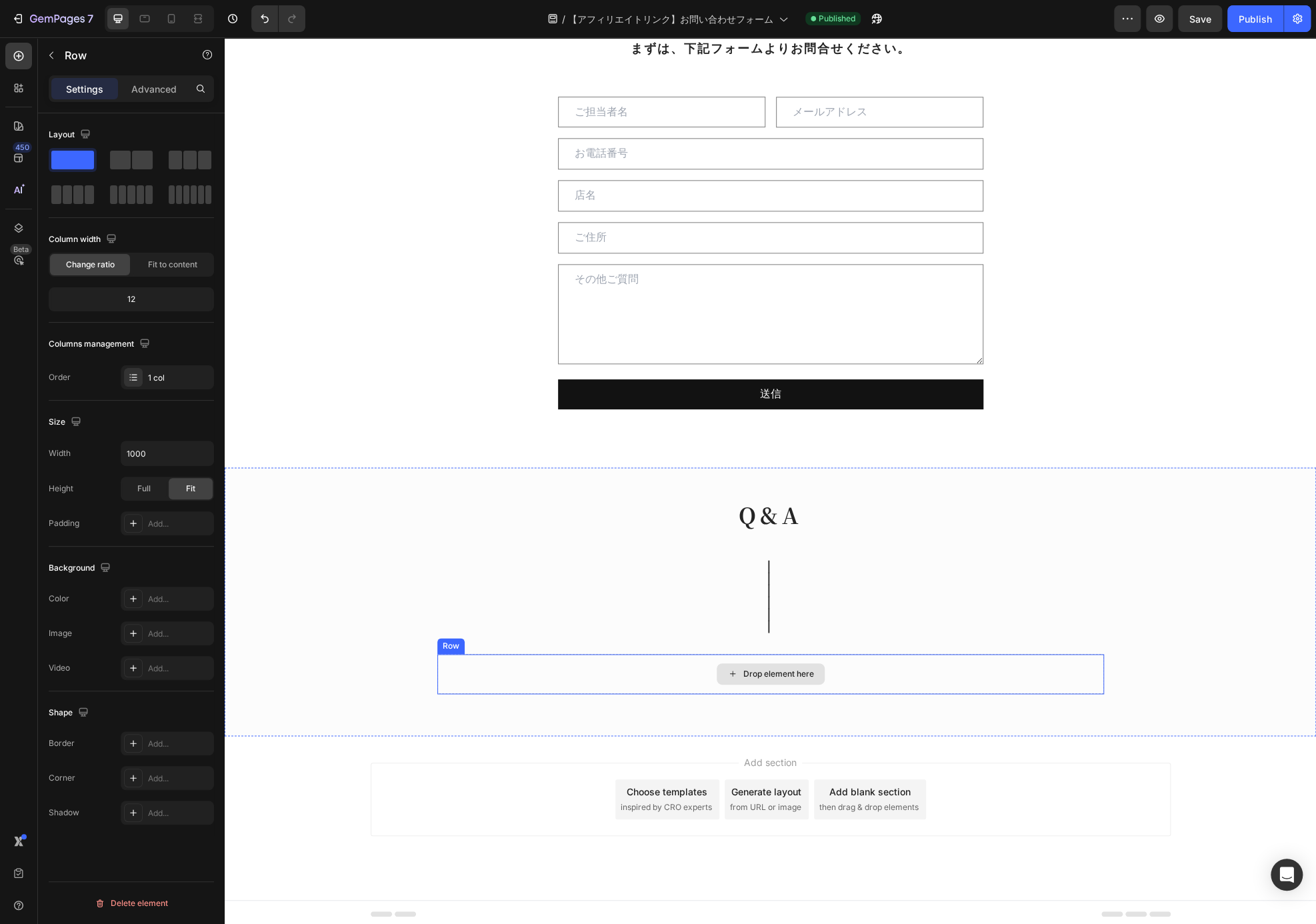
click at [647, 674] on div "Drop element here" at bounding box center [771, 673] width 667 height 40
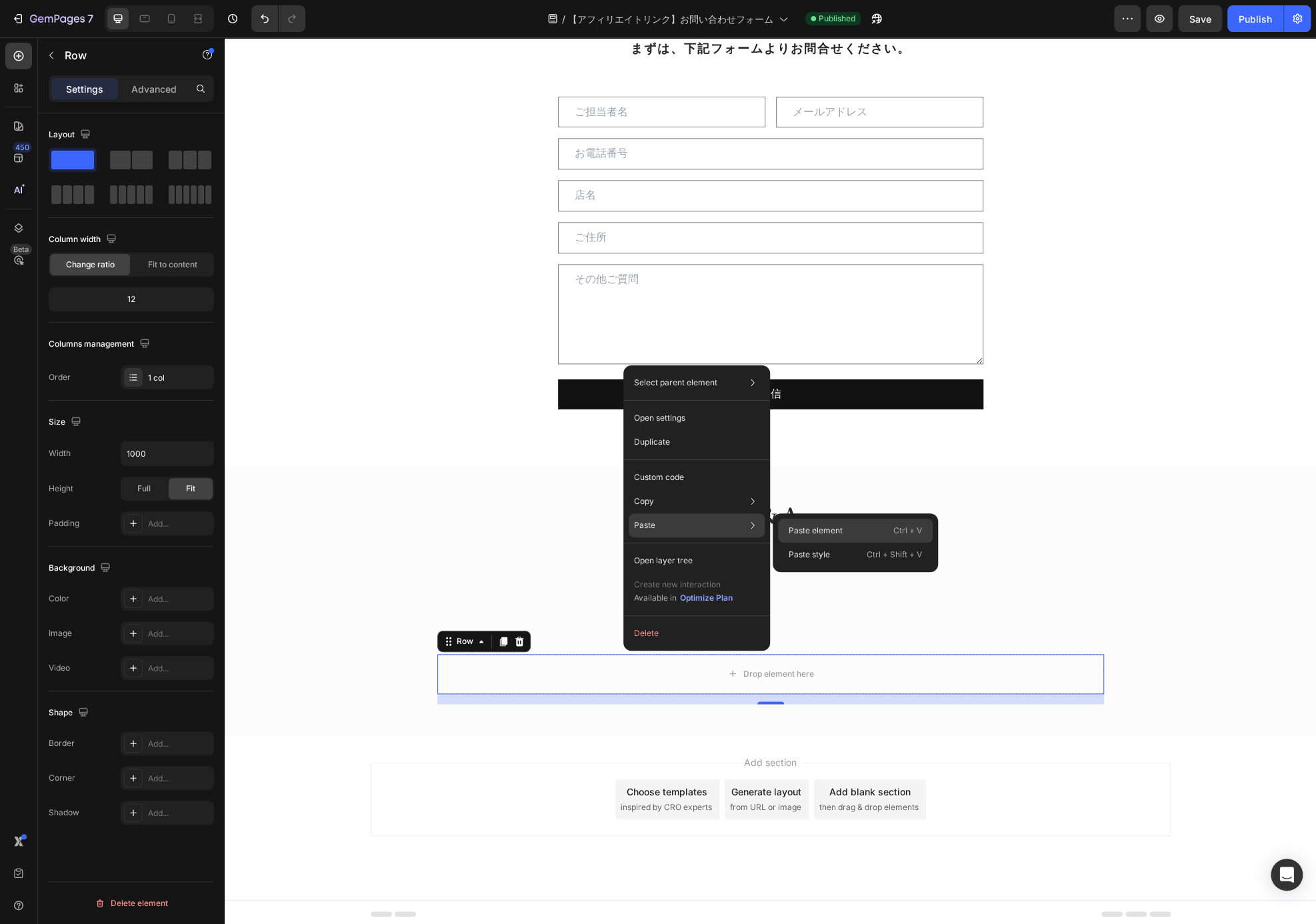
click at [821, 533] on p "Paste element" at bounding box center [815, 530] width 54 height 12
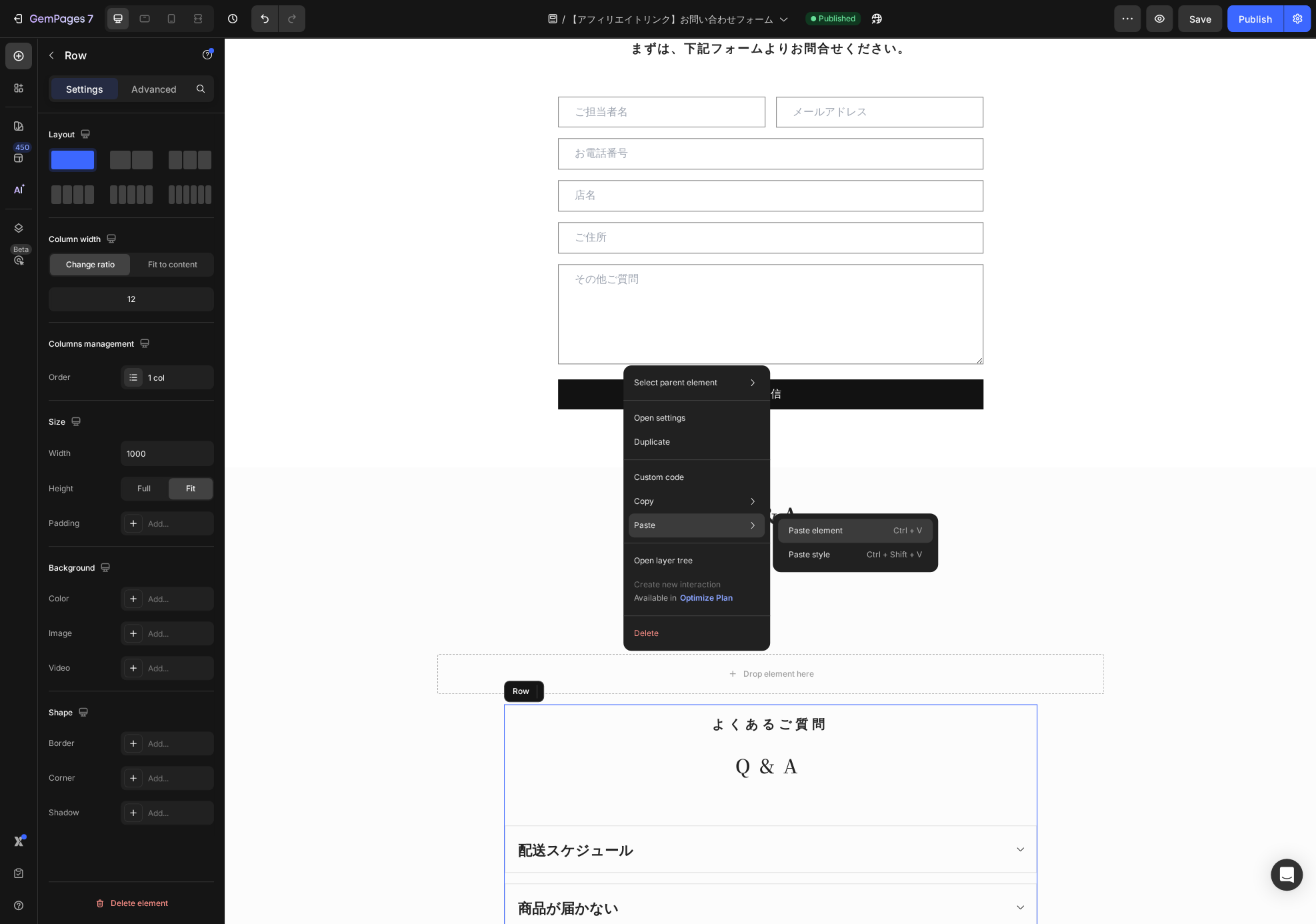
scroll to position [1066, 0]
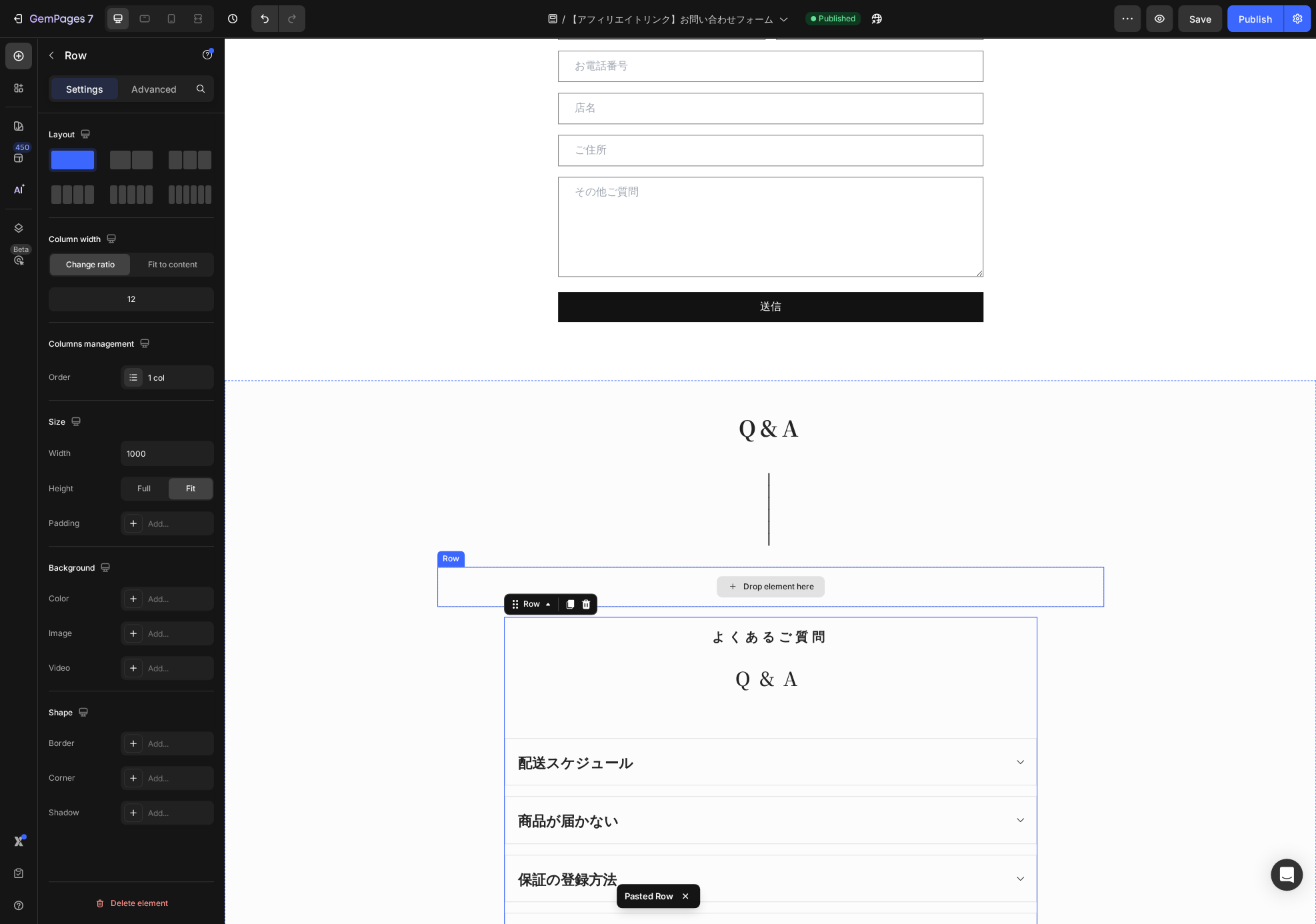
click at [638, 581] on div "Drop element here" at bounding box center [771, 586] width 667 height 40
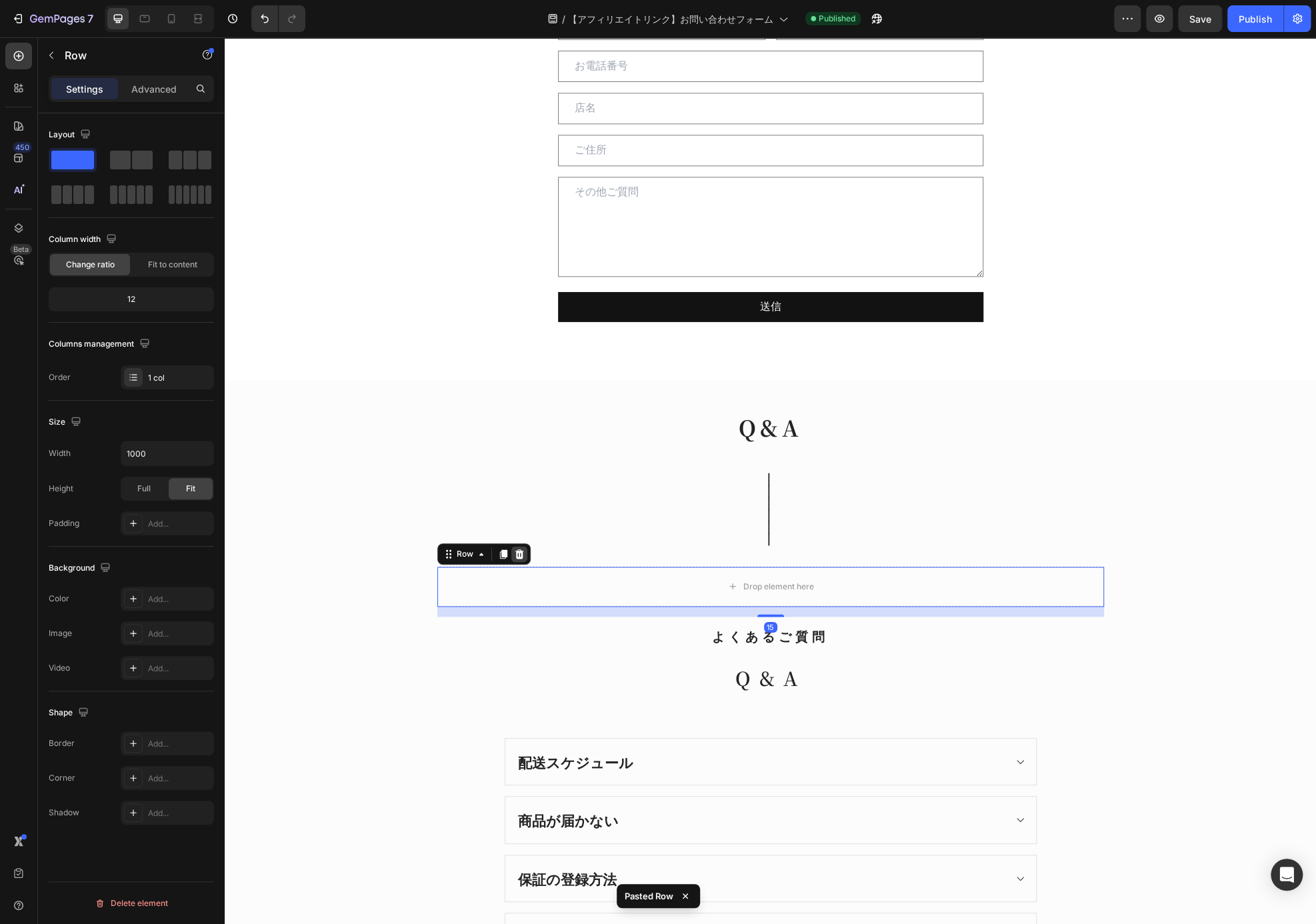
click at [518, 549] on icon at bounding box center [519, 554] width 11 height 11
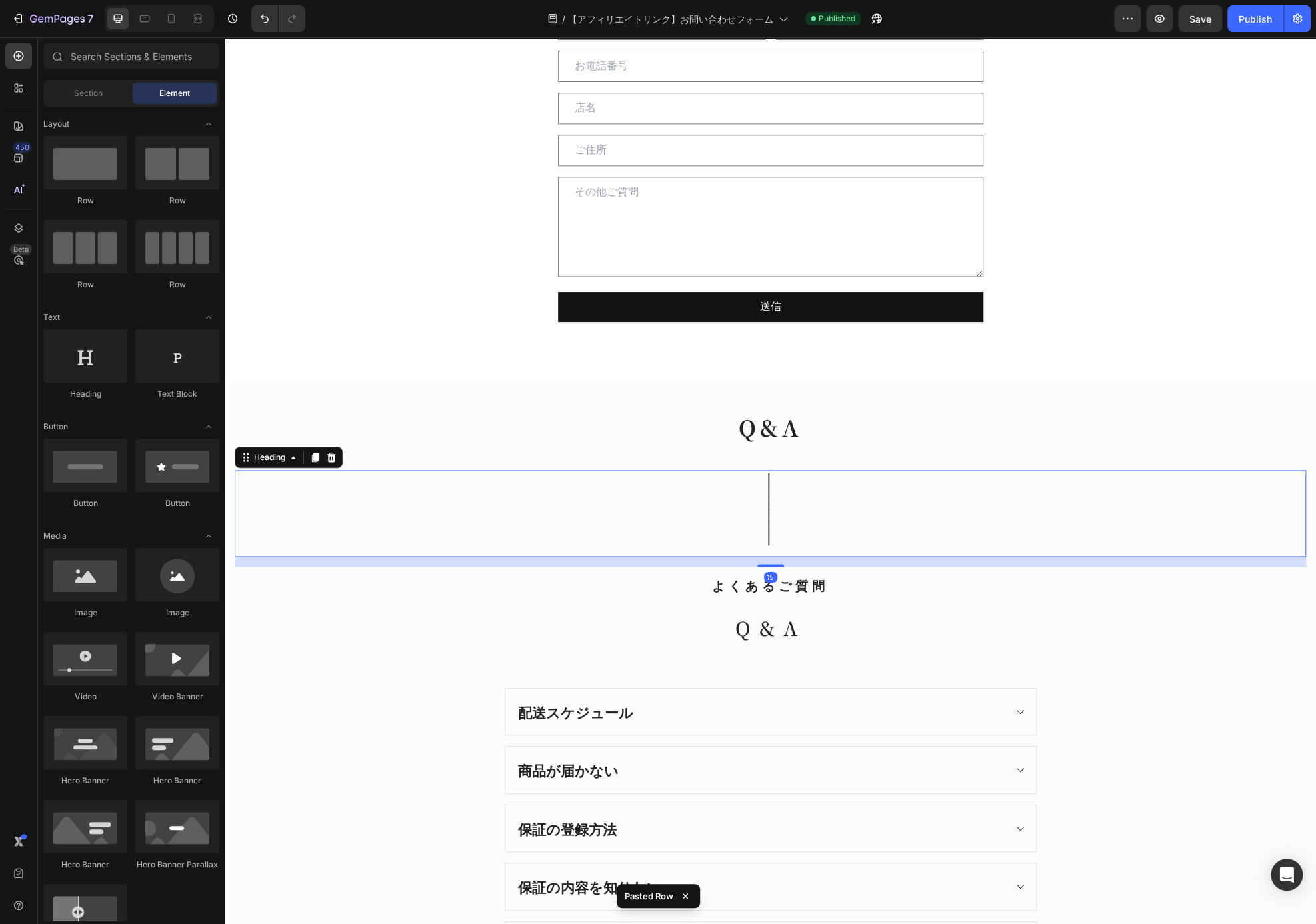
click at [794, 491] on h2 "｜ ｜ ｜ ｜ ｜ ｜" at bounding box center [770, 513] width 1071 height 87
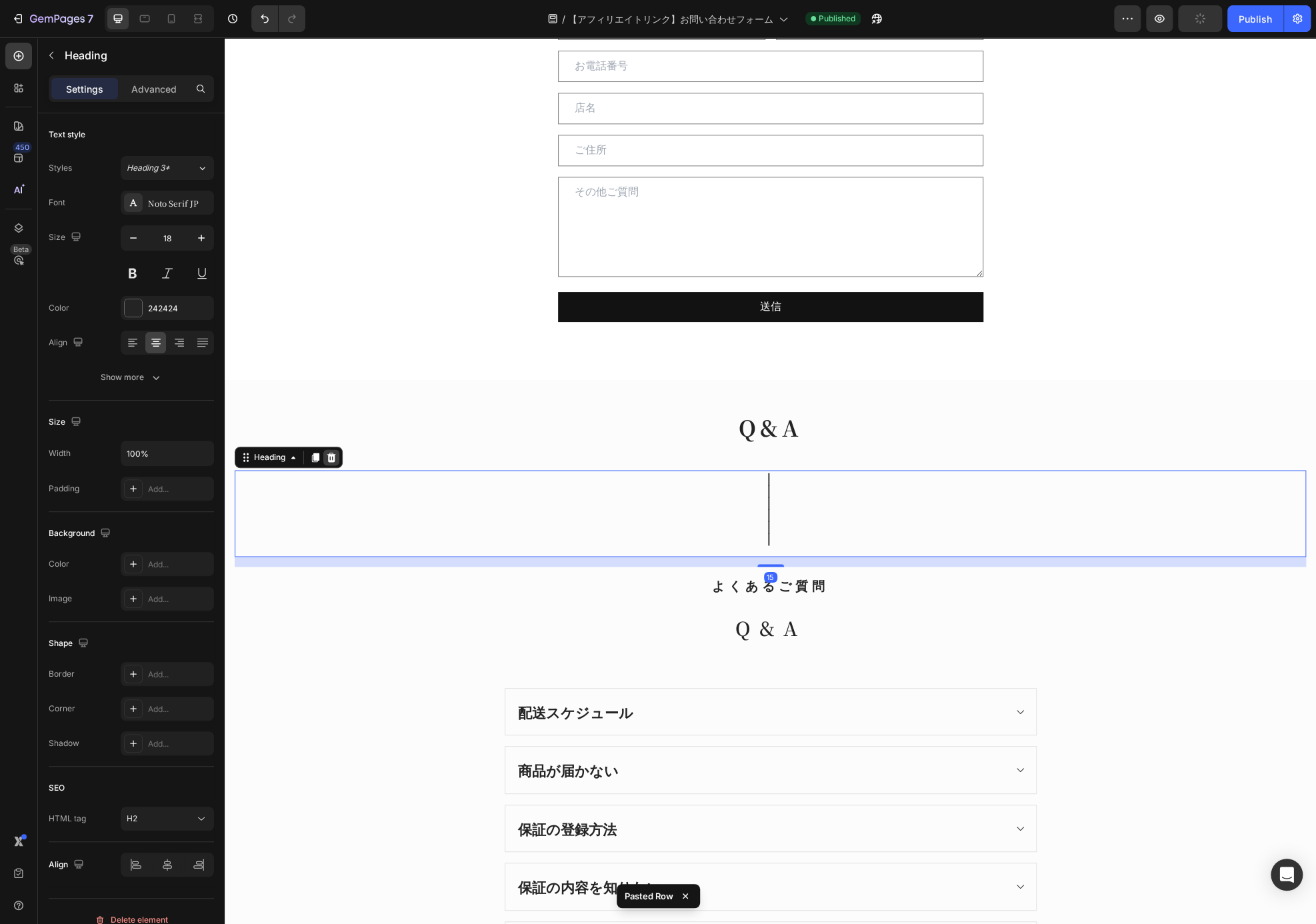
click at [337, 449] on div at bounding box center [331, 457] width 16 height 16
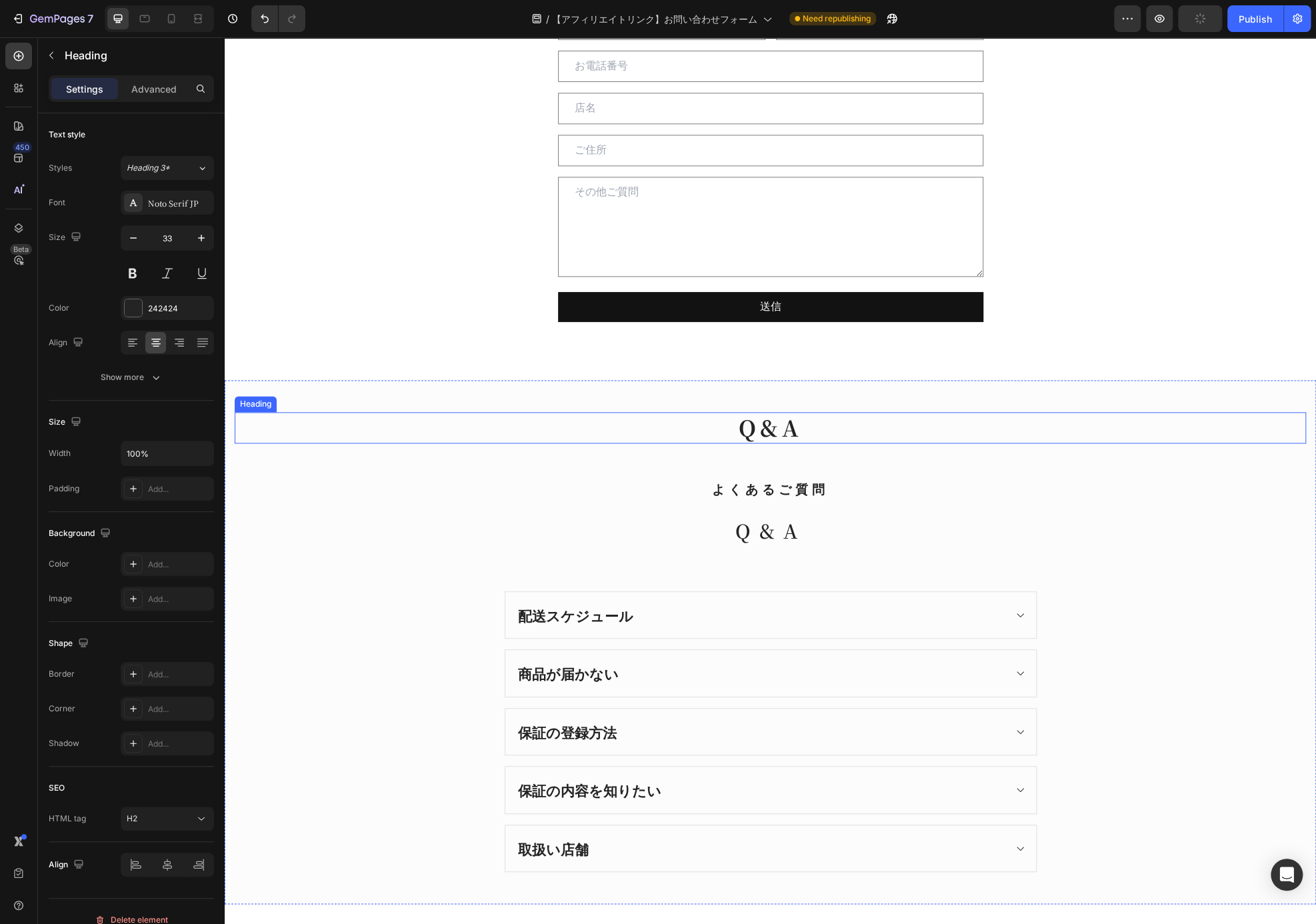
click at [779, 436] on h2 "Q&A" at bounding box center [770, 427] width 1071 height 32
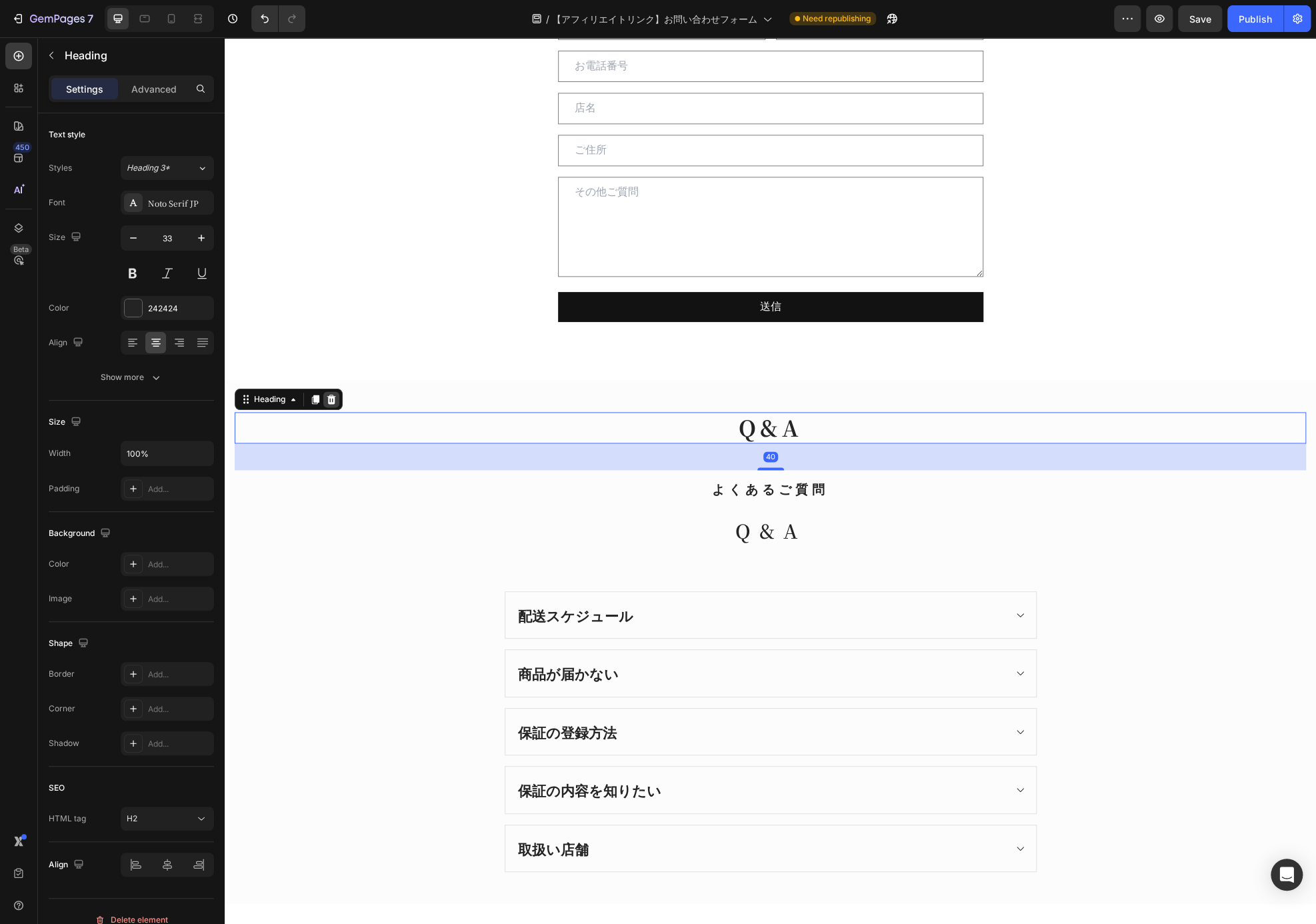
click at [337, 399] on icon at bounding box center [331, 399] width 11 height 11
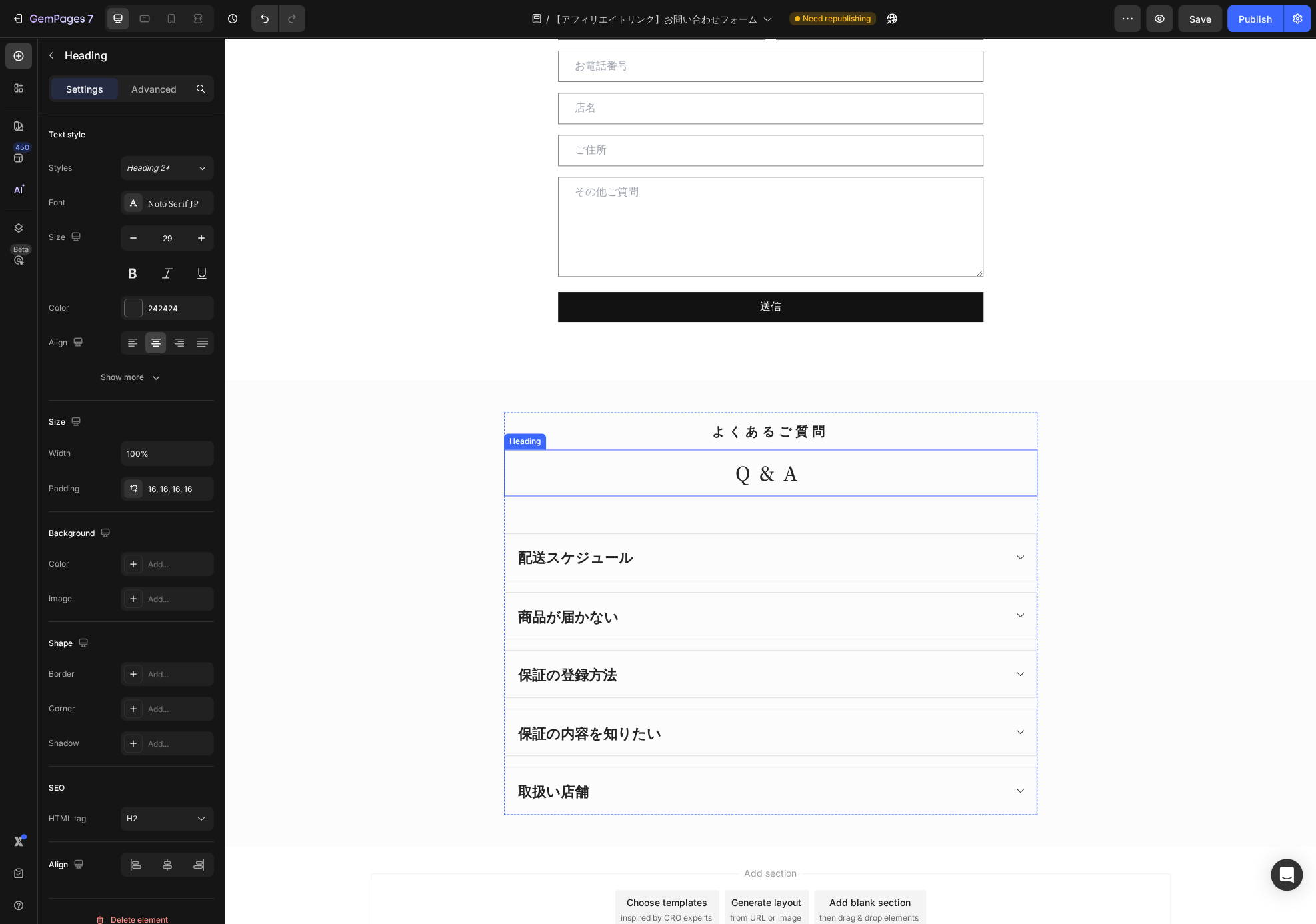
click at [753, 472] on h2 "Q&A" at bounding box center [771, 472] width 534 height 47
click at [763, 433] on h2 "よくあるご質問" at bounding box center [771, 430] width 534 height 38
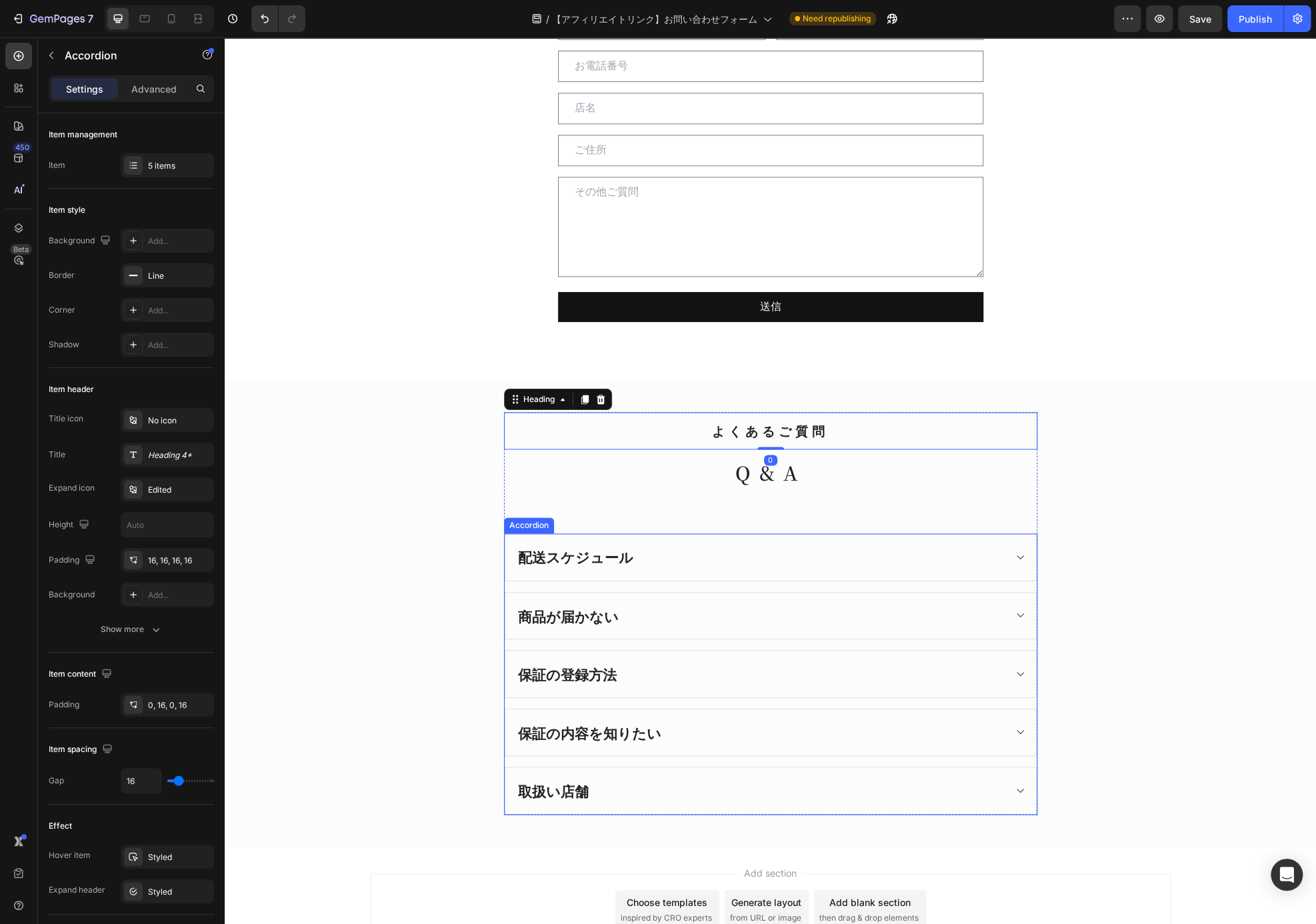
click at [717, 572] on div "配送スケジュール" at bounding box center [771, 557] width 530 height 47
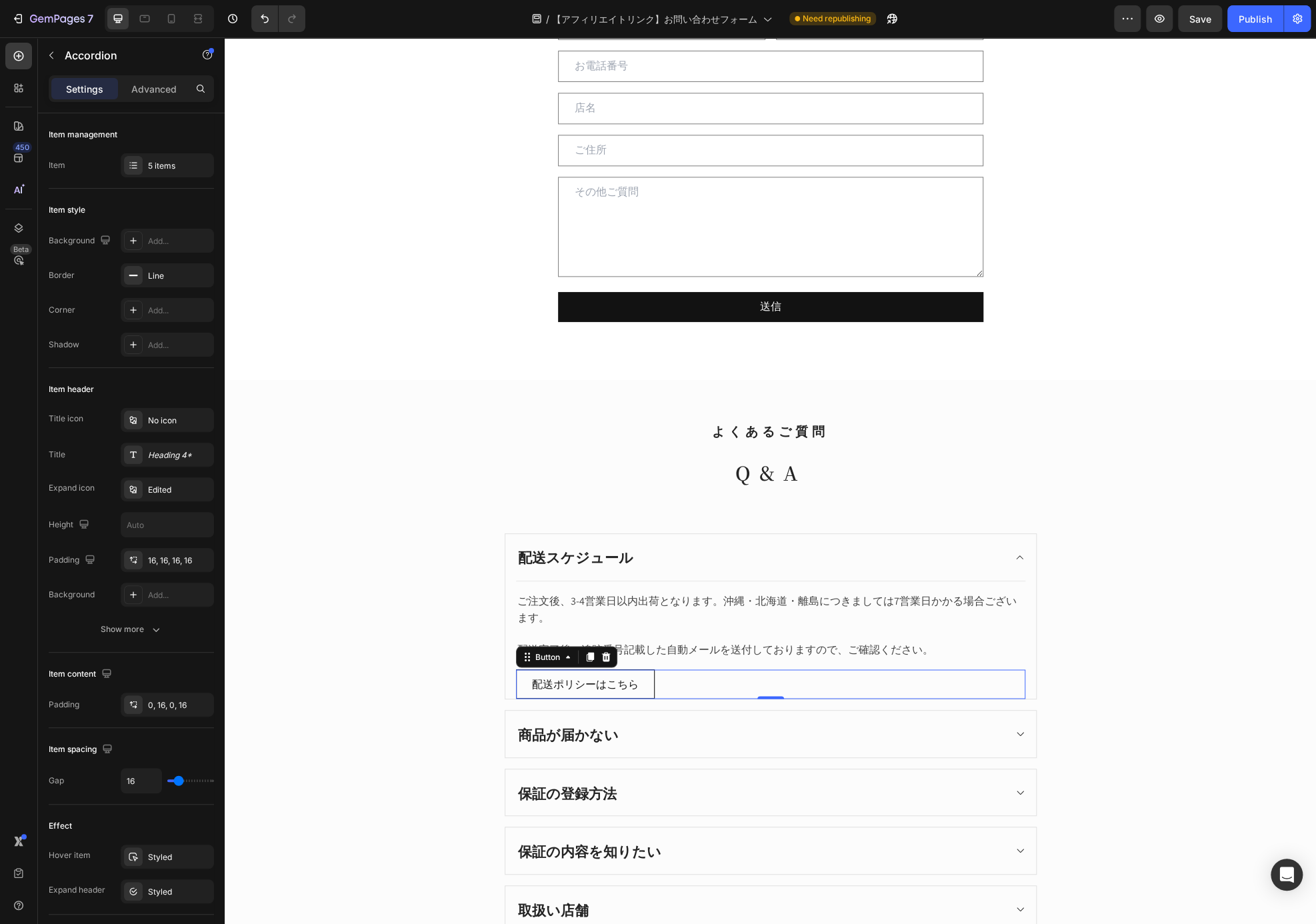
click at [877, 684] on div "配送ポリシーはこちら Button 0" at bounding box center [770, 684] width 509 height 30
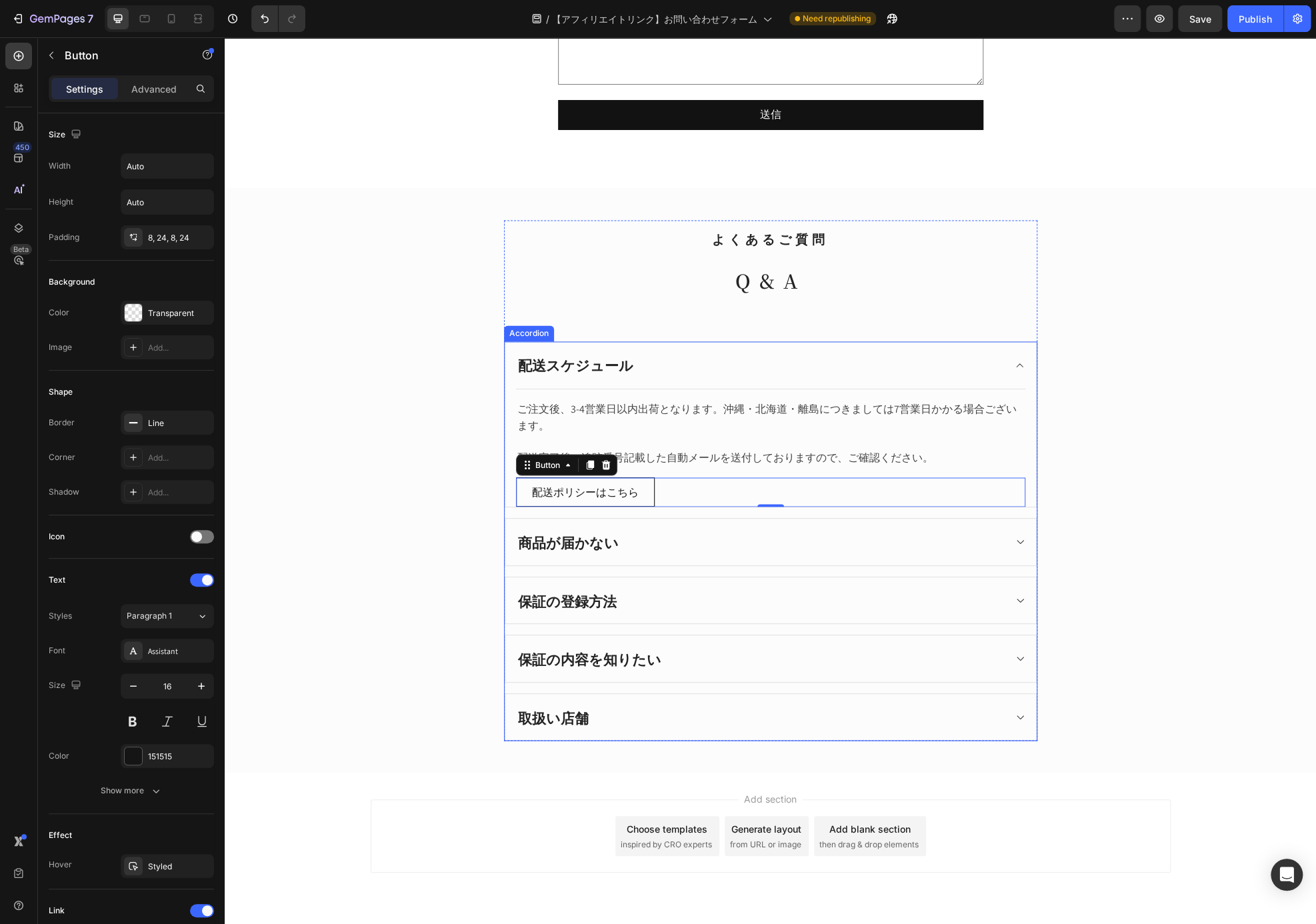
scroll to position [1267, 0]
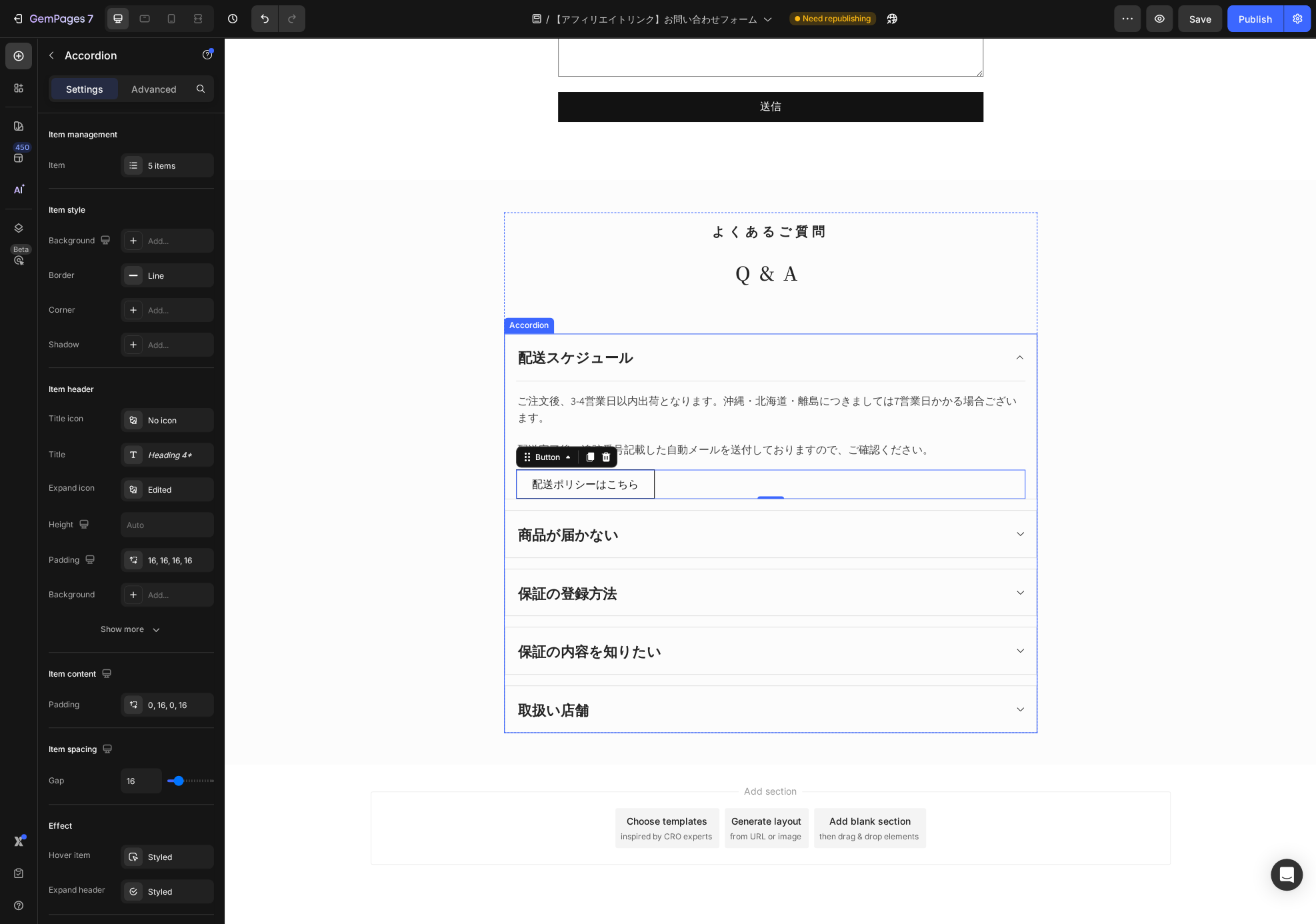
click at [587, 347] on p "配送スケジュール" at bounding box center [575, 357] width 115 height 21
click at [616, 354] on p "配送スケジュール" at bounding box center [575, 357] width 115 height 21
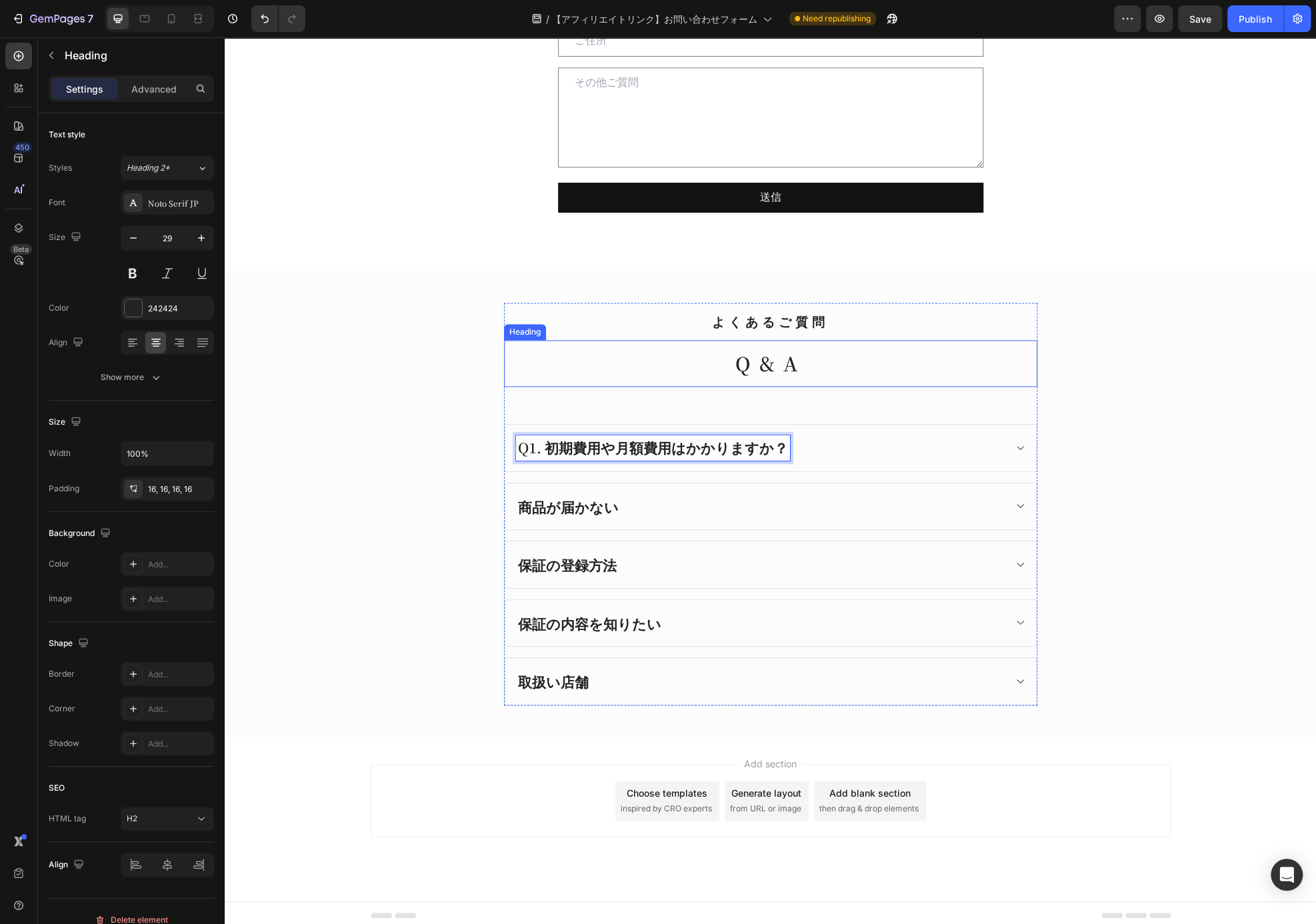
click at [534, 356] on h2 "Q&A" at bounding box center [771, 363] width 534 height 47
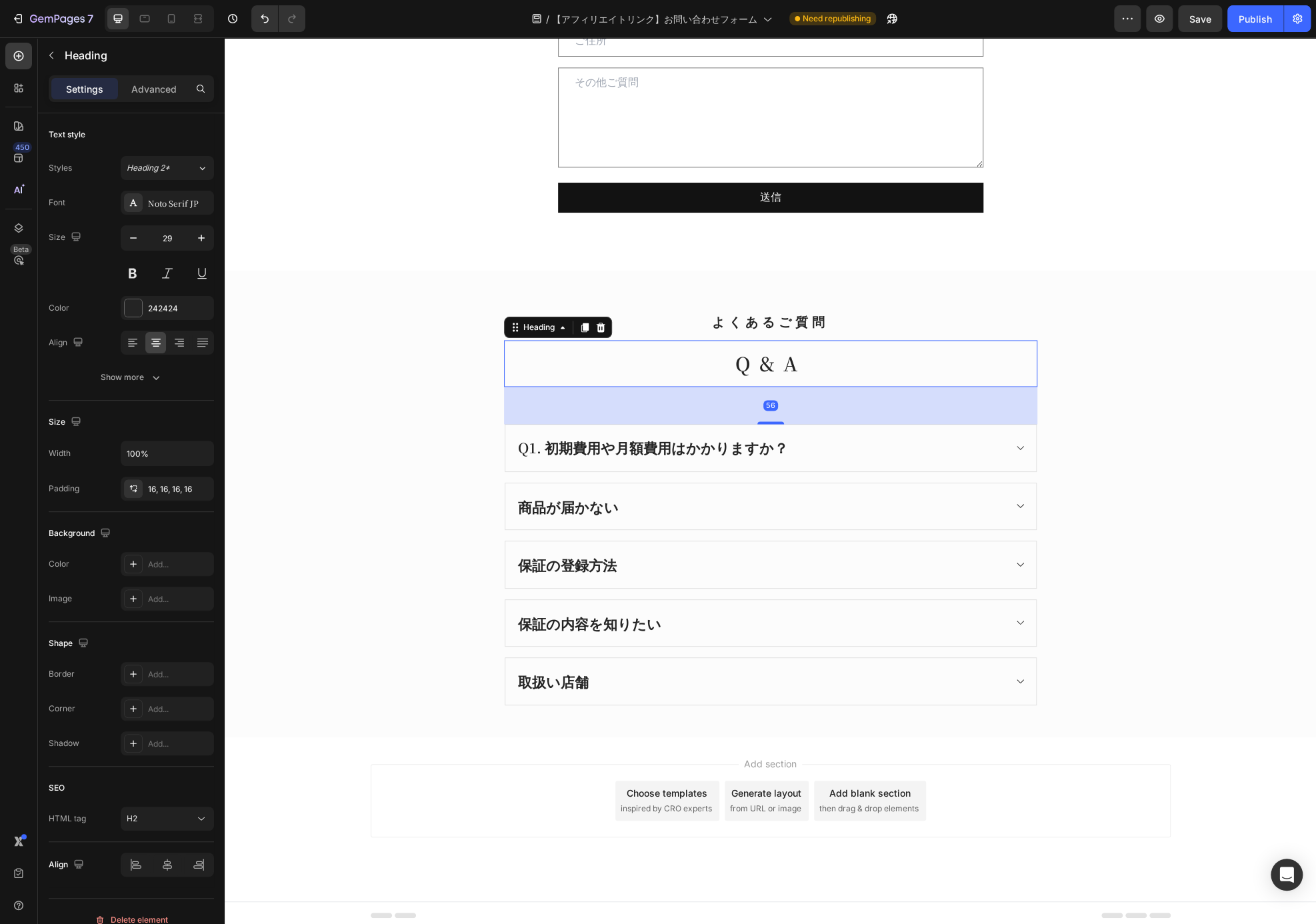
scroll to position [1175, 0]
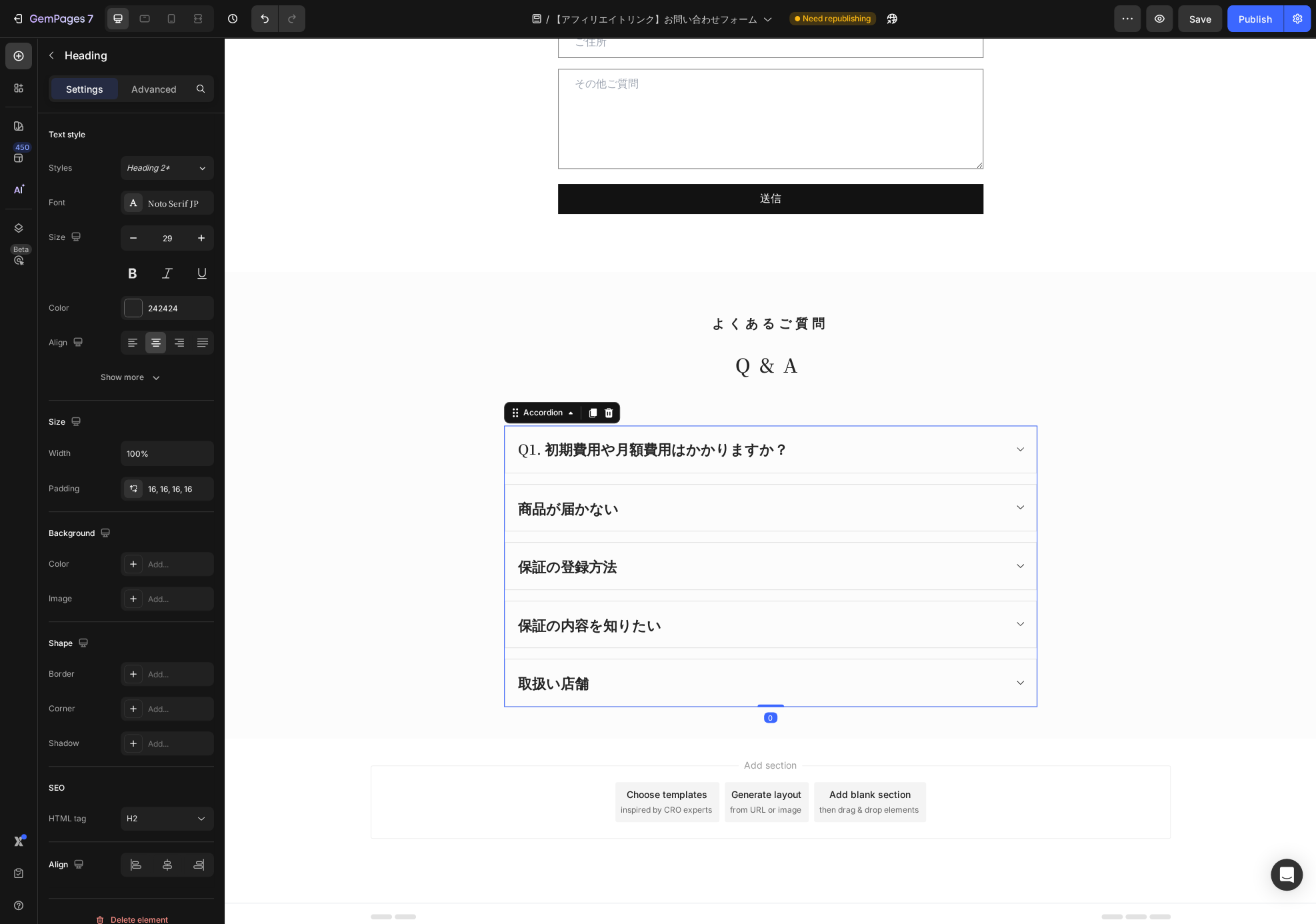
click at [542, 458] on div "Q1. 初期費用や月額費用はかかりますか？" at bounding box center [652, 449] width 274 height 26
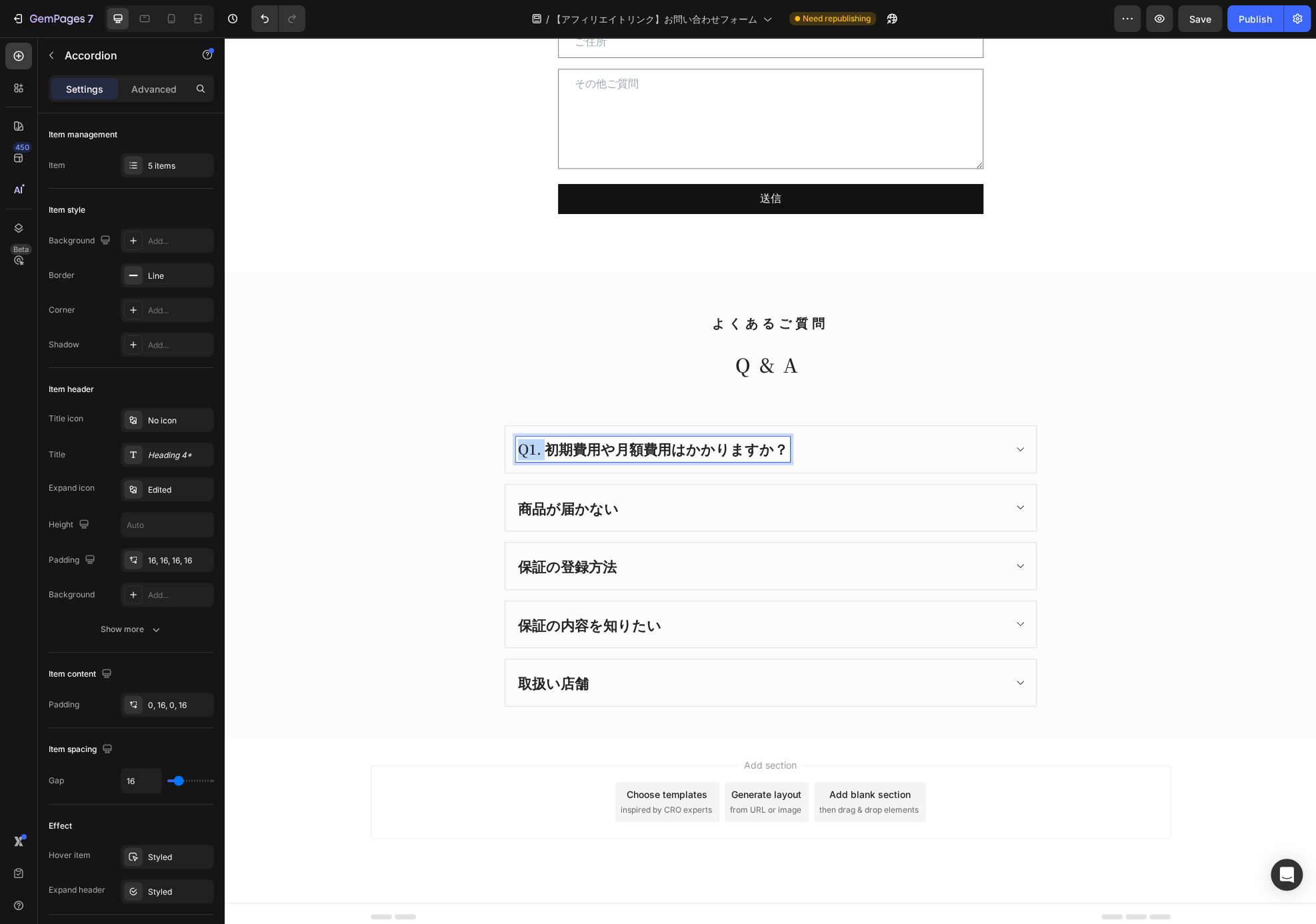
drag, startPoint x: 537, startPoint y: 445, endPoint x: 504, endPoint y: 445, distance: 33.0
click at [505, 445] on div "Q1. 初期費用や月額費用はかかりますか？" at bounding box center [771, 449] width 530 height 47
click at [820, 612] on div "保証の内容を知りたい" at bounding box center [759, 625] width 488 height 26
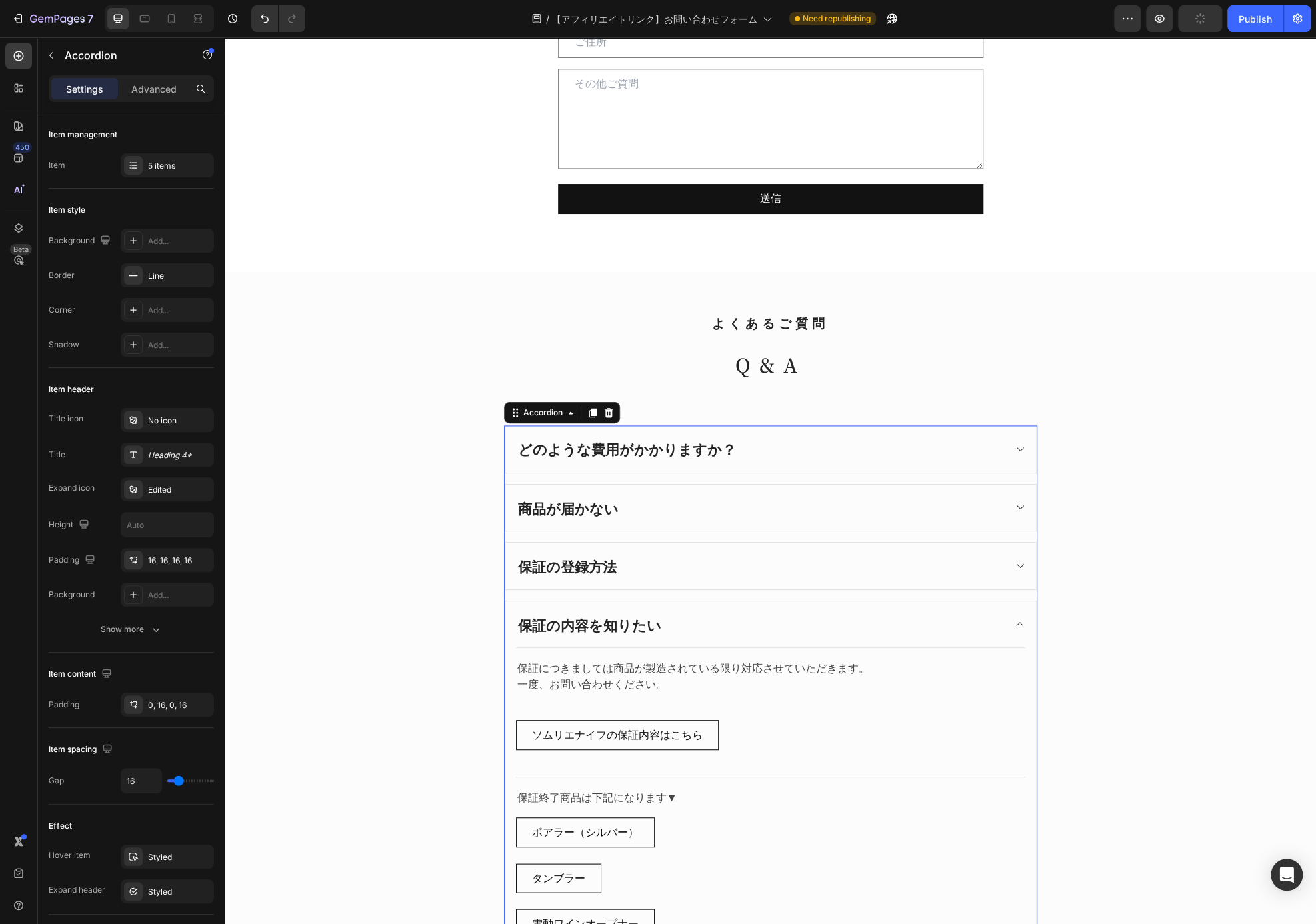
click at [828, 469] on div "どのような費用がかかりますか？" at bounding box center [771, 449] width 530 height 47
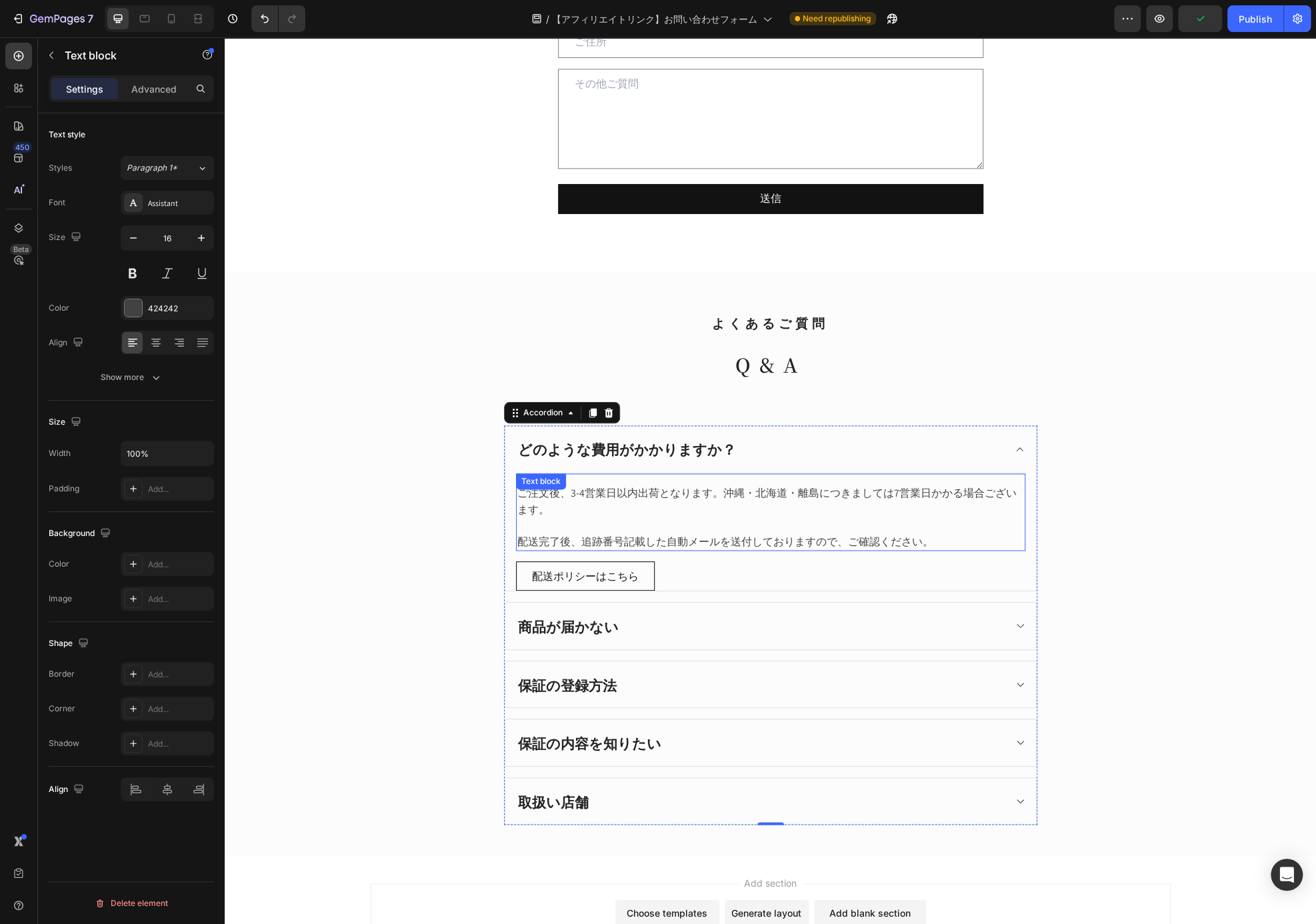
click at [706, 524] on p at bounding box center [771, 525] width 506 height 16
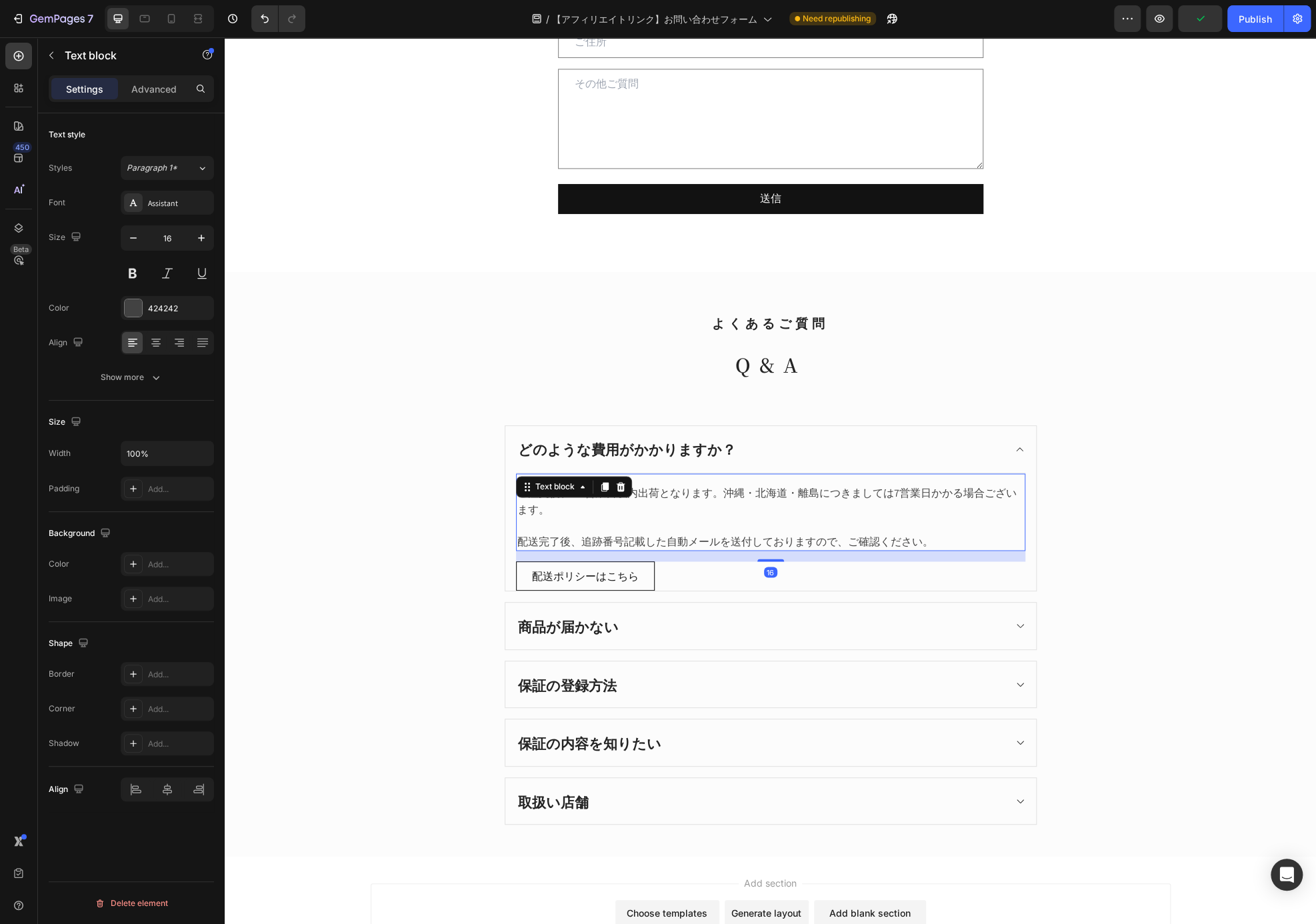
click at [627, 500] on p "ご注文後、3-4営業日以内出荷となります。沖縄・北海道・離島につきましては7営業日かかる場合ございます。" at bounding box center [771, 501] width 506 height 32
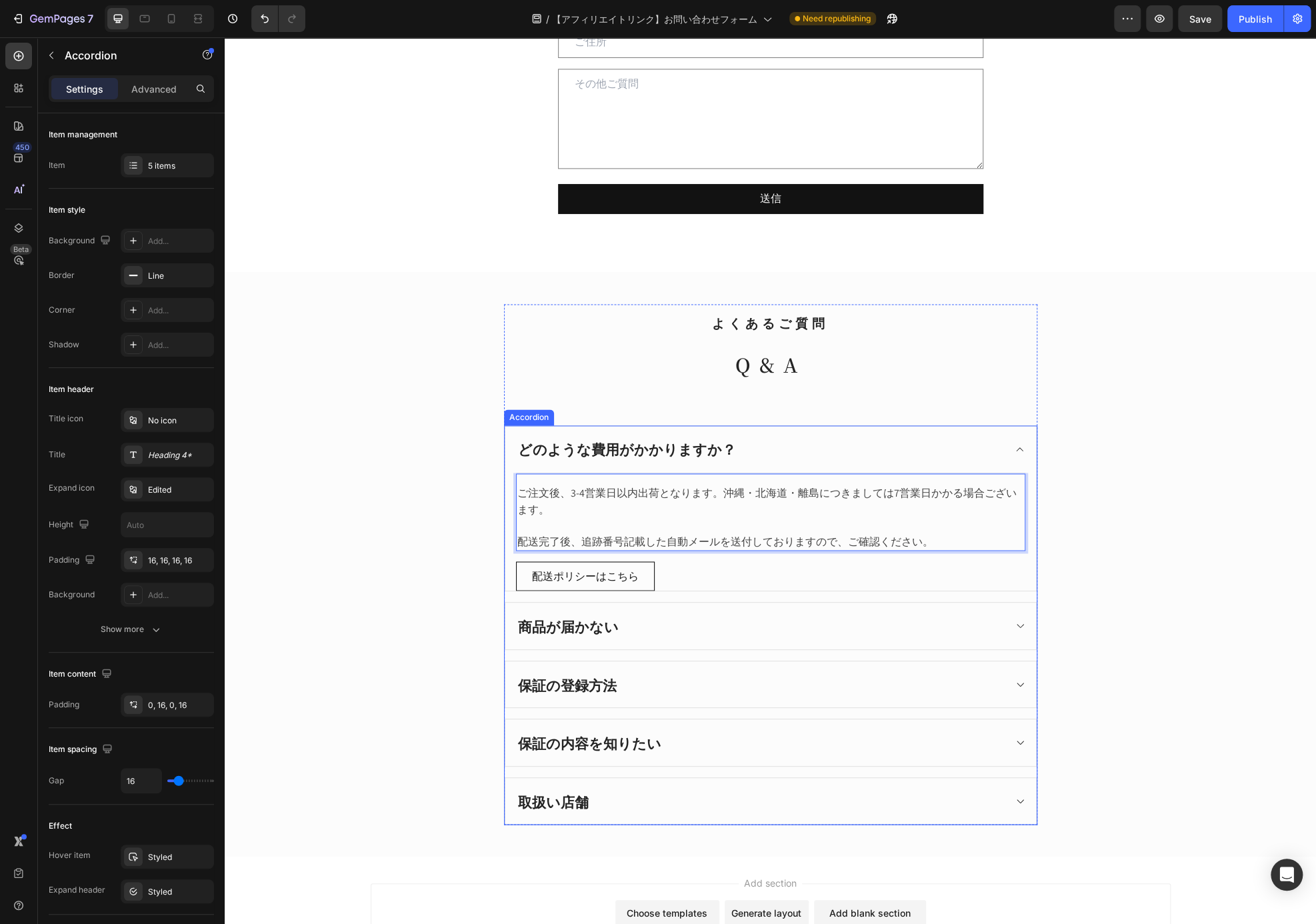
click at [594, 443] on p "どのような費用がかかりますか？" at bounding box center [627, 449] width 218 height 21
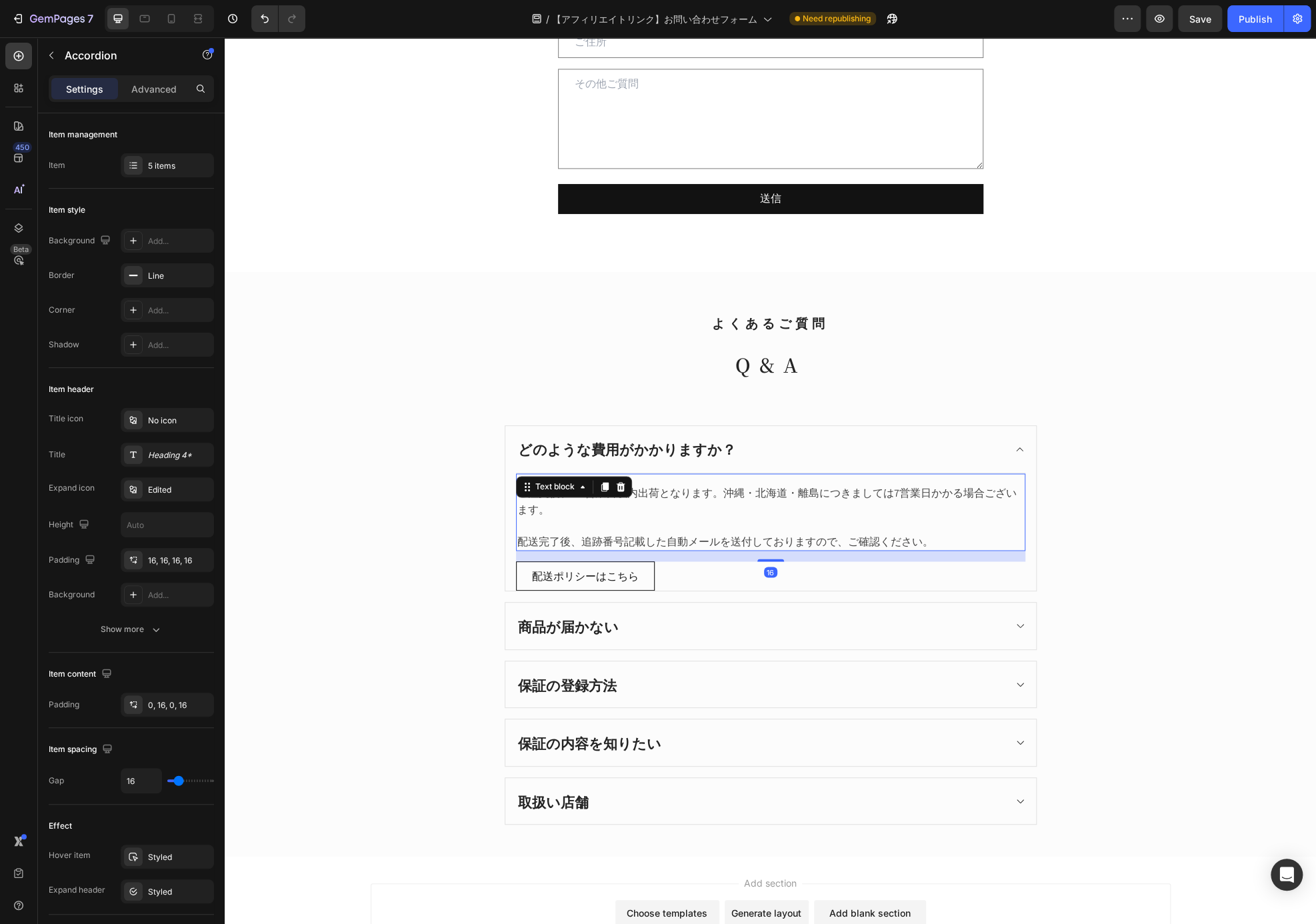
click at [739, 517] on p "Rich Text Editor. Editing area: main" at bounding box center [771, 525] width 506 height 16
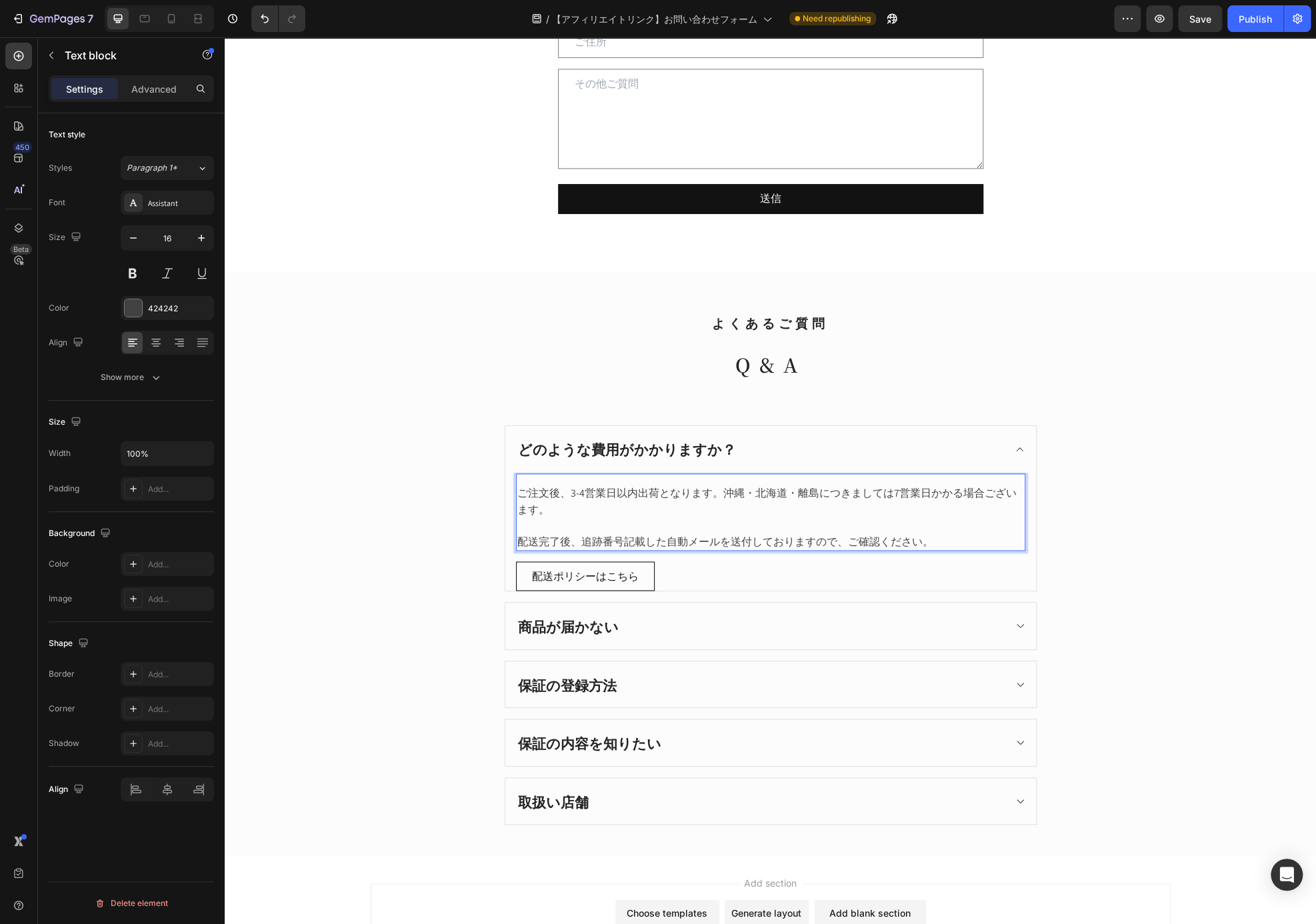
click at [970, 524] on p "Rich Text Editor. Editing area: main" at bounding box center [771, 525] width 506 height 16
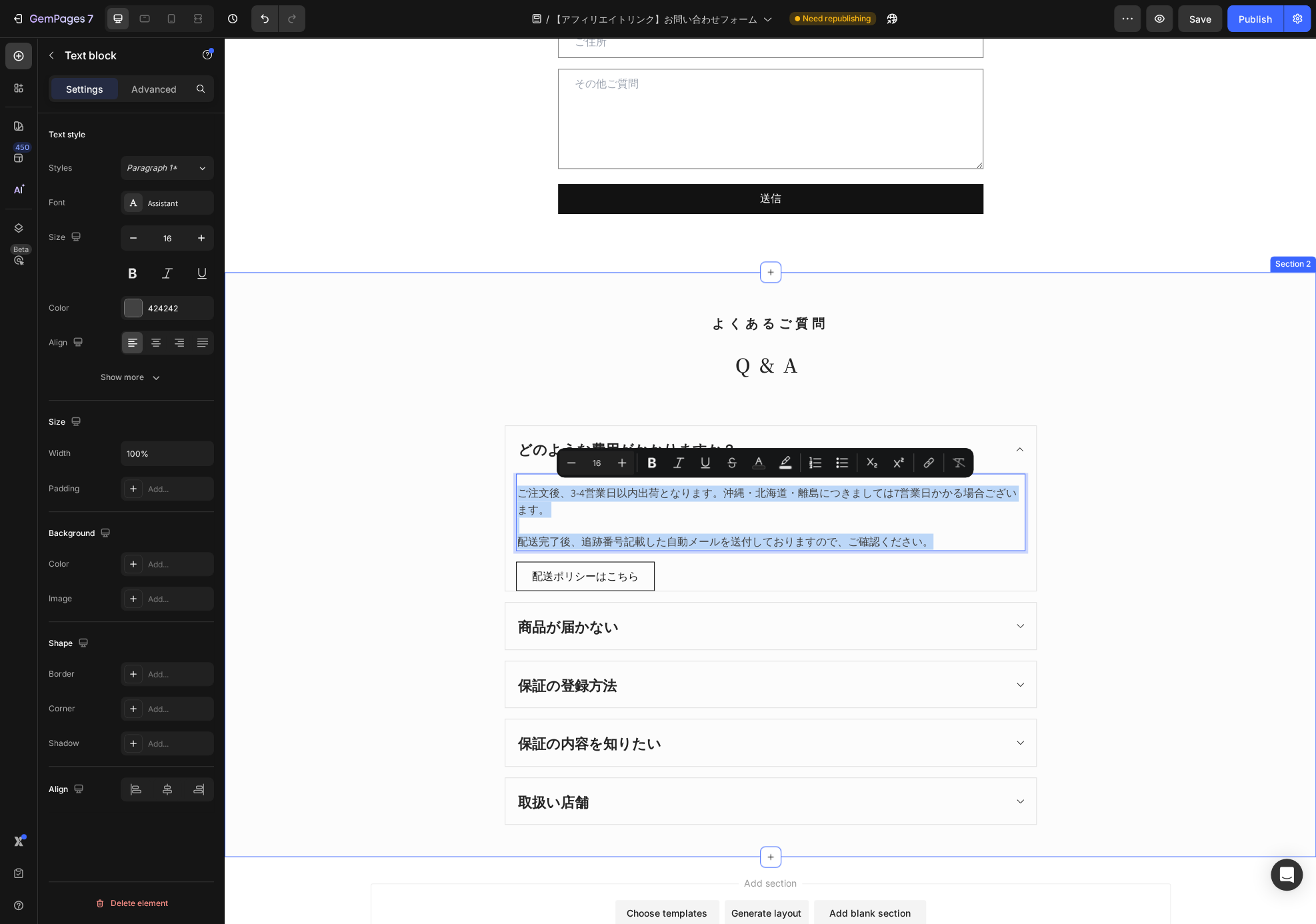
drag, startPoint x: 965, startPoint y: 538, endPoint x: 453, endPoint y: 453, distance: 519.0
click at [453, 453] on div "よくあるご質問 Heading Q&A Heading どのような費用がかかりますか？ ご注文後、3-4営業日以内出荷となります。沖縄・北海道・離島につきまし…" at bounding box center [770, 565] width 1071 height 522
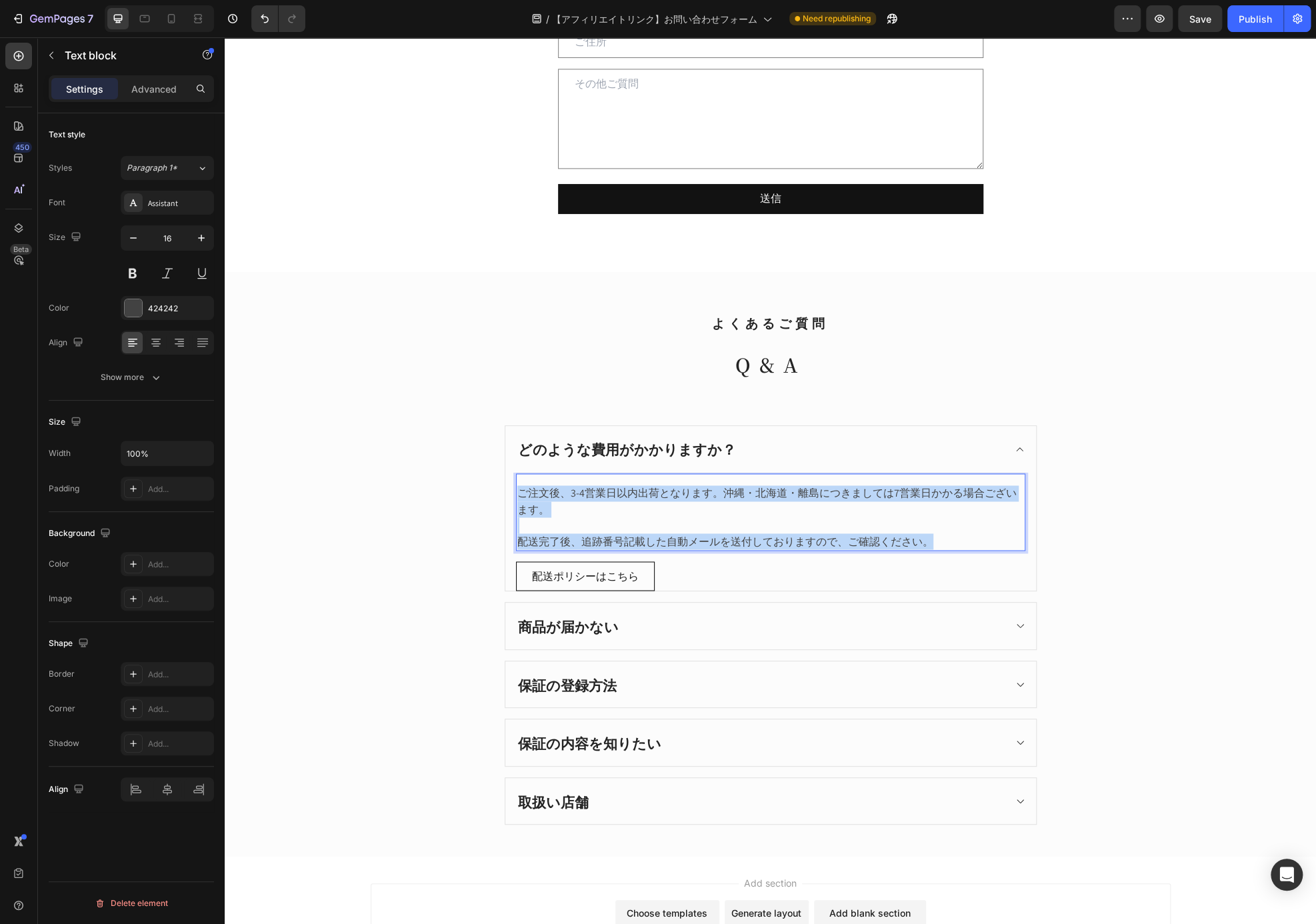
click at [763, 534] on p "配送完了後、追跡番号記載した自動メールを送付しておりますので、ご確認ください。" at bounding box center [771, 541] width 506 height 16
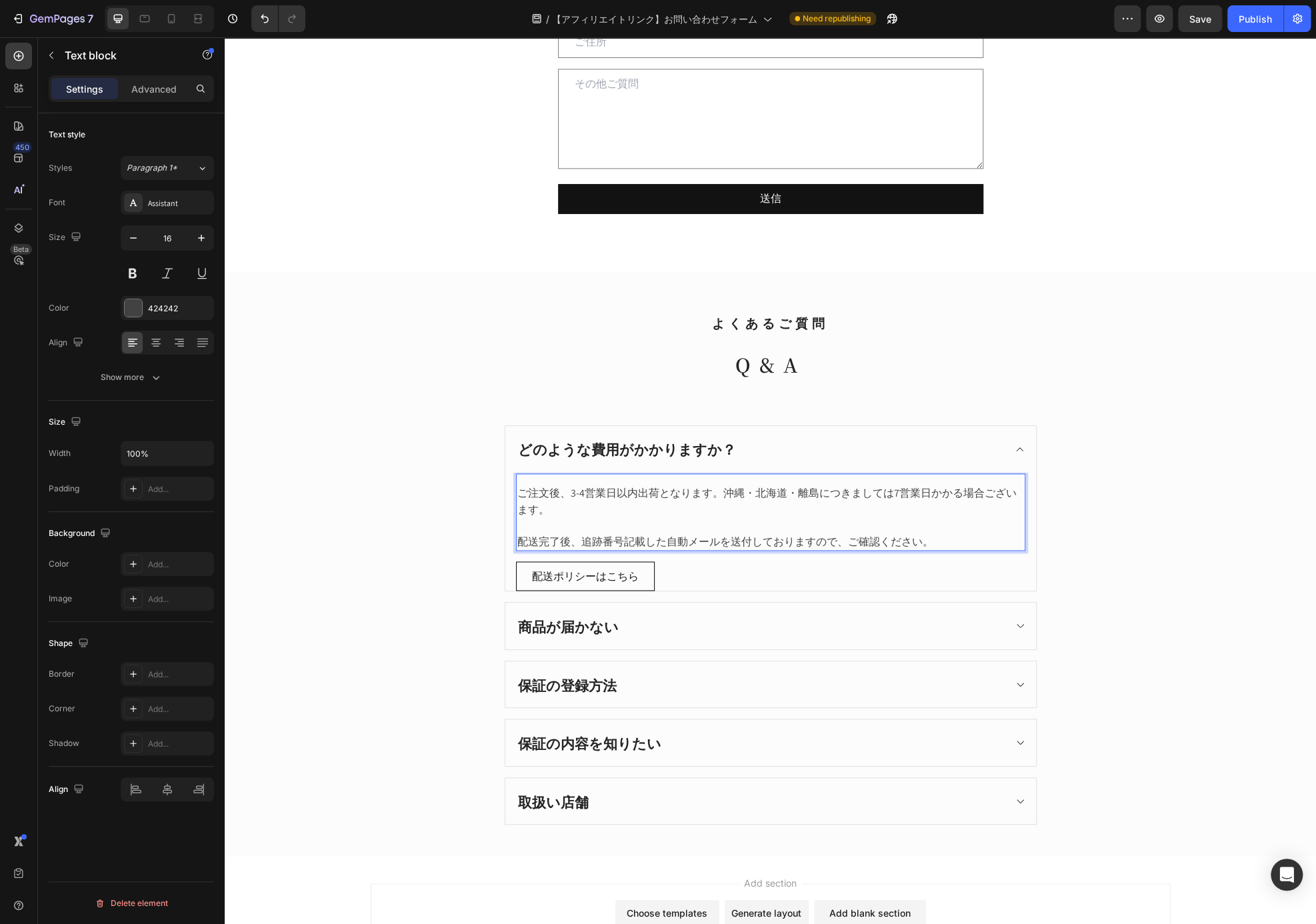
click at [915, 528] on p "Rich Text Editor. Editing area: main" at bounding box center [771, 525] width 506 height 16
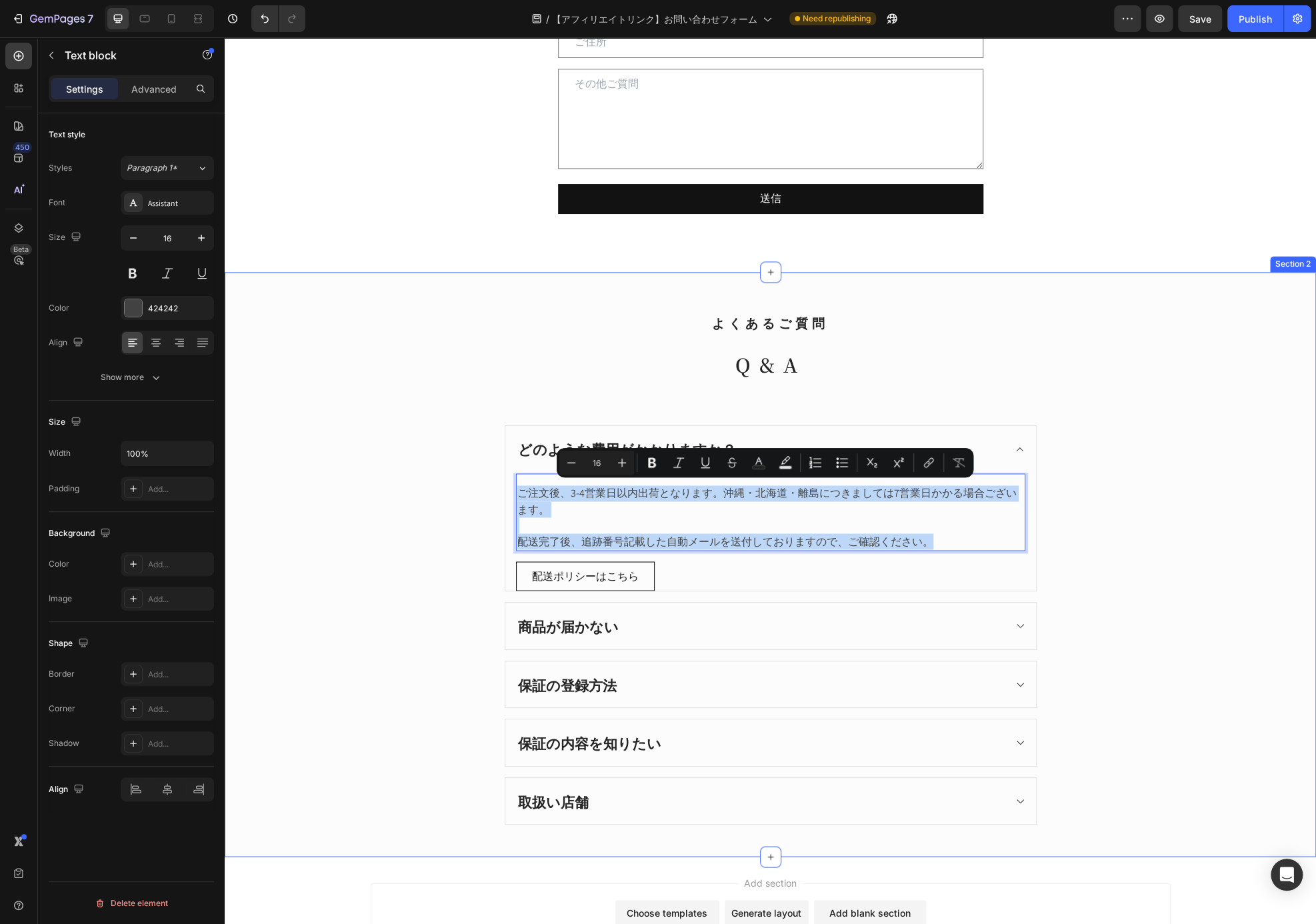
drag, startPoint x: 939, startPoint y: 539, endPoint x: 955, endPoint y: 510, distance: 33.1
click at [485, 447] on div "よくあるご質問 Heading Q&A Heading どのような費用がかかりますか？ ご注文後、3-4営業日以内出荷となります。沖縄・北海道・離島につきまし…" at bounding box center [770, 565] width 1071 height 522
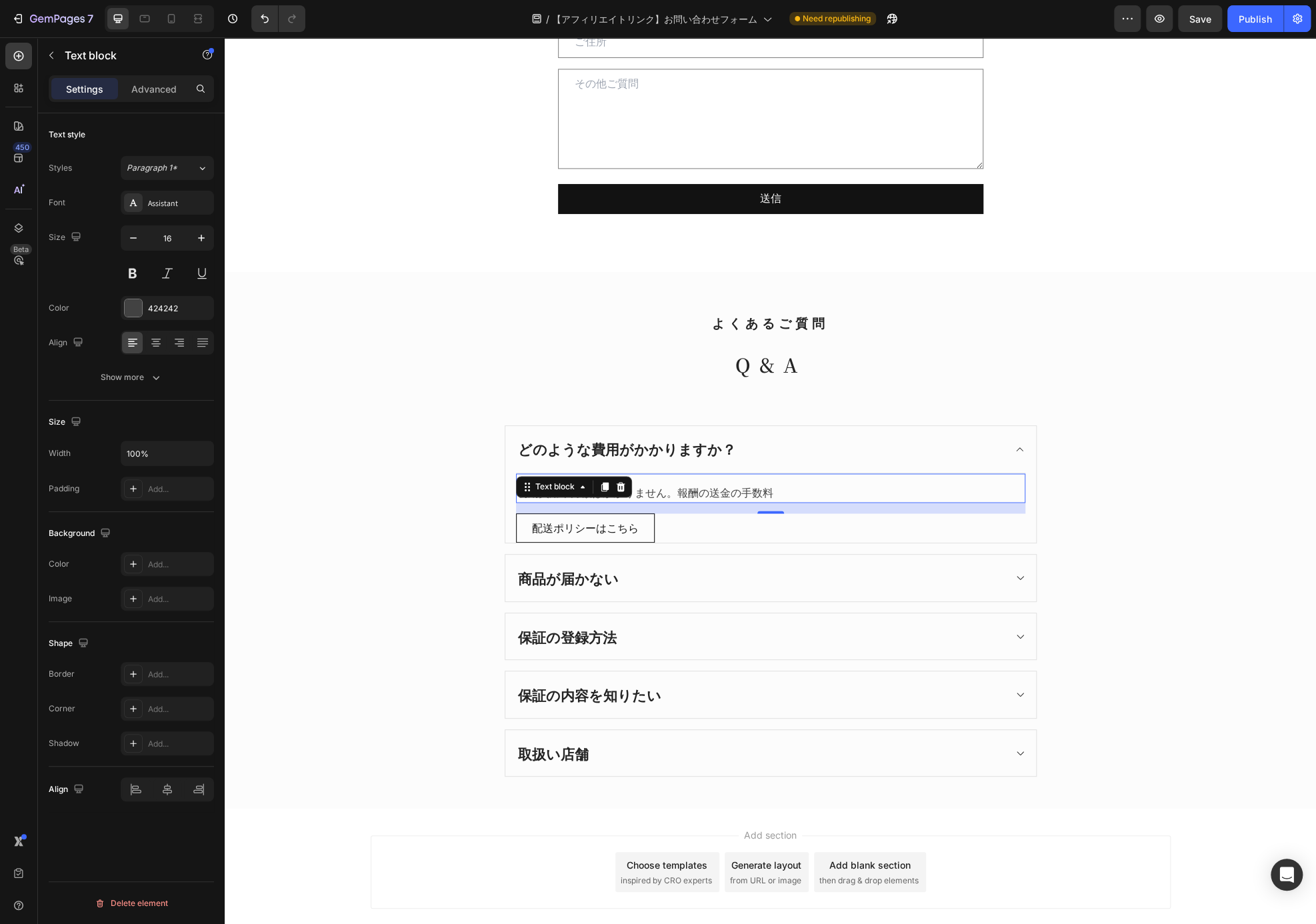
click at [747, 484] on div "初期費用や月額はかかりません。報酬の送金の手数料" at bounding box center [770, 494] width 509 height 19
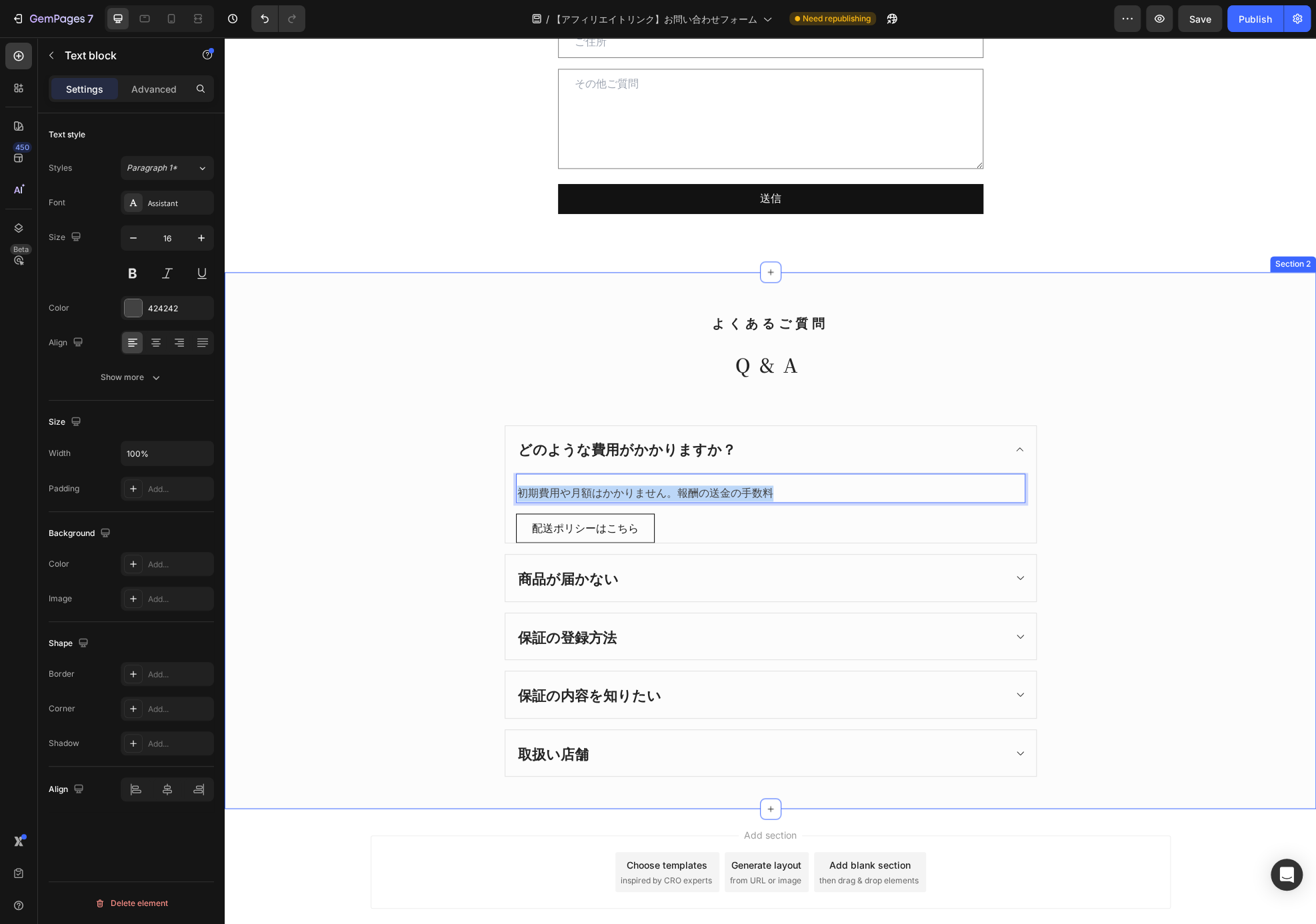
drag, startPoint x: 806, startPoint y: 494, endPoint x: 421, endPoint y: 500, distance: 385.0
click at [421, 500] on div "よくあるご質問 Heading Q&A Heading どのような費用がかかりますか？ 初期費用や月額はかかりません。報酬の送金の手数料 Text block…" at bounding box center [770, 540] width 1071 height 473
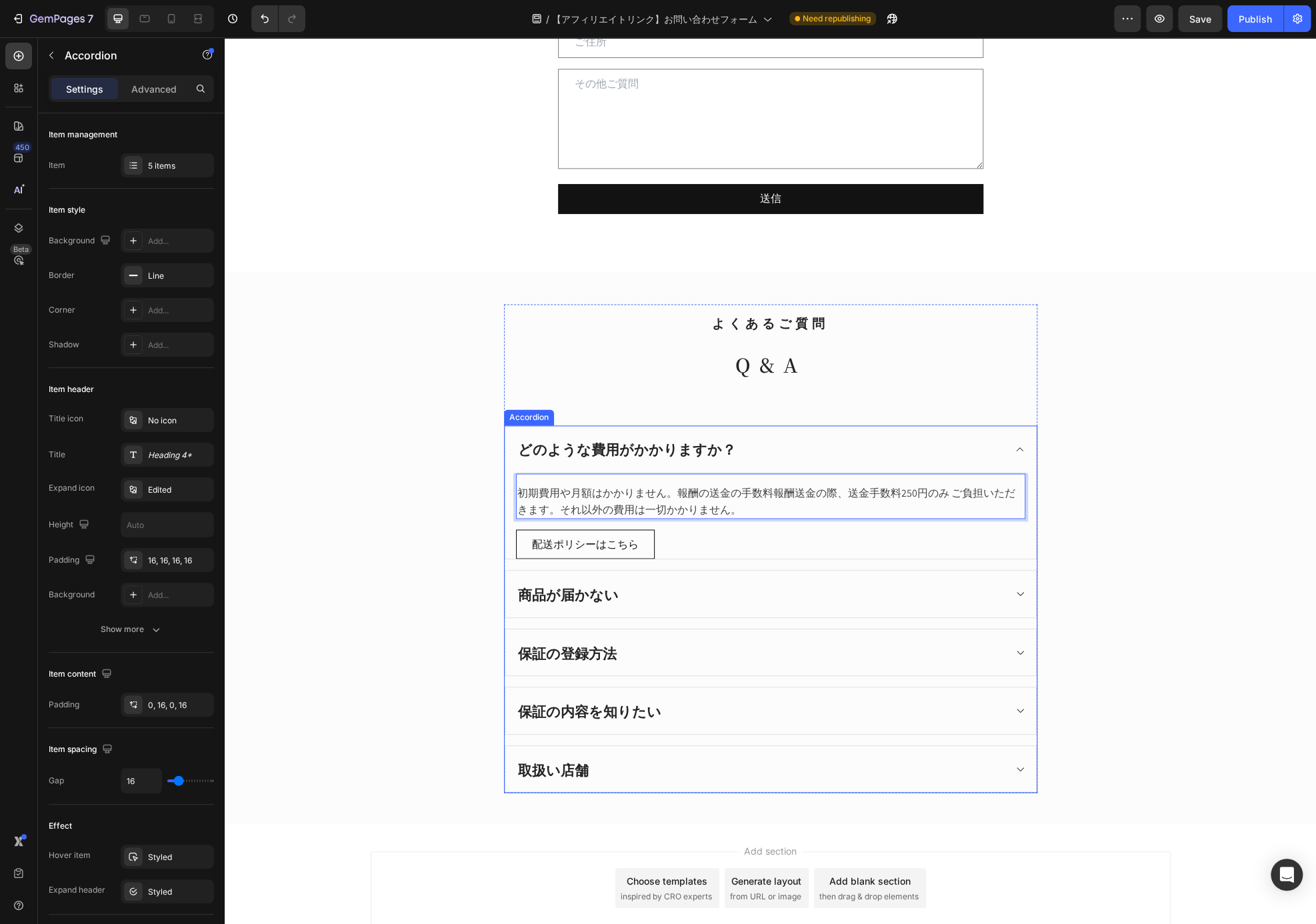
click at [845, 640] on div "保証の登録方法" at bounding box center [759, 653] width 488 height 26
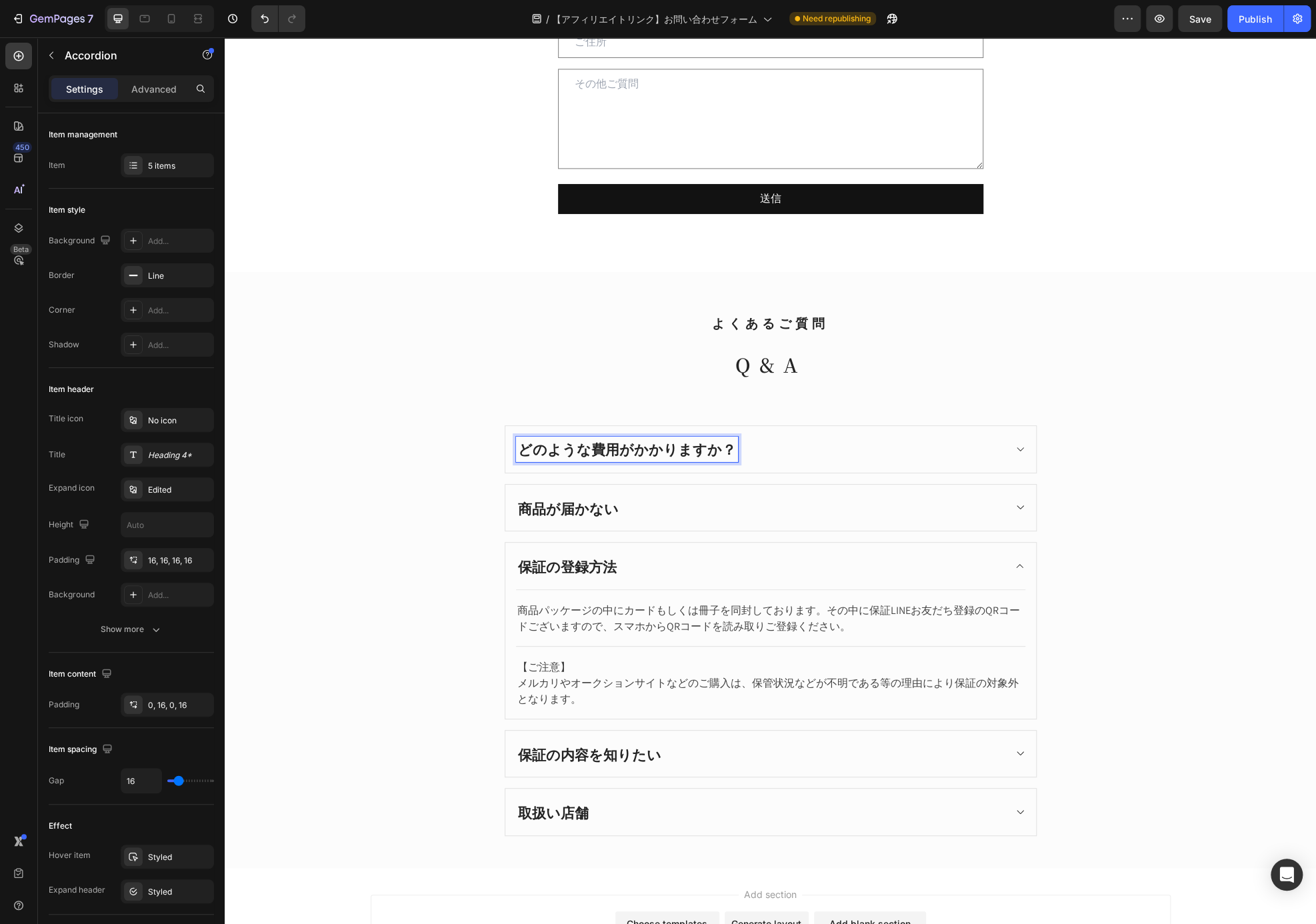
click at [701, 543] on div "保証の登録方法" at bounding box center [771, 566] width 530 height 47
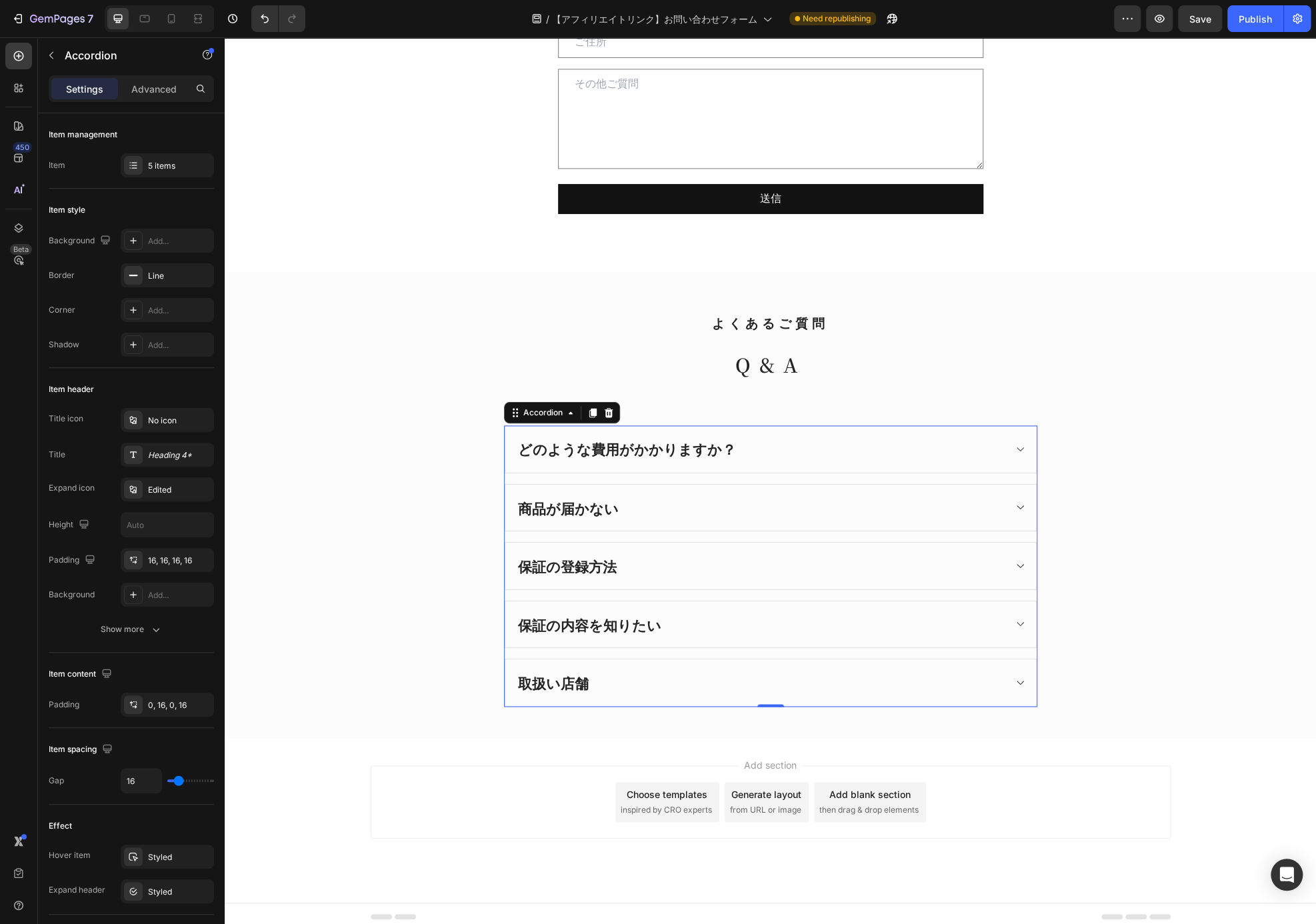
click at [720, 433] on div "どのような費用がかかりますか？" at bounding box center [771, 449] width 530 height 47
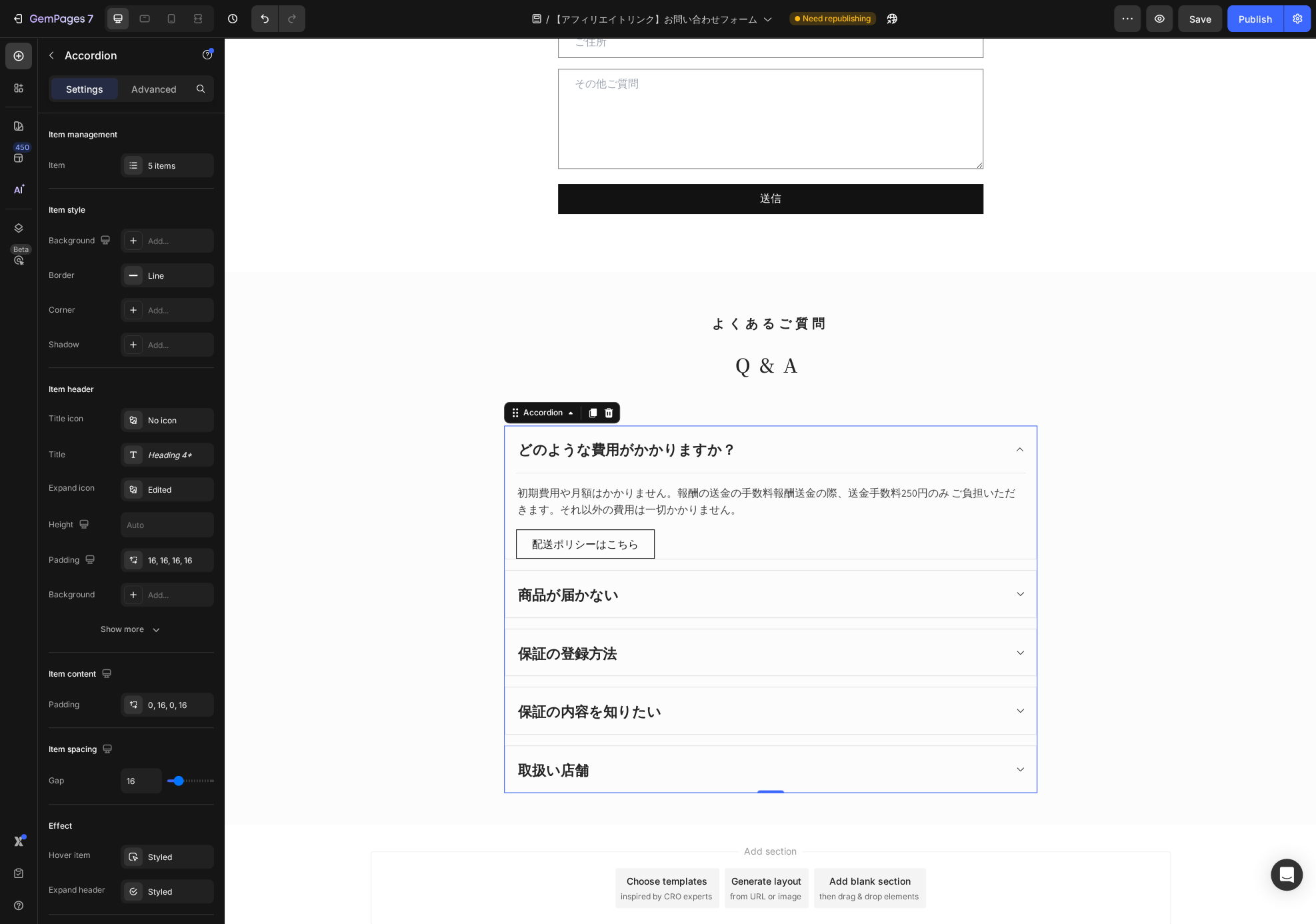
click at [619, 442] on p "どのような費用がかかりますか？" at bounding box center [627, 449] width 218 height 21
click at [597, 448] on p "どのような費用がかかりますか？" at bounding box center [627, 449] width 218 height 21
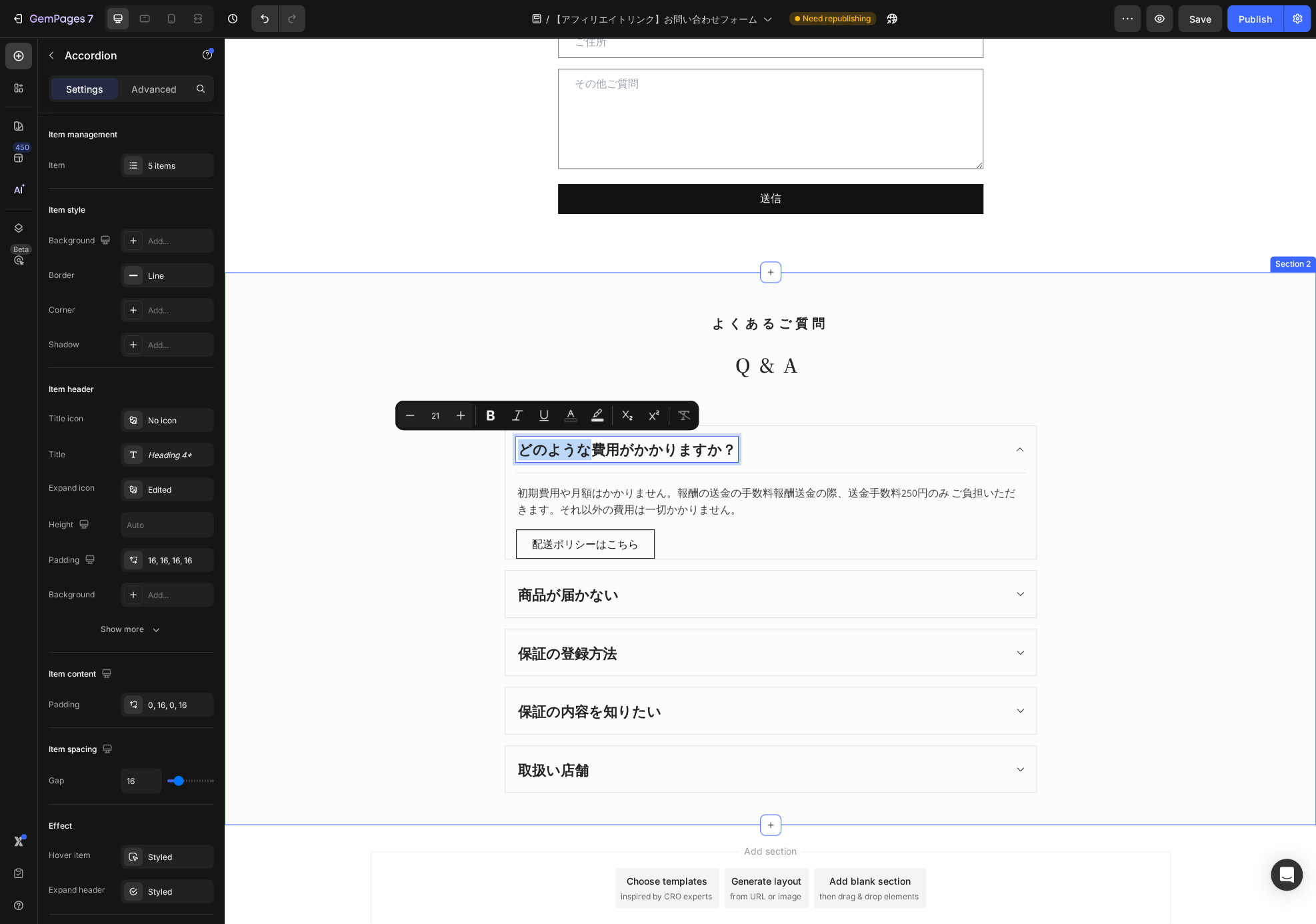
drag, startPoint x: 586, startPoint y: 444, endPoint x: 457, endPoint y: 448, distance: 129.1
click at [457, 448] on div "よくあるご質問 Heading Q&A Heading どのような費用がかかりますか？ 初期費用や月額はかかりません。報酬の送金の手数料報酬送金の際、送金手数…" at bounding box center [770, 549] width 1071 height 489
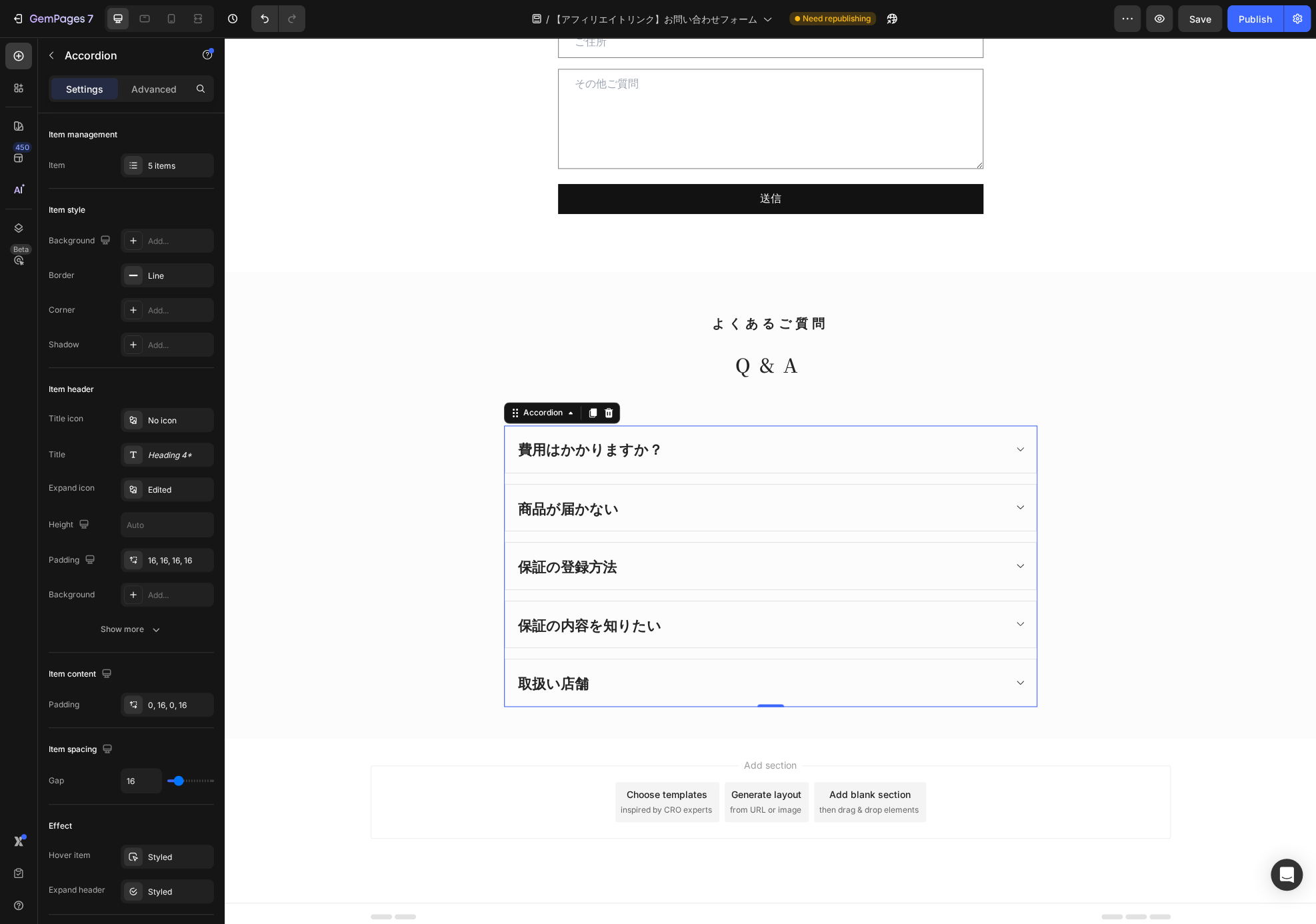
click at [635, 512] on div "商品が届かない" at bounding box center [759, 508] width 488 height 26
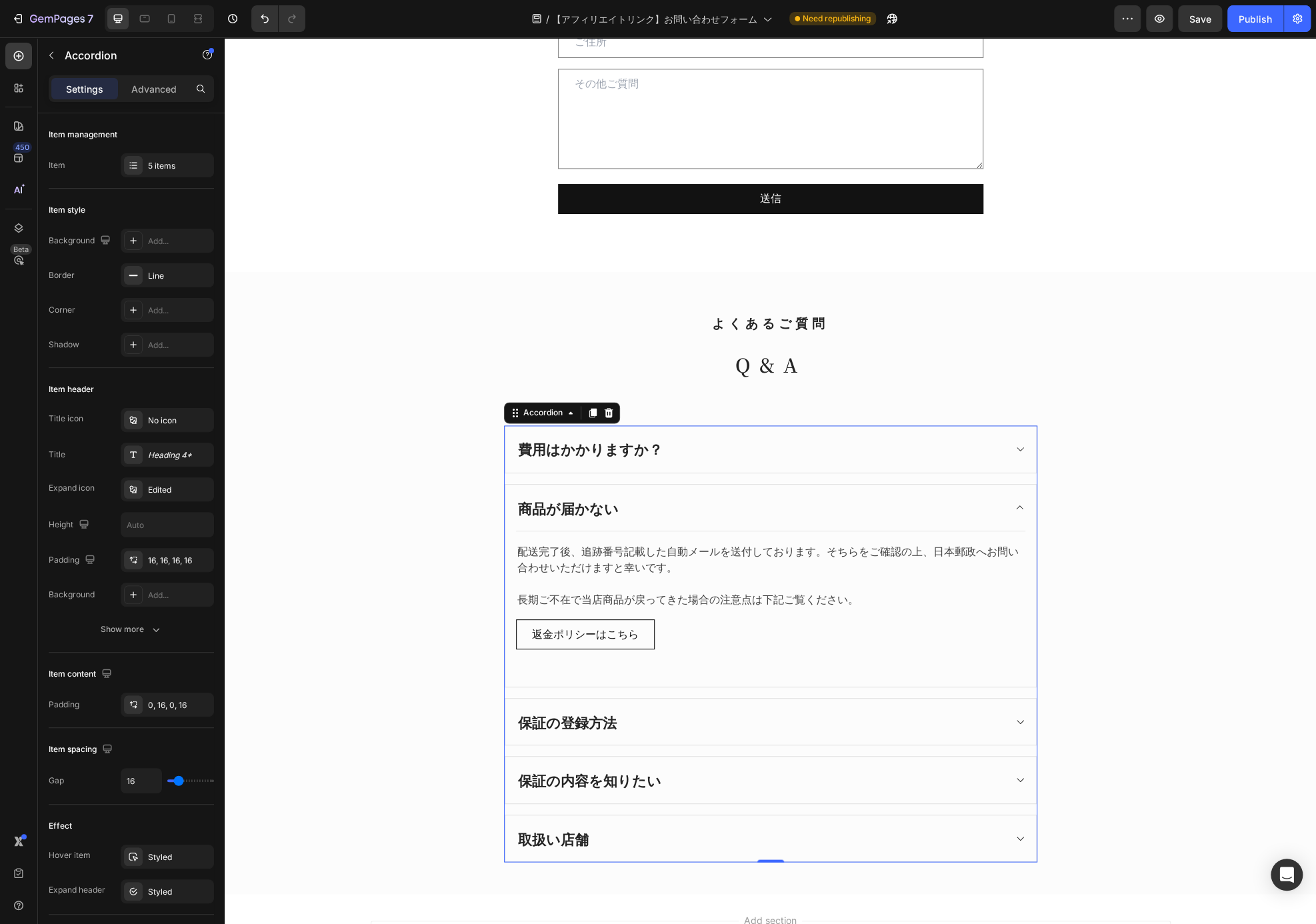
click at [597, 503] on p "商品が届かない" at bounding box center [569, 507] width 101 height 21
click at [635, 448] on p "費用はかかりますか？" at bounding box center [591, 449] width 145 height 21
click at [597, 513] on p "商品が届かない" at bounding box center [569, 507] width 101 height 21
drag, startPoint x: 605, startPoint y: 506, endPoint x: 510, endPoint y: 503, distance: 95.0
click at [516, 503] on div "商品が届かない" at bounding box center [568, 508] width 105 height 26
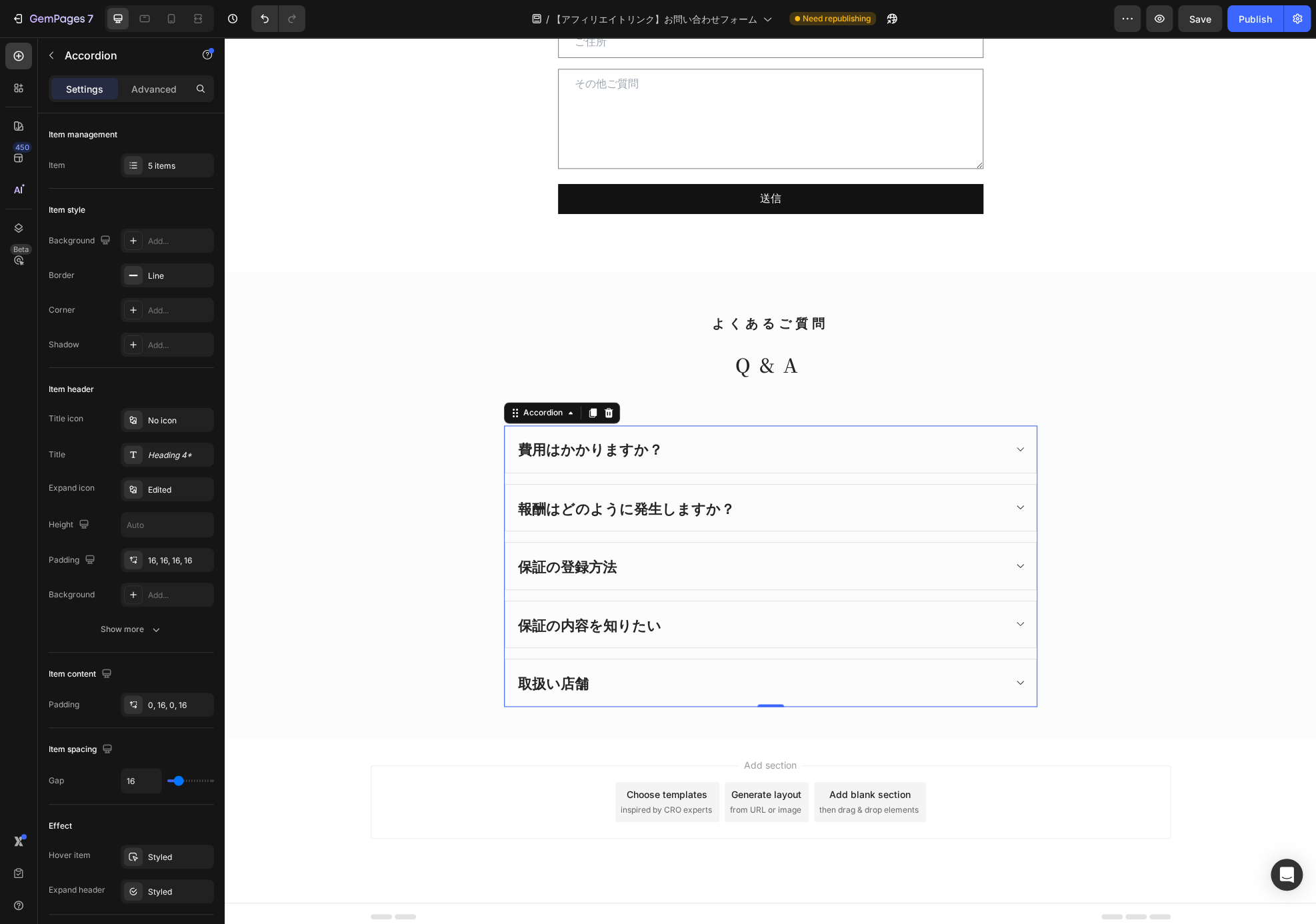
click at [670, 498] on p "報酬はどのように発生しますか？" at bounding box center [626, 507] width 216 height 21
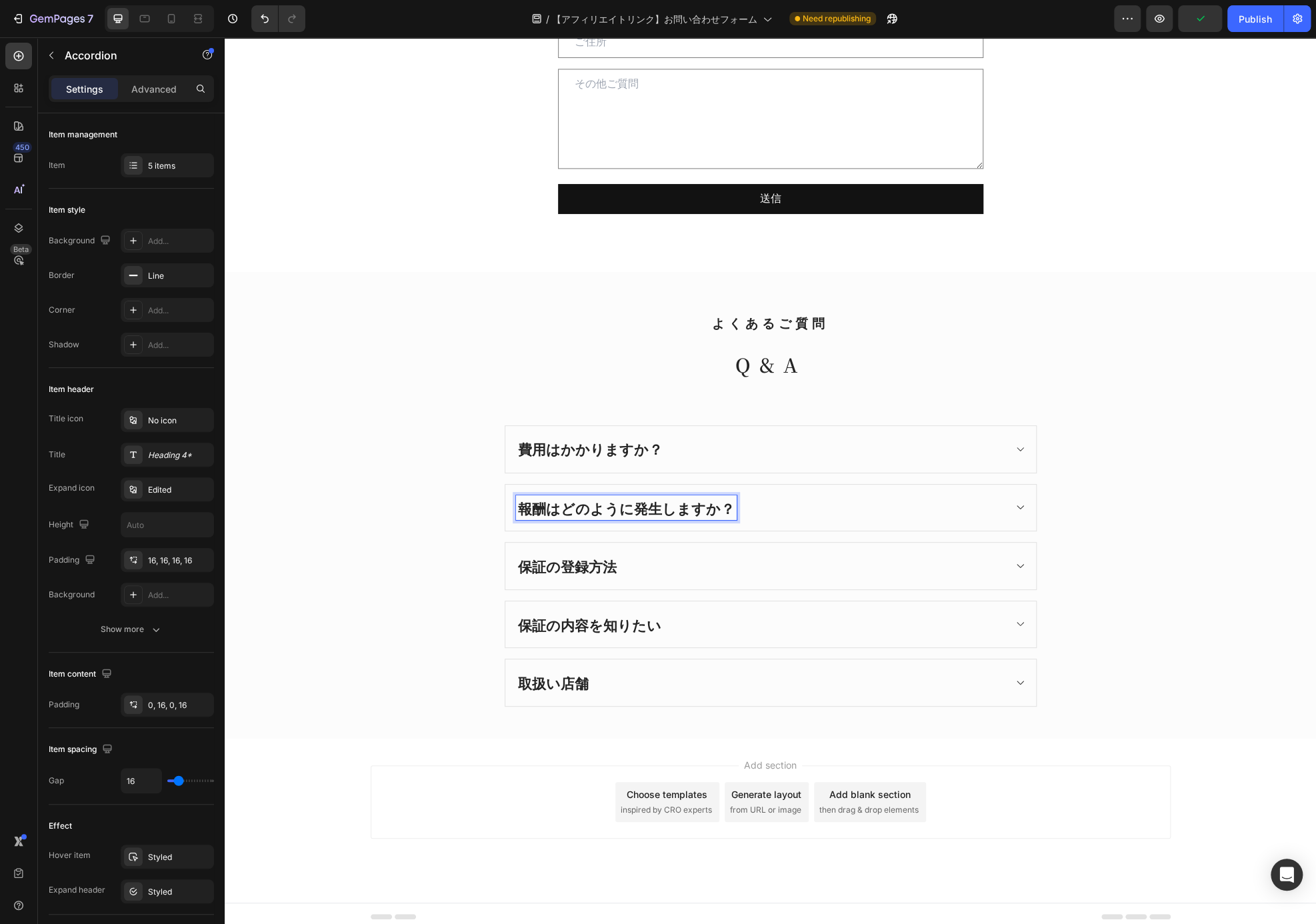
click at [998, 518] on div "報酬はどのように発生しますか？" at bounding box center [771, 508] width 530 height 47
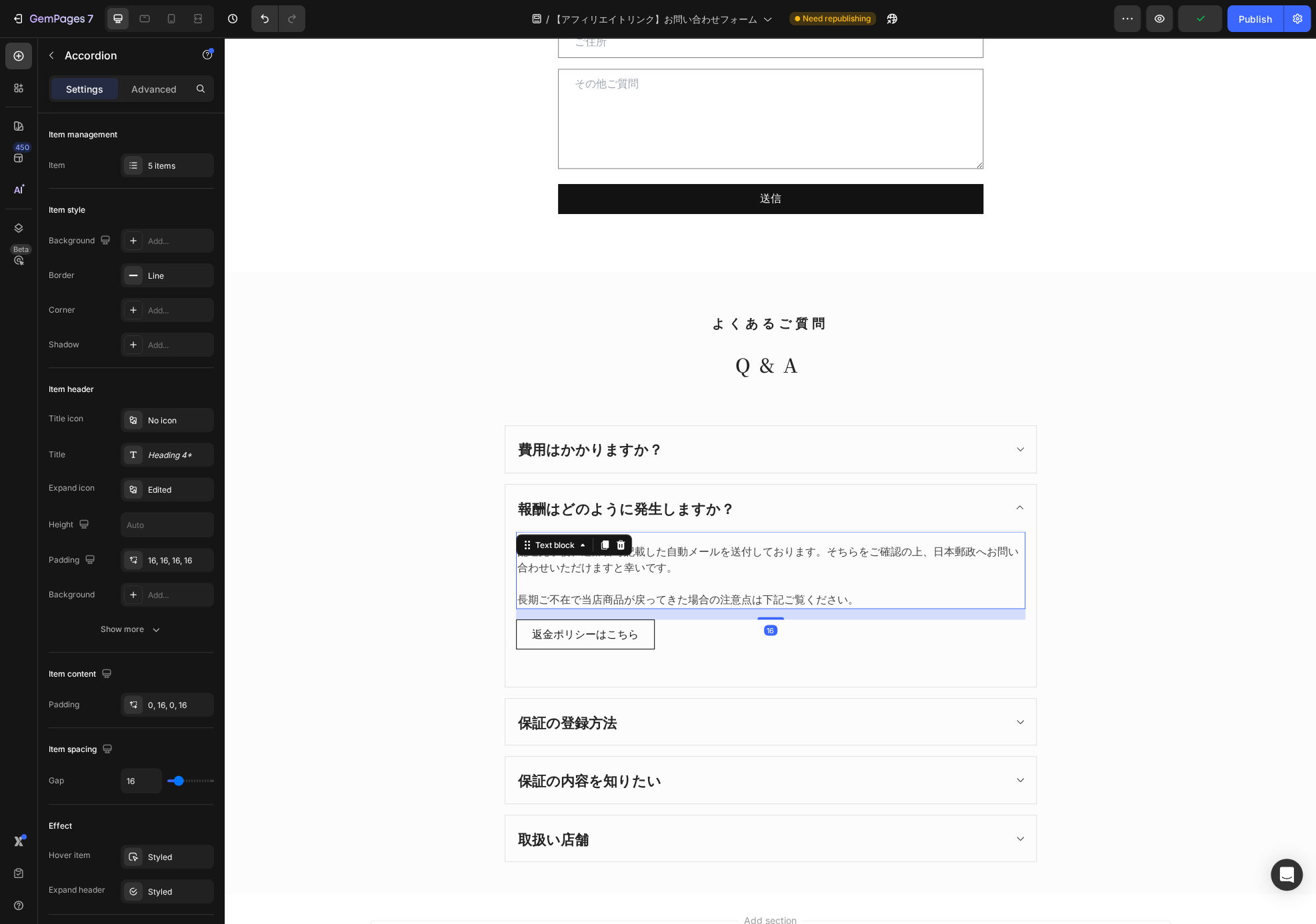
click at [678, 597] on p "長期ご不在で当店商品が戻ってきた場合の注意点は下記ご覧ください。" at bounding box center [771, 599] width 506 height 16
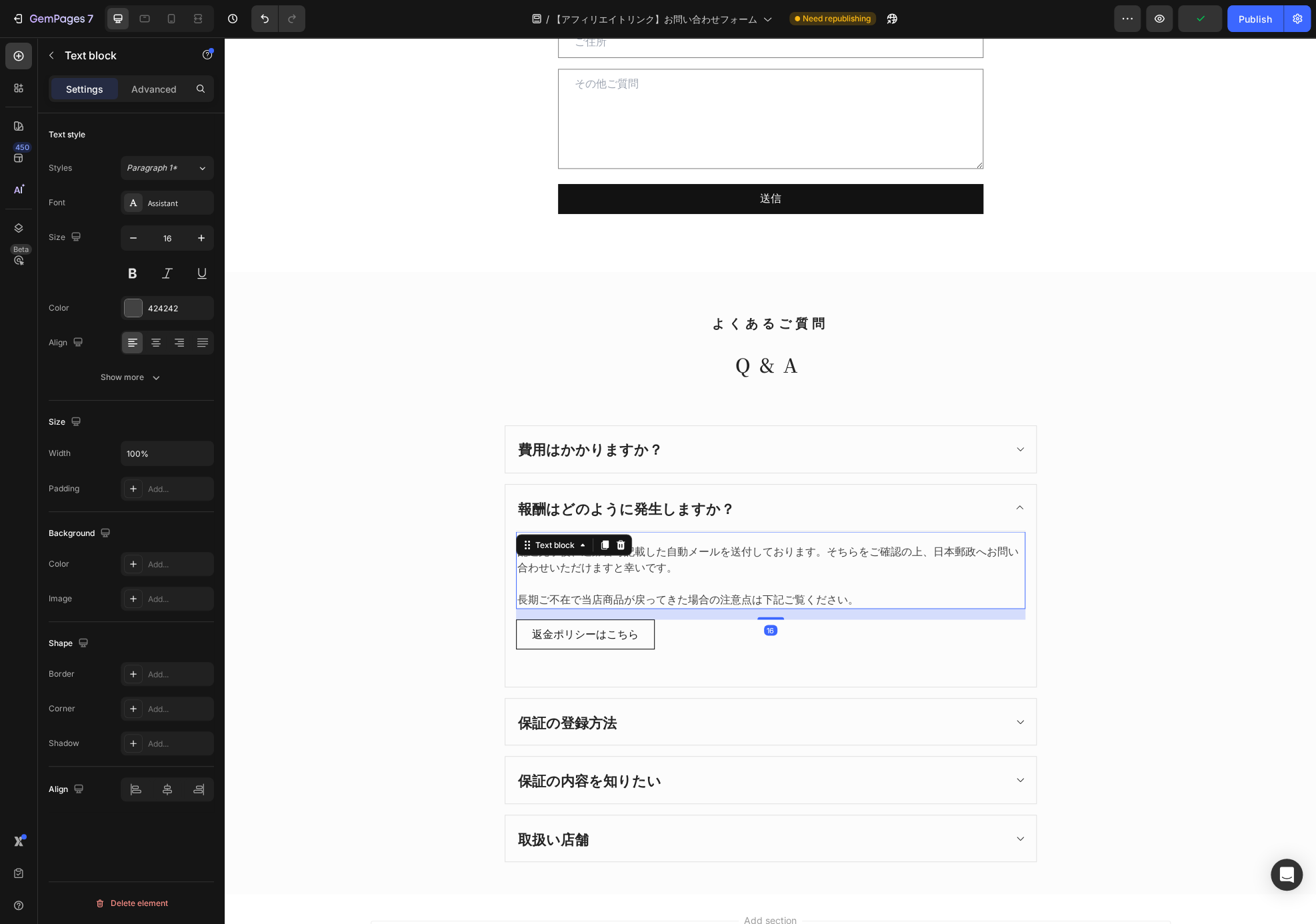
click at [772, 595] on p "長期ご不在で当店商品が戻ってきた場合の注意点は下記ご覧ください。" at bounding box center [771, 599] width 506 height 16
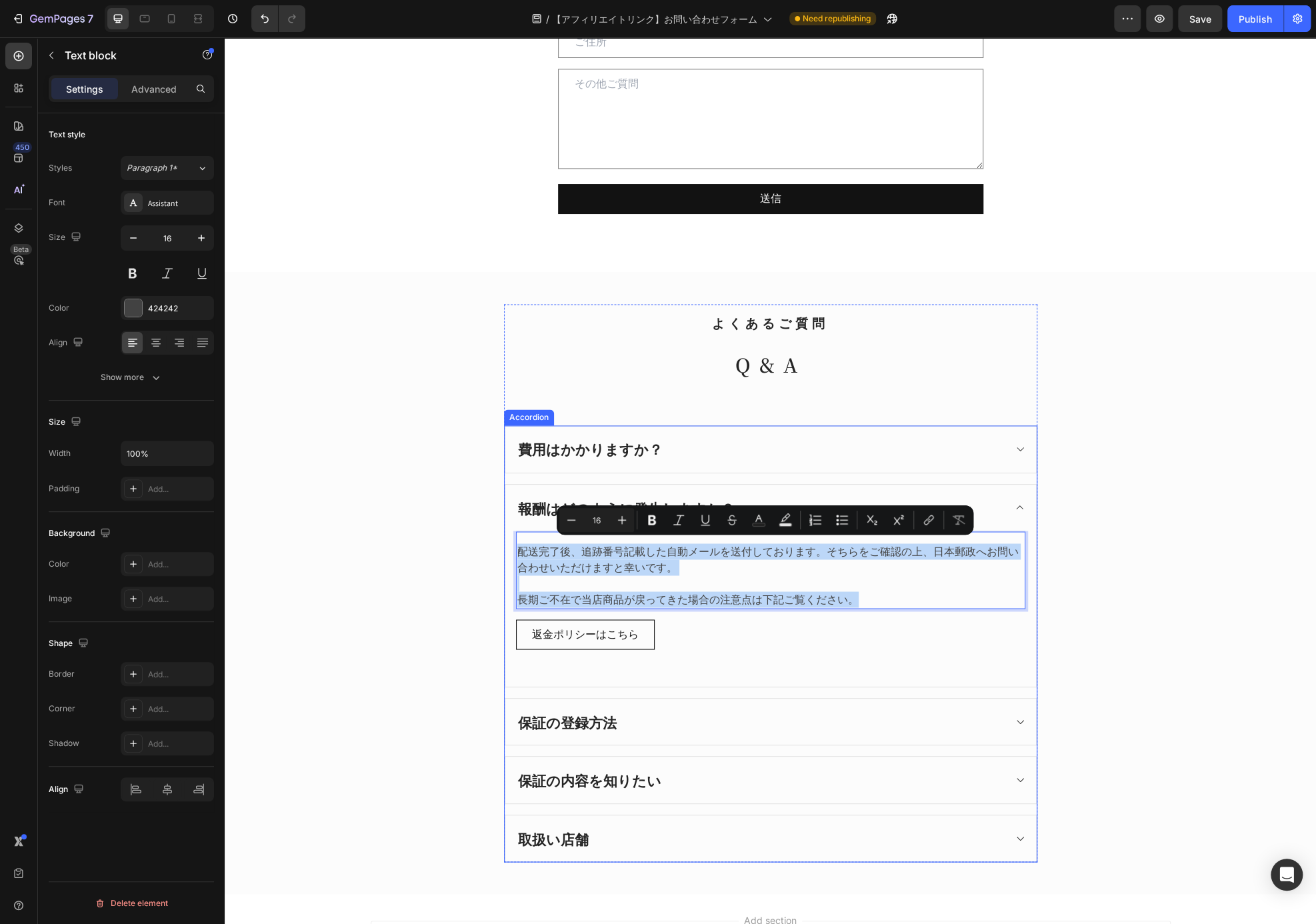
drag, startPoint x: 850, startPoint y: 588, endPoint x: 503, endPoint y: 524, distance: 352.9
click at [505, 524] on div "報酬はどのように発生しますか？ 配送完了後、追跡番号記載した自動メールを送付しております。そちらをご確認の上、日本郵政へお問い合わせいただけますと幸いです。 …" at bounding box center [771, 586] width 530 height 202
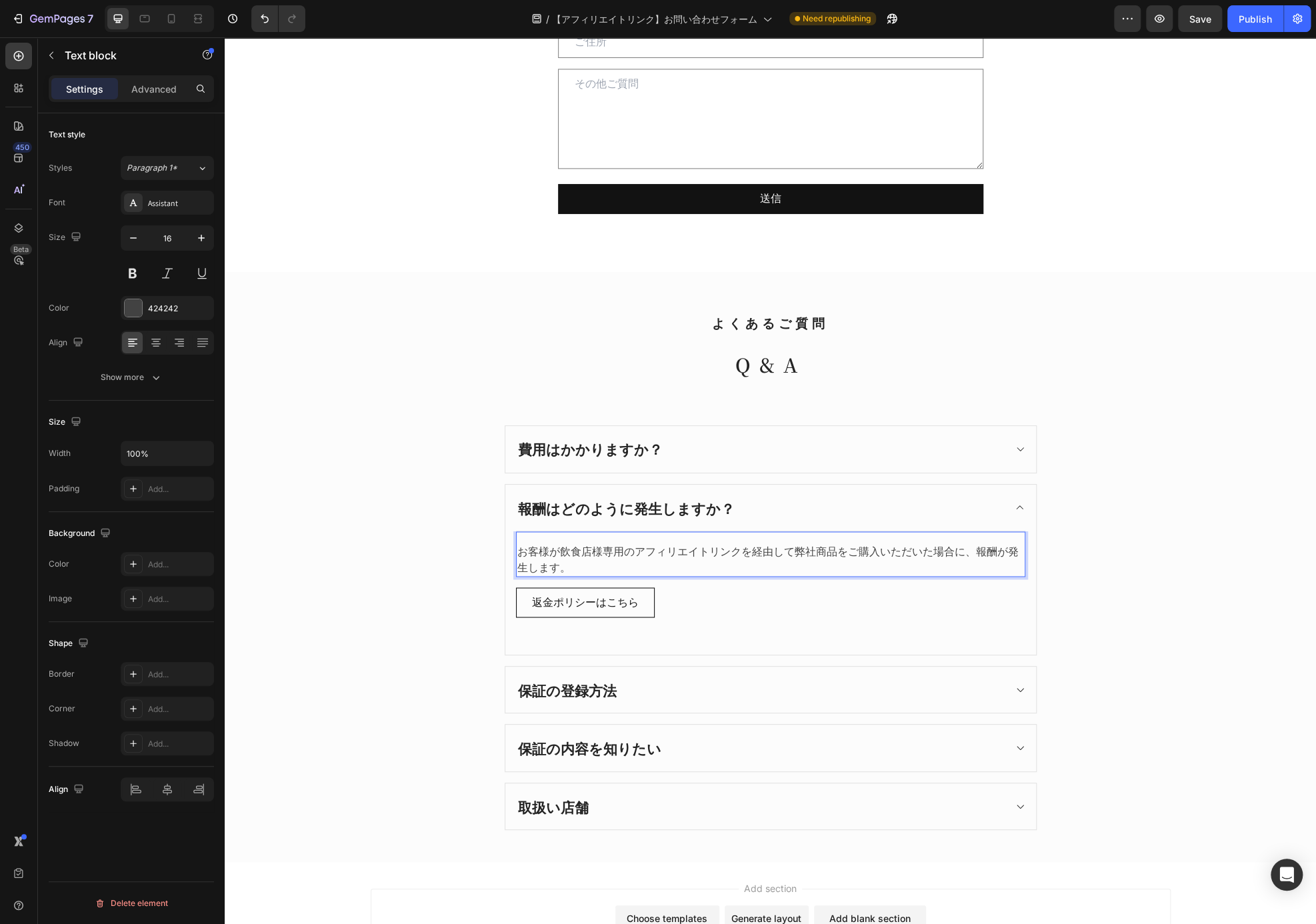
click at [517, 543] on p "お客様が飲食店様専用のアフィリエイトリンクを経由して弊社商品をご購入いただいた場合に、報酬が発生します。" at bounding box center [771, 559] width 506 height 32
drag, startPoint x: 647, startPoint y: 546, endPoint x: 677, endPoint y: 558, distance: 32.3
click at [647, 546] on p "お客様が飲食店様専用のアフィリエイトリンクを経由して弊社商品をご購入いただいた場合に、報酬が発生します。" at bounding box center [771, 559] width 506 height 32
click at [794, 548] on p "お客様が飲食店様専用のアフィリエイトリンクを経由して弊社商品をご購入いただいた場合に、報酬が発生します。" at bounding box center [771, 559] width 506 height 32
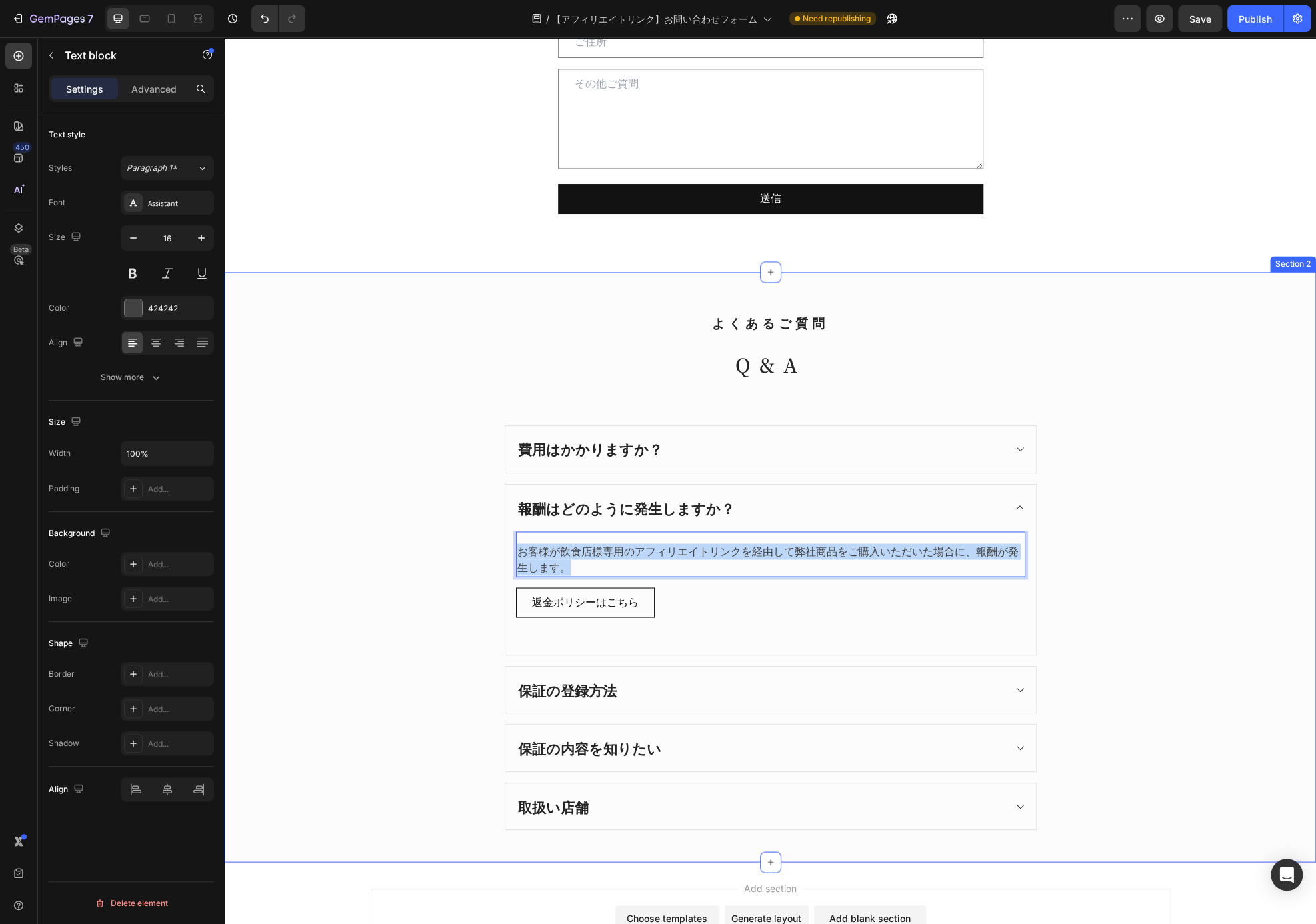
drag, startPoint x: 601, startPoint y: 563, endPoint x: 472, endPoint y: 526, distance: 134.2
click at [472, 526] on div "よくあるご質問 Heading Q&A Heading 費用はかかりますか？ 報酬はどのように発生しますか？ お客様が飲食店様専用のアフィリエイトリンクを経由…" at bounding box center [770, 568] width 1071 height 527
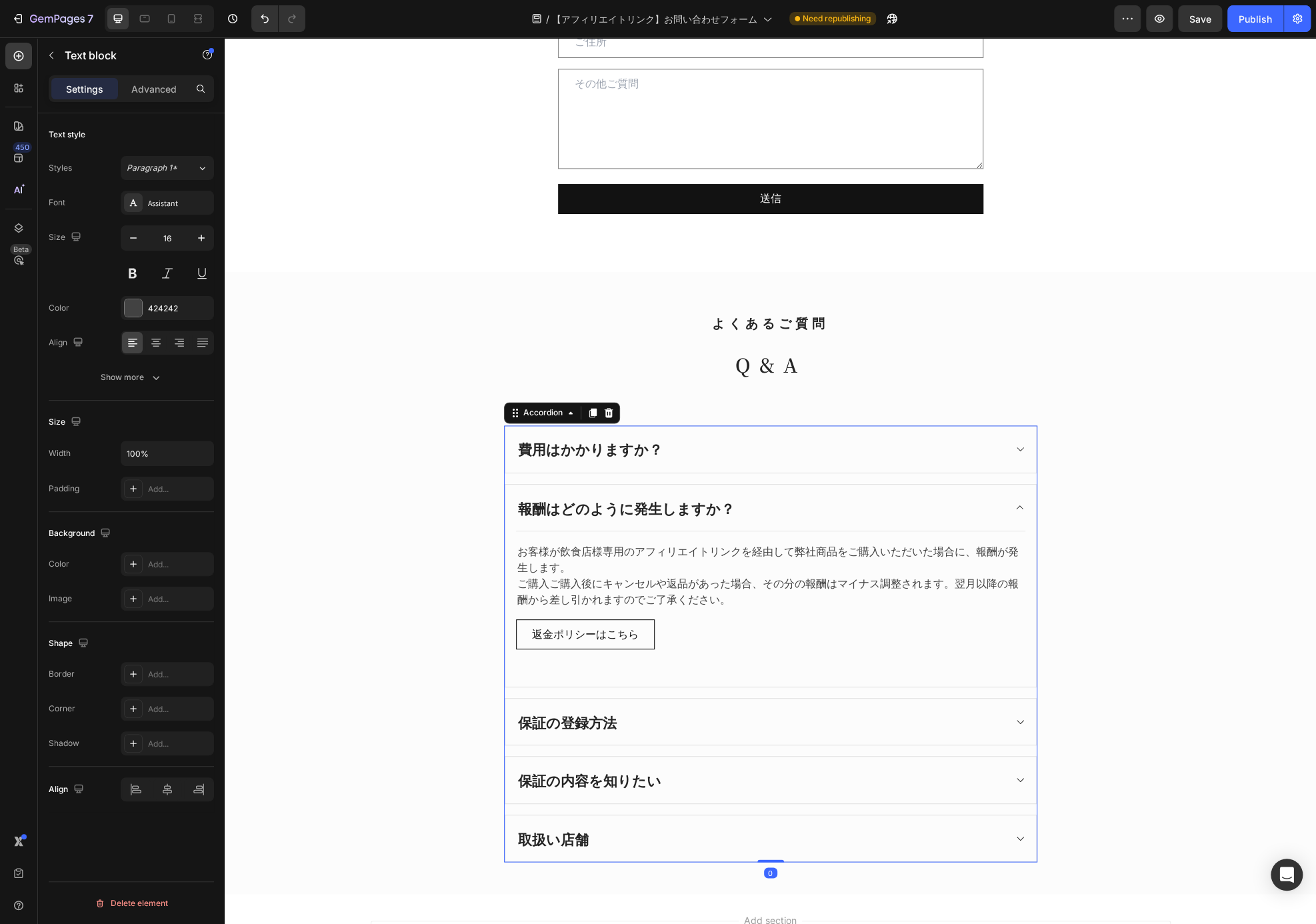
click at [724, 496] on div "報酬はどのように発生しますか？" at bounding box center [759, 508] width 488 height 26
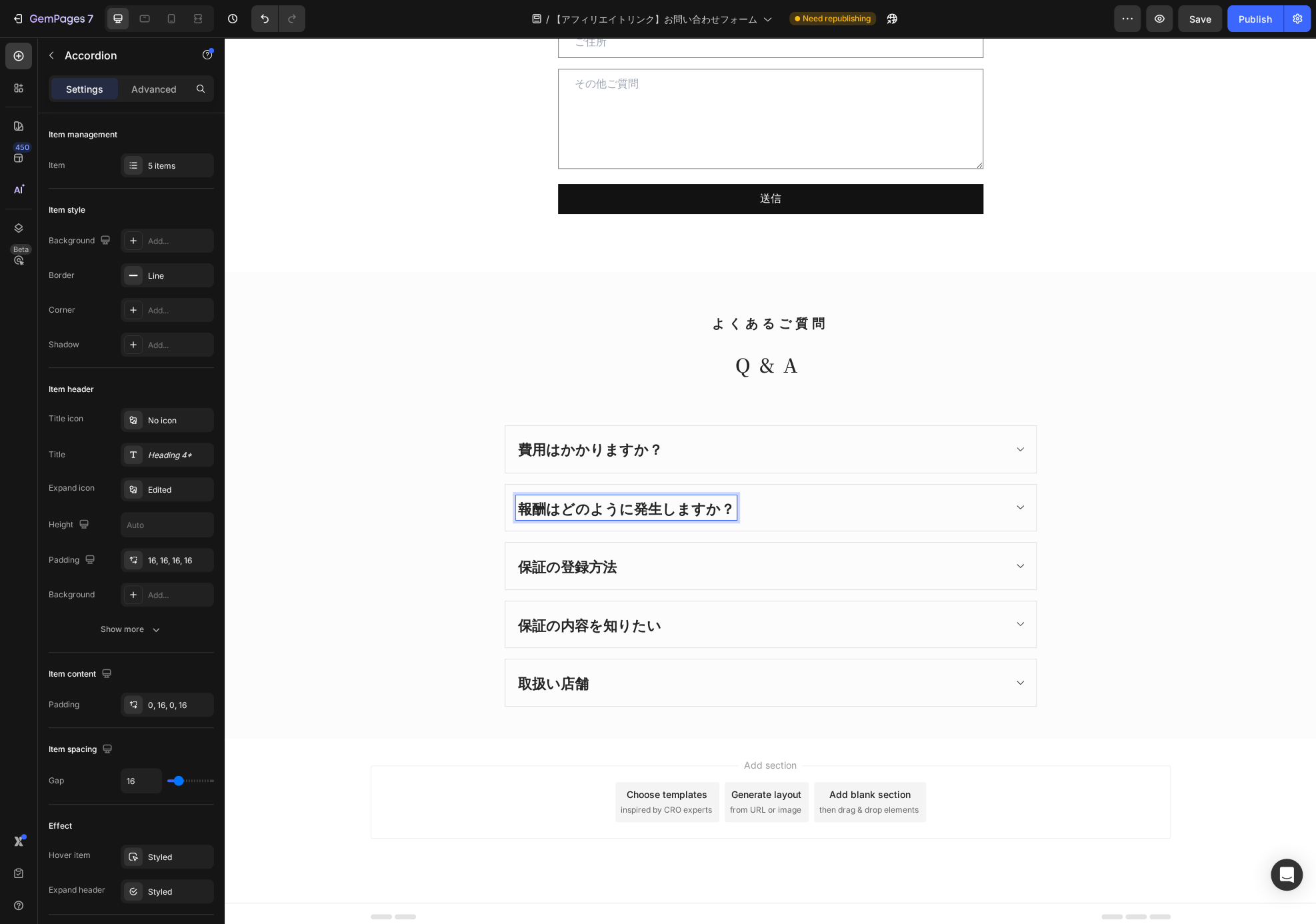
click at [711, 506] on p "報酬はどのように発生しますか？" at bounding box center [626, 507] width 216 height 21
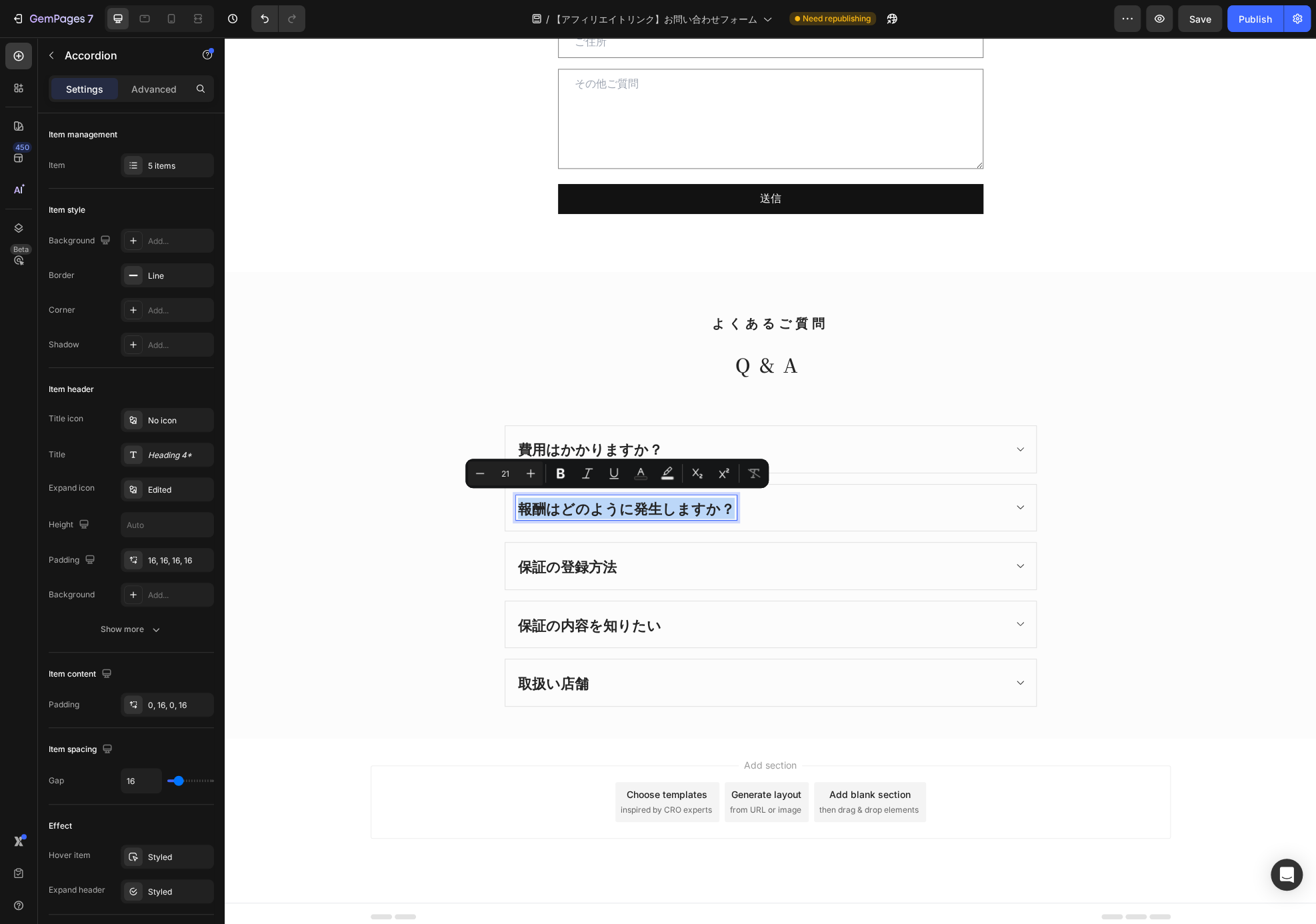
drag, startPoint x: 716, startPoint y: 506, endPoint x: 517, endPoint y: 507, distance: 199.0
click at [518, 507] on p "報酬はどのように発生しますか？" at bounding box center [626, 507] width 216 height 21
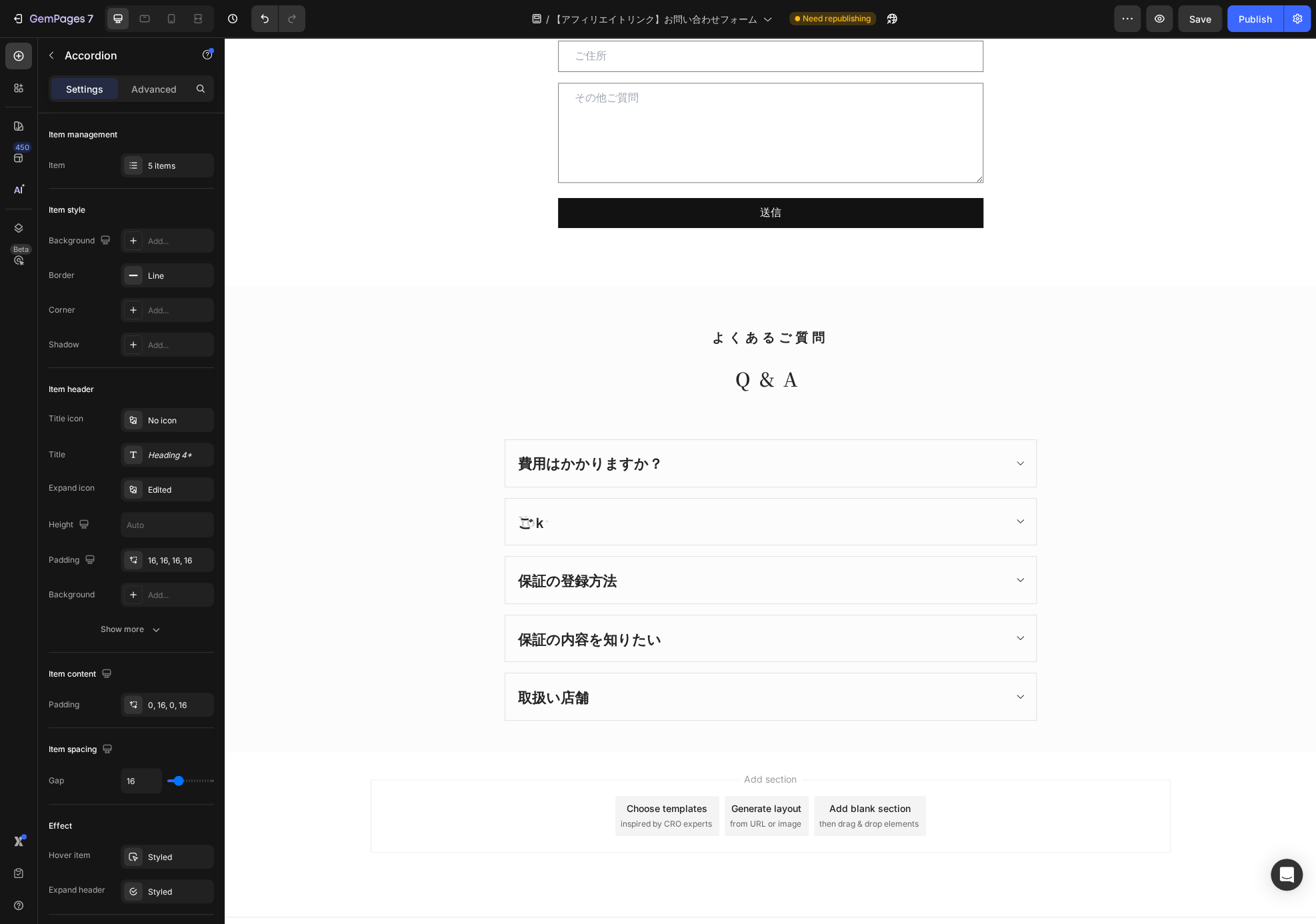
scroll to position [1158, 0]
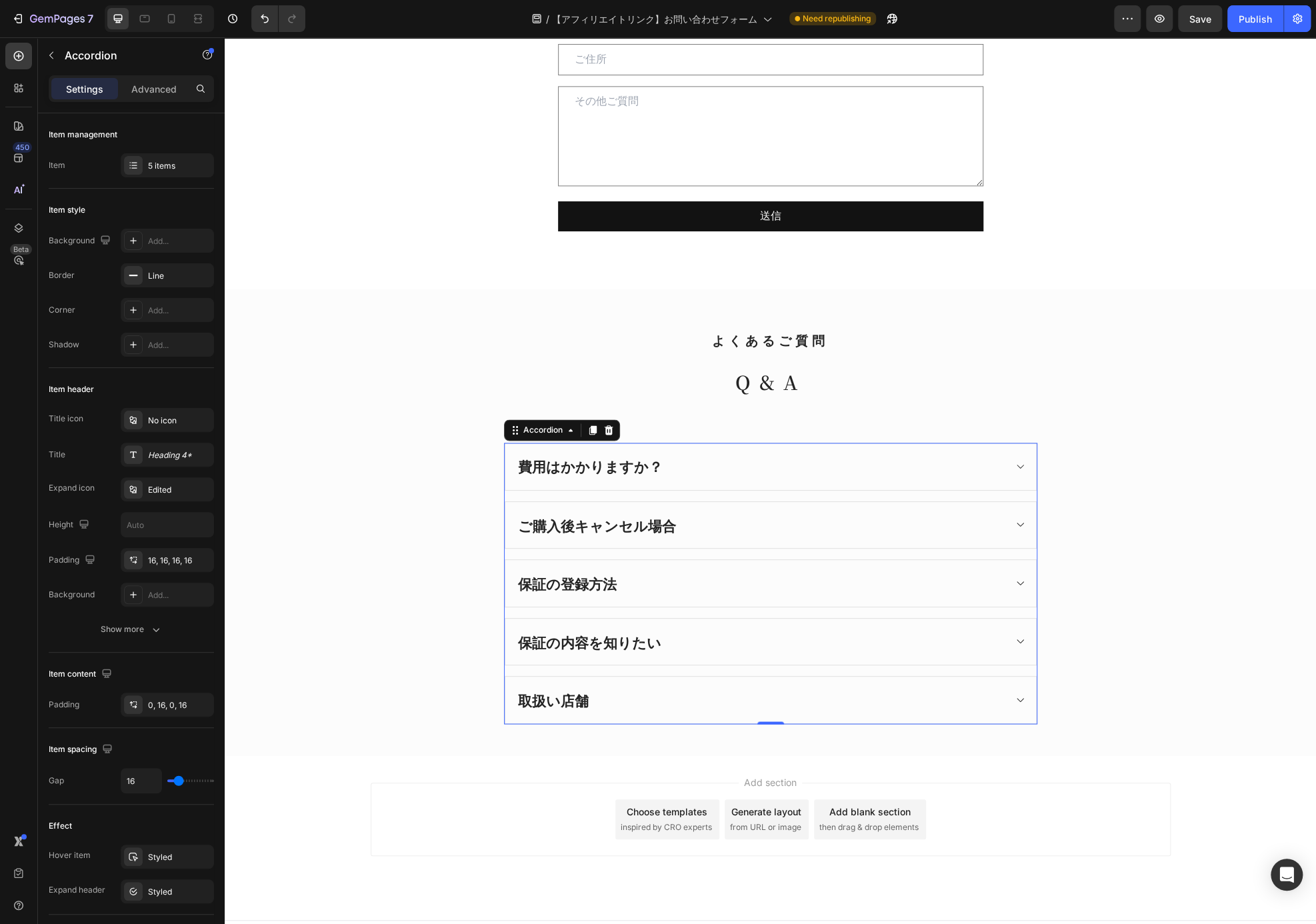
click at [686, 519] on div "ご購入後キャンセル場合" at bounding box center [759, 525] width 488 height 26
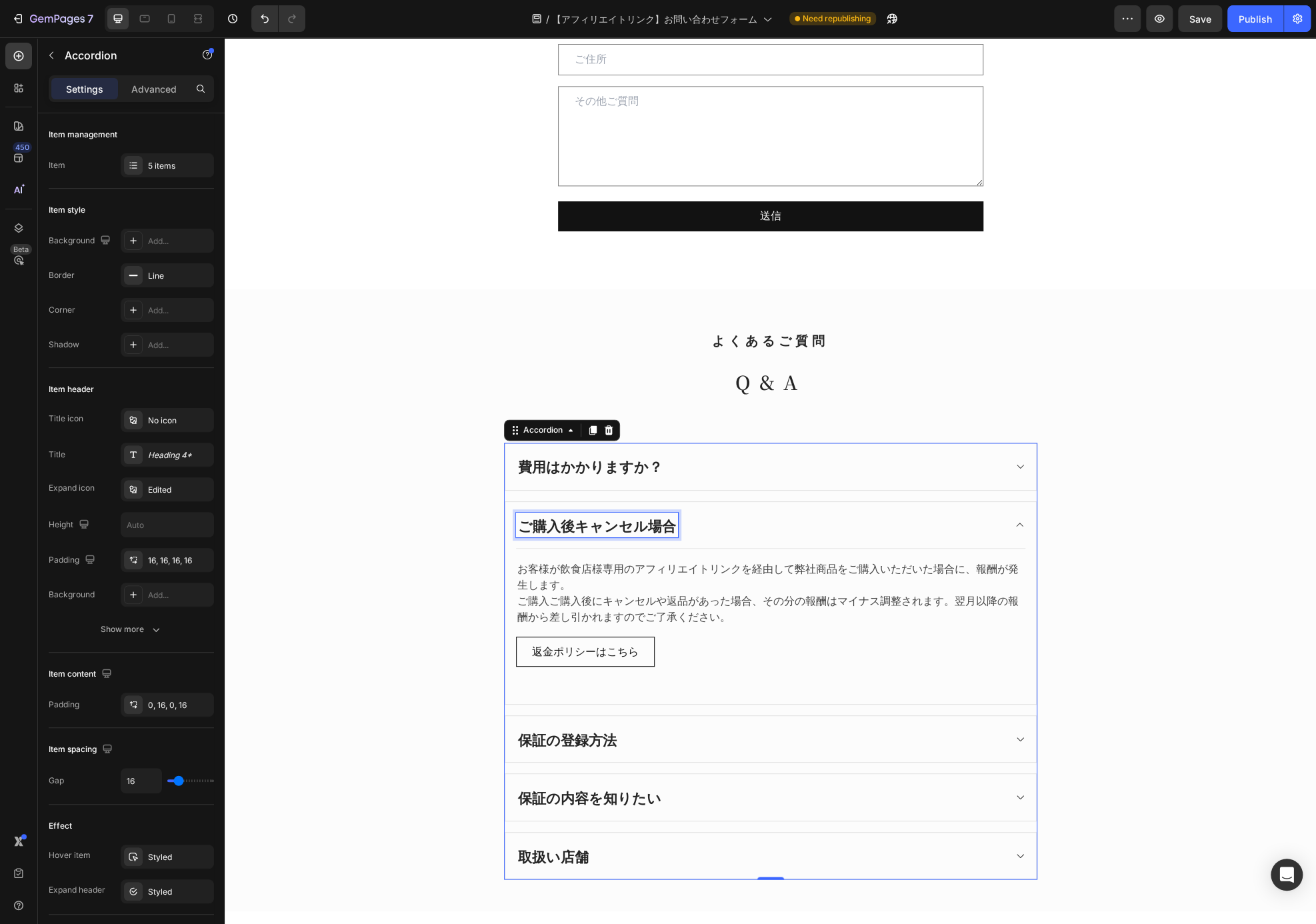
click at [646, 519] on p "ご購入後キャンセル場合" at bounding box center [597, 525] width 158 height 21
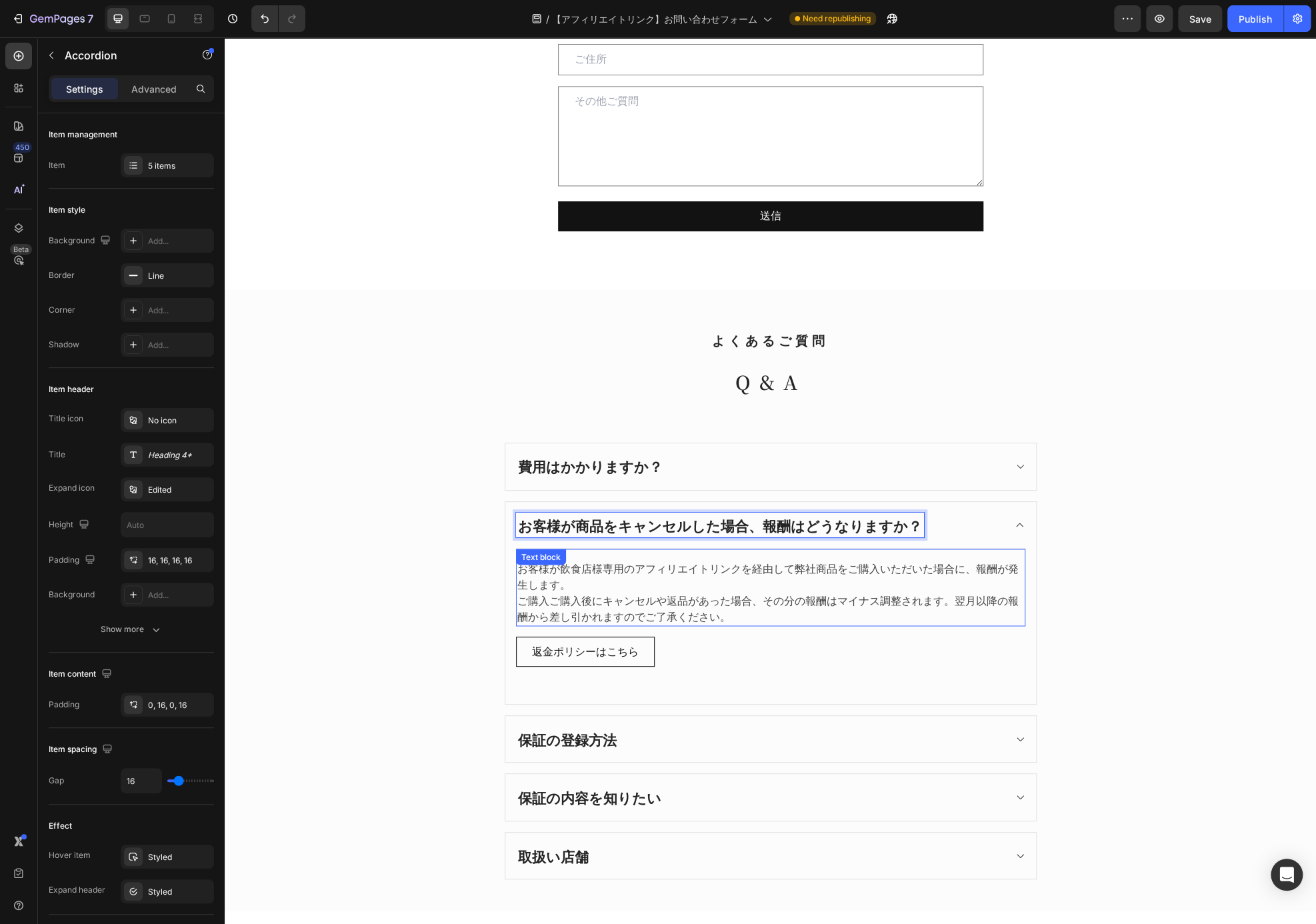
click at [807, 585] on p "お客様が飲食店様専用のアフィリエイトリンクを経由して弊社商品をご購入いただいた場合に、報酬が発生します。" at bounding box center [771, 577] width 506 height 32
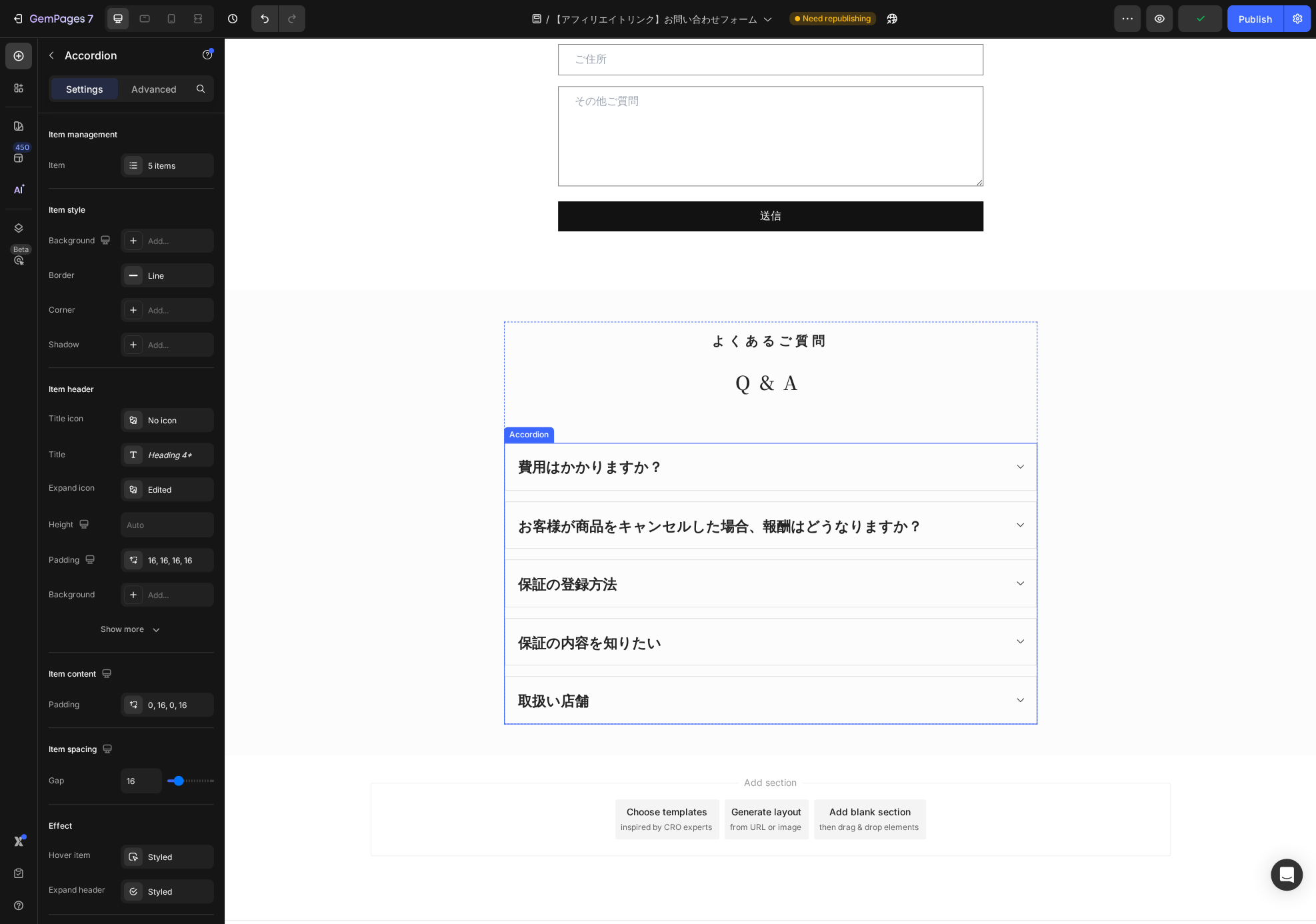
click at [613, 592] on div "保証の登録方法" at bounding box center [771, 583] width 530 height 47
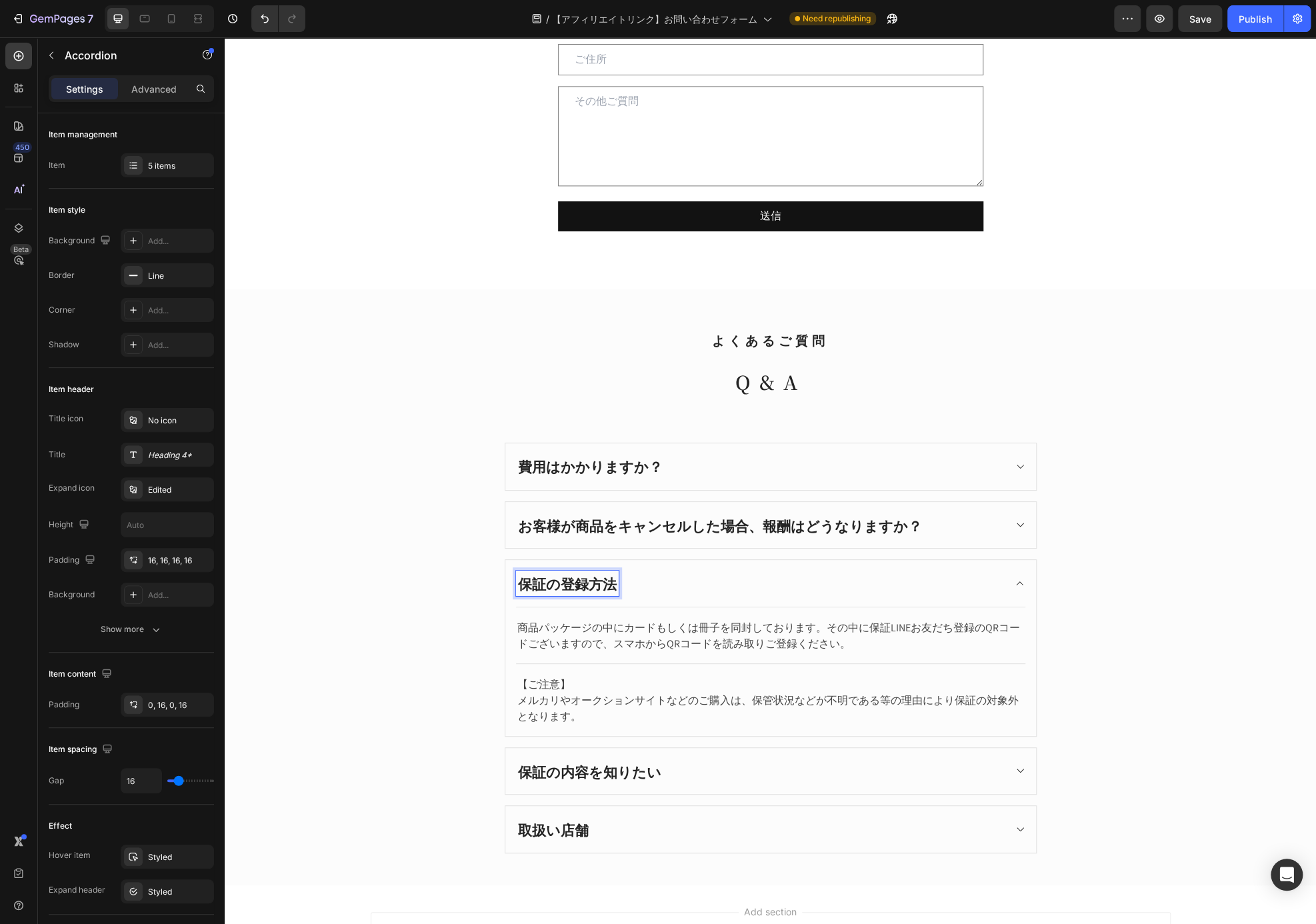
click at [595, 582] on p "保証の登録方法" at bounding box center [568, 583] width 99 height 21
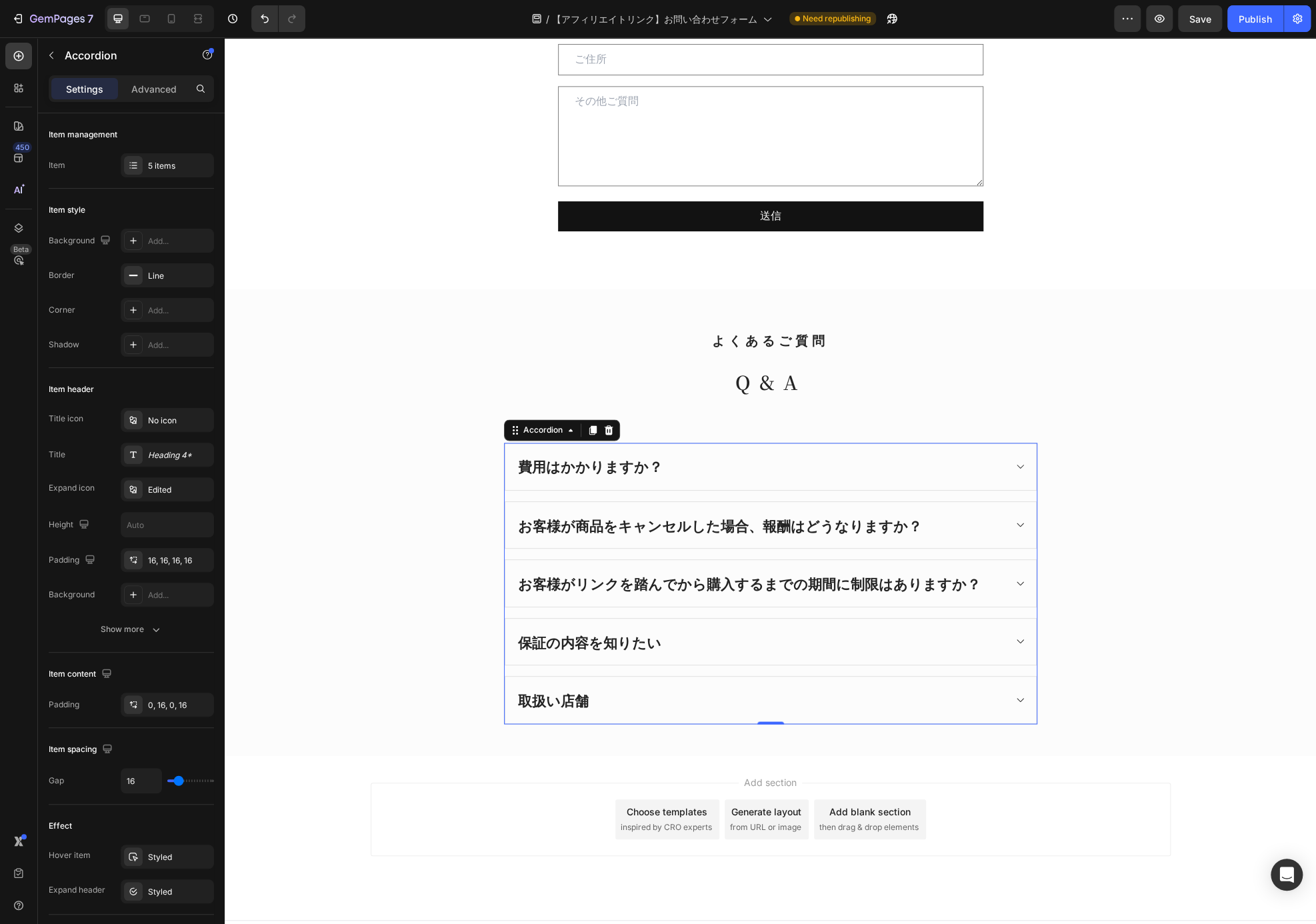
click at [654, 552] on div "費用はかかりますか？ お客様が商品をキャンセルした場合、報酬はどうなりますか？ お客様がリンクを踏んでから購入するまでの期間に制限はありますか？ 保証の内容を…" at bounding box center [771, 583] width 534 height 281
click at [690, 583] on p "お客様がリンクを踏んでから購入するまでの期間に制限はありますか？" at bounding box center [749, 583] width 463 height 21
click at [1001, 587] on div "お客様がリンクを踏んでから購入するまでの期間に制限はありますか？" at bounding box center [771, 583] width 530 height 47
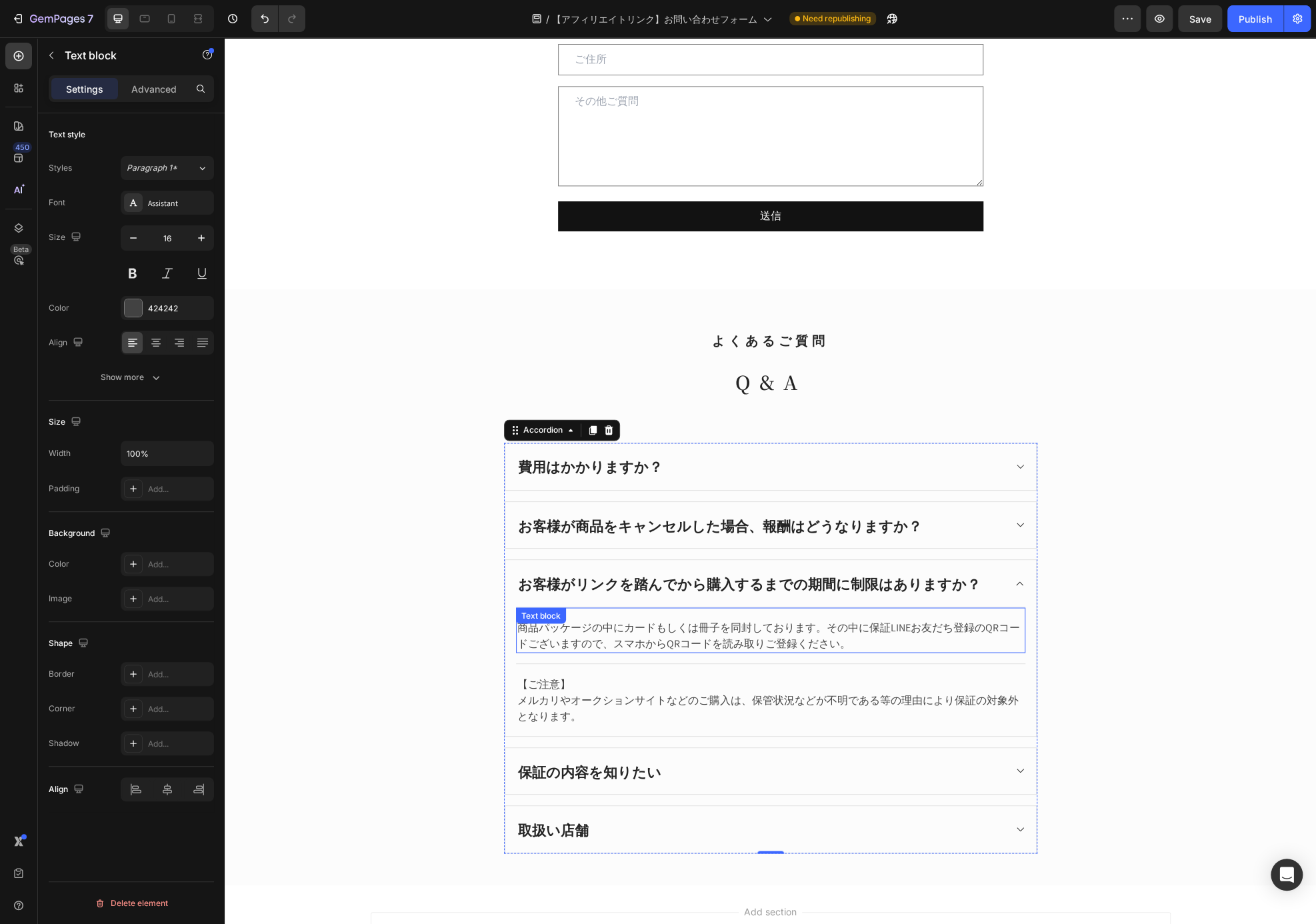
click at [848, 621] on p "商品パッケージの中にカードもしくは冊子を同封しております。その中に保証LINEお友だち登録のQRコードございますので、スマホからQRコードを読み取りご登録くだ…" at bounding box center [771, 635] width 506 height 32
click at [830, 642] on p "商品パッケージの中にカードもしくは冊子を同封しております。その中に保証LINEお友だち登録のQRコードございますので、スマホからQRコードを読み取りご登録くだ…" at bounding box center [771, 635] width 506 height 32
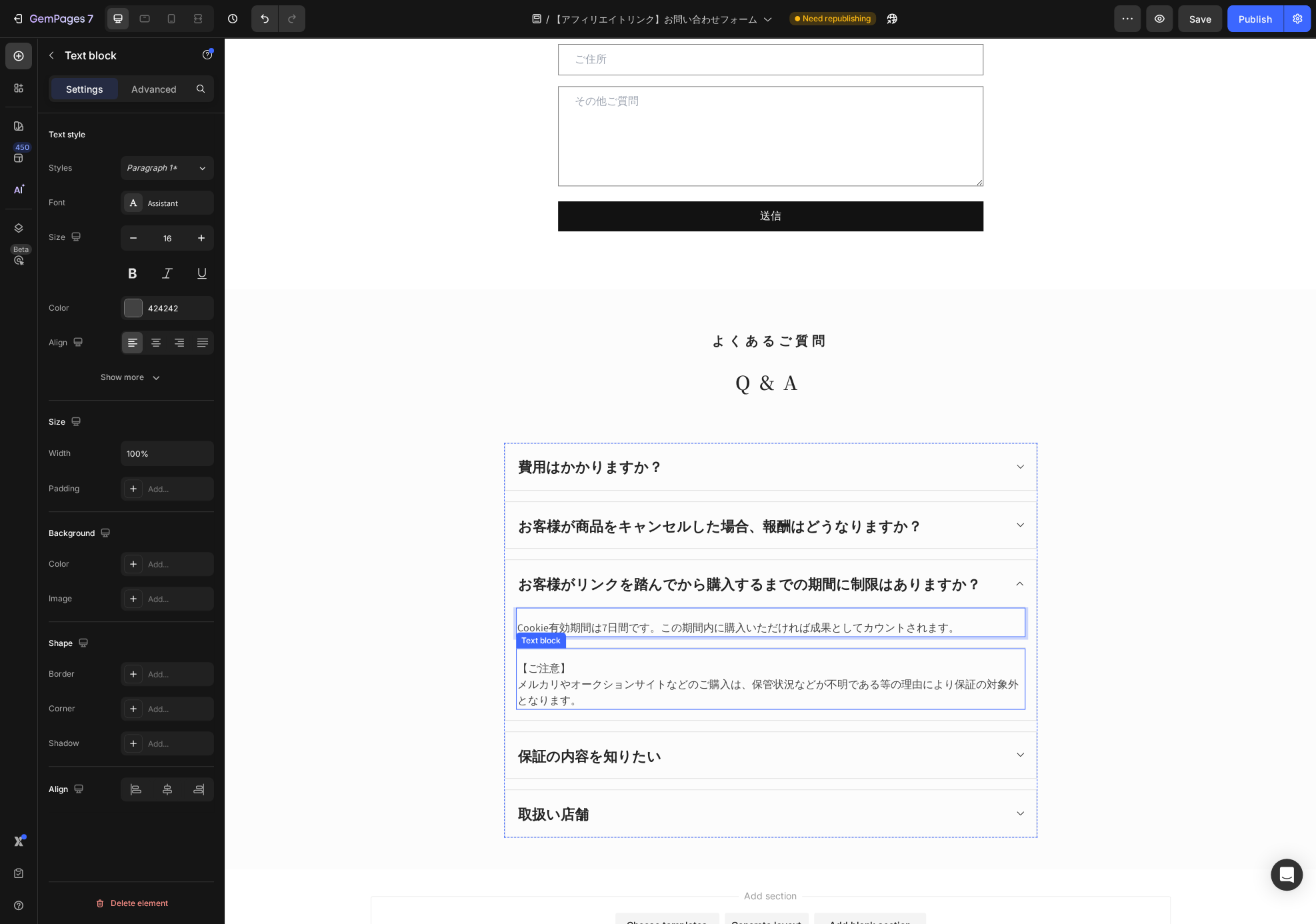
click at [782, 676] on p "メルカリやオークションサイトなどのご購入は、保管状況などが不明である等の理由により保証の対象外となります。" at bounding box center [771, 692] width 506 height 32
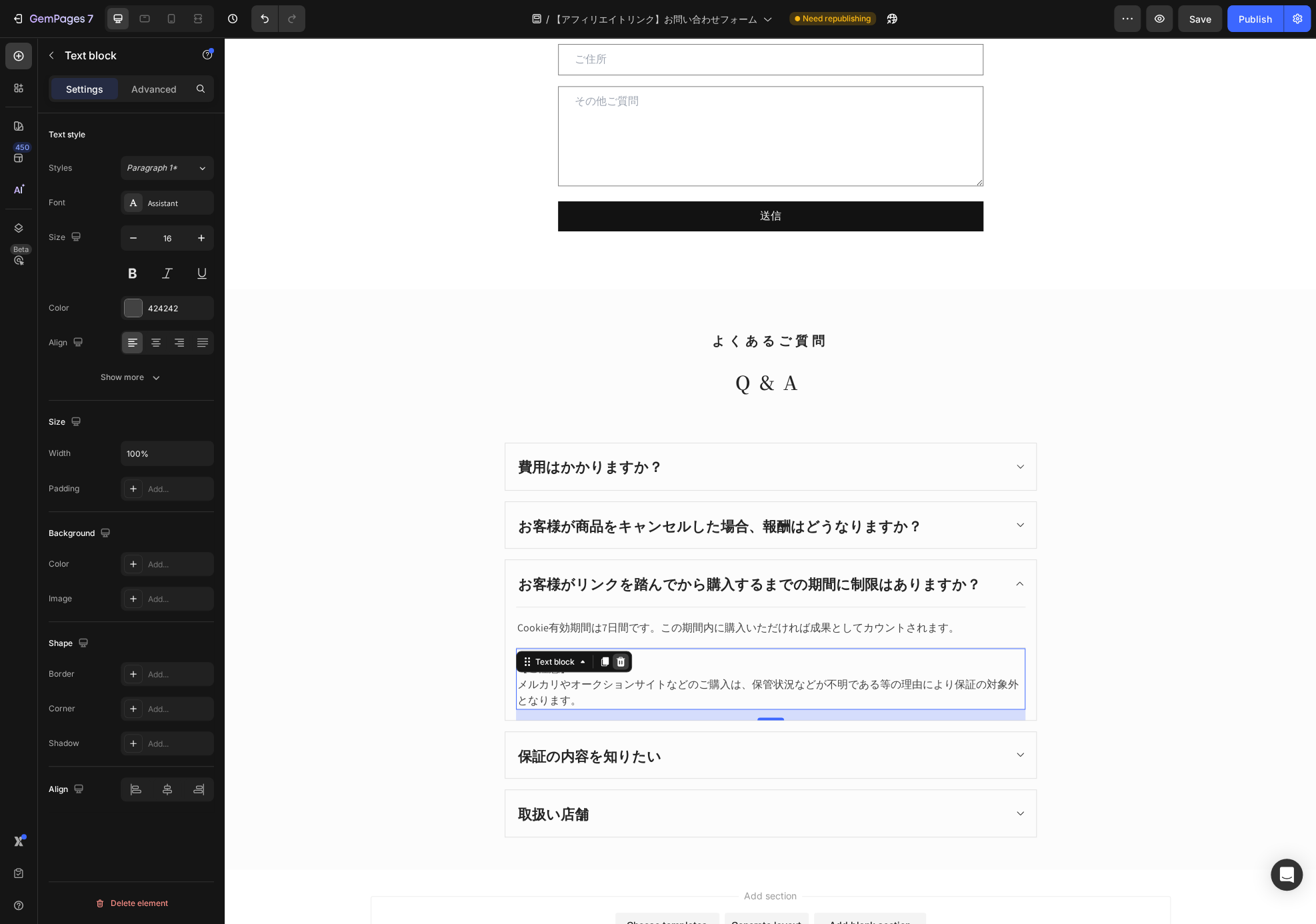
click at [616, 658] on icon at bounding box center [620, 661] width 11 height 11
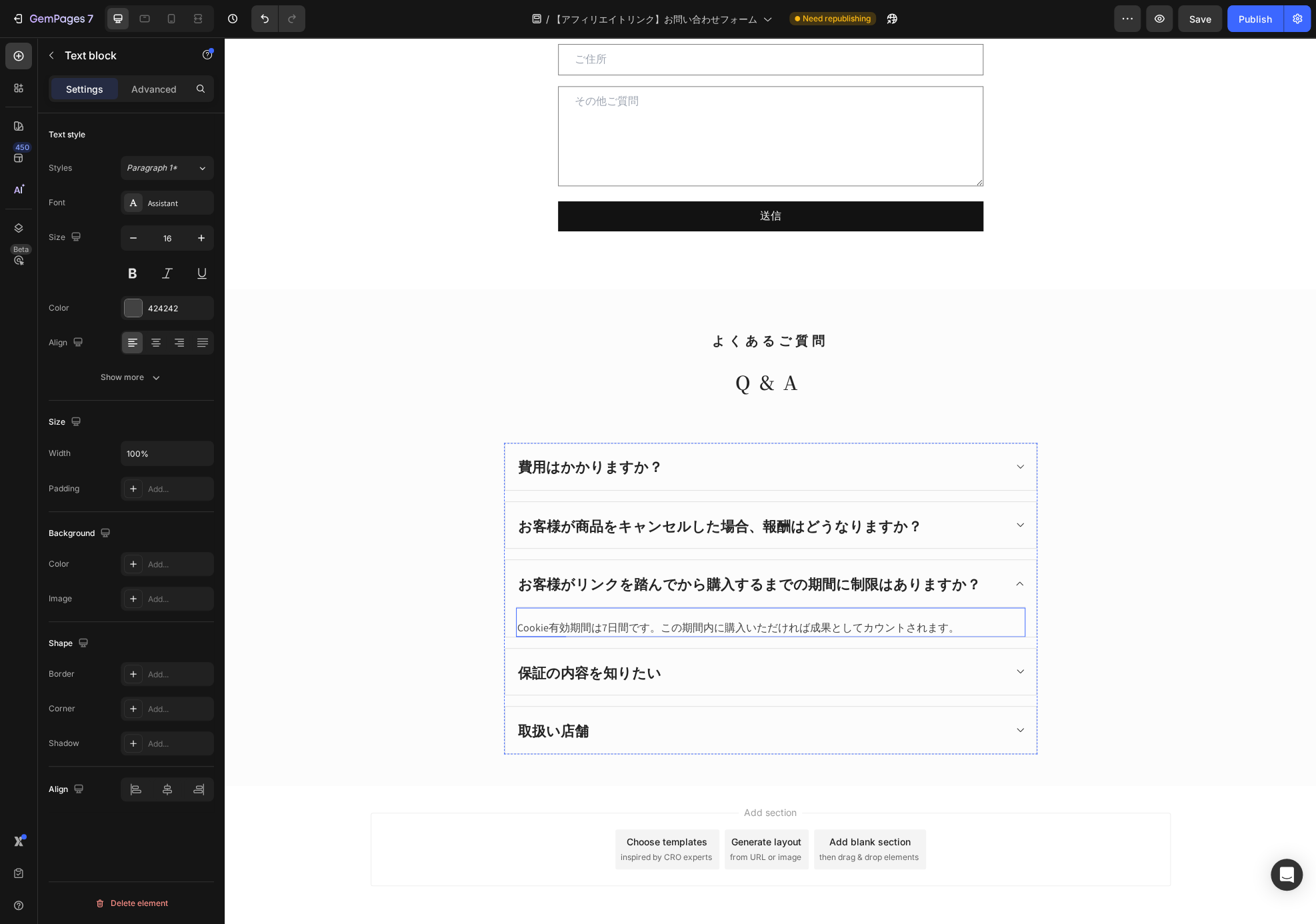
click at [625, 612] on div "Cookie有効期間は7日間です。この期間内に購入いただければ成果としてカウントされます。 Text block" at bounding box center [770, 621] width 509 height 30
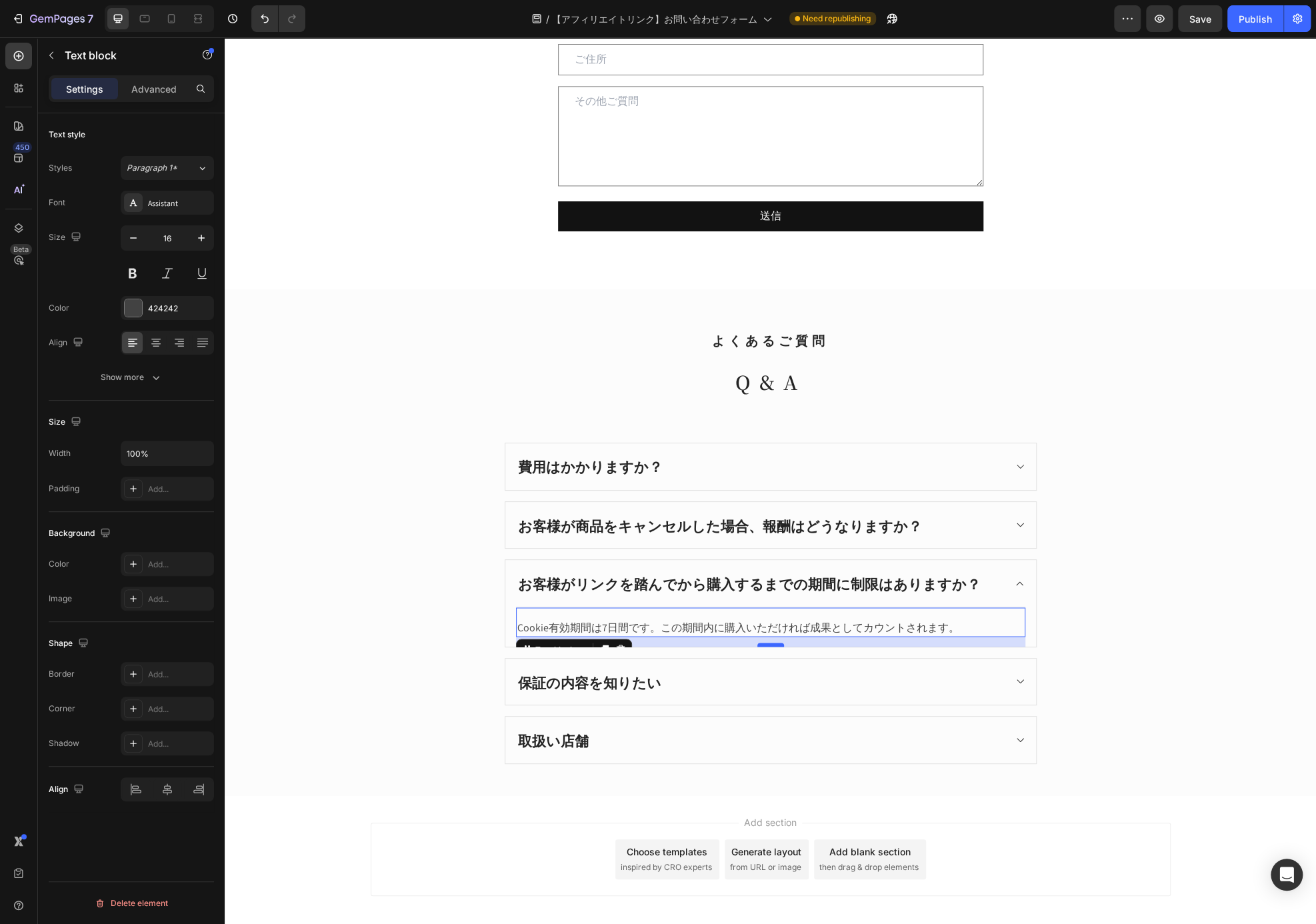
drag, startPoint x: 765, startPoint y: 628, endPoint x: 765, endPoint y: 638, distance: 10.0
click at [765, 643] on div at bounding box center [770, 644] width 26 height 4
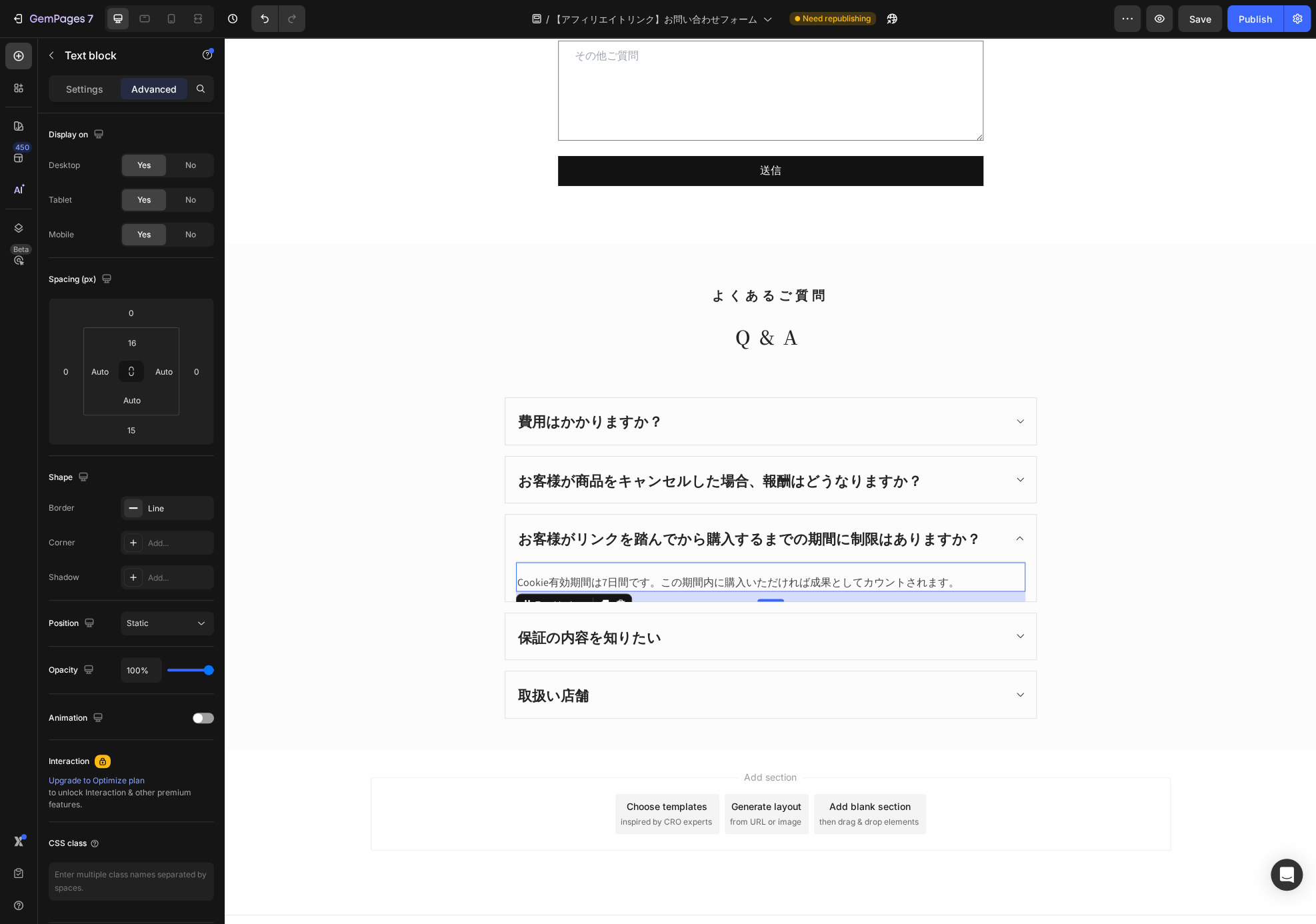
scroll to position [1215, 0]
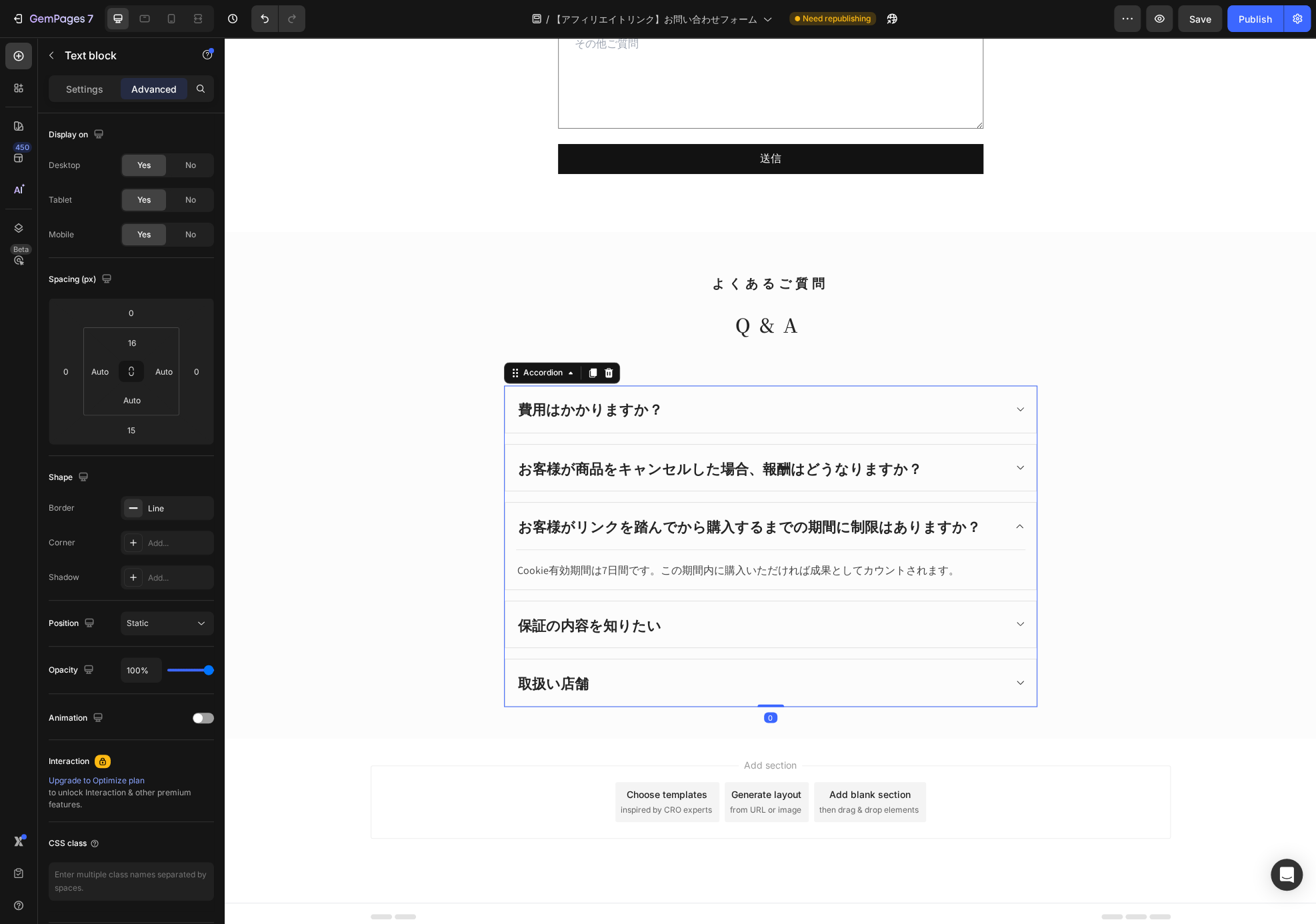
click at [553, 650] on div "費用はかかりますか？ お客様が商品をキャンセルした場合、報酬はどうなりますか？ お客様がリンクを踏んでから購入するまでの期間に制限はありますか？ Cookie…" at bounding box center [771, 546] width 534 height 321
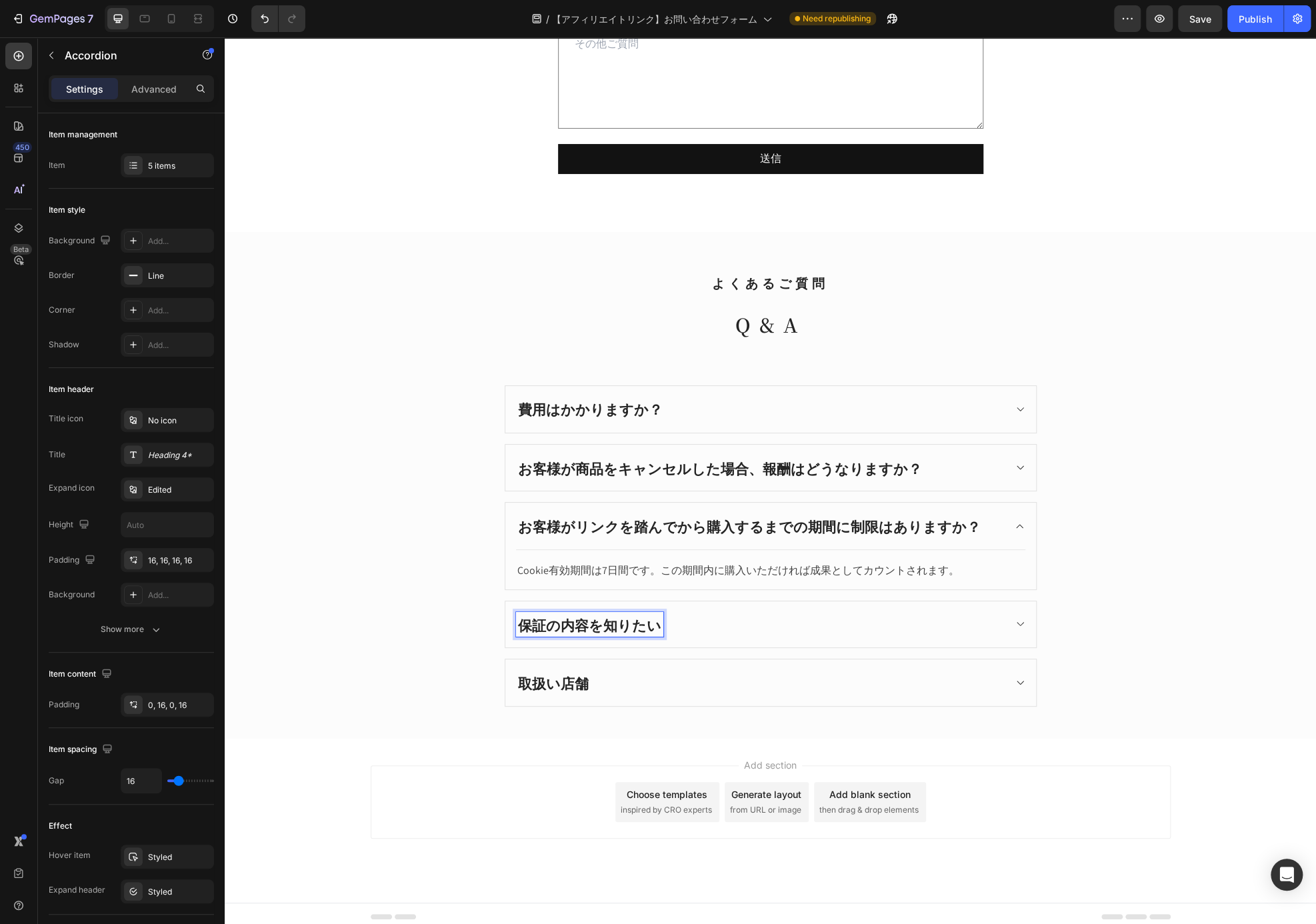
click at [646, 622] on p "保証の内容を知りたい" at bounding box center [590, 624] width 143 height 21
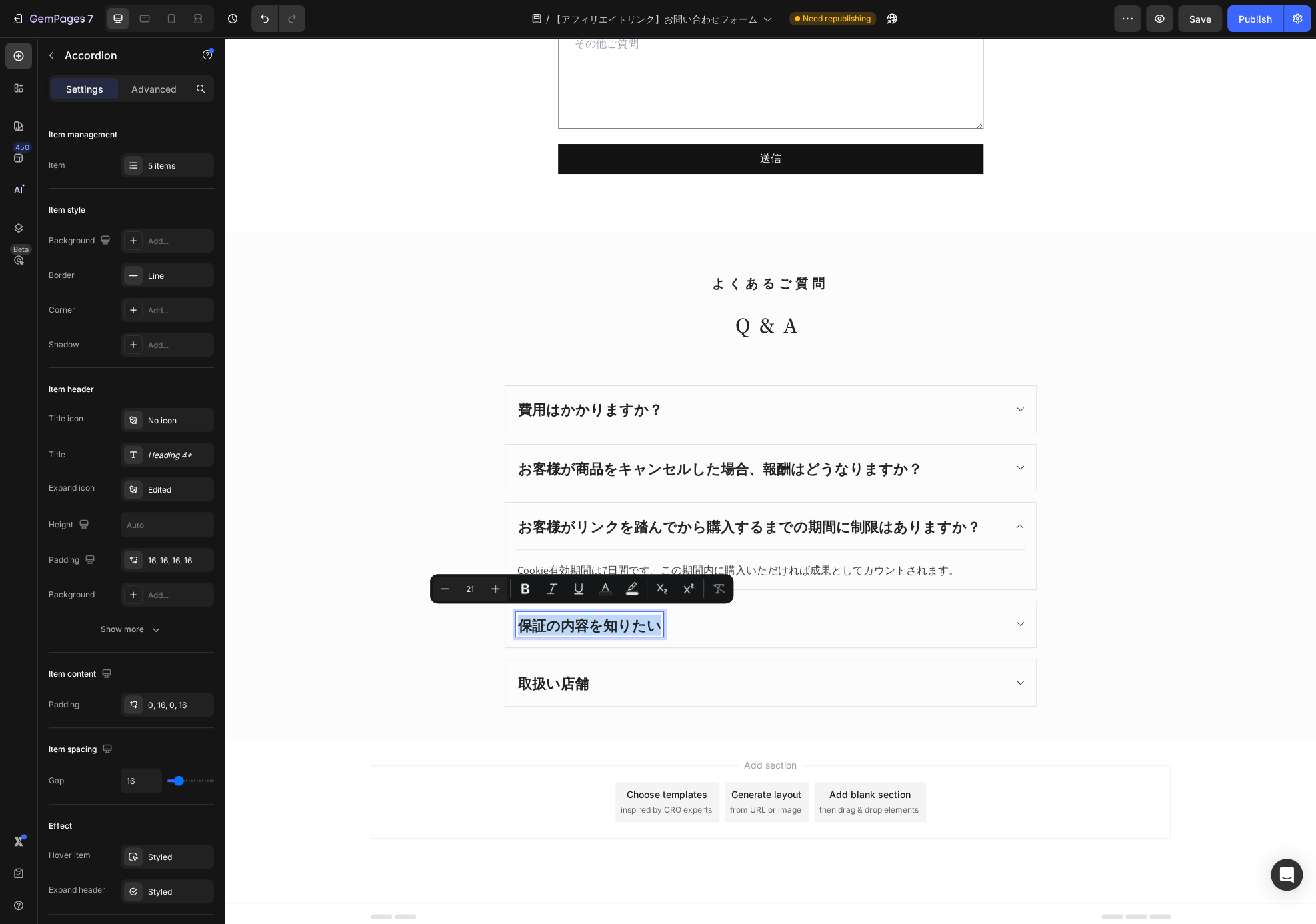
drag, startPoint x: 648, startPoint y: 622, endPoint x: 515, endPoint y: 622, distance: 133.0
click at [518, 622] on p "保証の内容を知りたい" at bounding box center [590, 624] width 143 height 21
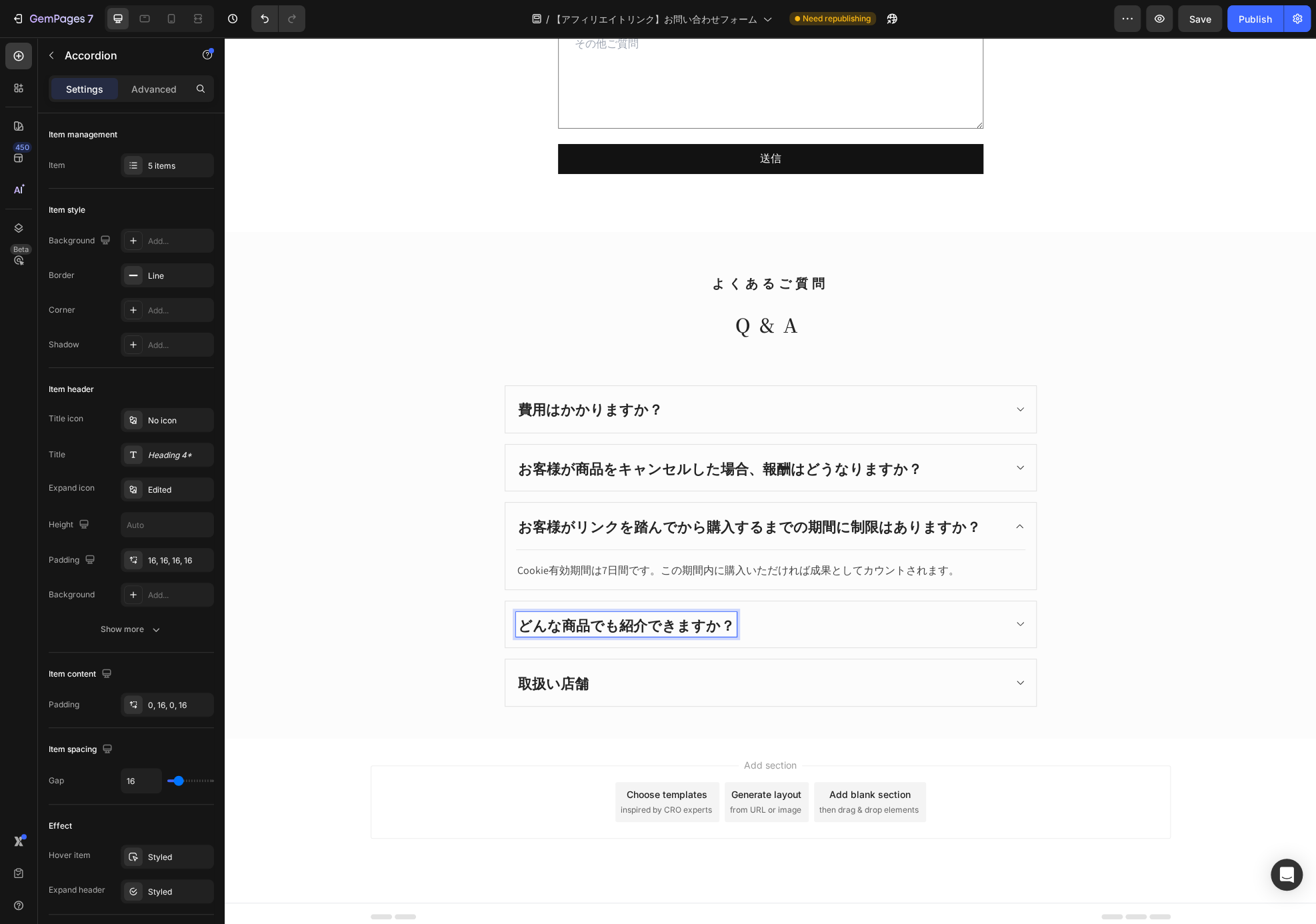
click at [921, 612] on div "どんな商品でも紹介できますか？" at bounding box center [759, 625] width 488 height 26
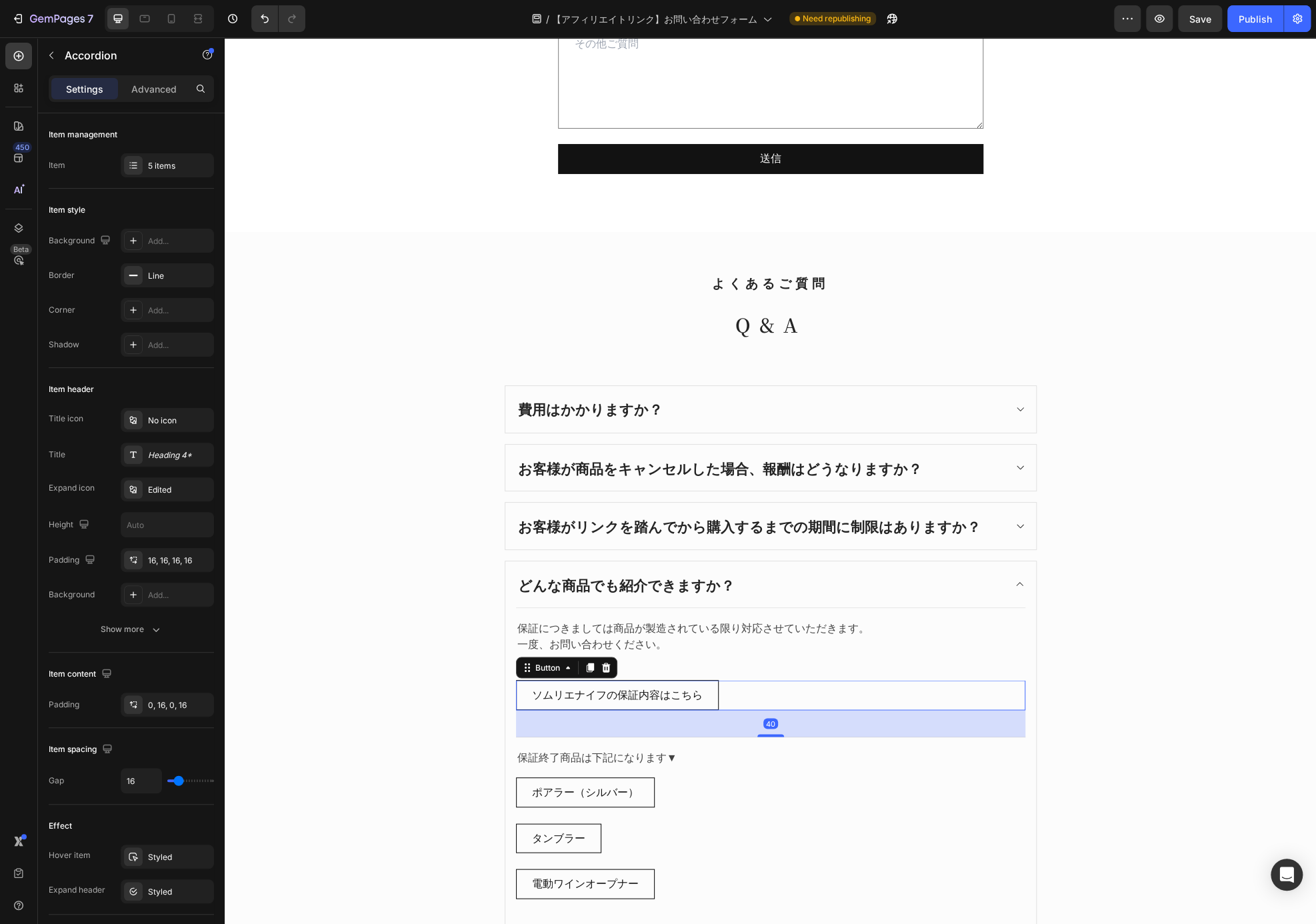
click at [742, 697] on div "ソムリエナイフの保証内容はこちら Button 40" at bounding box center [770, 695] width 509 height 30
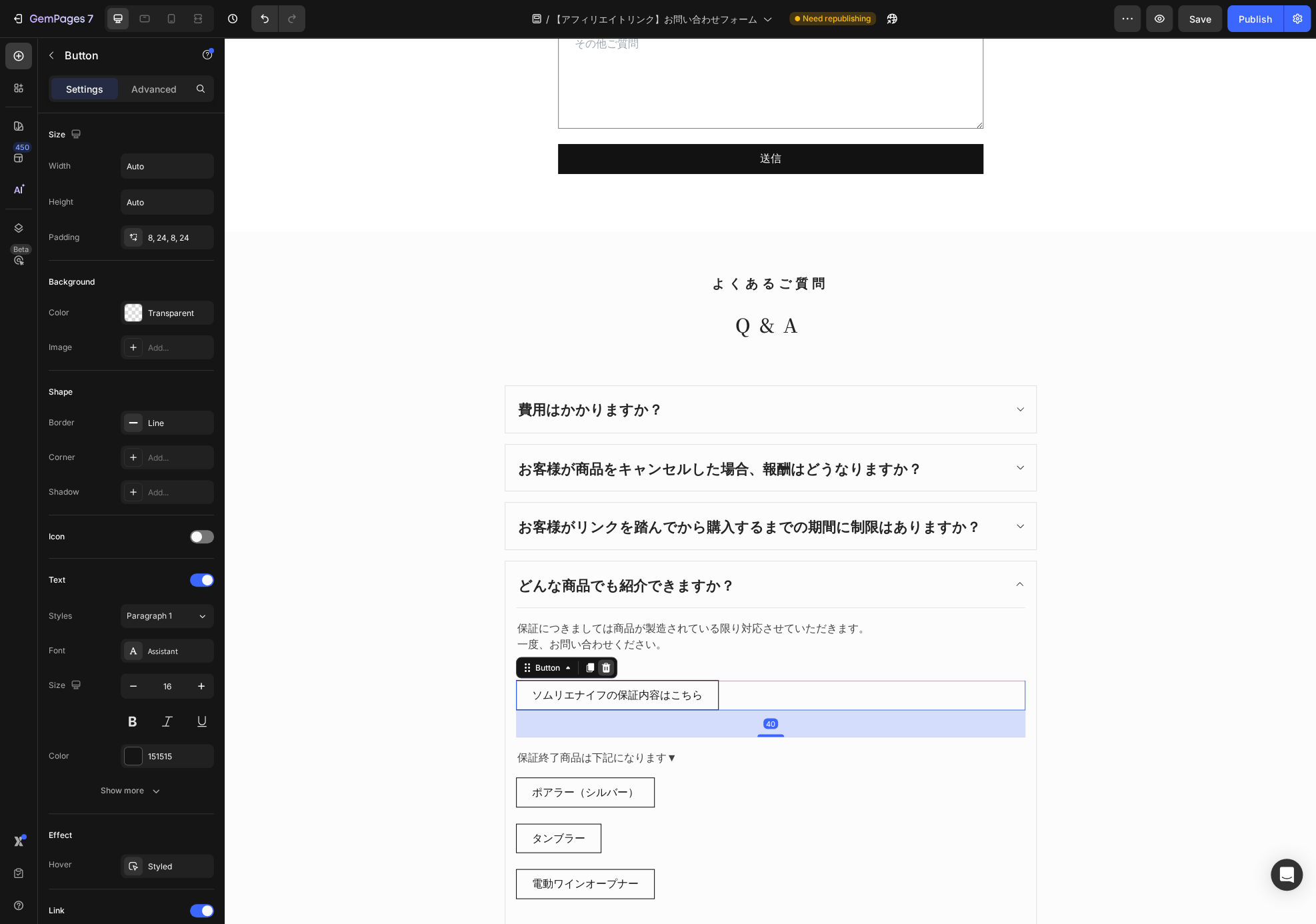
click at [603, 662] on icon at bounding box center [606, 667] width 11 height 11
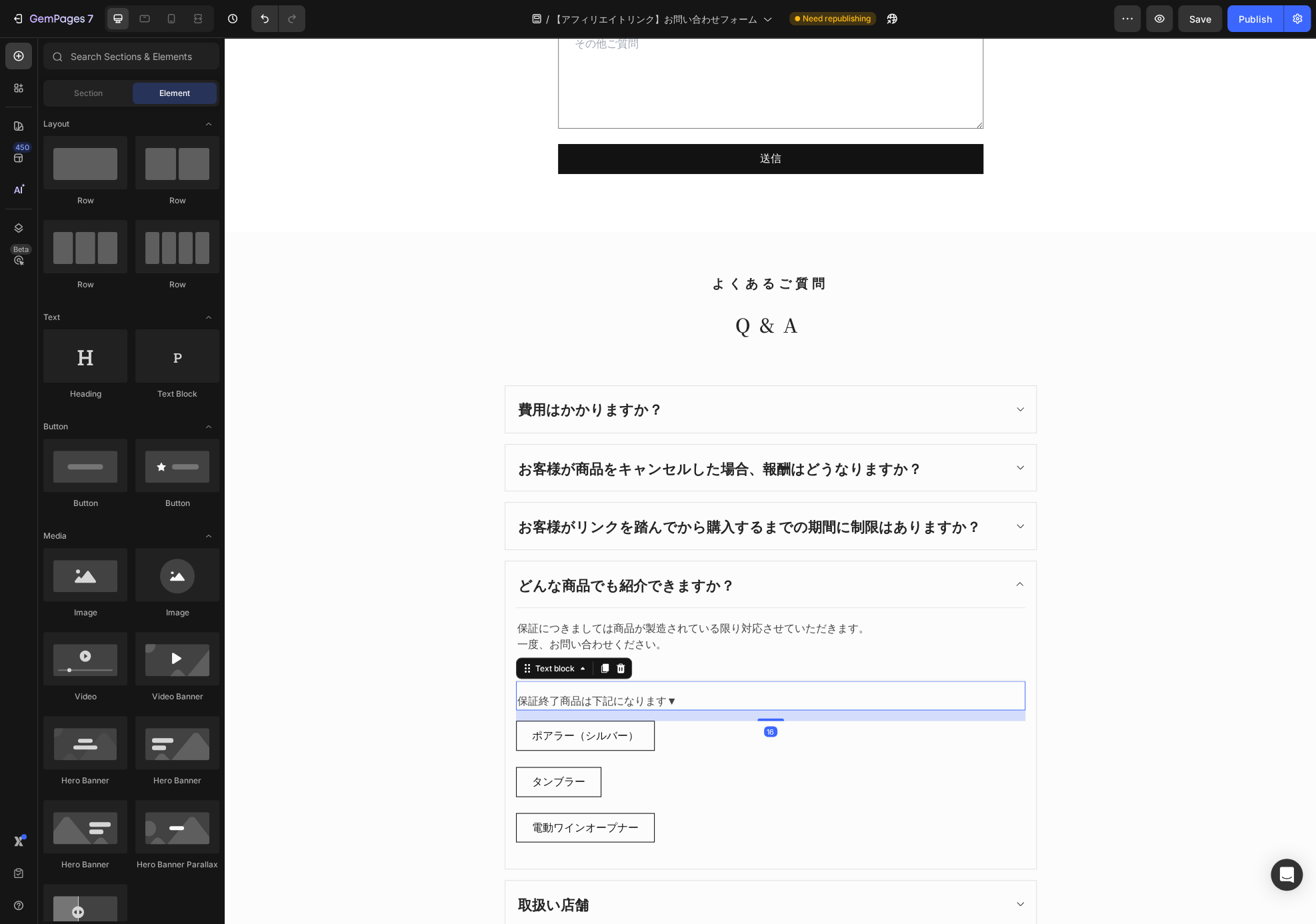
click at [725, 680] on div "保証終了商品は下記になります▼ Text block 16" at bounding box center [770, 695] width 509 height 30
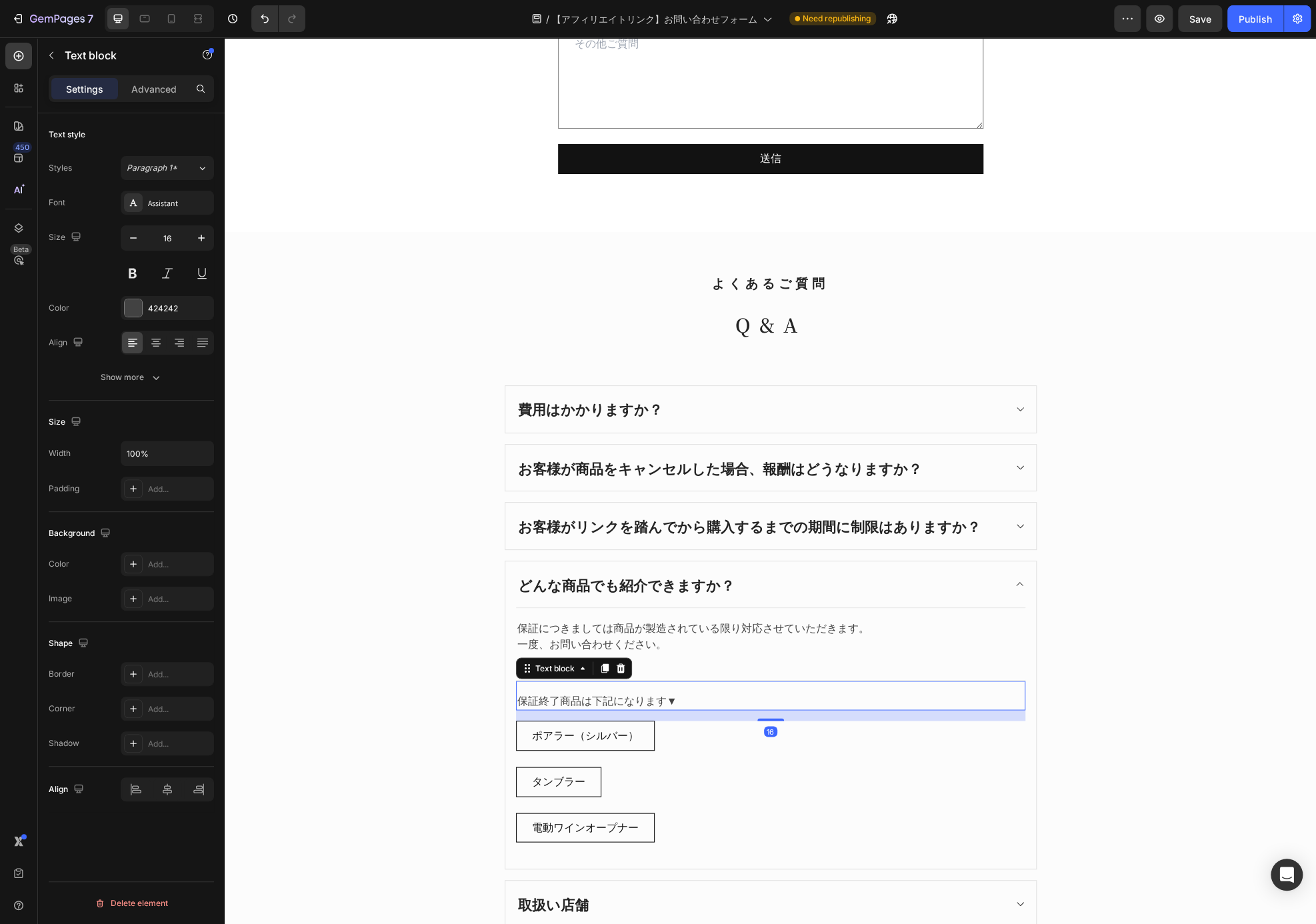
click at [622, 660] on div "Text block" at bounding box center [574, 667] width 116 height 21
click at [618, 663] on icon at bounding box center [620, 667] width 9 height 9
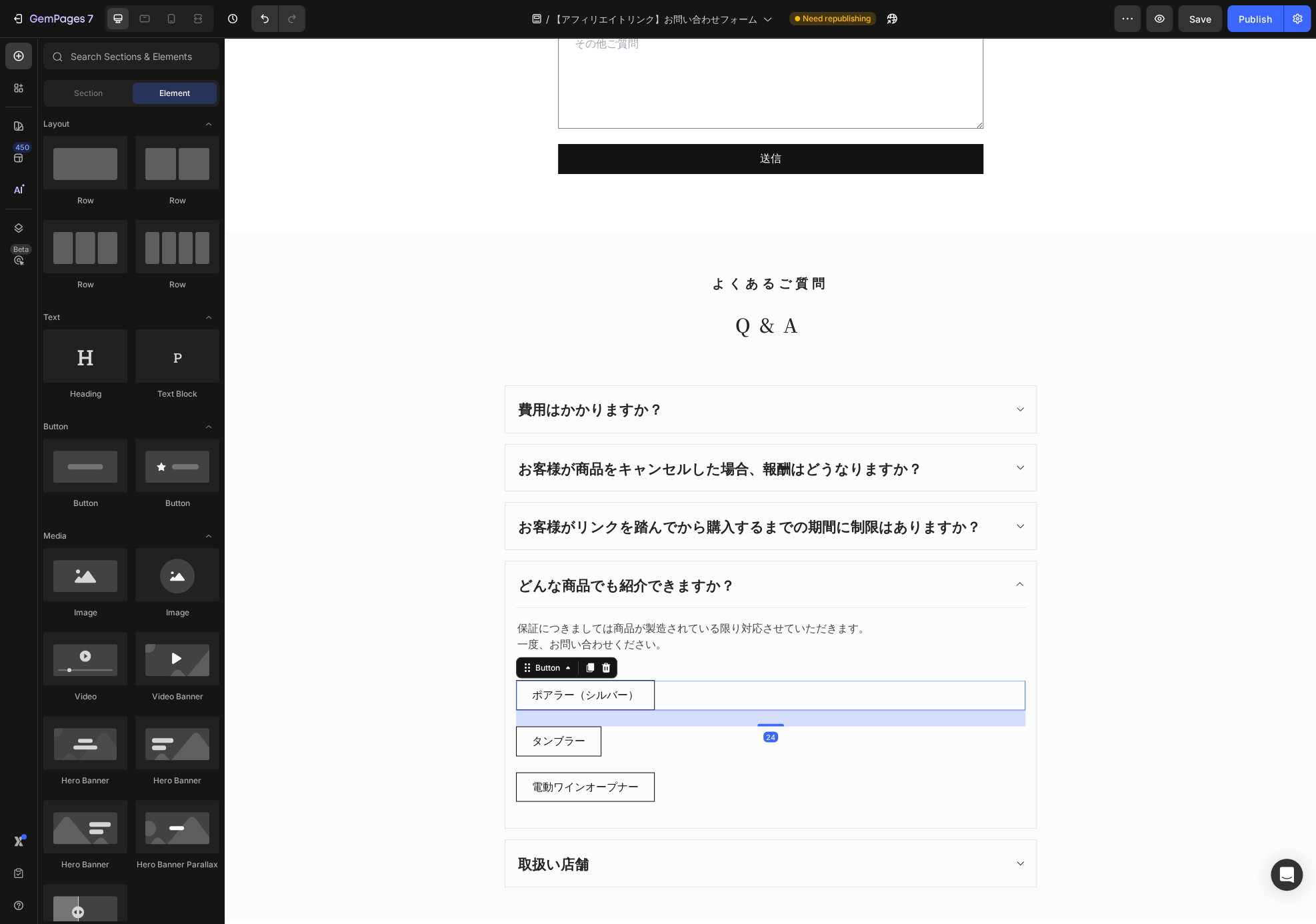
click at [720, 692] on div "ポアラー（シルバー） Button 24" at bounding box center [770, 695] width 509 height 30
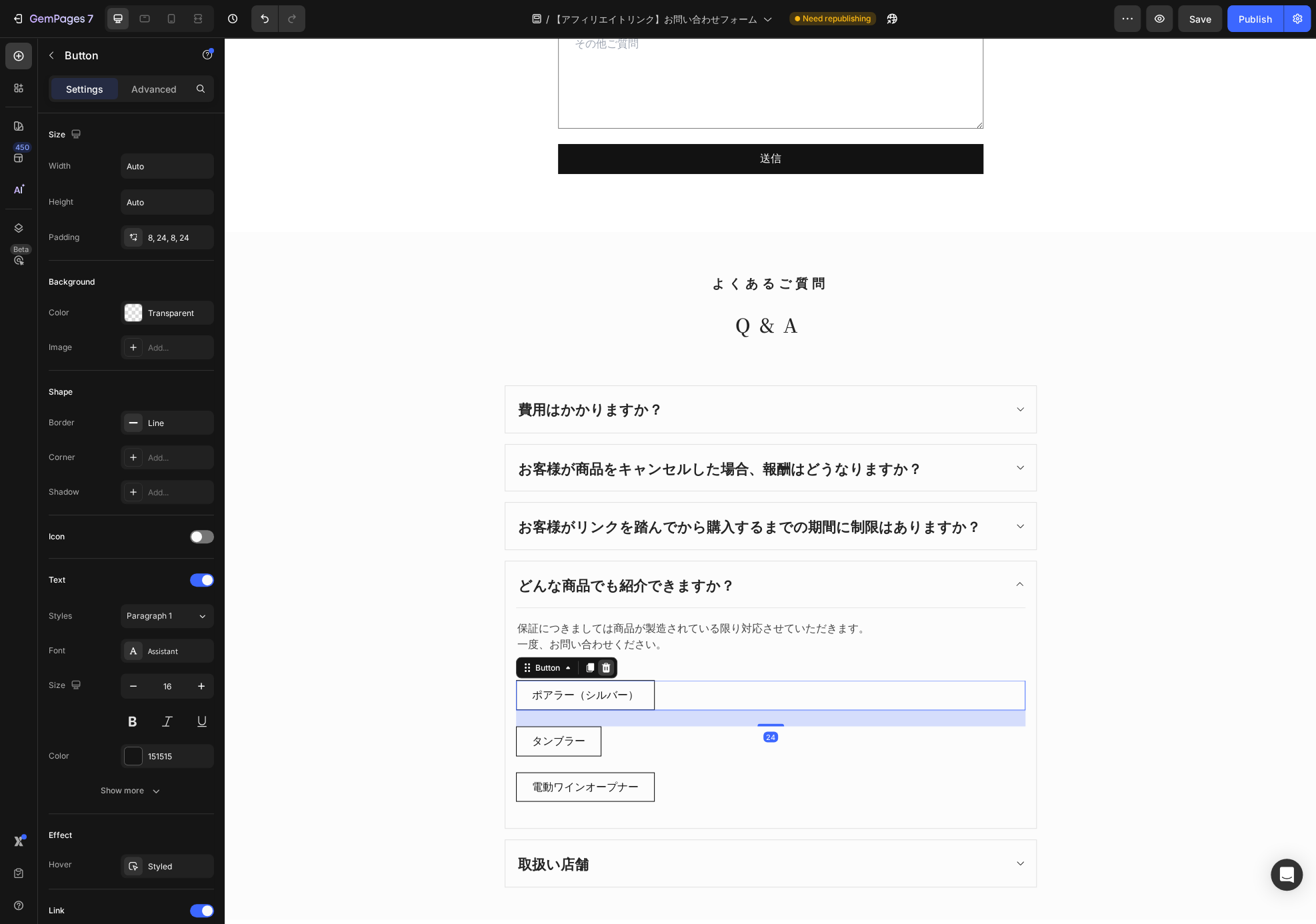
click at [601, 663] on icon at bounding box center [605, 667] width 9 height 9
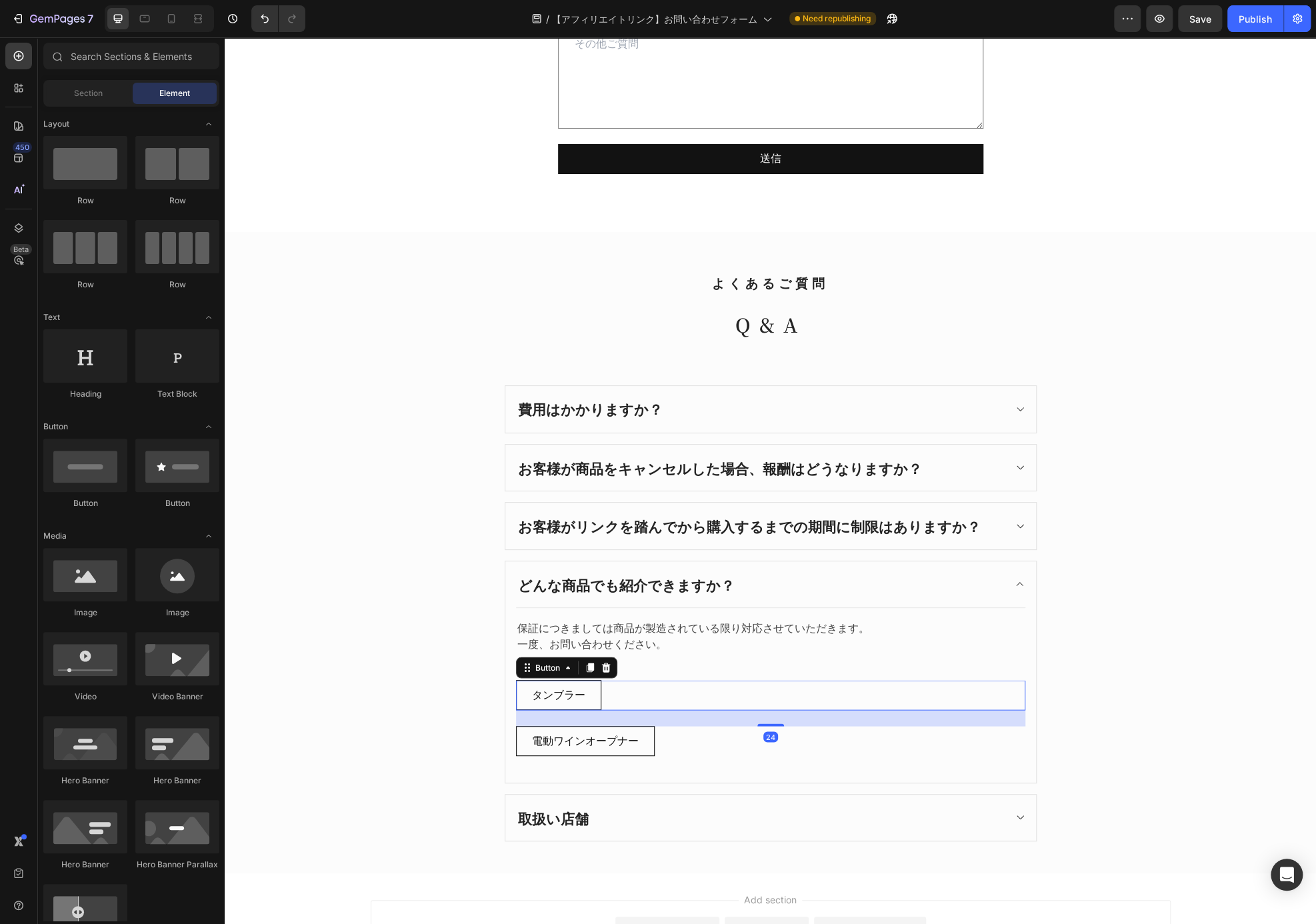
click at [633, 690] on div "タンブラー Button 24" at bounding box center [770, 695] width 509 height 30
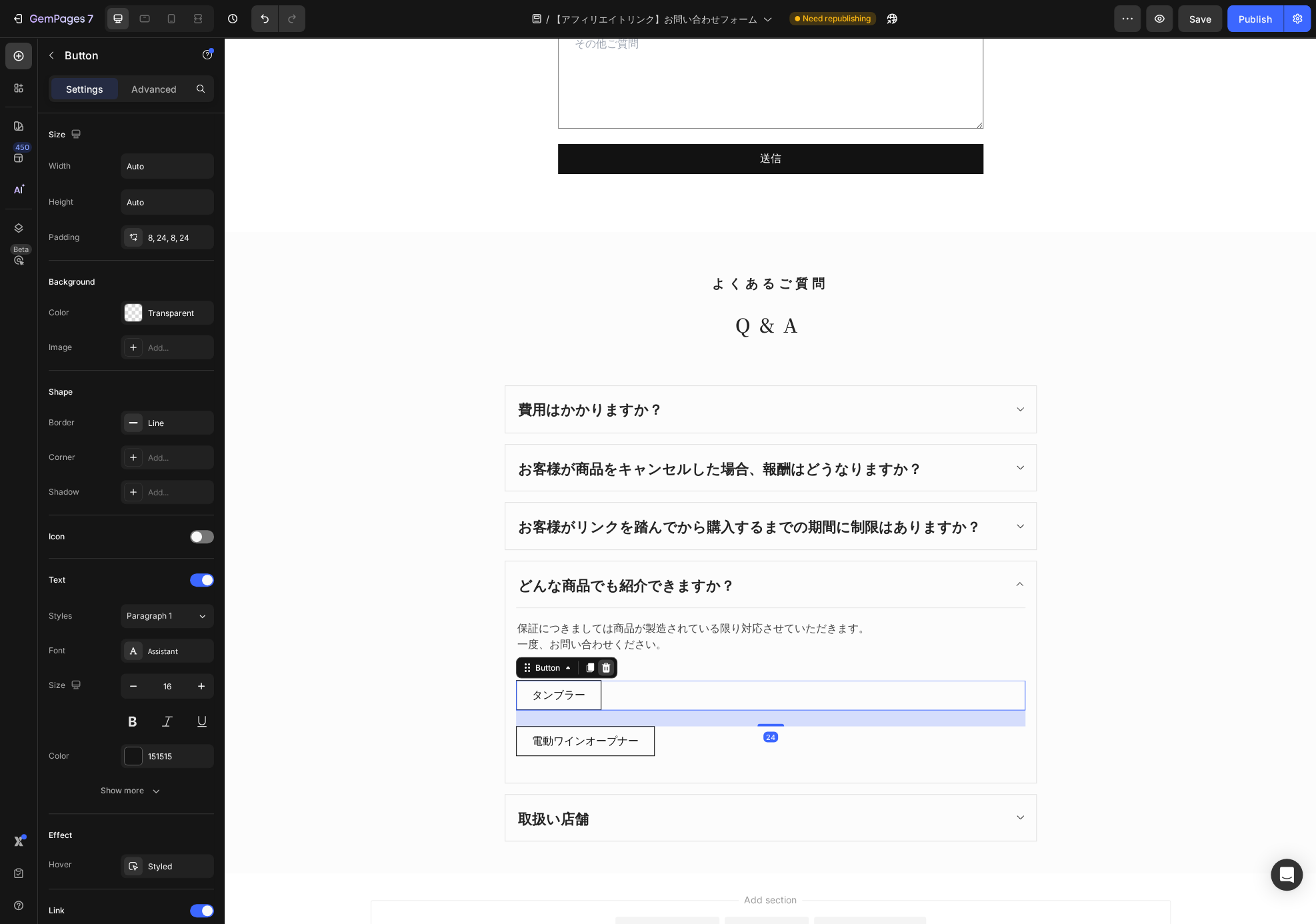
click at [603, 662] on icon at bounding box center [606, 667] width 11 height 11
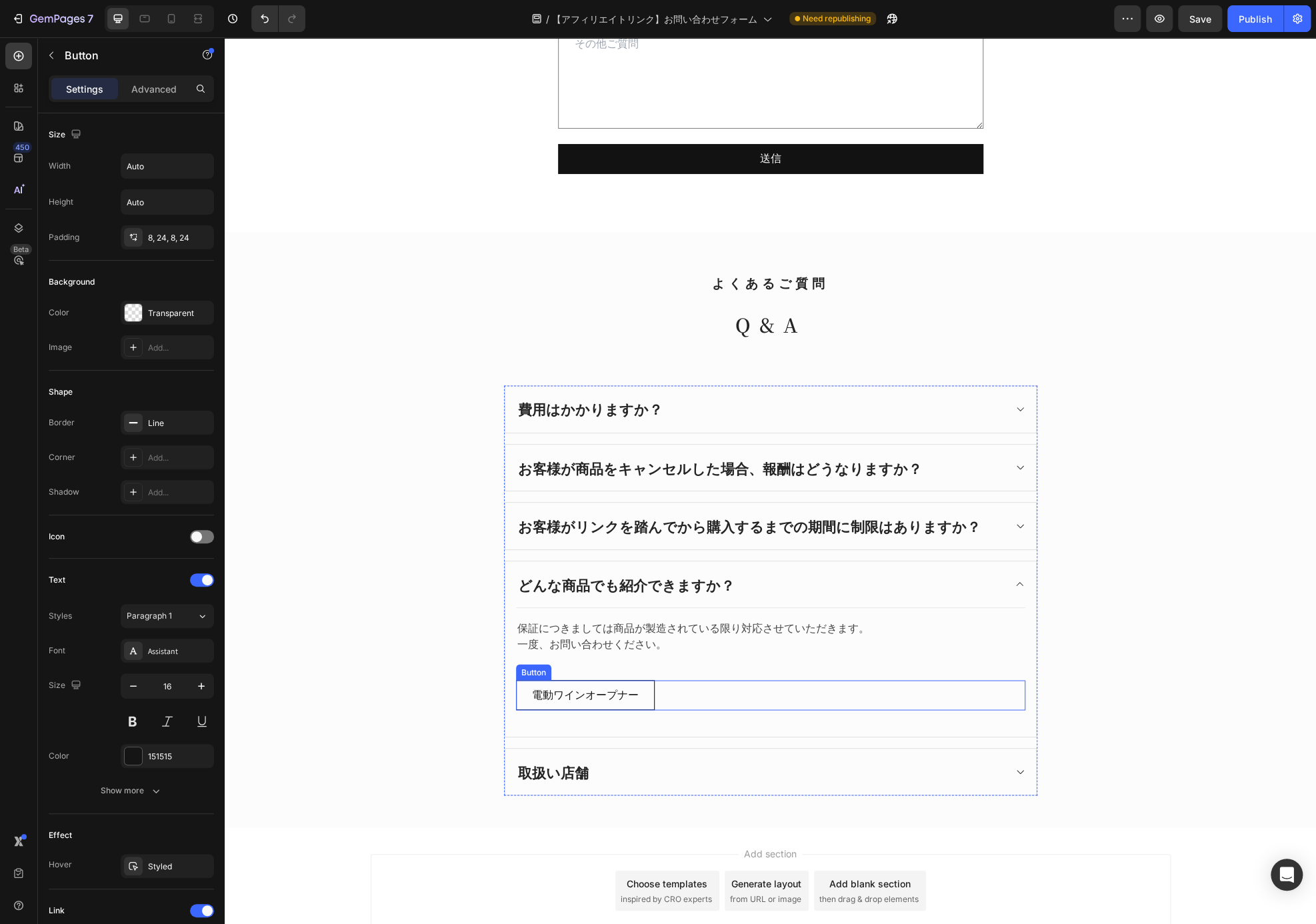
click at [693, 698] on div "電動ワインオープナー Button" at bounding box center [770, 695] width 509 height 30
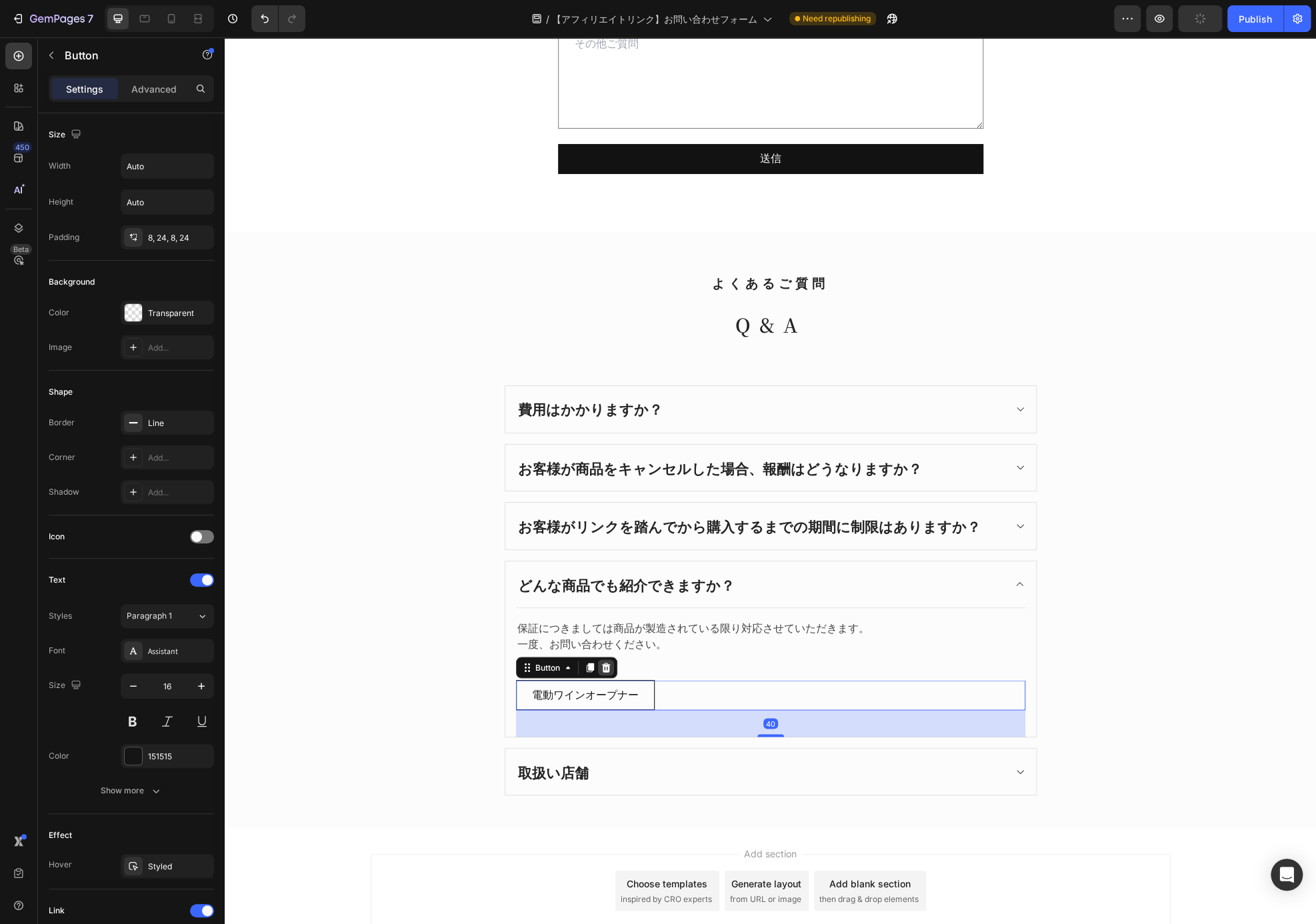
click at [601, 663] on icon at bounding box center [606, 667] width 11 height 11
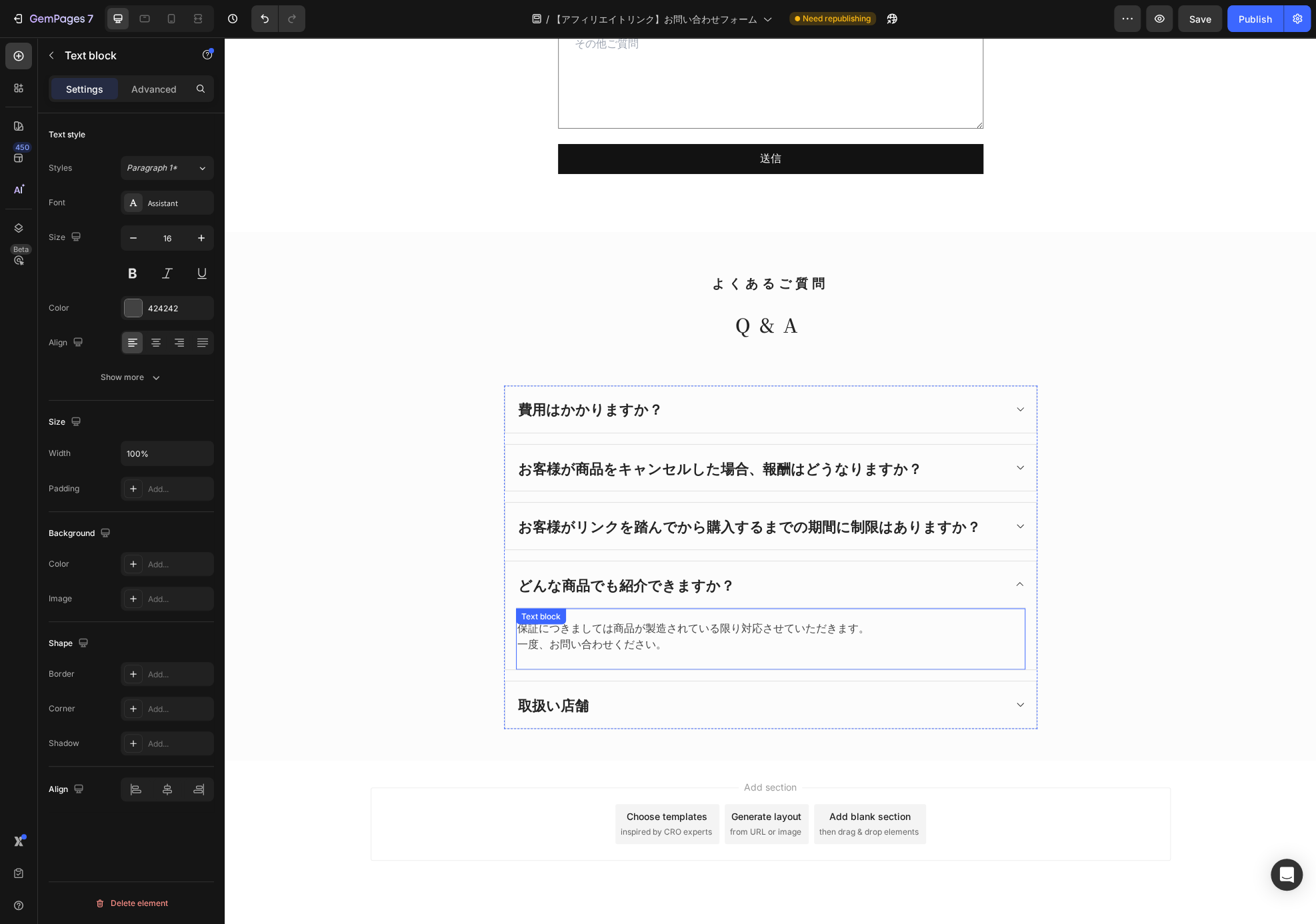
click at [734, 631] on p "保証につきましては商品が製造されている限り対応させていただきます。 一度、お問い合わせください。" at bounding box center [771, 636] width 506 height 32
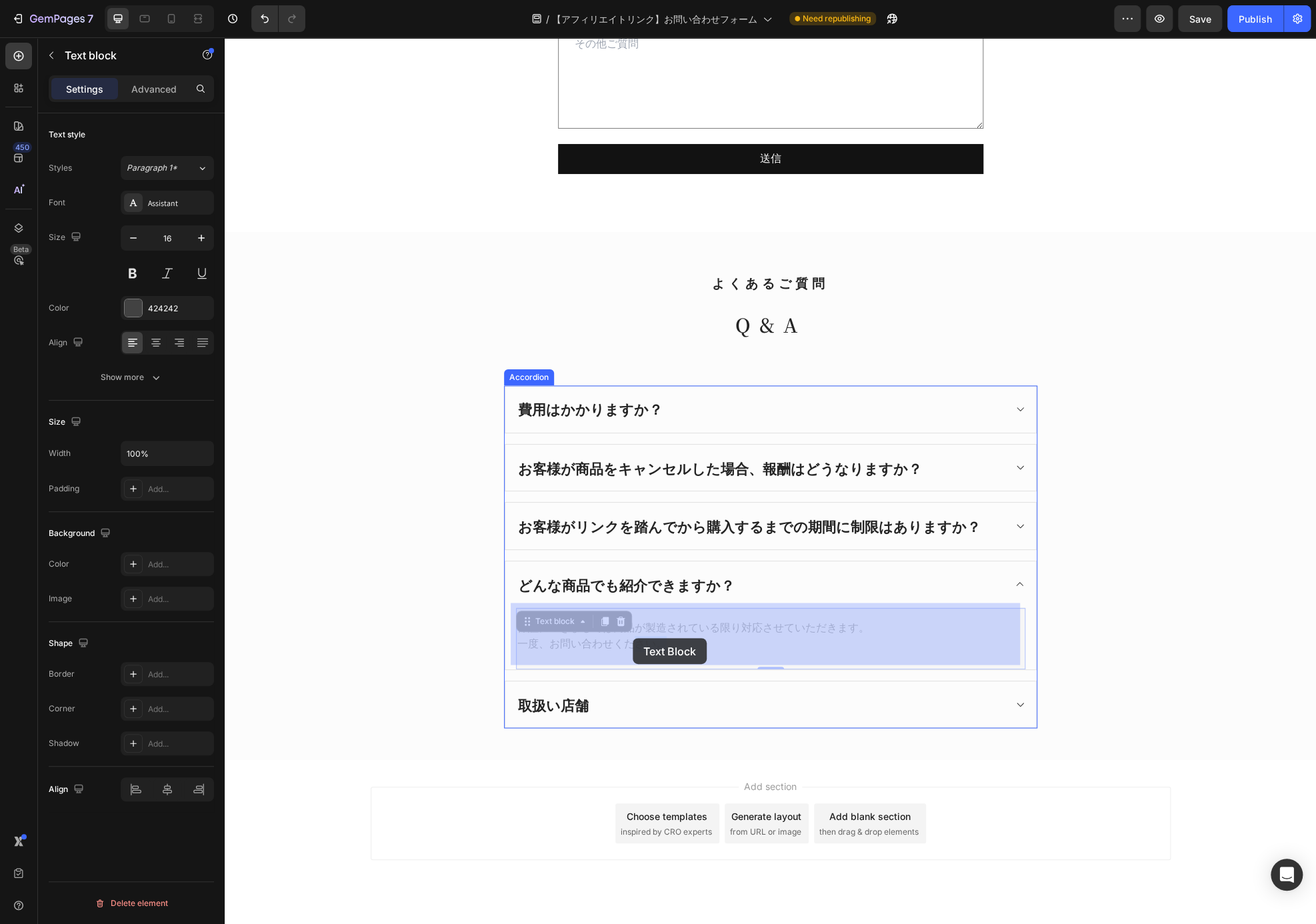
drag, startPoint x: 668, startPoint y: 639, endPoint x: 632, endPoint y: 638, distance: 36.0
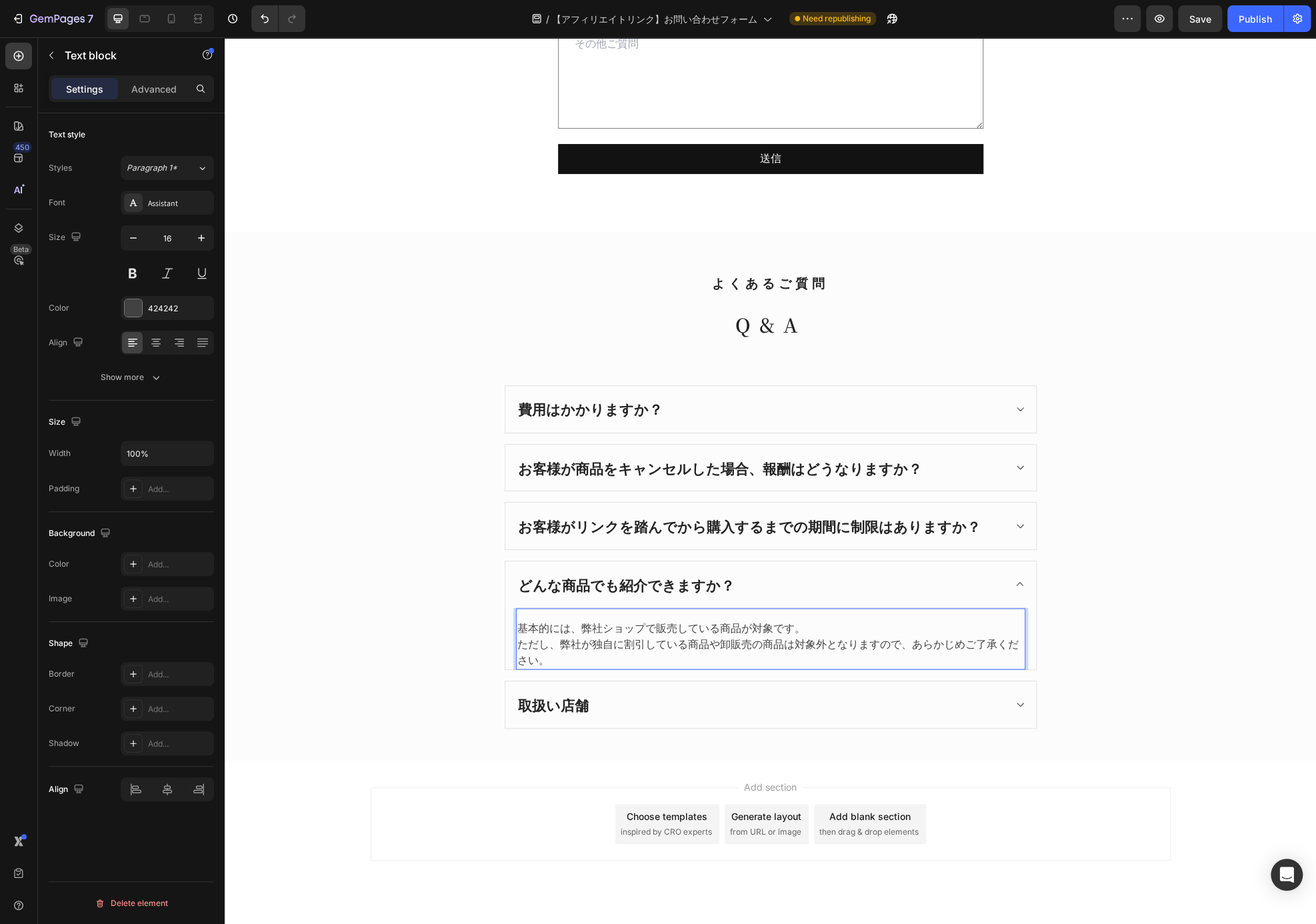
click at [897, 634] on p "基本的には、弊社ショップで販売している商品が対象です。 ただし、弊社が独自に割引している商品や卸販売の商品は対象外となりますので、あらかじめご了承ください。" at bounding box center [771, 644] width 506 height 48
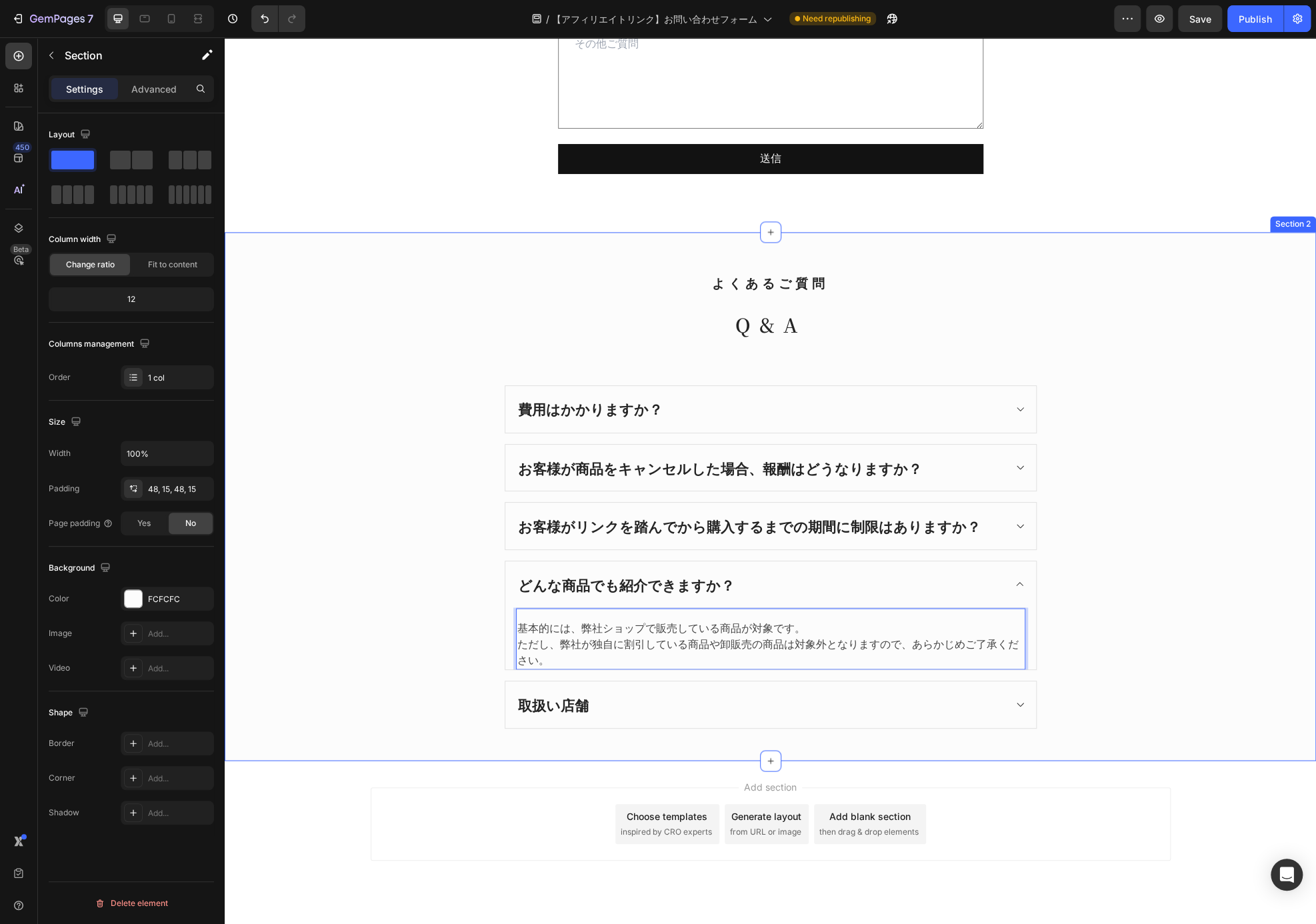
click at [832, 731] on div "よくあるご質問 Heading Q&A Heading 費用はかかりますか？ お客様が商品をキャンセルした場合、報酬はどうなりますか？ お客様がリンクを踏んで…" at bounding box center [771, 496] width 1091 height 528
click at [790, 661] on p "基本的には、弊社ショップで販売している商品が対象です。 ただし、弊社が独自に割引している商品や卸販売の商品は対象外となりますので、あらかじめご了承ください。" at bounding box center [771, 644] width 506 height 48
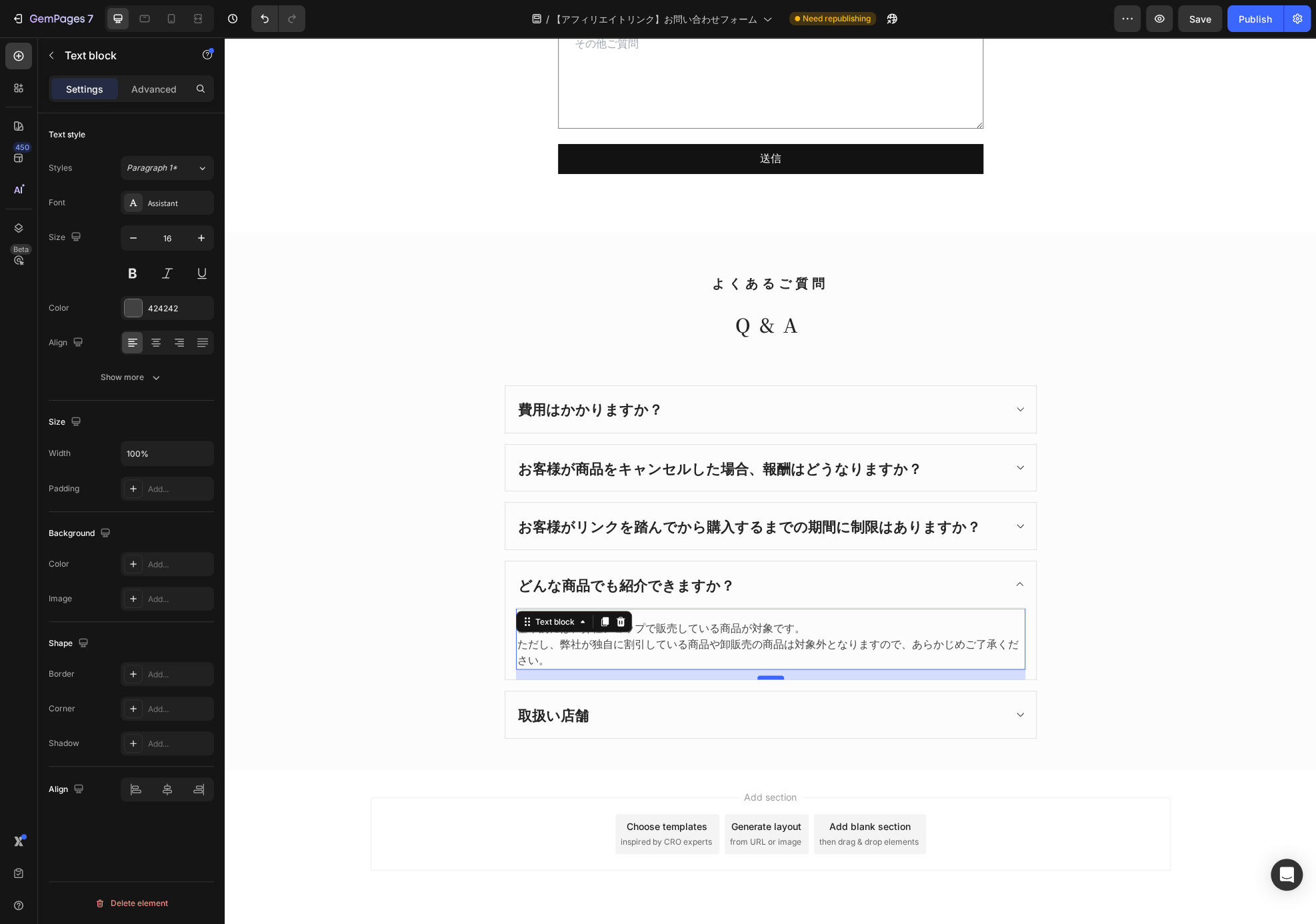
drag, startPoint x: 772, startPoint y: 662, endPoint x: 774, endPoint y: 672, distance: 10.2
click at [774, 675] on div at bounding box center [770, 677] width 26 height 4
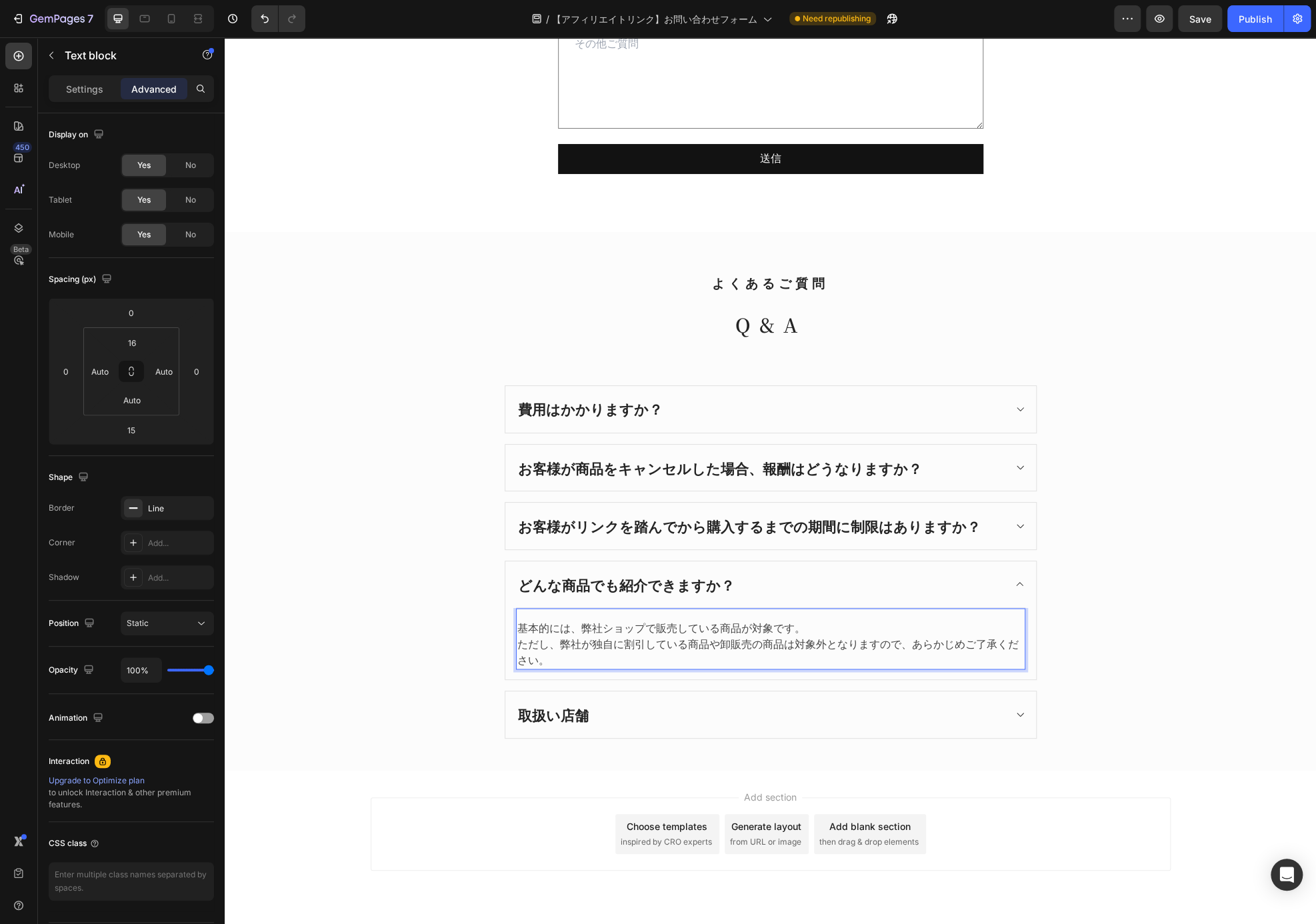
click at [592, 620] on p "基本的には、弊社ショップで販売している商品が対象です。 ただし、弊社が独自に割引している商品や卸販売の商品は対象外となりますので、あらかじめご了承ください。" at bounding box center [771, 644] width 506 height 48
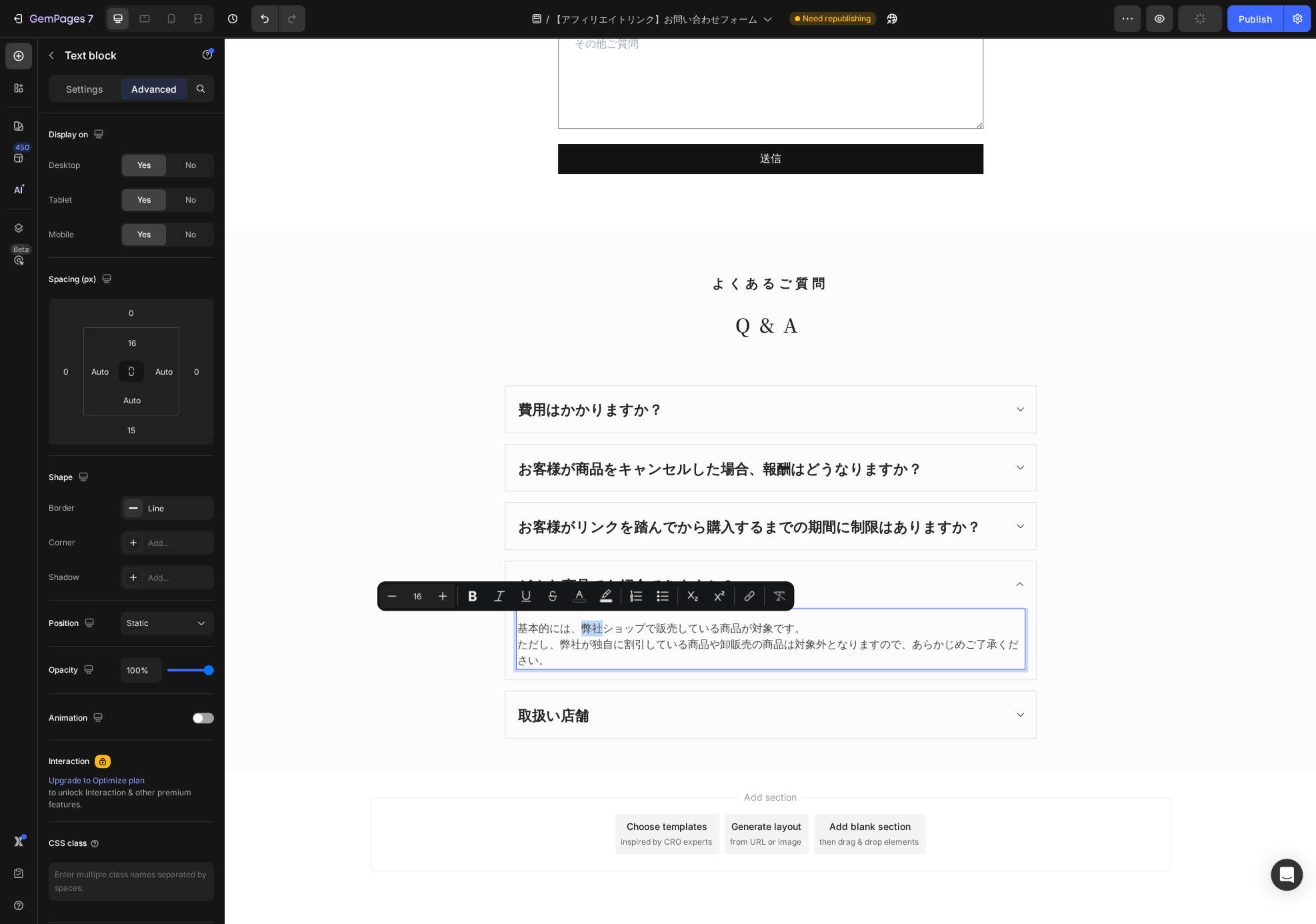
drag, startPoint x: 597, startPoint y: 623, endPoint x: 576, endPoint y: 626, distance: 21.2
click at [576, 626] on p "基本的には、弊社ショップで販売している商品が対象です。 ただし、弊社が独自に割引している商品や卸販売の商品は対象外となりますので、あらかじめご了承ください。" at bounding box center [771, 644] width 506 height 48
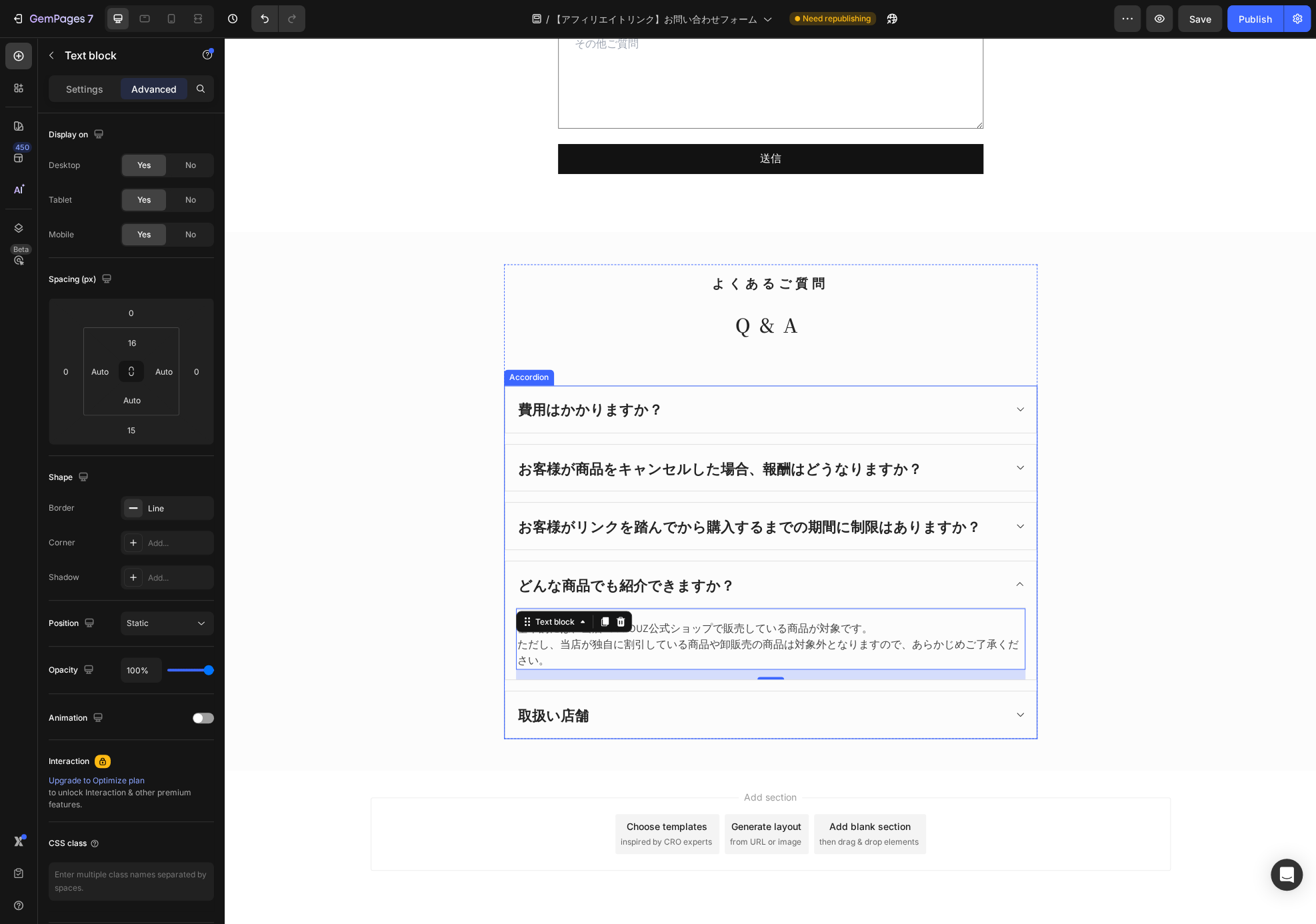
click at [720, 693] on div "取扱い店舗" at bounding box center [771, 714] width 530 height 47
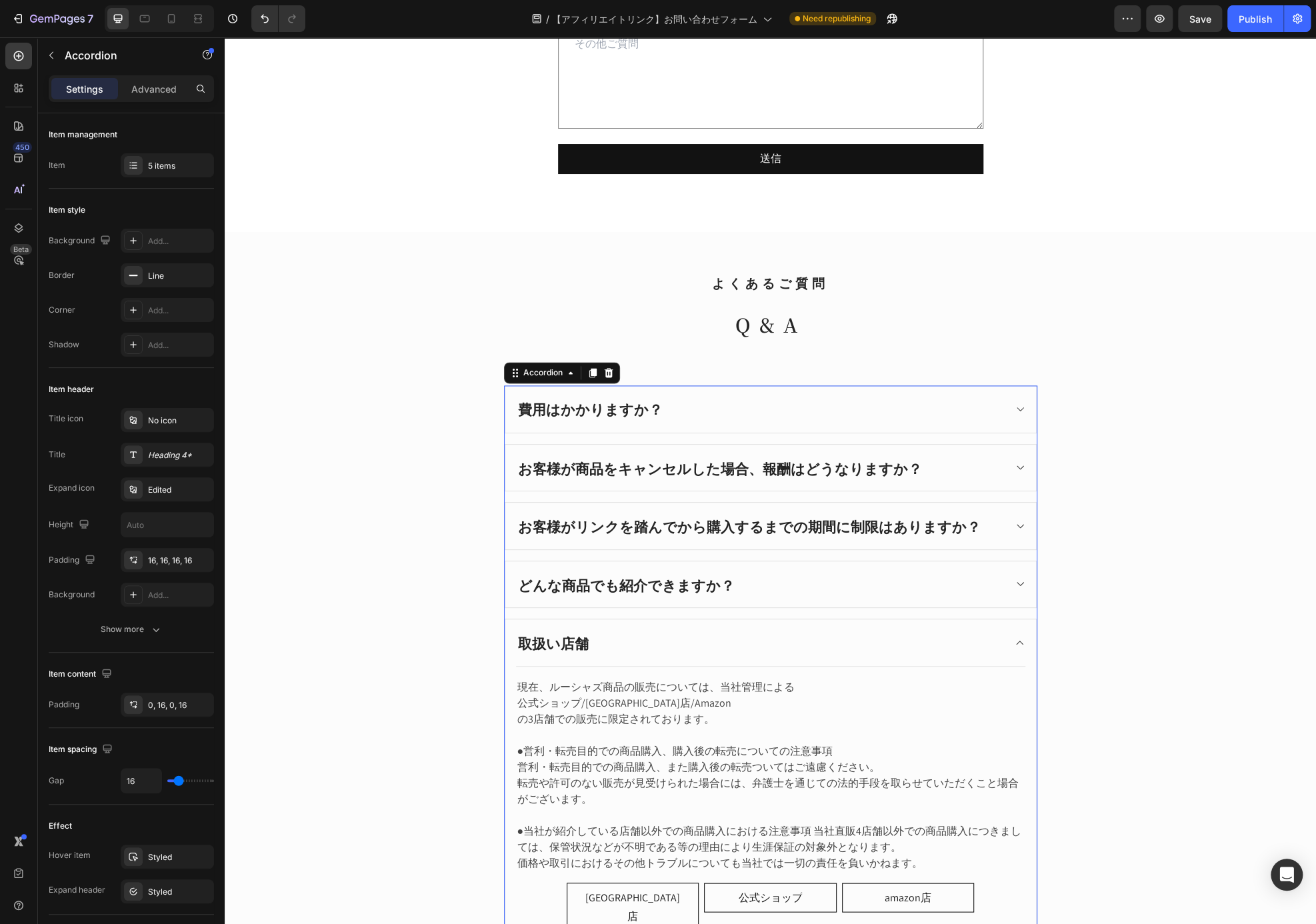
click at [587, 647] on div "取扱い店舗" at bounding box center [759, 643] width 488 height 26
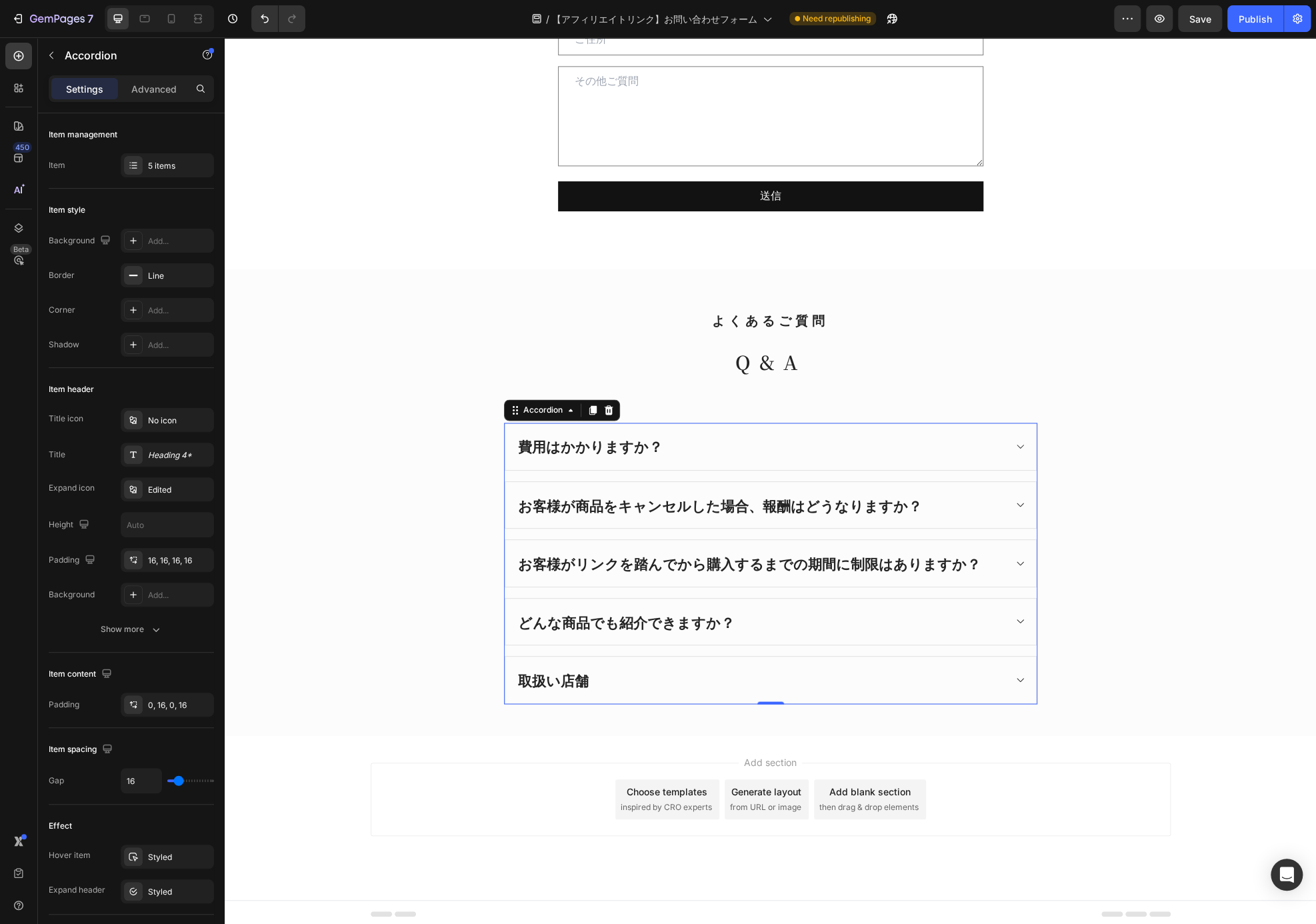
scroll to position [1175, 0]
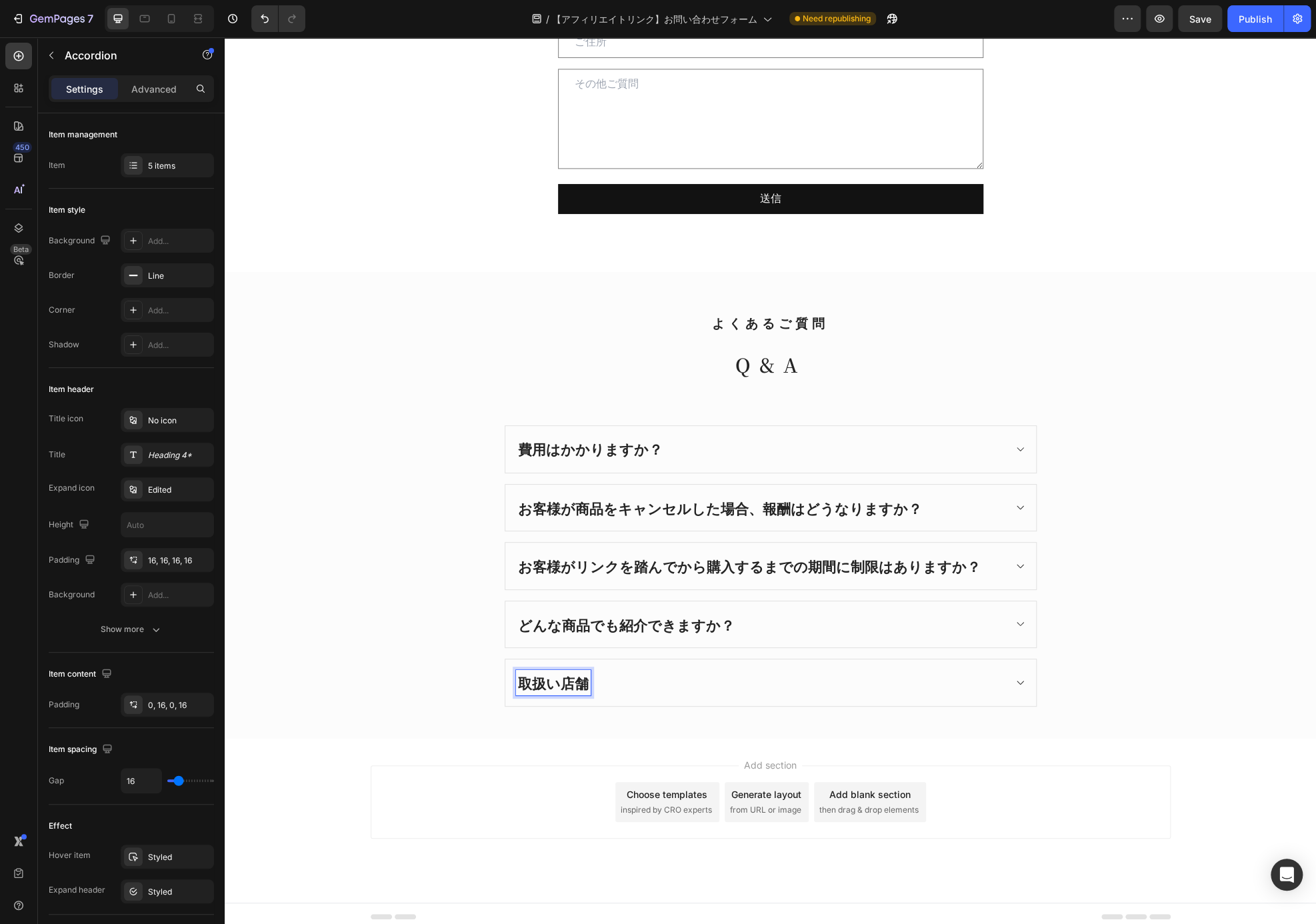
click at [571, 674] on p "取扱い店舗" at bounding box center [553, 682] width 71 height 21
click at [566, 676] on p "取扱い店舗" at bounding box center [553, 682] width 71 height 21
click at [709, 691] on div "審査にはどれくらいかかりますか？" at bounding box center [771, 682] width 530 height 47
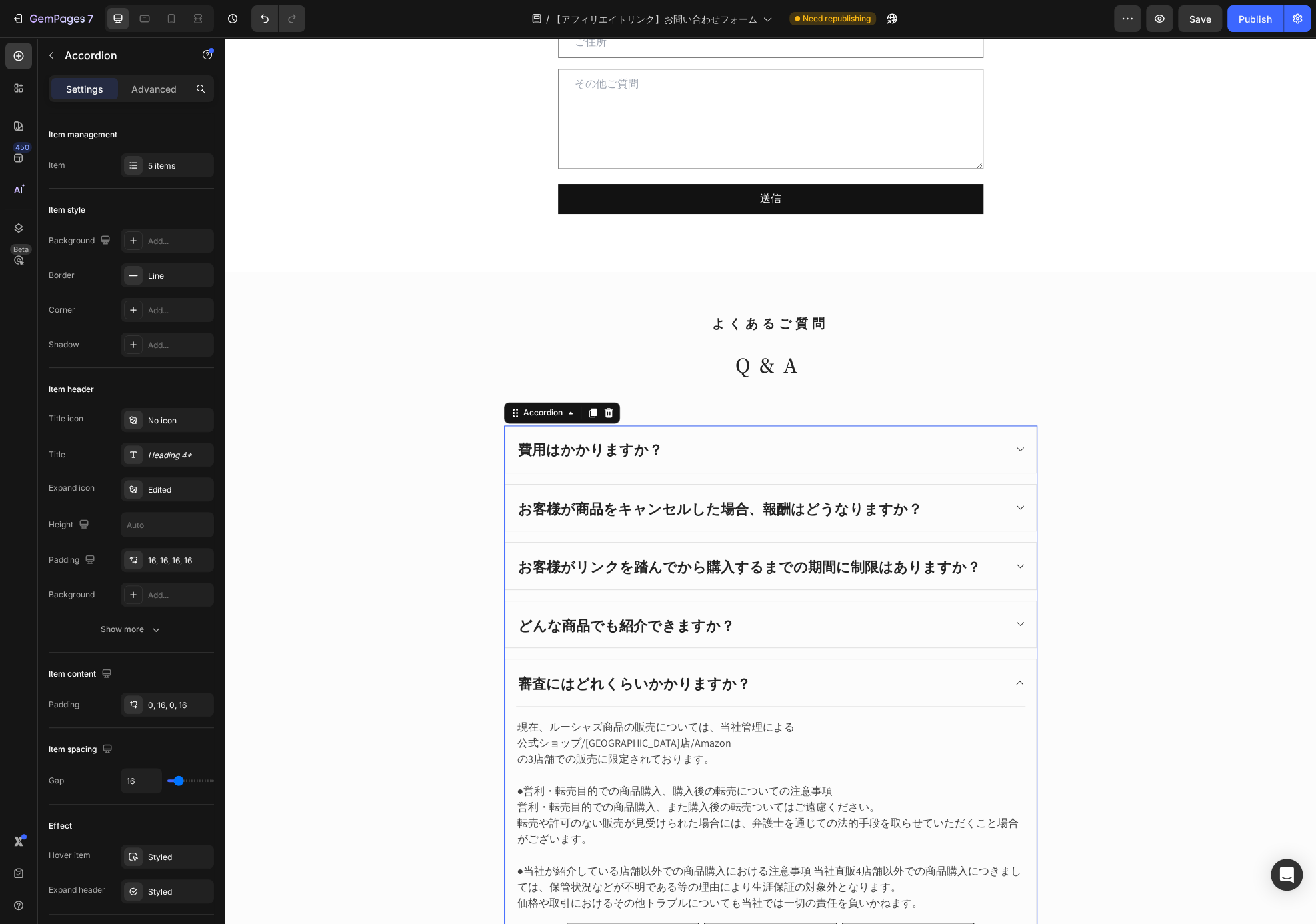
click at [790, 694] on div "審査にはどれくらいかかりますか？" at bounding box center [771, 682] width 530 height 47
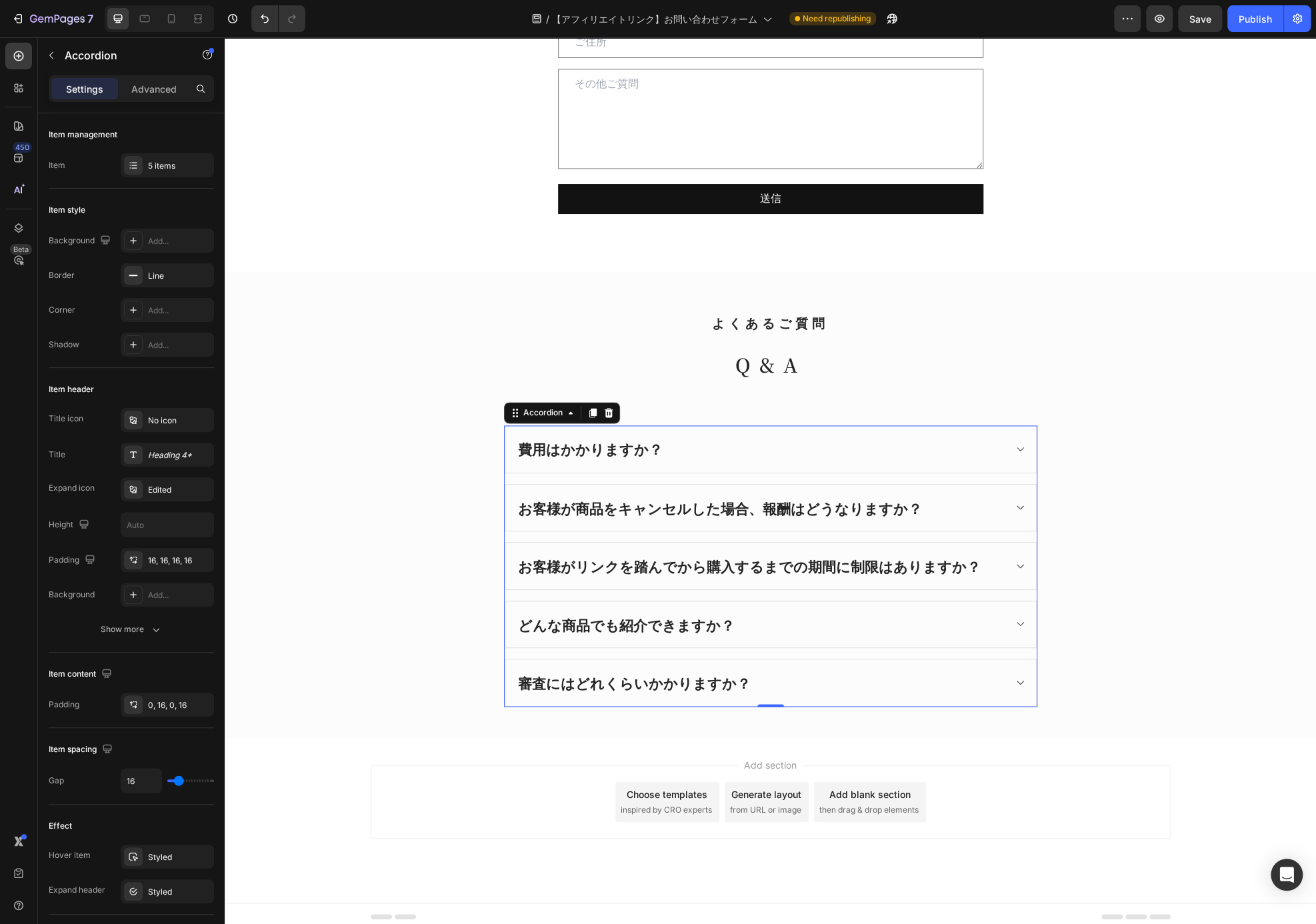
click at [790, 690] on div "審査にはどれくらいかかりますか？" at bounding box center [771, 682] width 530 height 47
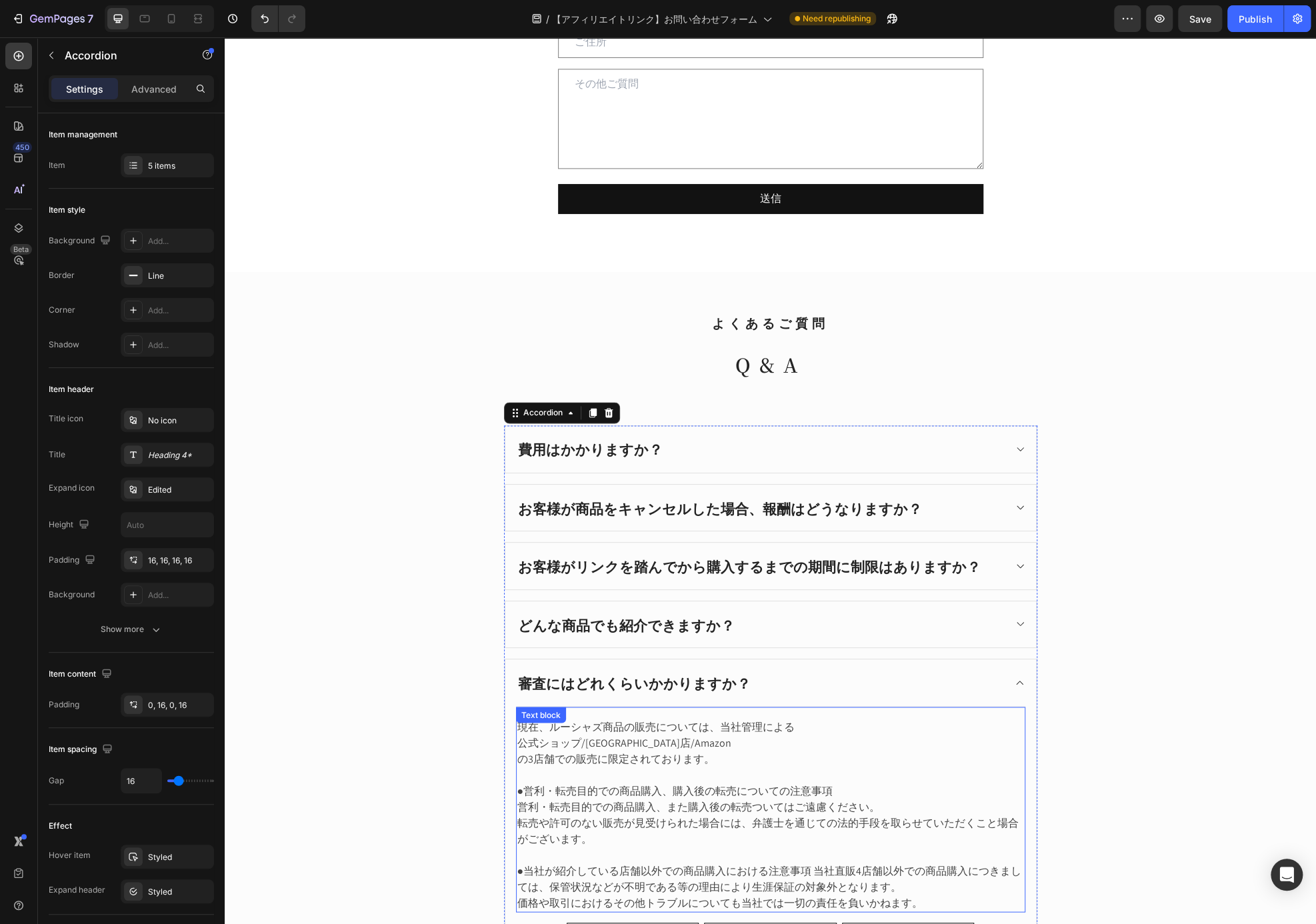
click at [744, 751] on p "の3店舗での販売に限定されております。" at bounding box center [771, 767] width 506 height 32
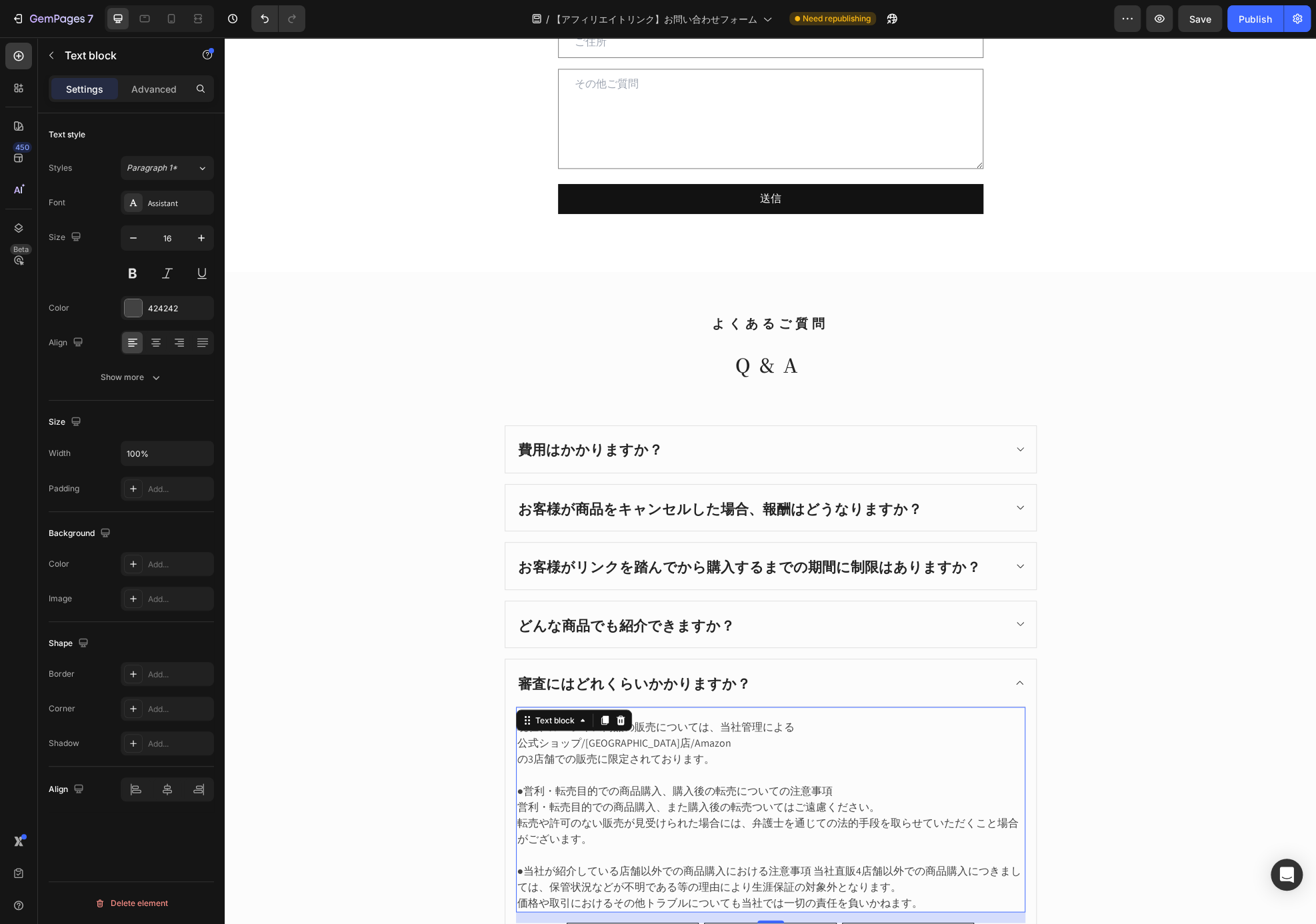
click at [735, 742] on p "公式ショップ/[GEOGRAPHIC_DATA]店/Amazon" at bounding box center [771, 742] width 506 height 16
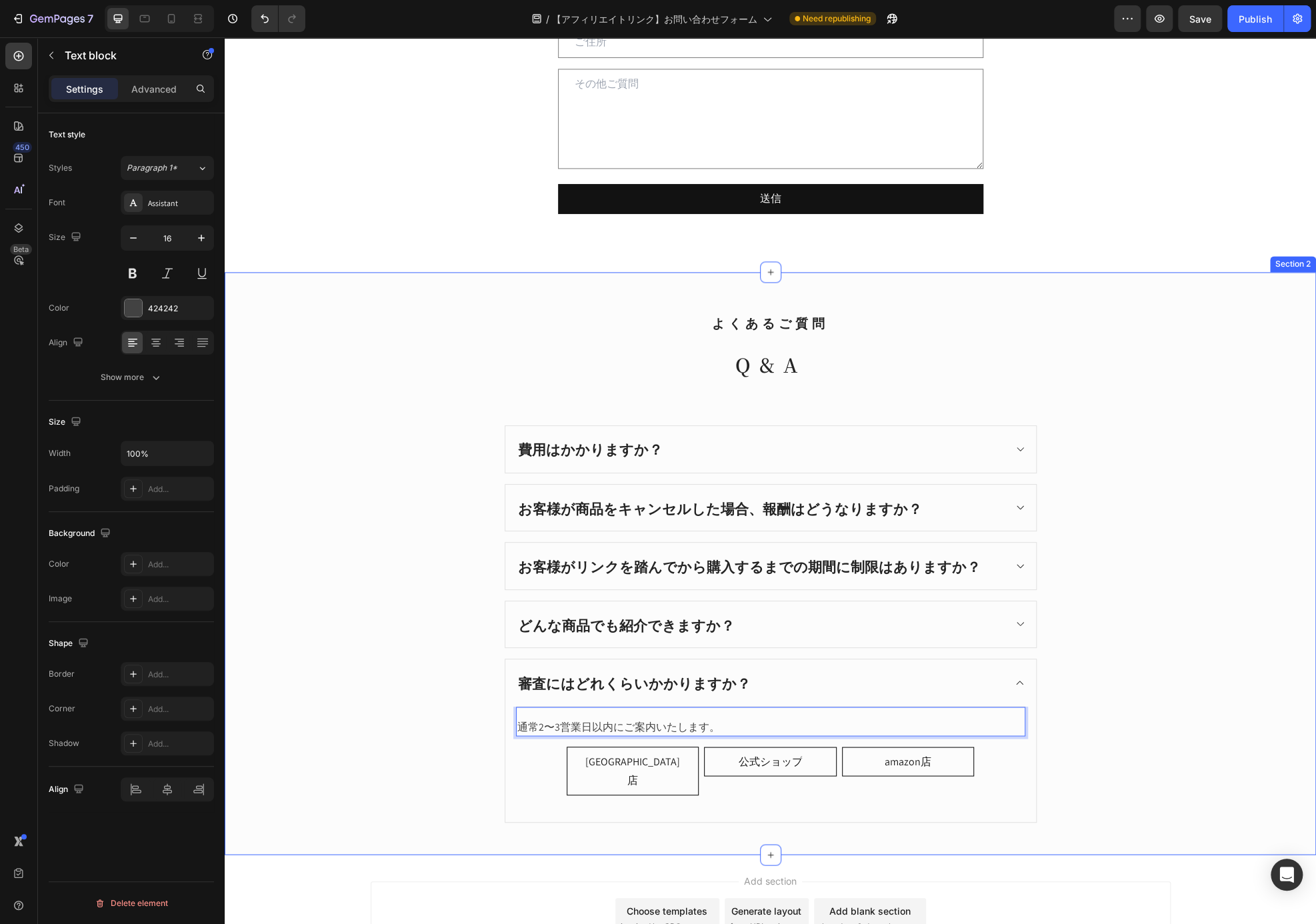
click at [1232, 557] on div "よくあるご質問 Heading Q&A Heading 費用はかかりますか？ お客様が商品をキャンセルした場合、報酬はどうなりますか？ お客様がリンクを踏んで…" at bounding box center [770, 563] width 1071 height 519
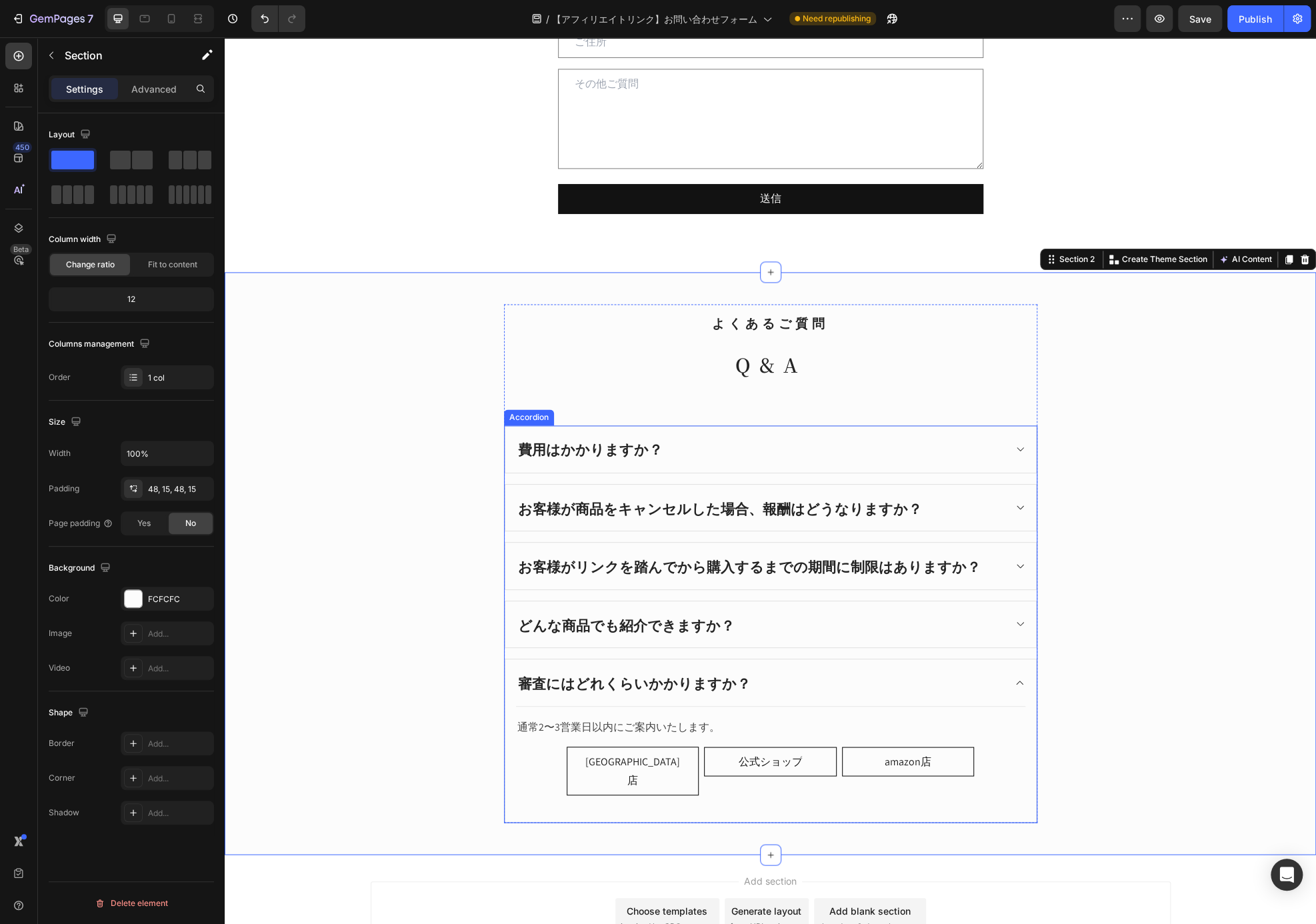
click at [740, 615] on div "どんな商品でも紹介できますか？" at bounding box center [759, 625] width 488 height 26
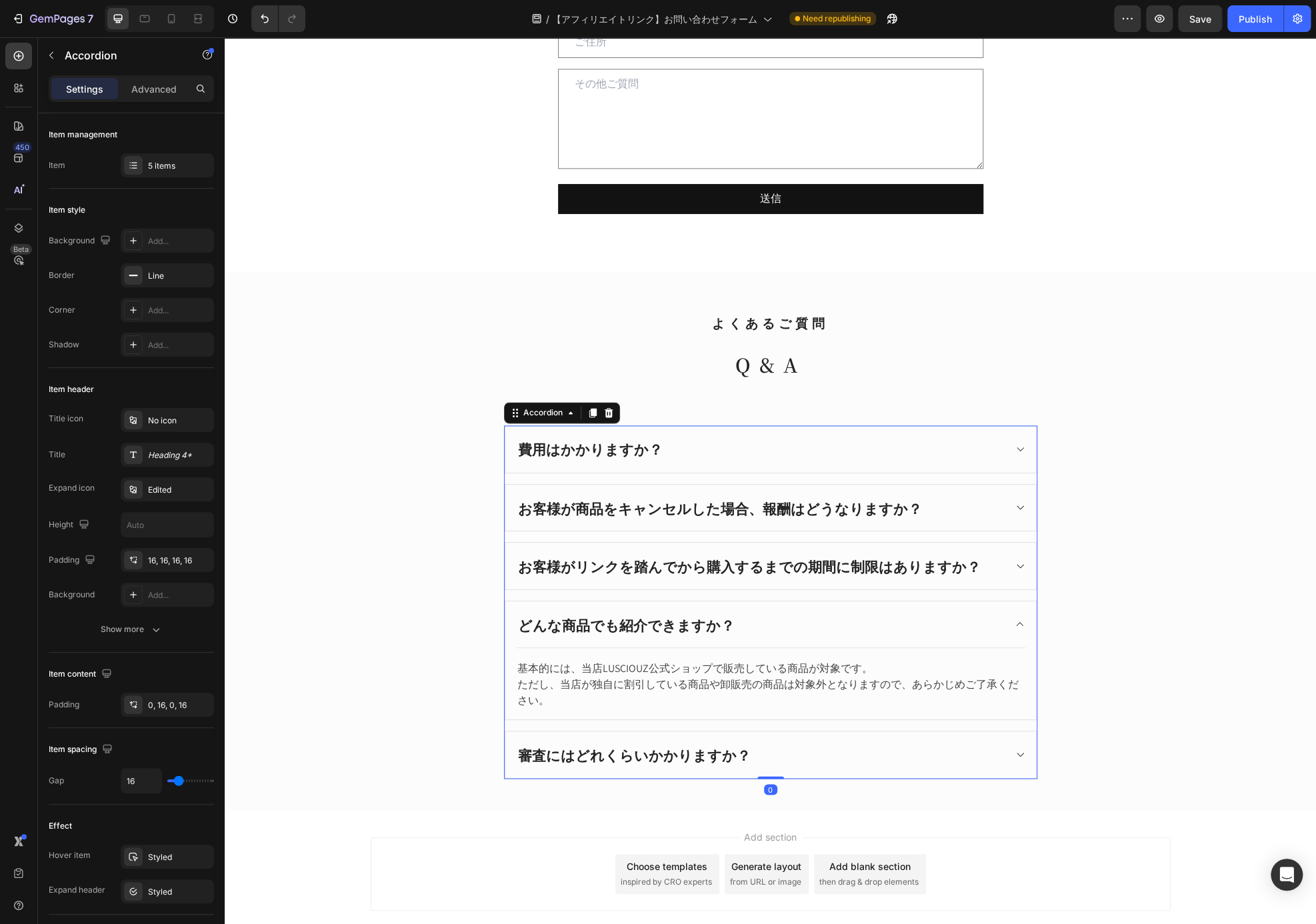
scroll to position [1241, 0]
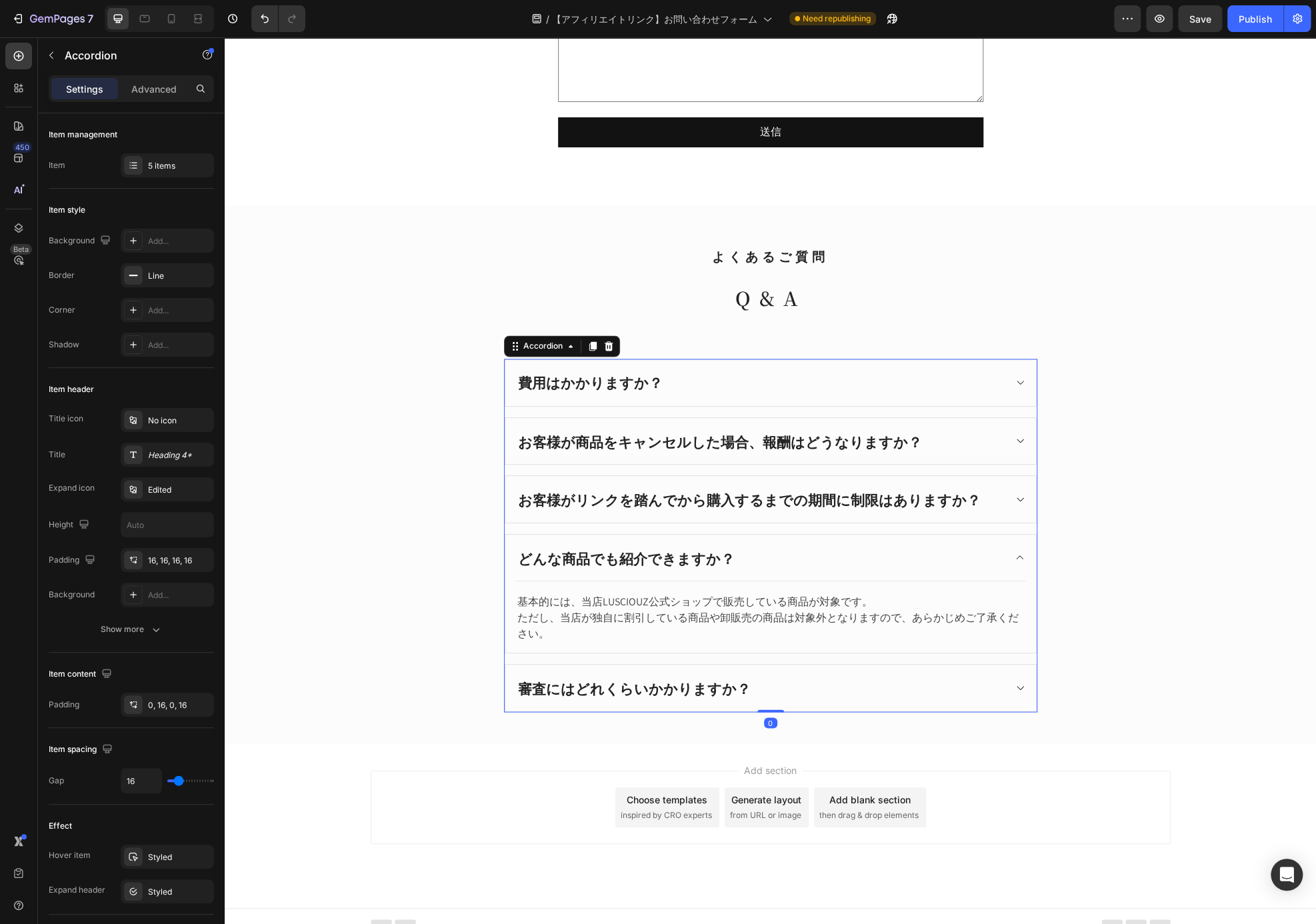
click at [1014, 683] on icon at bounding box center [1019, 688] width 10 height 11
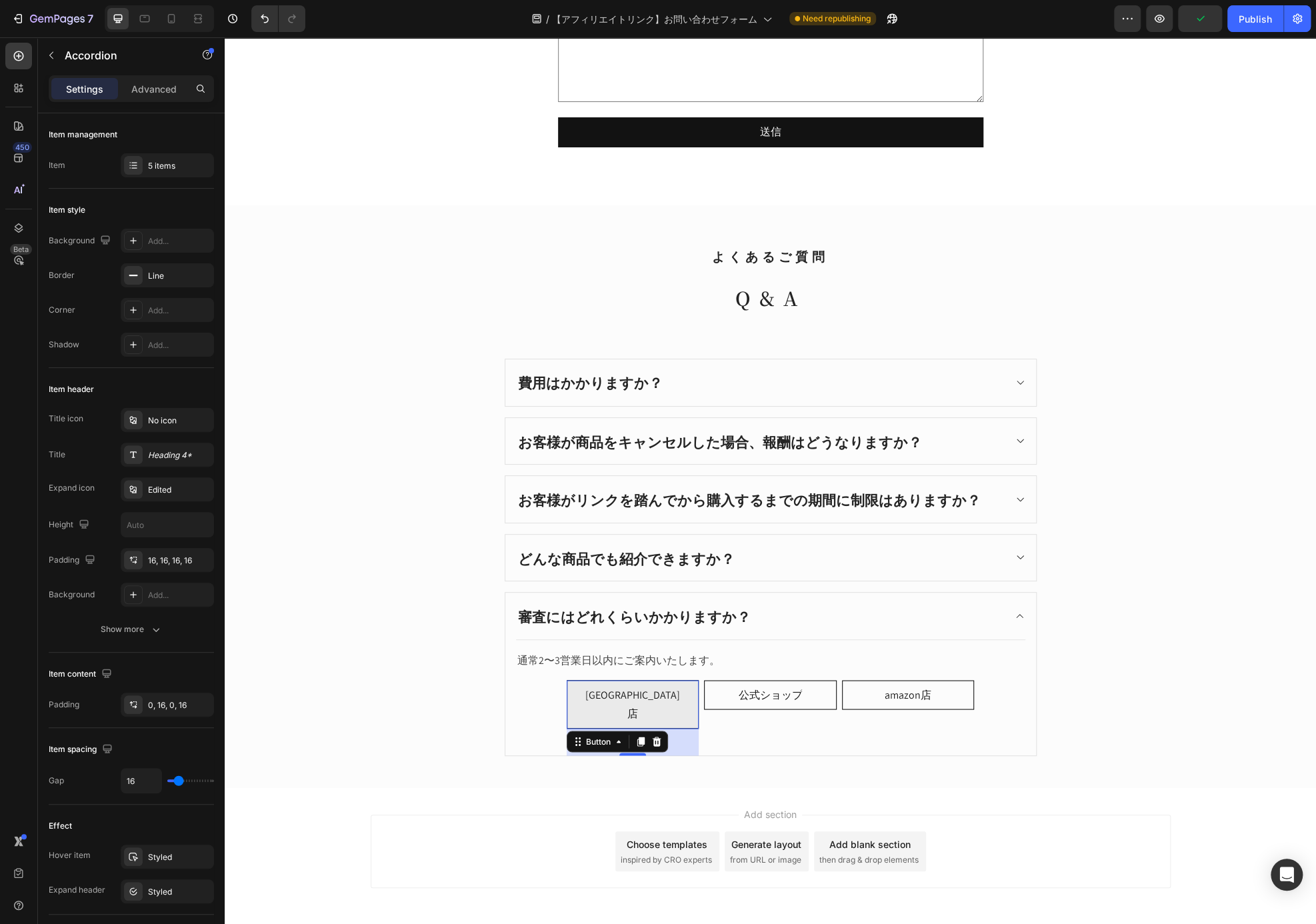
click at [675, 688] on link "[GEOGRAPHIC_DATA]店" at bounding box center [632, 705] width 132 height 49
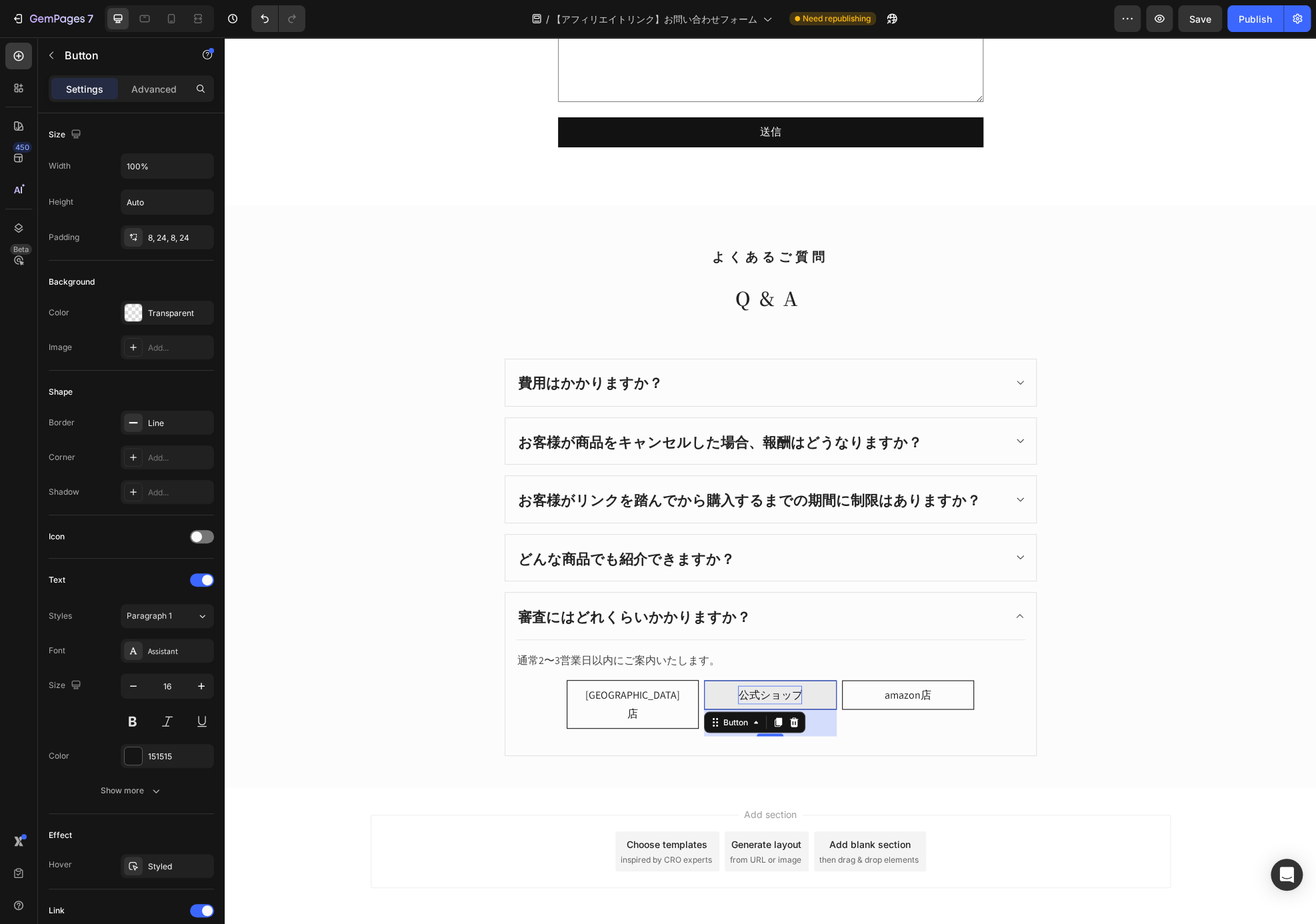
click at [777, 685] on p "公式ショップ" at bounding box center [770, 695] width 64 height 20
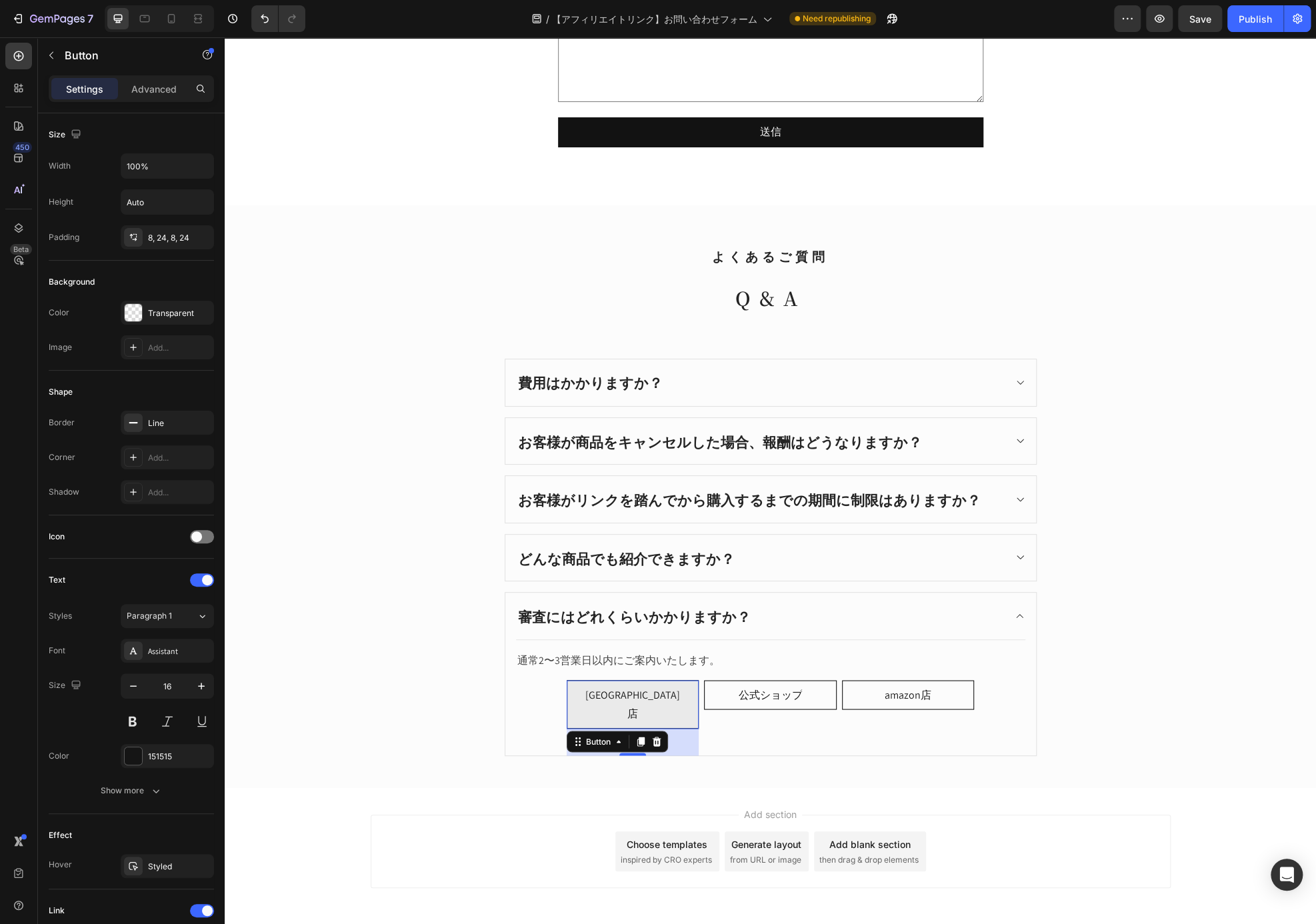
click at [692, 689] on link "[GEOGRAPHIC_DATA]店" at bounding box center [632, 705] width 132 height 49
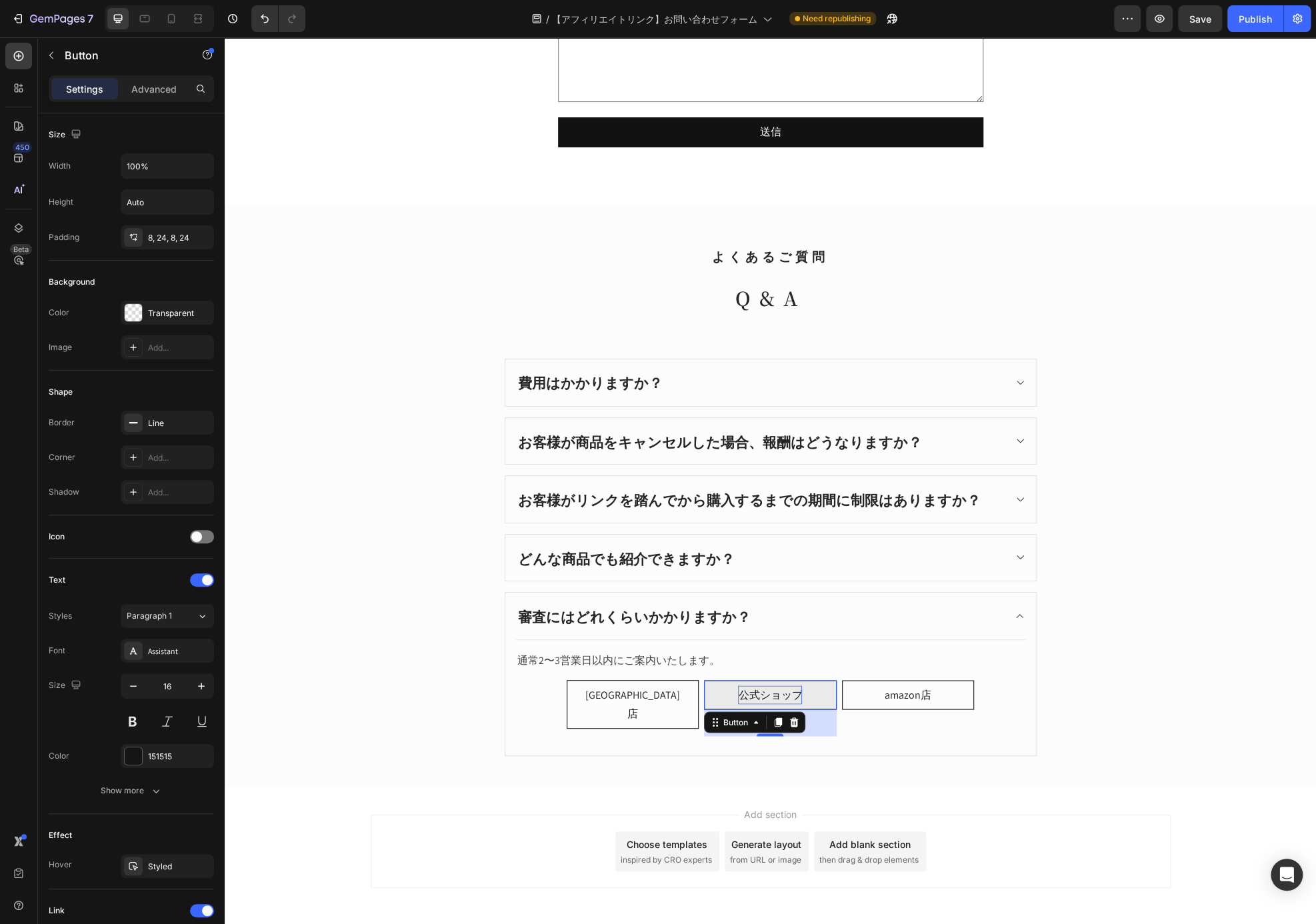
click at [751, 685] on p "公式ショップ" at bounding box center [770, 695] width 64 height 20
click at [730, 680] on link "公式ショップ" at bounding box center [770, 695] width 132 height 30
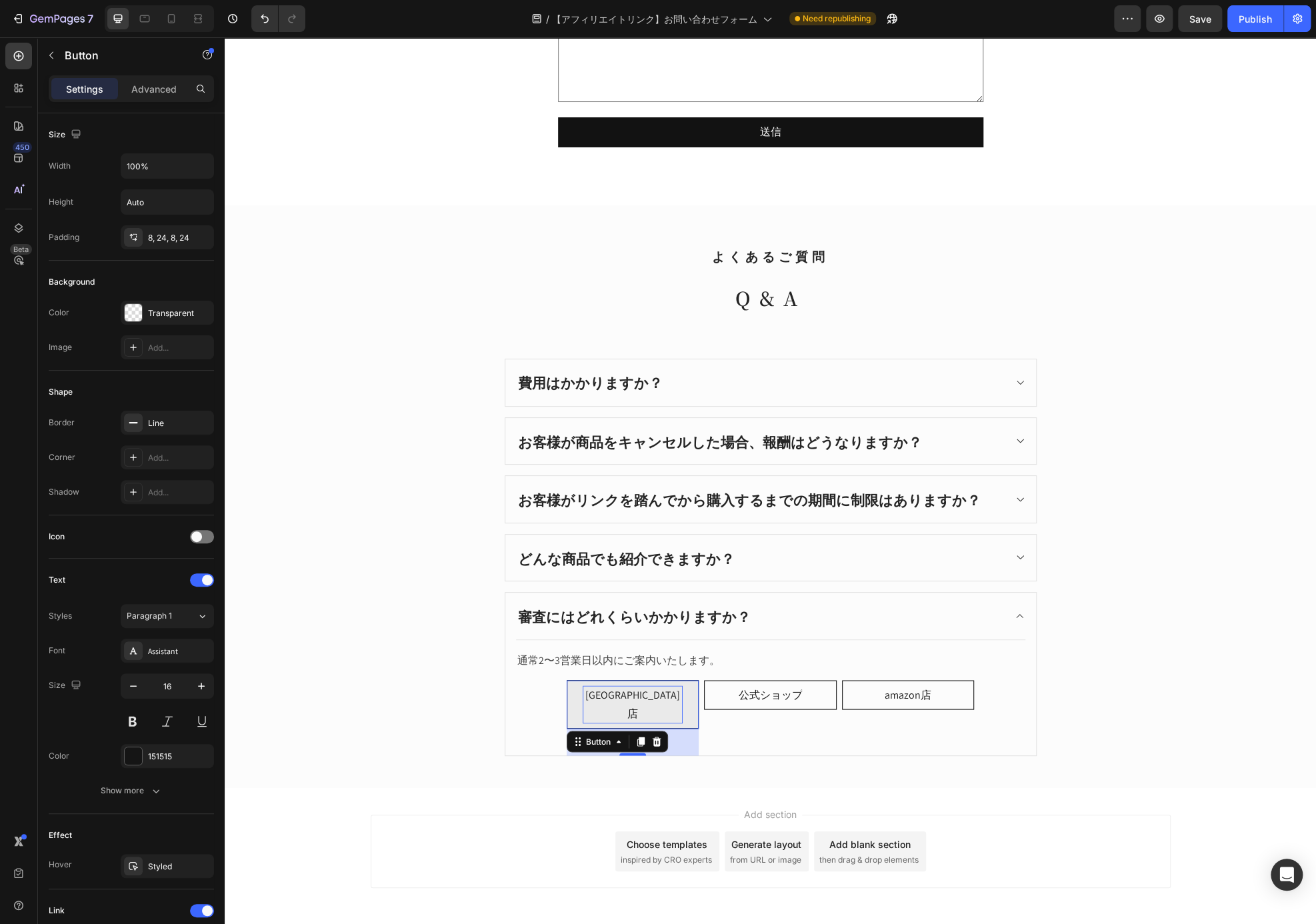
click at [649, 685] on p "[GEOGRAPHIC_DATA]店" at bounding box center [632, 704] width 100 height 38
click at [582, 733] on div "Button" at bounding box center [598, 741] width 56 height 16
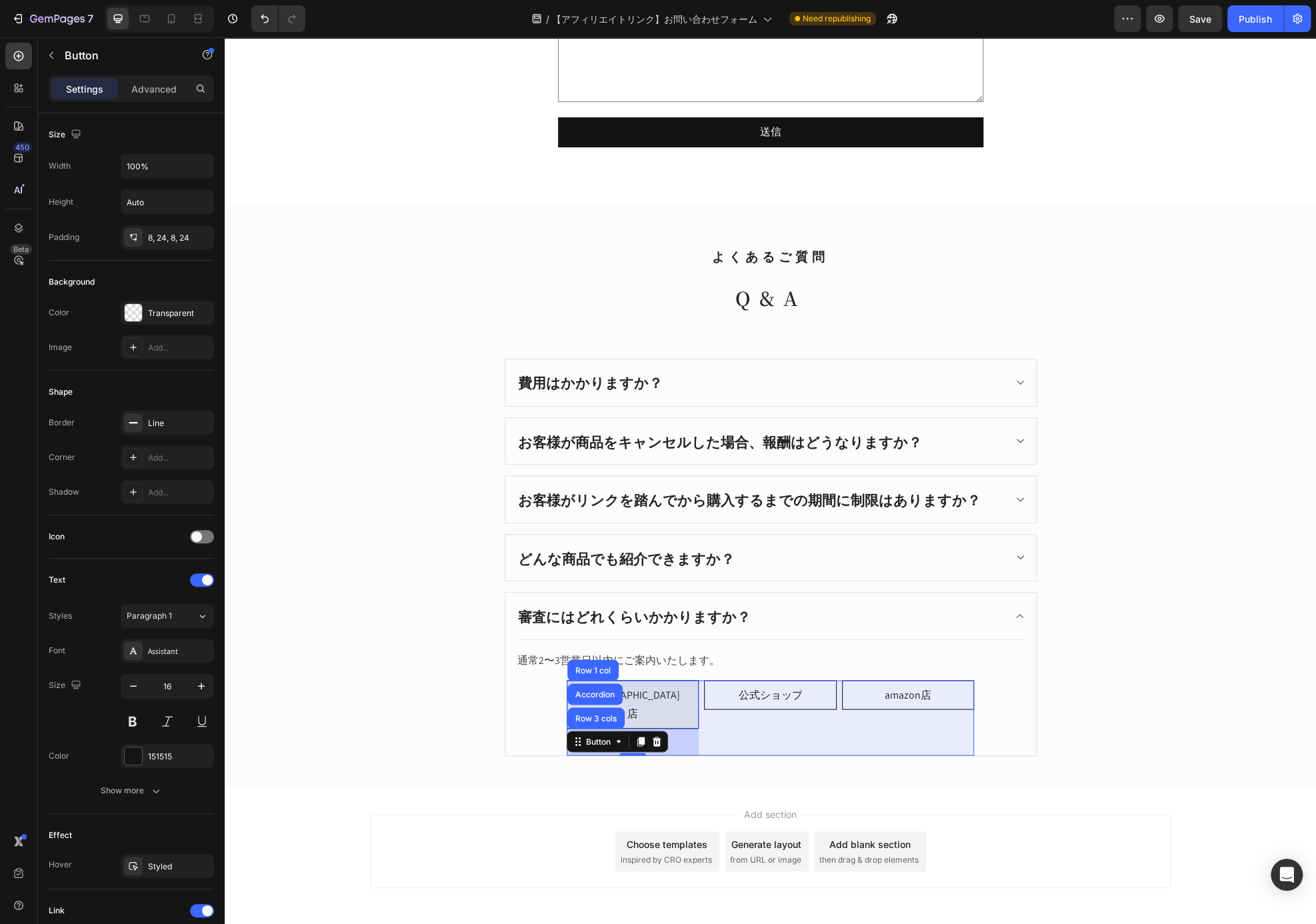
drag, startPoint x: 592, startPoint y: 691, endPoint x: 654, endPoint y: 674, distance: 64.3
click at [592, 714] on div "Row 3 cols" at bounding box center [596, 718] width 47 height 8
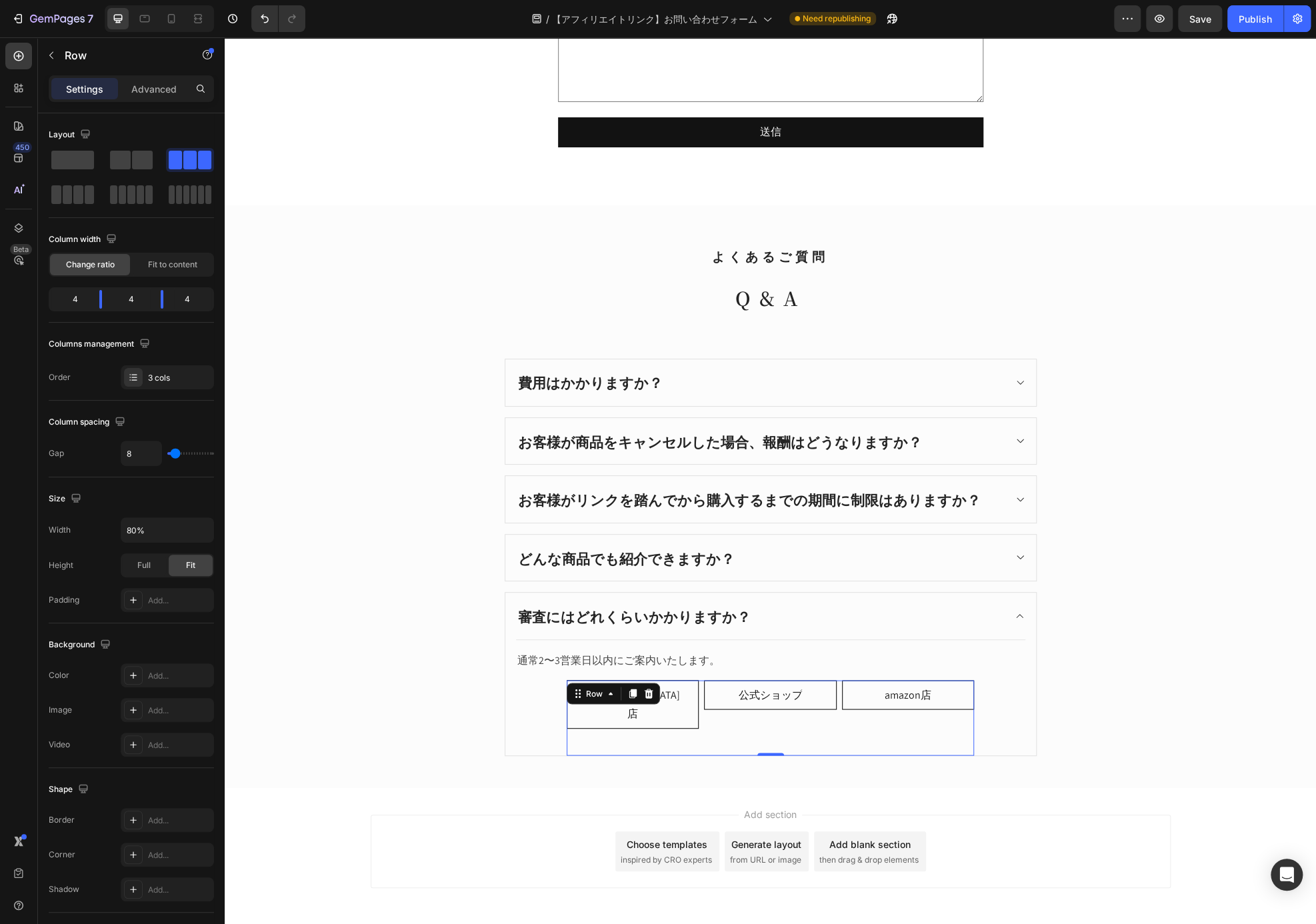
drag, startPoint x: 644, startPoint y: 689, endPoint x: 951, endPoint y: 619, distance: 314.9
click at [651, 690] on div "Row" at bounding box center [613, 693] width 93 height 21
click at [649, 692] on div at bounding box center [648, 693] width 16 height 16
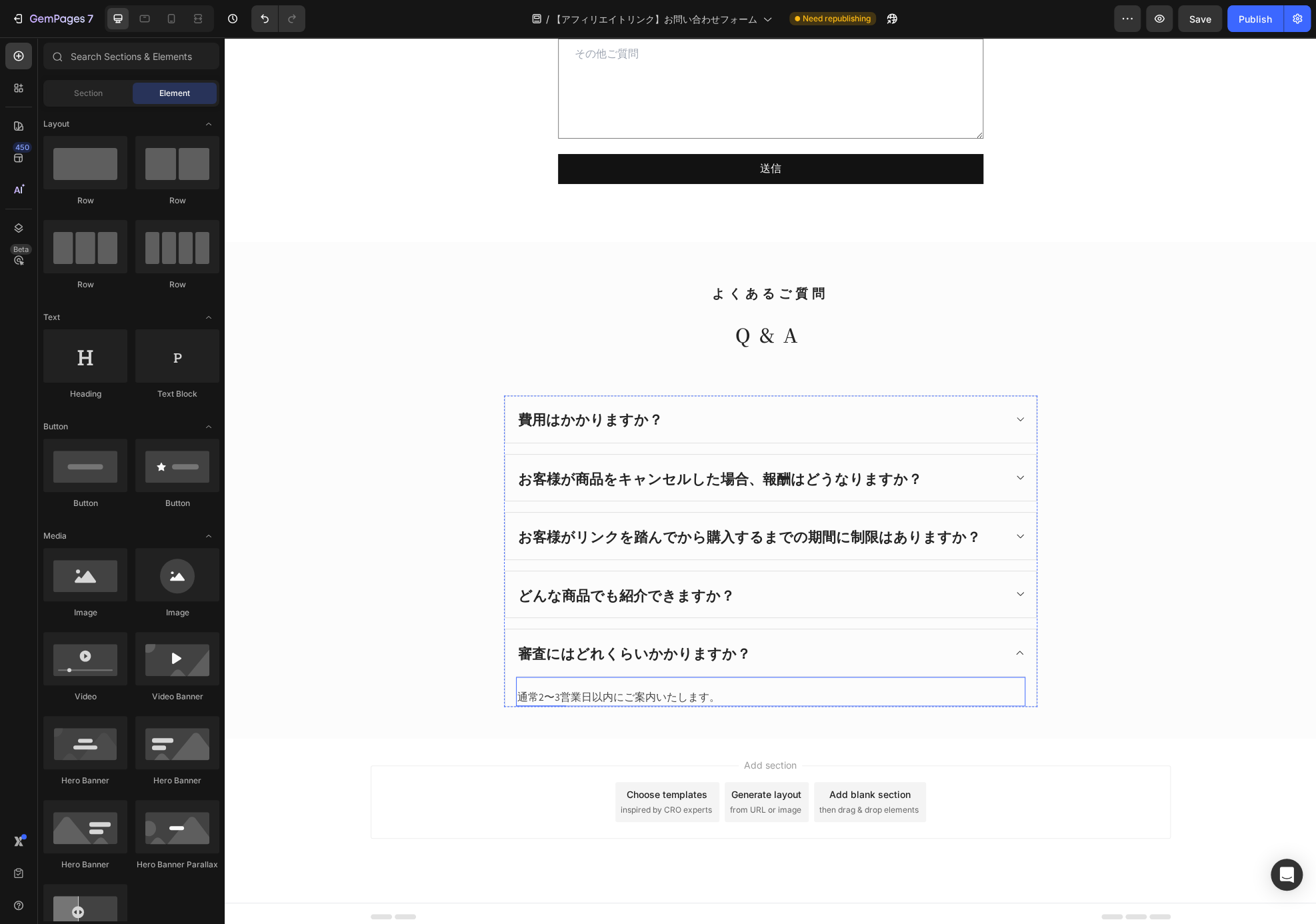
click at [744, 689] on p "通常2〜3営業日以内にご案内いたします。" at bounding box center [771, 696] width 506 height 16
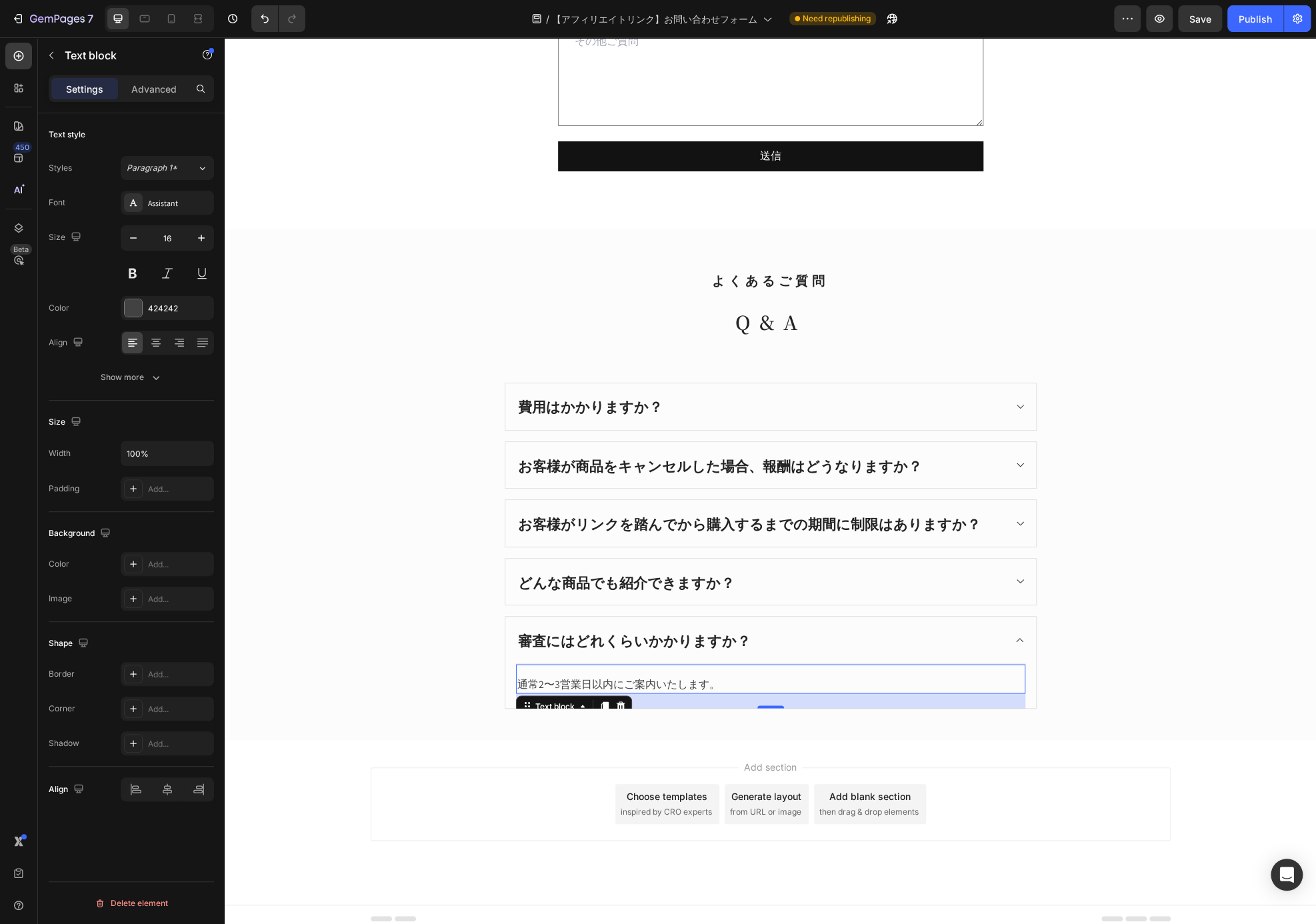
scroll to position [1221, 0]
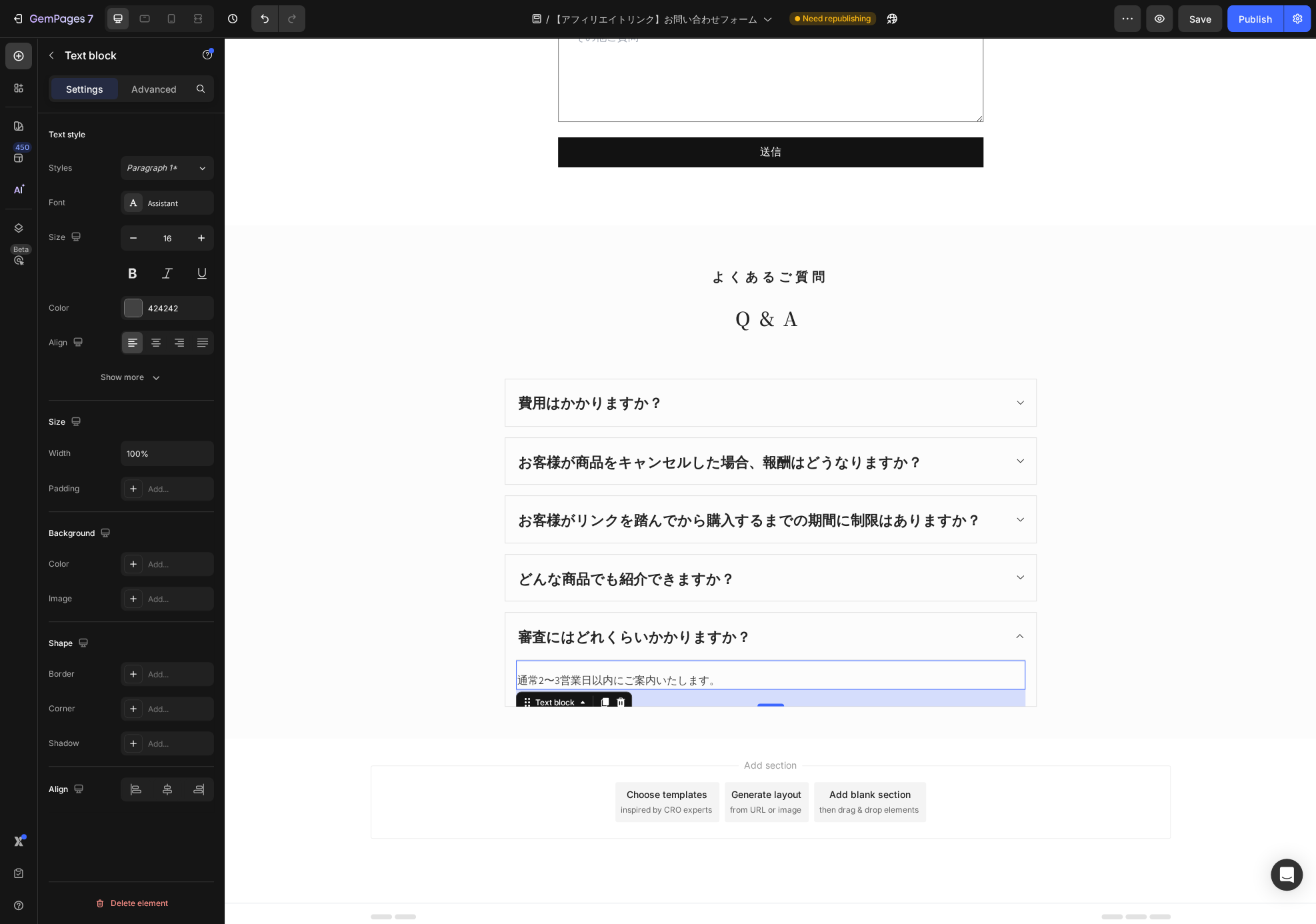
drag, startPoint x: 764, startPoint y: 699, endPoint x: 764, endPoint y: 715, distance: 16.0
click at [764, 715] on div "よくあるご質問 Heading Q&A Heading 費用はかかりますか？ お客様が商品をキャンセルした場合、報酬はどうなりますか？ お客様がリンクを踏んで…" at bounding box center [771, 482] width 1091 height 513
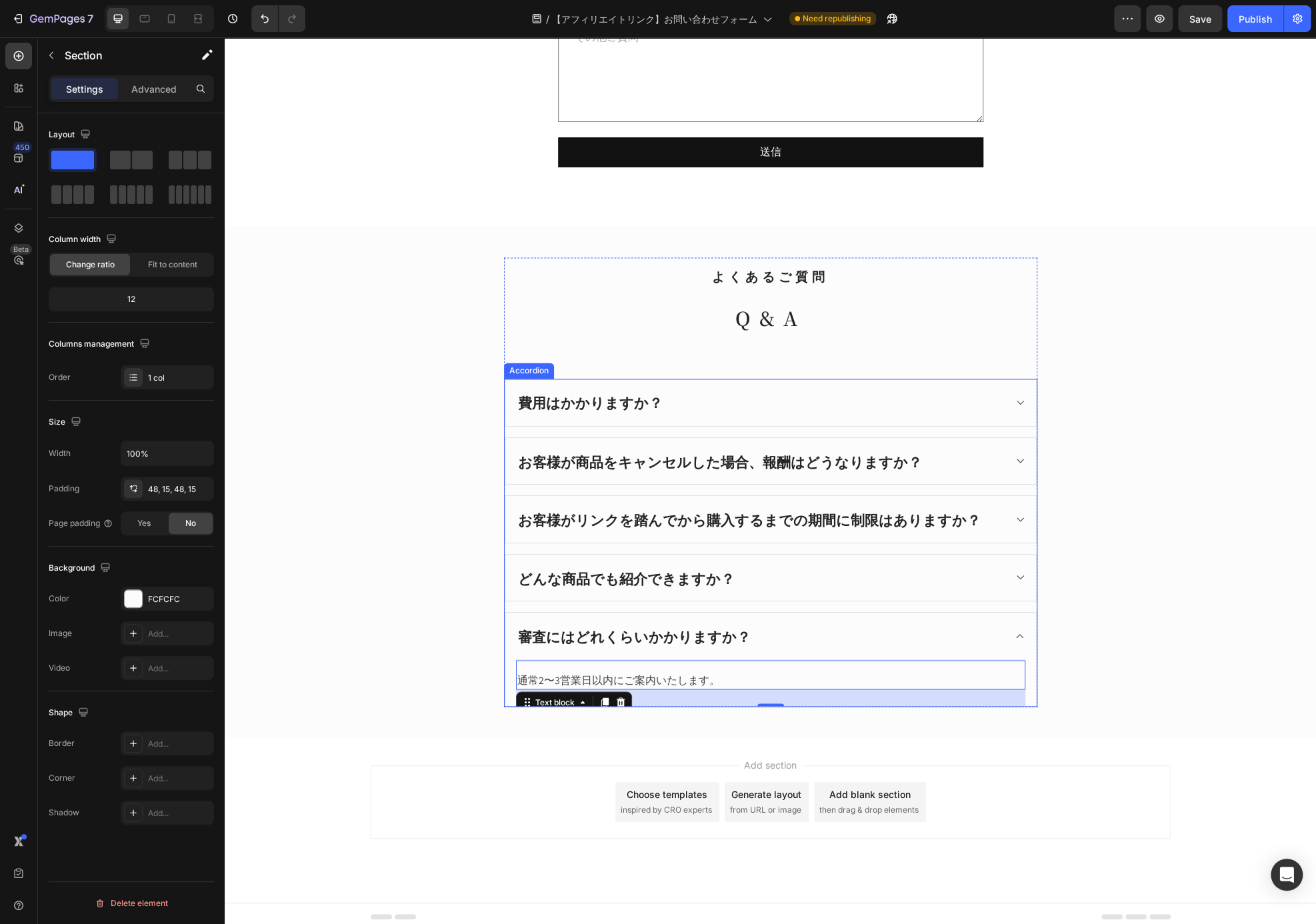
click at [1050, 628] on div "よくあるご質問 Heading Q&A Heading 費用はかかりますか？ お客様が商品をキャンセルした場合、報酬はどうなりますか？ お客様がリンクを踏んで…" at bounding box center [770, 482] width 1071 height 449
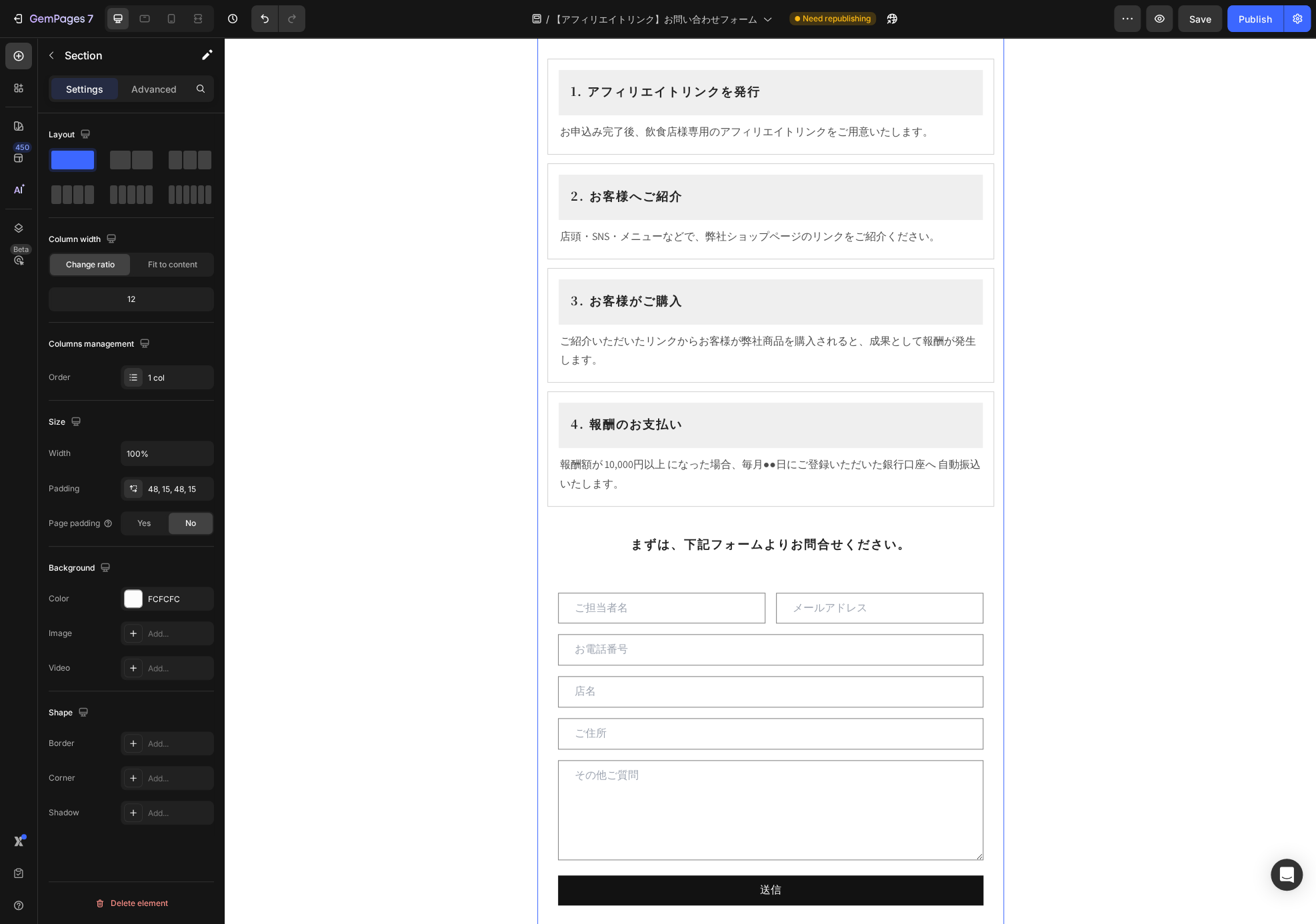
scroll to position [222, 0]
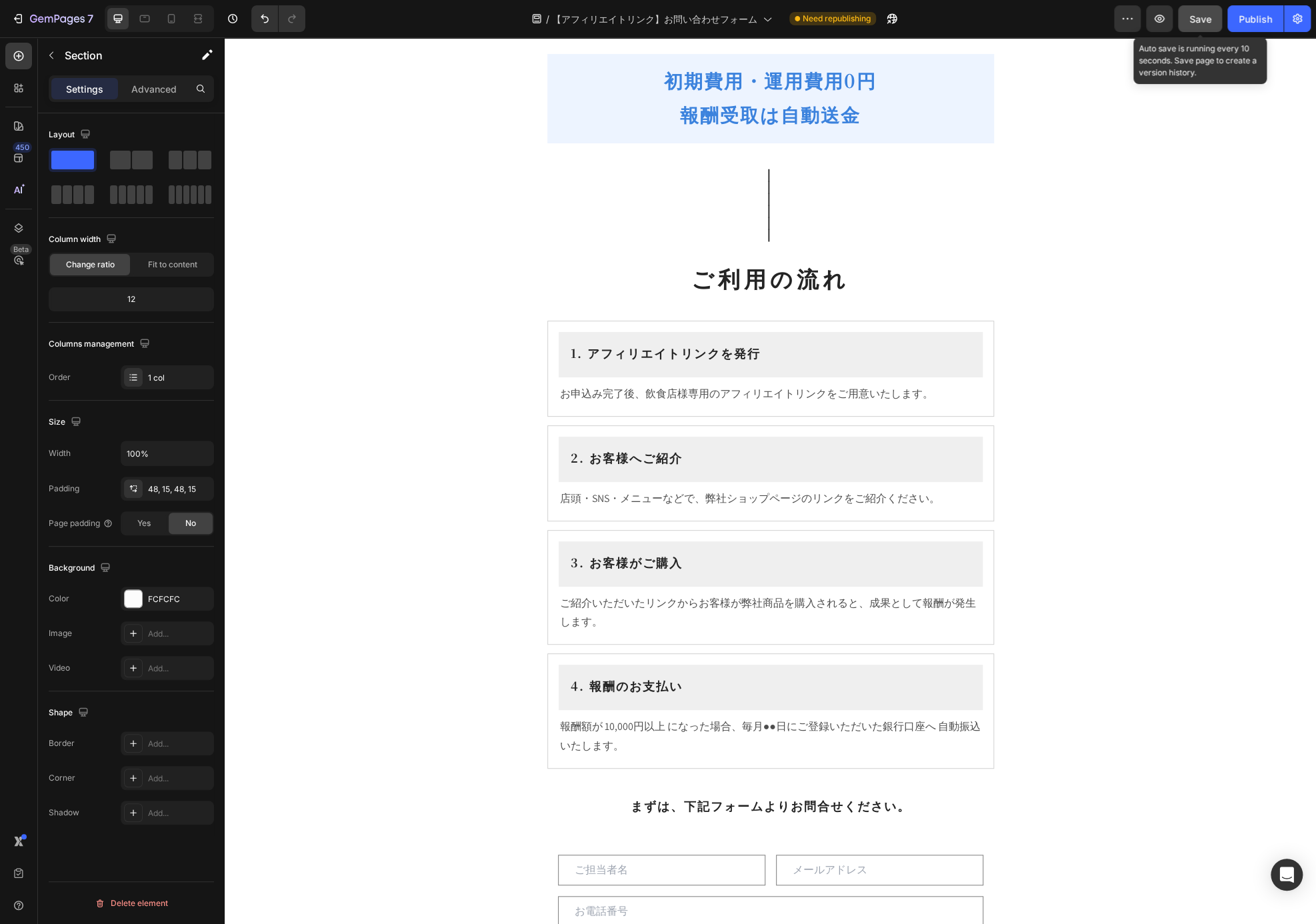
click at [1209, 18] on span "Save" at bounding box center [1200, 19] width 22 height 11
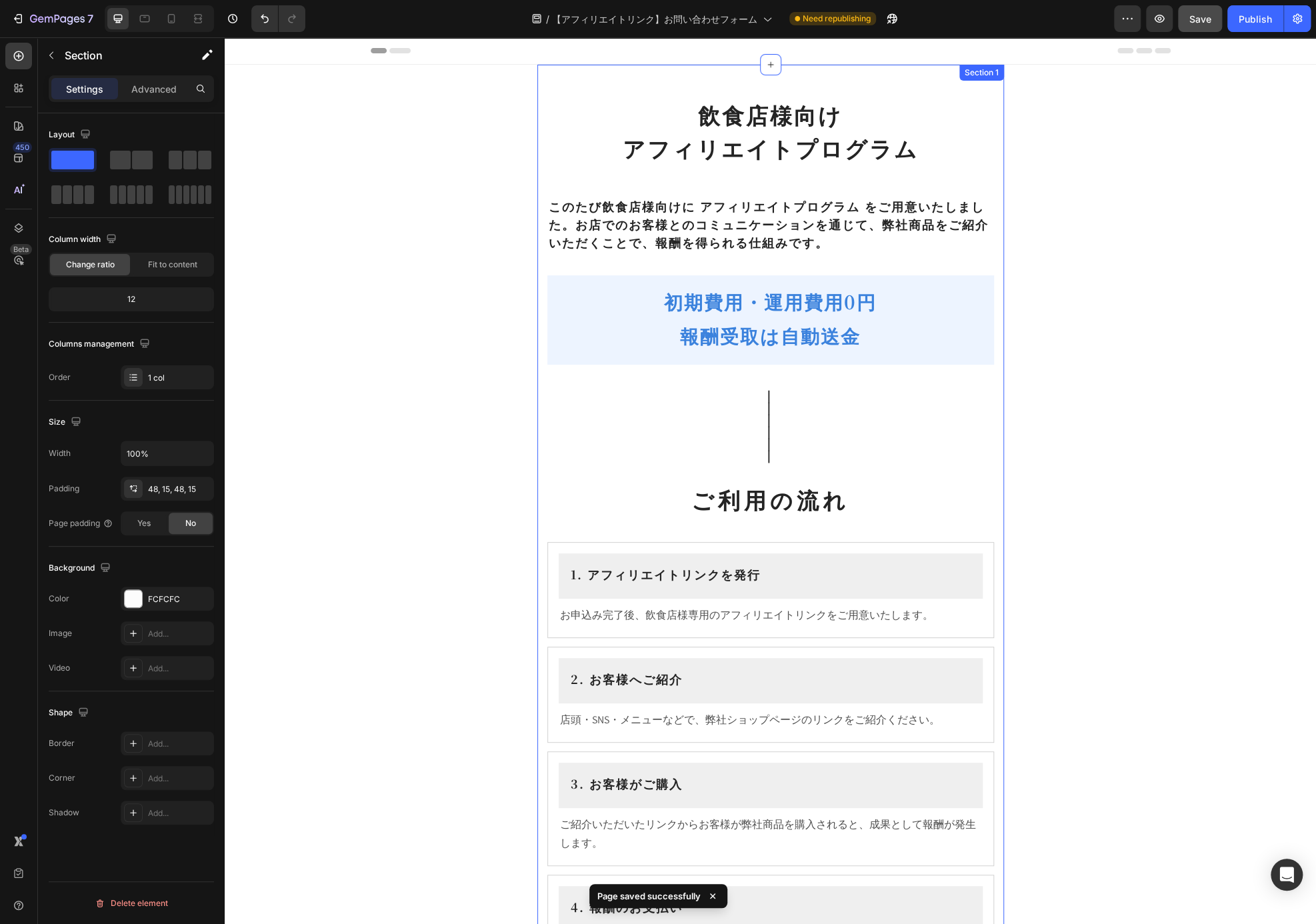
scroll to position [333, 0]
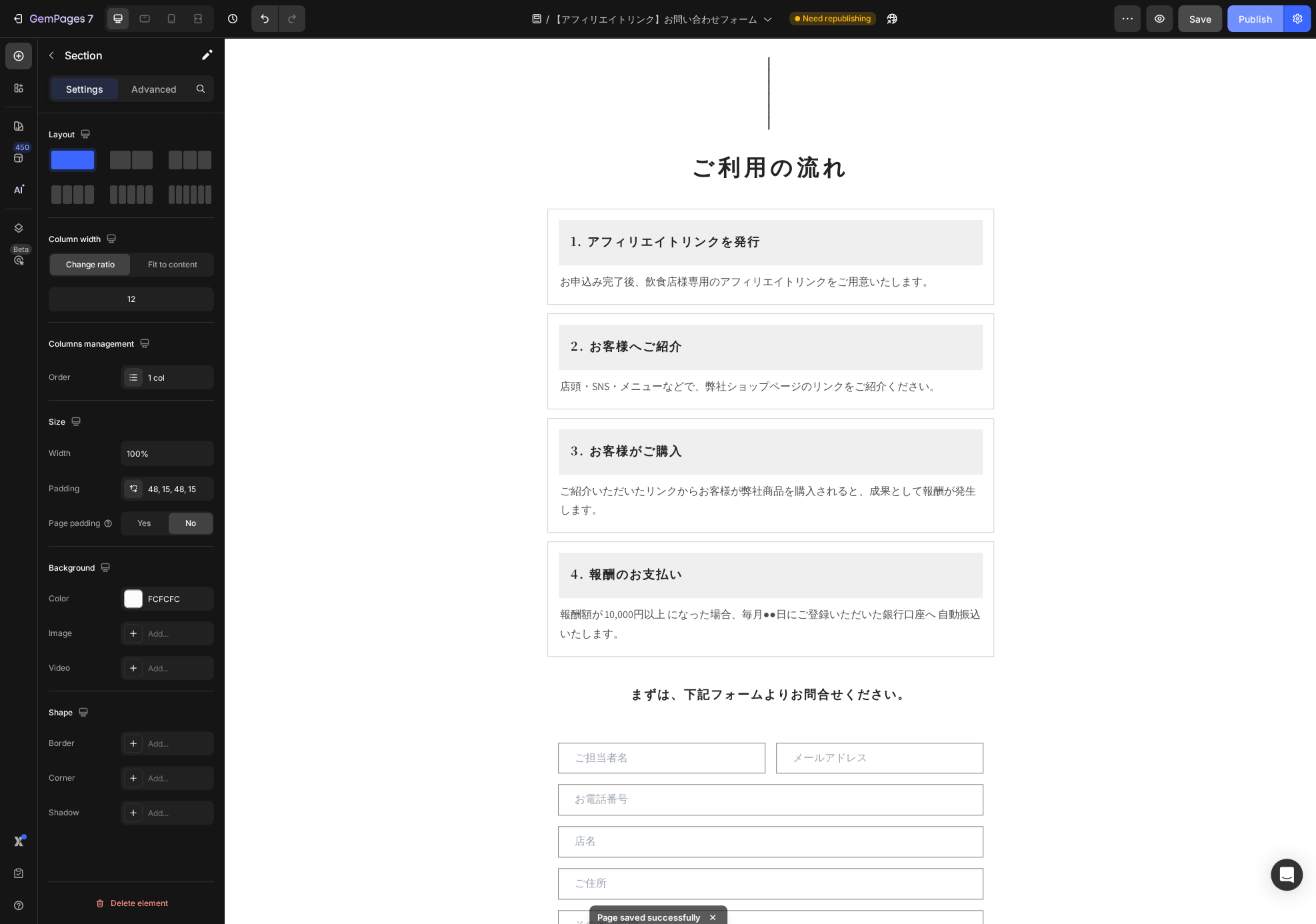
click at [1247, 24] on div "Publish" at bounding box center [1255, 19] width 33 height 14
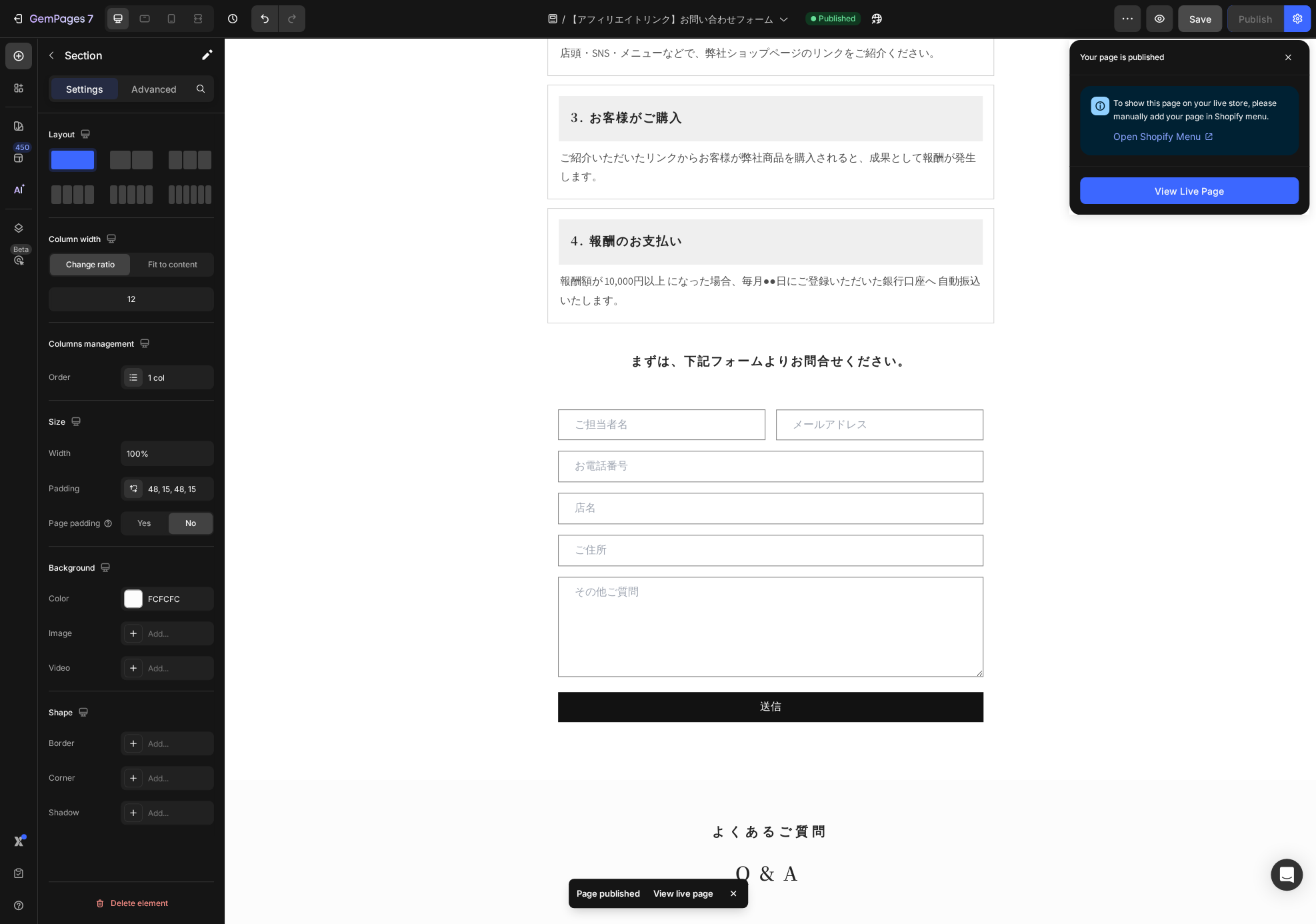
click at [1181, 210] on div "View Live Page" at bounding box center [1189, 190] width 240 height 49
click at [1180, 199] on button "View Live Page" at bounding box center [1189, 190] width 218 height 26
